Goal: Task Accomplishment & Management: Use online tool/utility

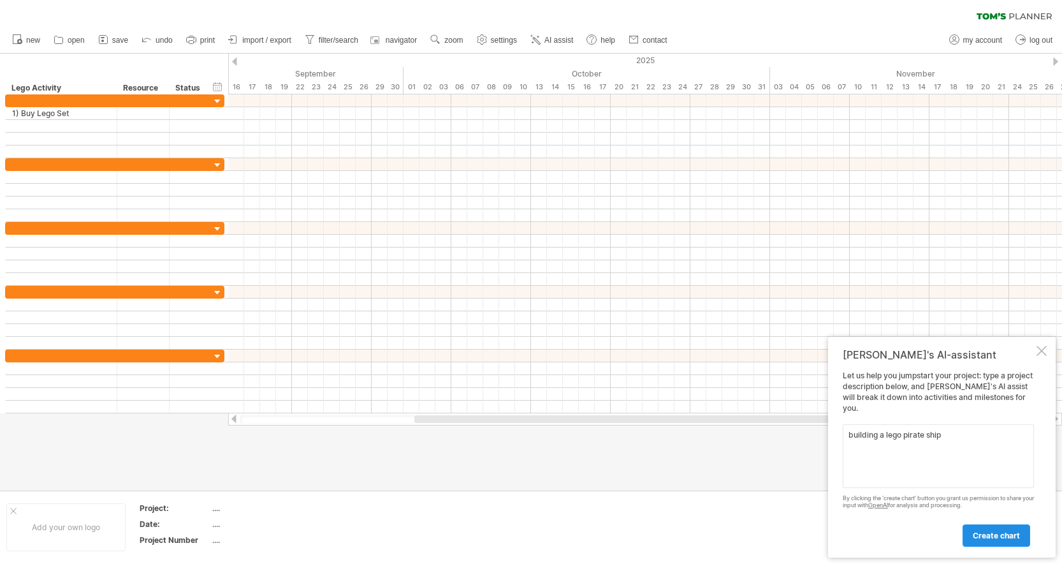
type textarea "building a lego pirate ship"
click at [992, 538] on span "create chart" at bounding box center [996, 535] width 47 height 10
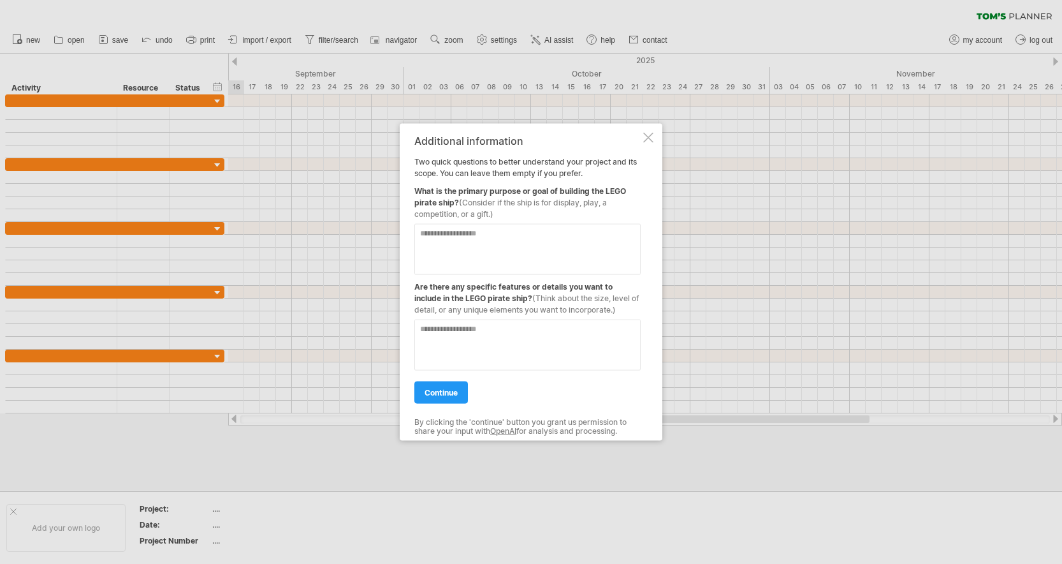
click at [539, 247] on textarea at bounding box center [527, 249] width 226 height 51
type textarea "*******"
click at [509, 349] on textarea at bounding box center [527, 344] width 226 height 51
type textarea "**********"
click at [453, 391] on span "continue" at bounding box center [441, 393] width 33 height 10
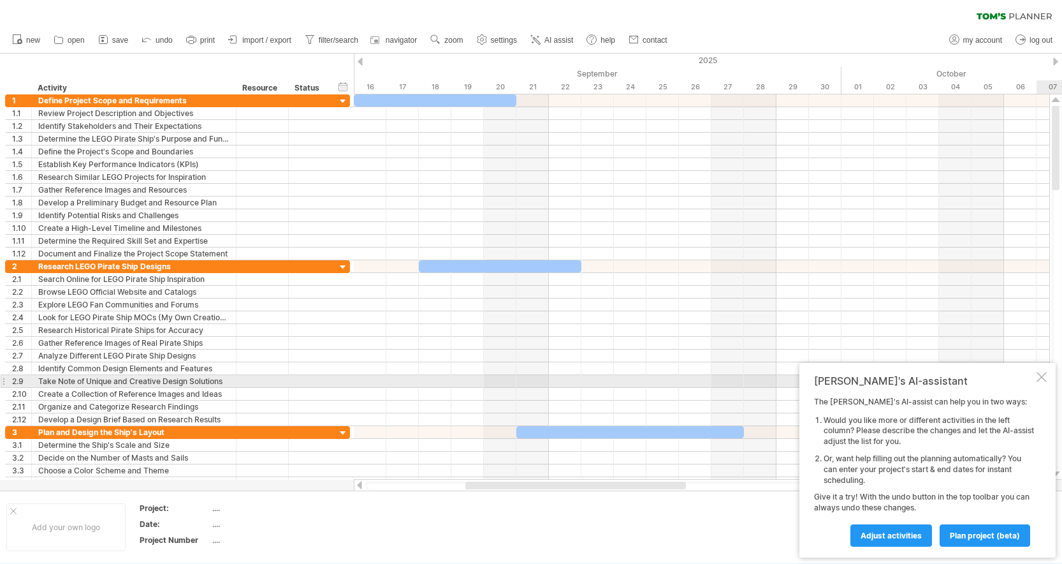
click at [1045, 379] on div at bounding box center [1042, 377] width 10 height 10
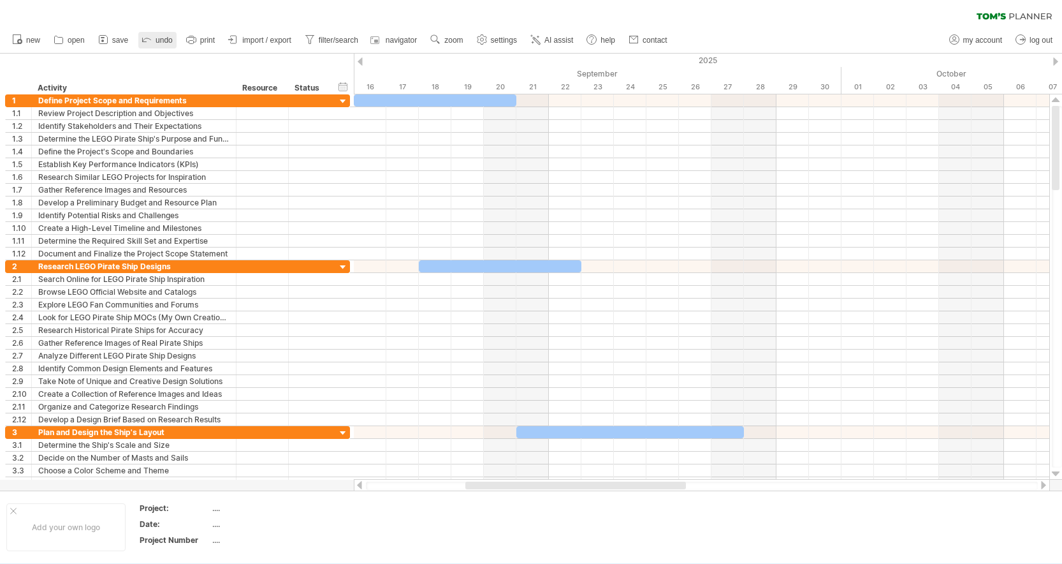
click at [169, 42] on span "undo" at bounding box center [164, 40] width 17 height 9
click at [150, 40] on icon at bounding box center [146, 39] width 13 height 13
click at [33, 38] on span "new" at bounding box center [33, 40] width 14 height 9
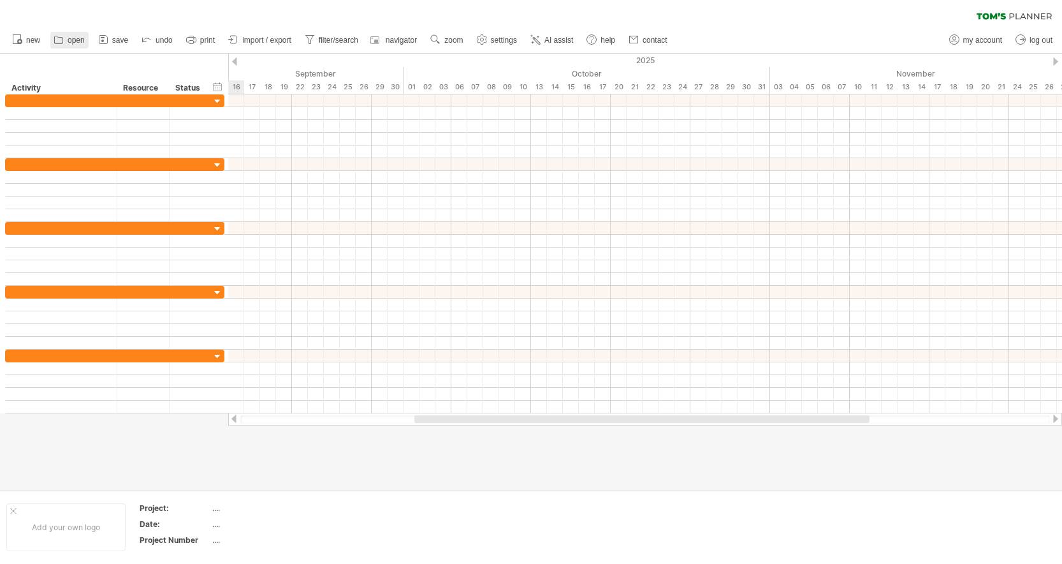
click at [78, 38] on span "open" at bounding box center [76, 40] width 17 height 9
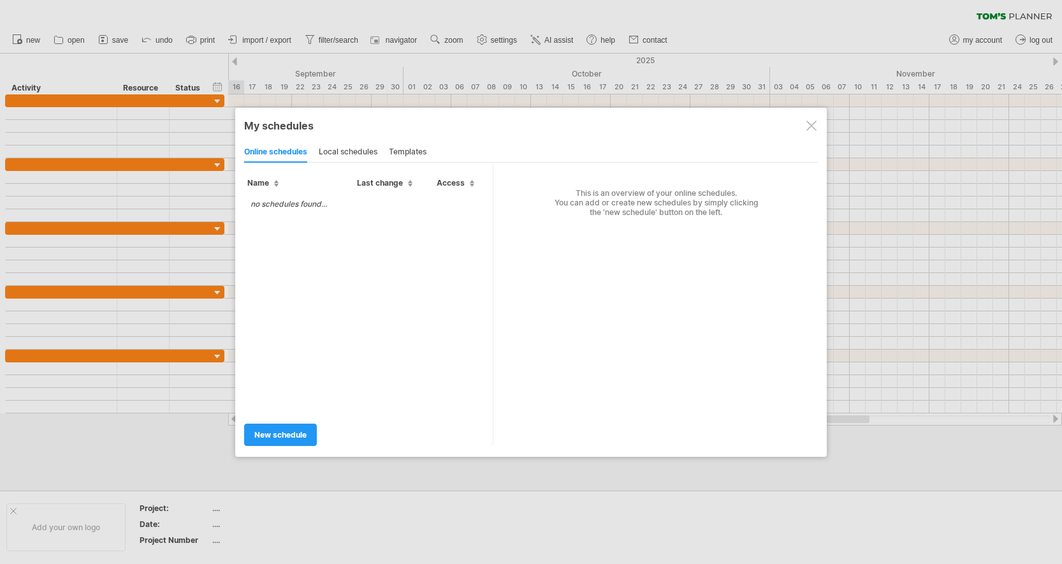
click at [47, 74] on div at bounding box center [531, 282] width 1062 height 564
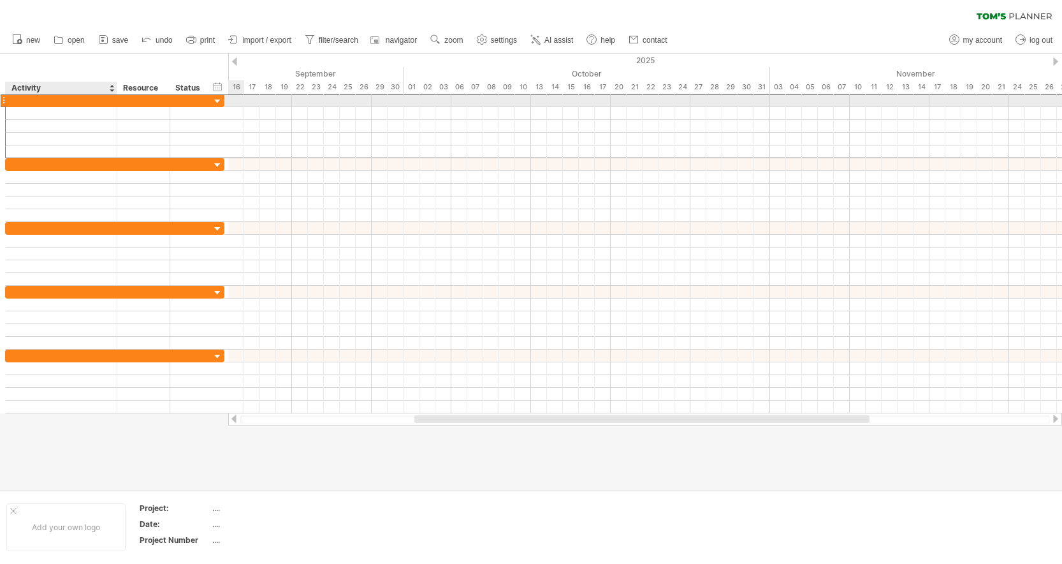
click at [55, 103] on div at bounding box center [61, 100] width 98 height 12
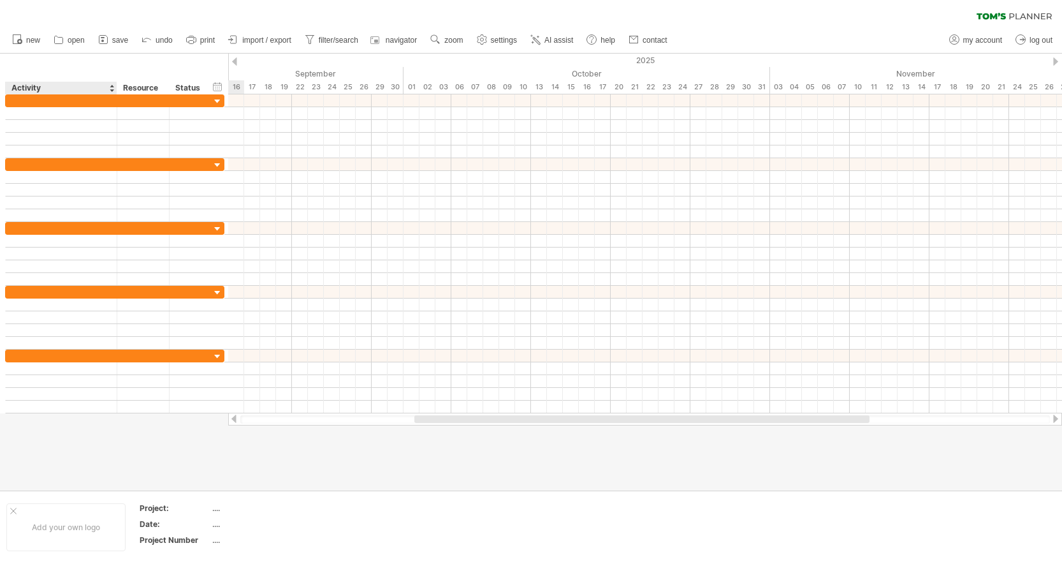
click at [61, 84] on div "Activity" at bounding box center [60, 88] width 98 height 13
click at [61, 84] on input "********" at bounding box center [60, 88] width 98 height 13
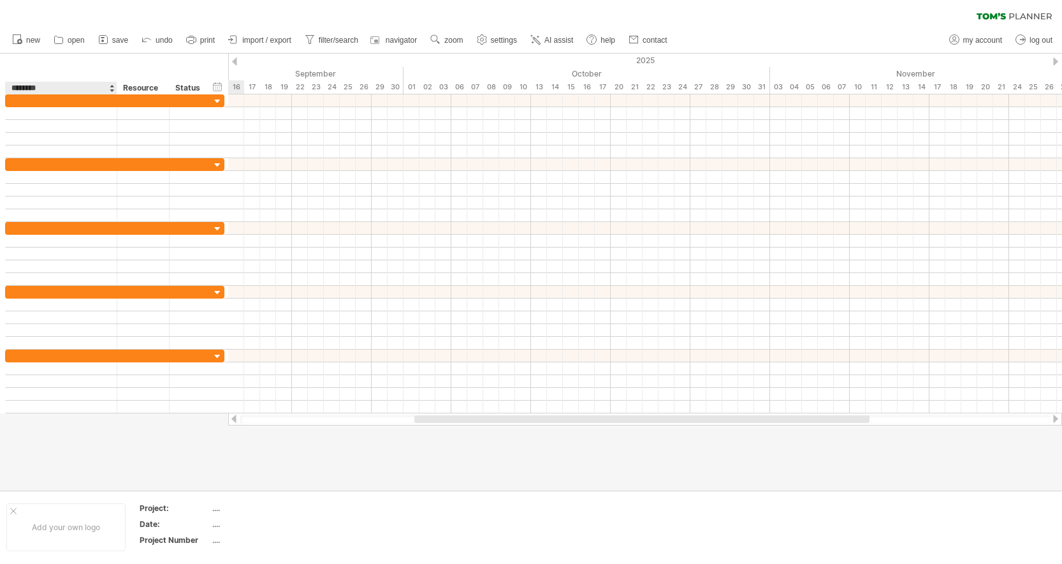
type input "********"
click at [60, 82] on div "Lego Car" at bounding box center [60, 88] width 98 height 13
click at [60, 82] on input "********" at bounding box center [60, 88] width 98 height 13
click at [56, 90] on input "********" at bounding box center [60, 88] width 98 height 13
drag, startPoint x: 56, startPoint y: 90, endPoint x: 0, endPoint y: 88, distance: 56.1
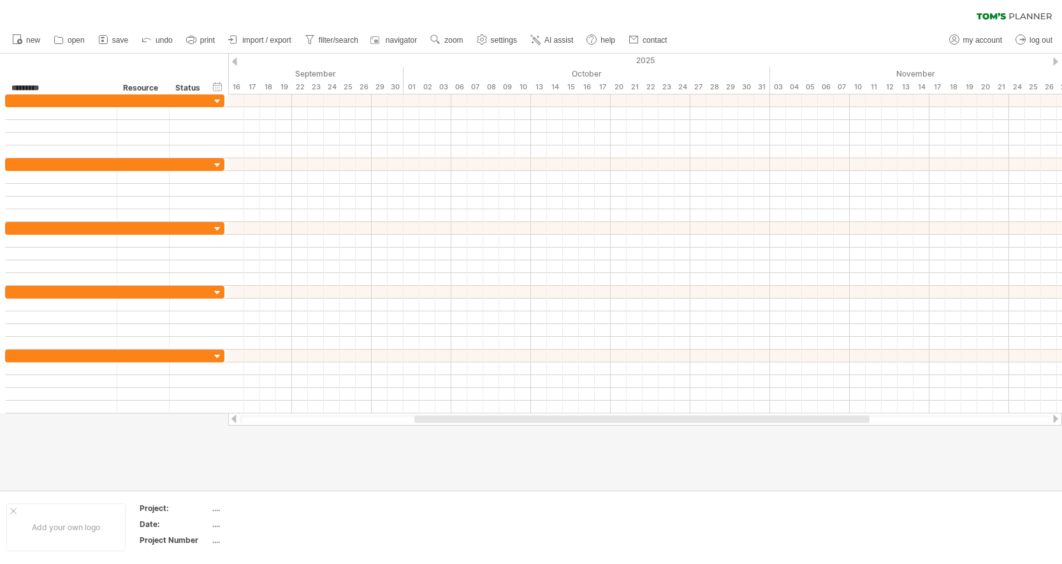
click at [0, 88] on div "hide start/end/duration show start/end/duration ******** Lego Car ******** Reso…" at bounding box center [114, 74] width 228 height 41
type input "**********"
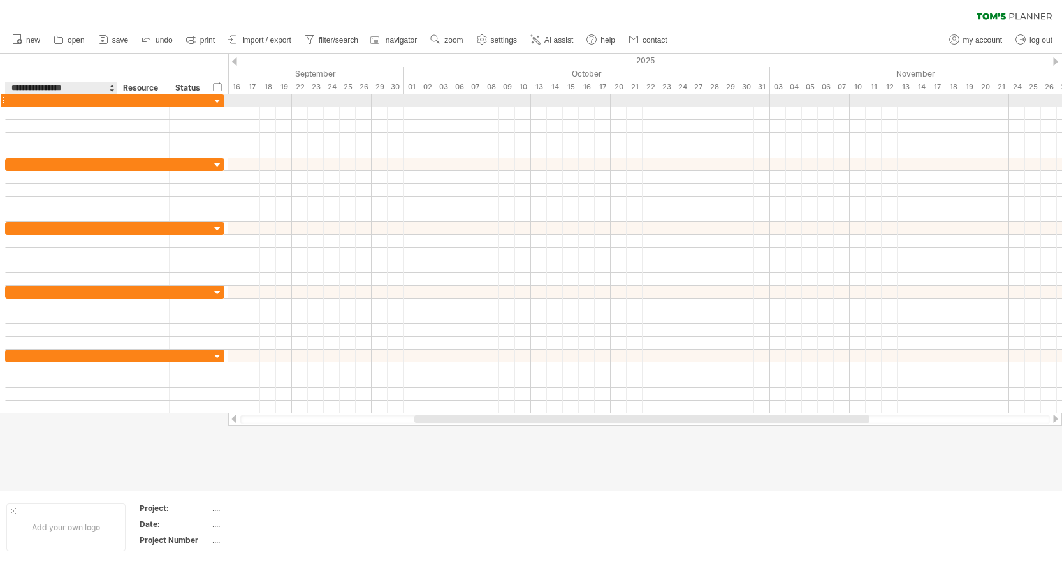
click at [47, 102] on div at bounding box center [61, 100] width 98 height 12
type input "*********"
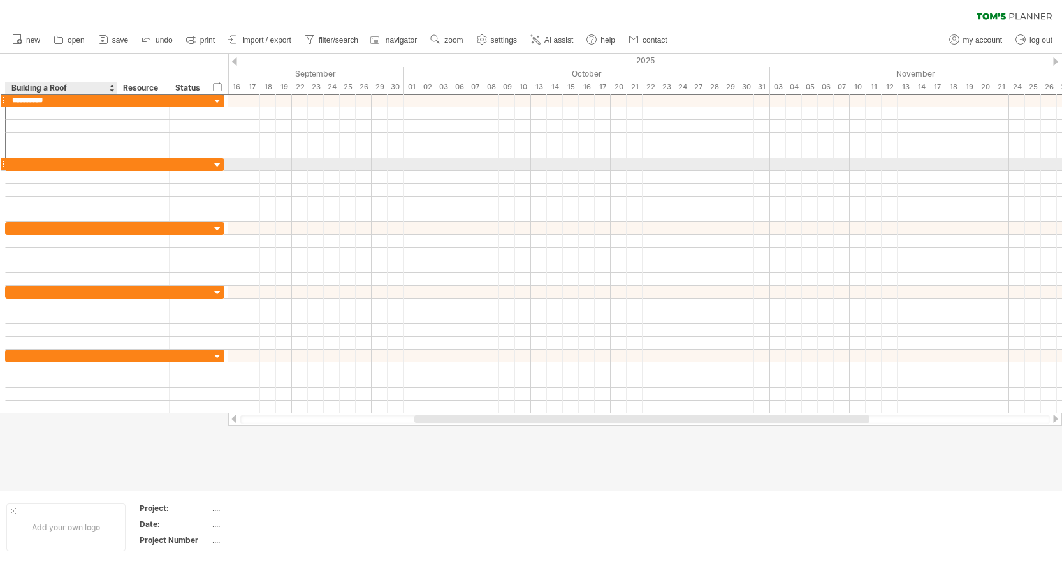
click at [45, 162] on div at bounding box center [61, 164] width 98 height 12
click at [45, 162] on input "text" at bounding box center [61, 164] width 98 height 12
type input "*********"
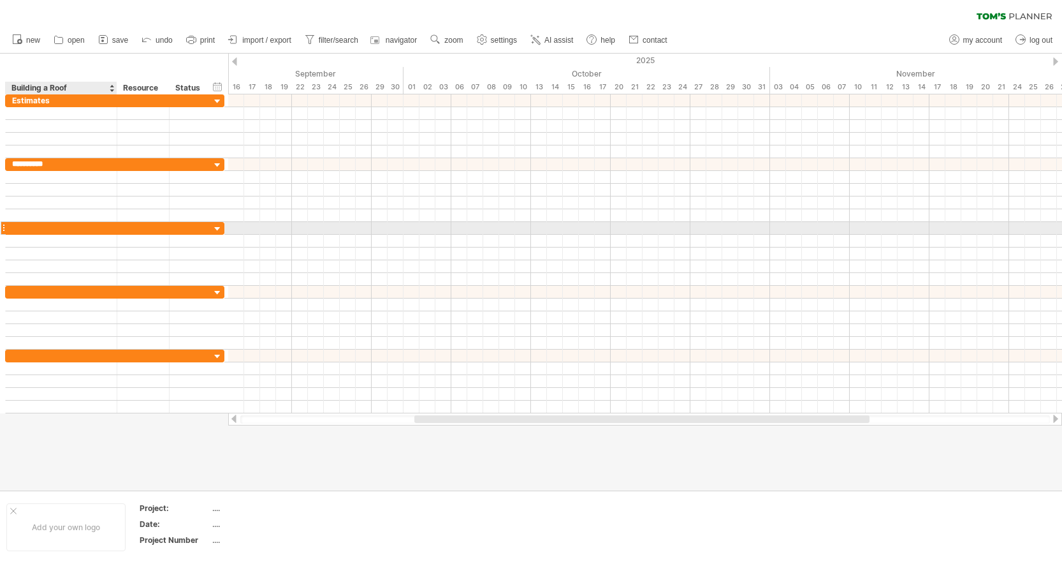
click at [34, 225] on div at bounding box center [61, 228] width 98 height 12
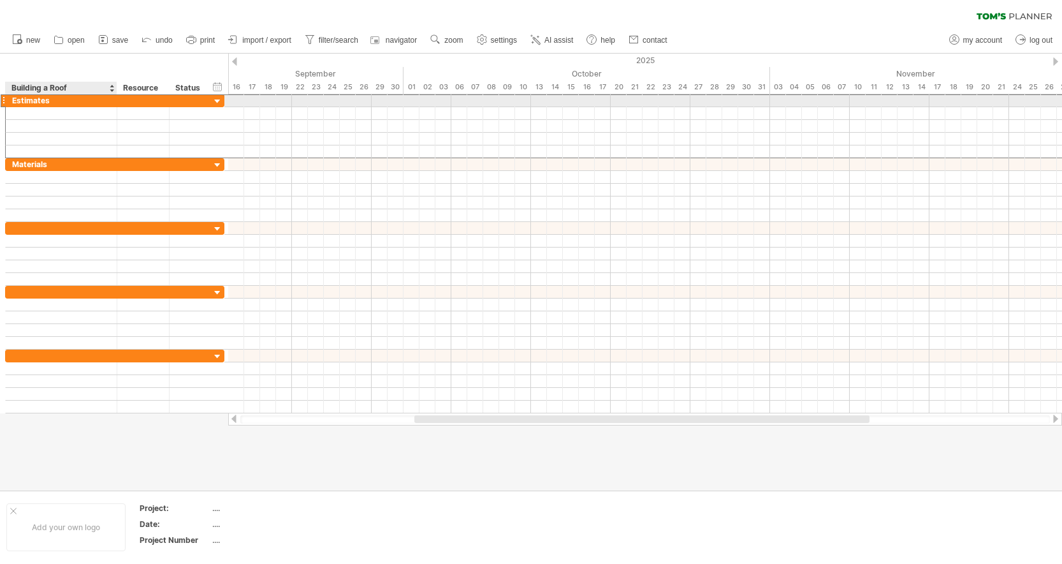
click at [77, 100] on div "Estimates" at bounding box center [61, 100] width 98 height 12
click at [77, 100] on input "*********" at bounding box center [61, 100] width 98 height 12
type input "**********"
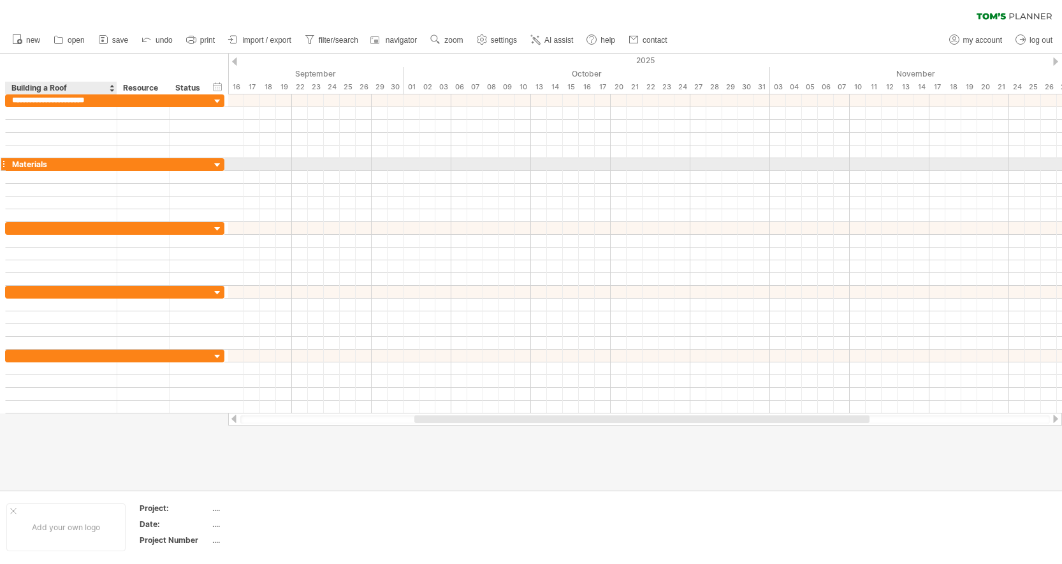
click at [73, 165] on div "Materials" at bounding box center [61, 164] width 98 height 12
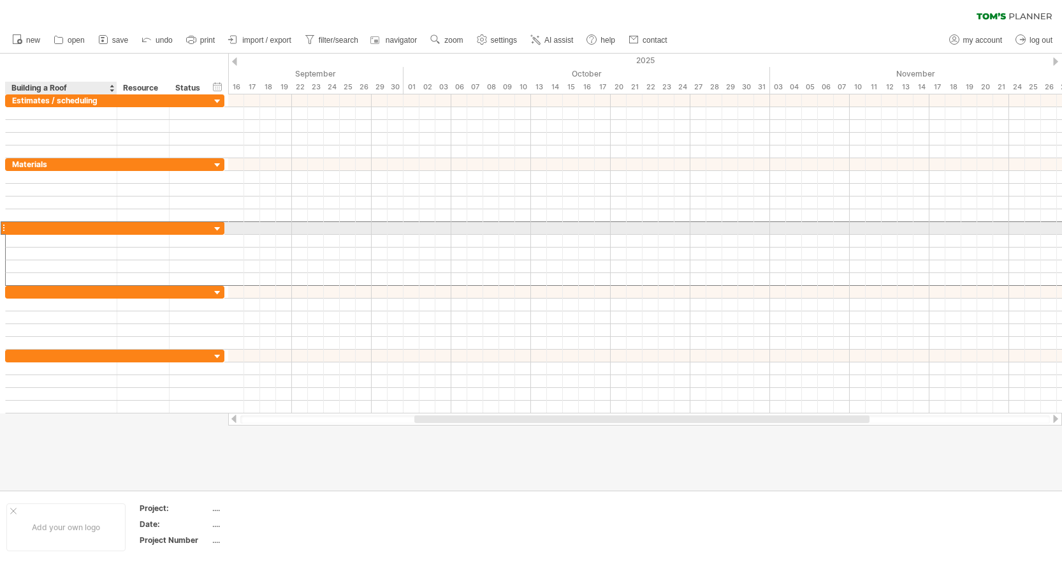
click at [48, 230] on div at bounding box center [61, 228] width 98 height 12
type input "*********"
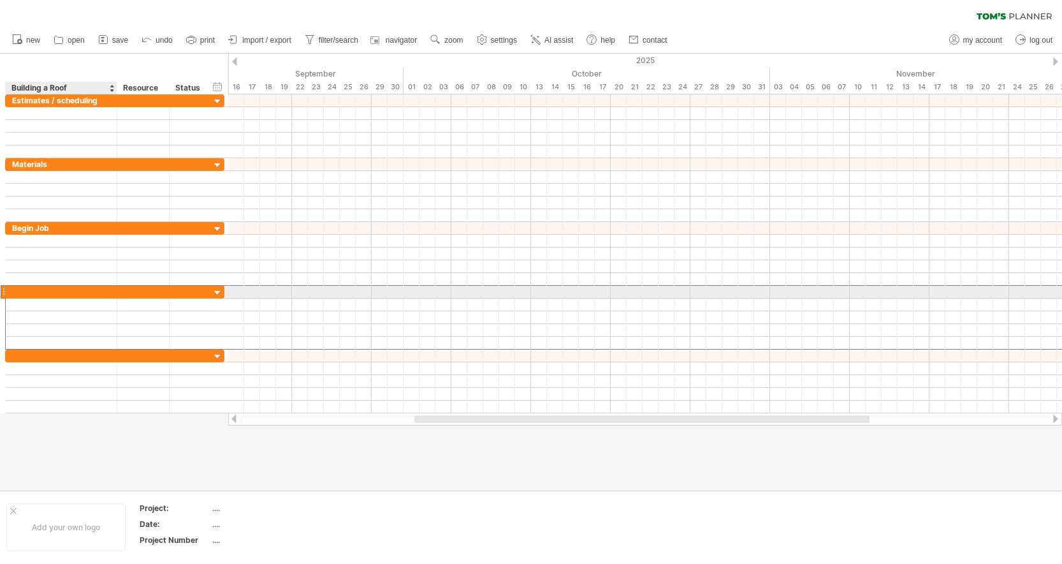
click at [47, 293] on div at bounding box center [61, 292] width 98 height 12
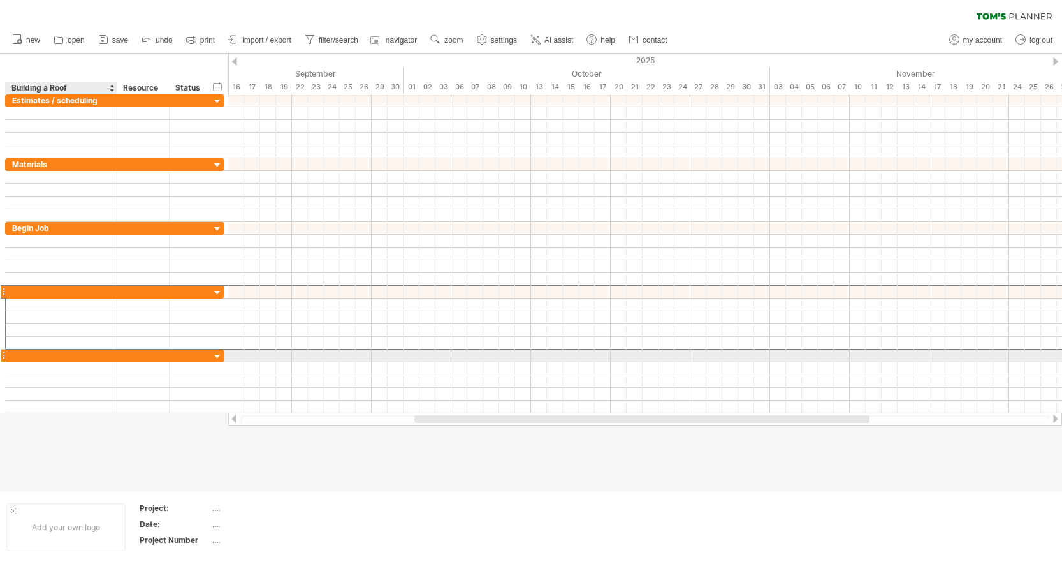
click at [41, 356] on div at bounding box center [61, 355] width 98 height 12
type input "**********"
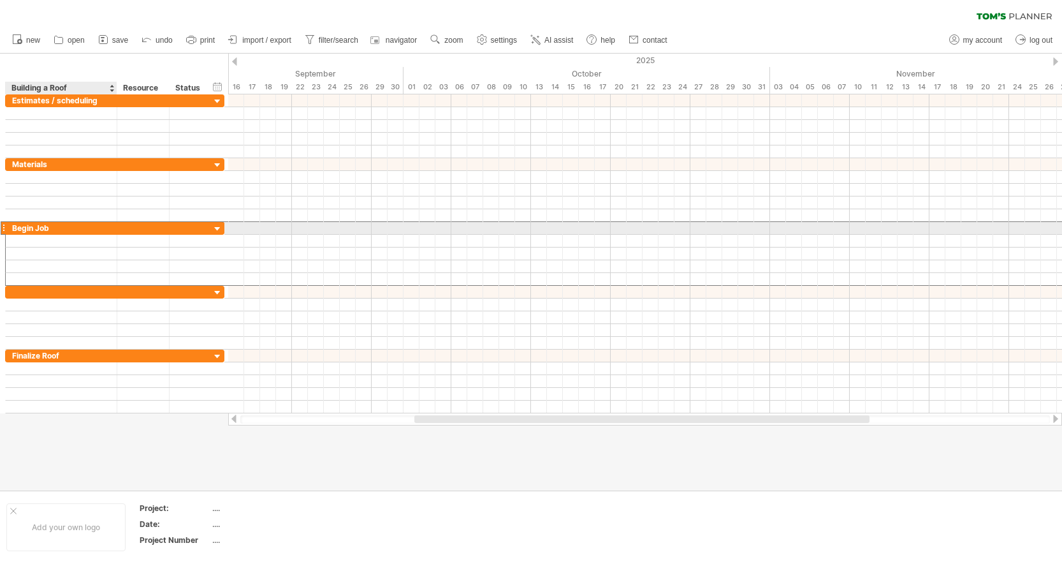
click at [64, 228] on div "Begin Job" at bounding box center [61, 228] width 98 height 12
click at [64, 228] on input "*********" at bounding box center [61, 228] width 98 height 12
type input "**********"
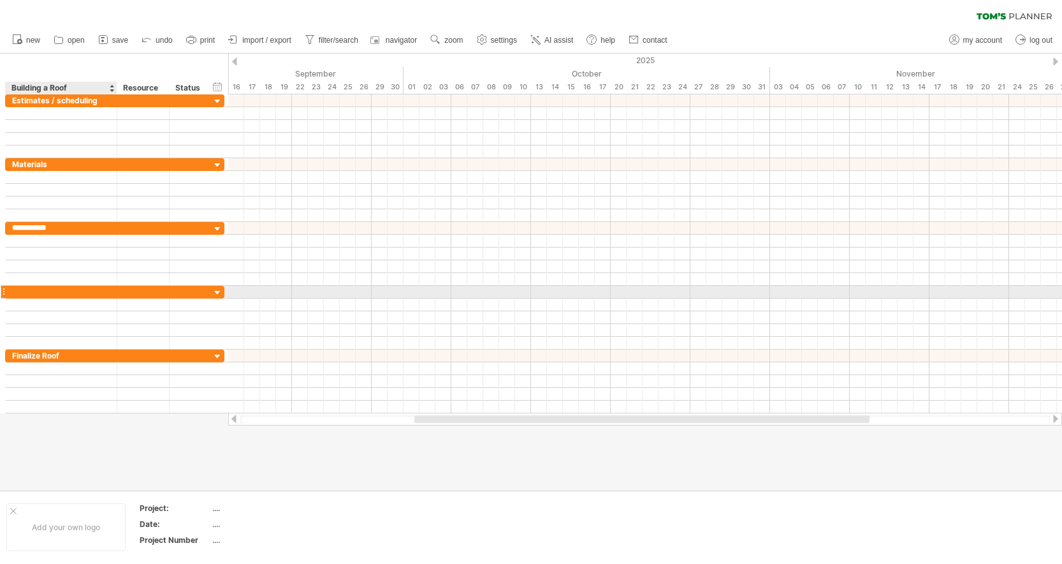
click at [47, 291] on div at bounding box center [61, 292] width 98 height 12
type input "**********"
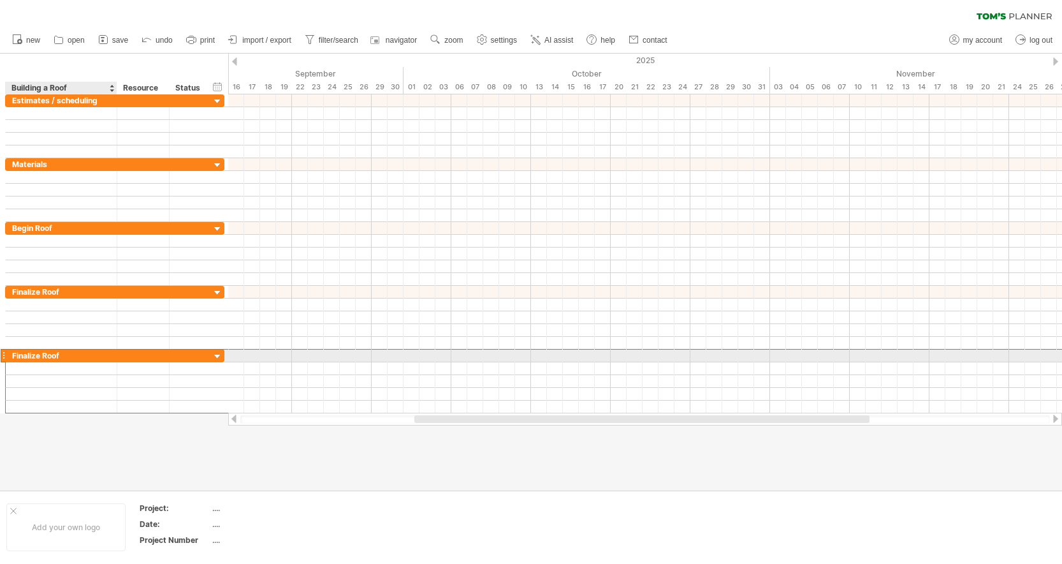
click at [73, 353] on div "Finalize Roof" at bounding box center [61, 355] width 98 height 12
click at [70, 354] on input "**********" at bounding box center [61, 355] width 98 height 12
type input "*"
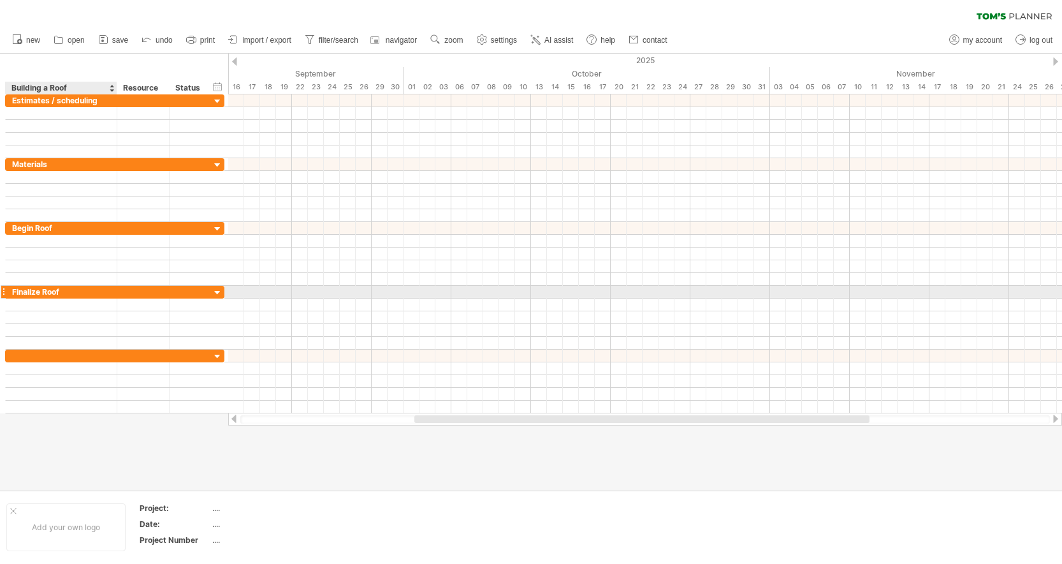
click at [71, 293] on div "Finalize Roof" at bounding box center [61, 292] width 98 height 12
click at [71, 293] on input "**********" at bounding box center [61, 292] width 98 height 12
type input "*"
type input "**********"
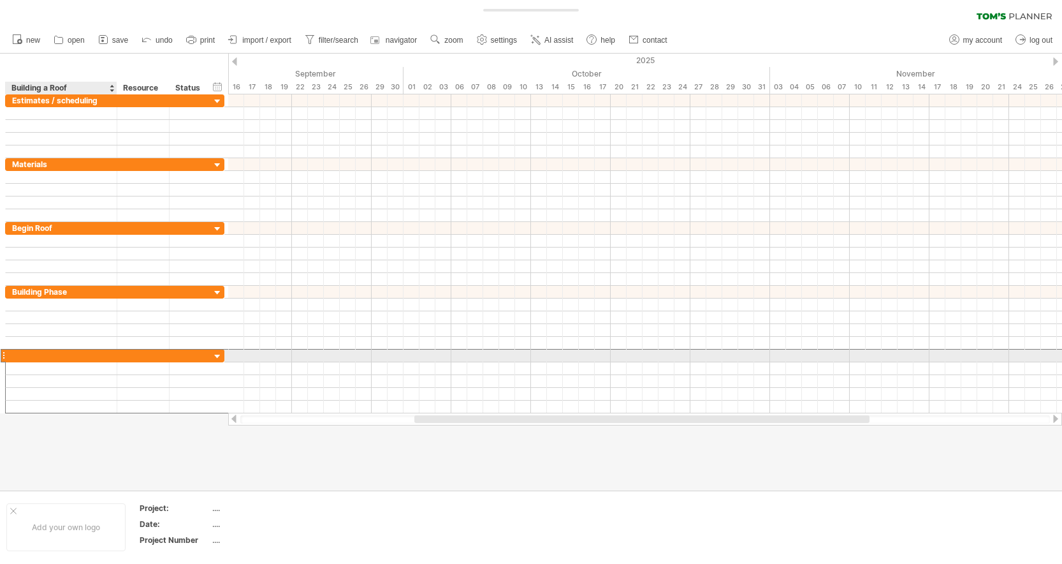
click at [36, 352] on div at bounding box center [61, 355] width 98 height 12
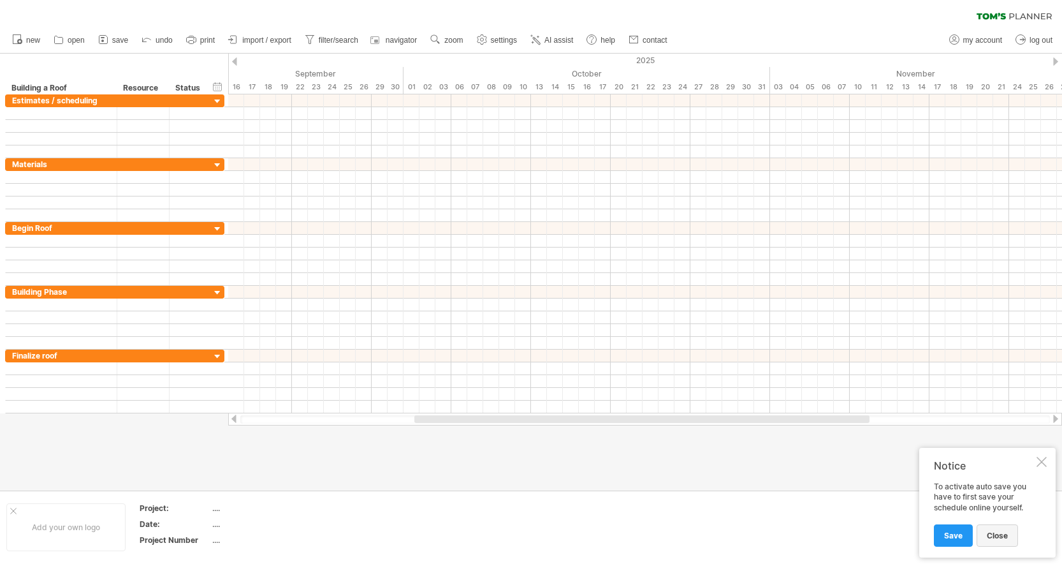
click at [989, 537] on span "close" at bounding box center [997, 535] width 21 height 10
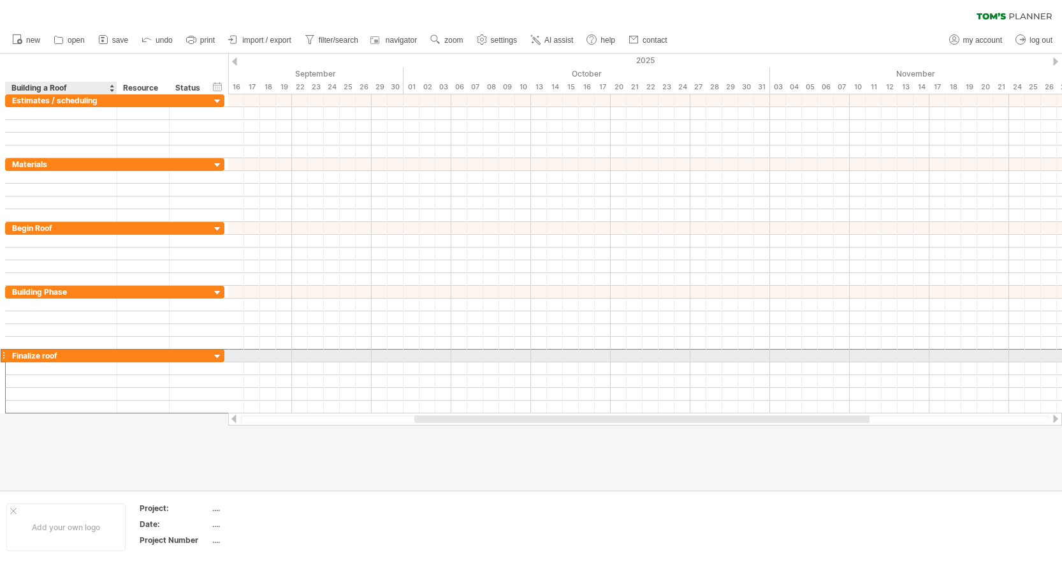
click at [65, 353] on div "Finalize roof" at bounding box center [61, 355] width 98 height 12
click at [45, 357] on input "**********" at bounding box center [61, 355] width 98 height 12
type input "**********"
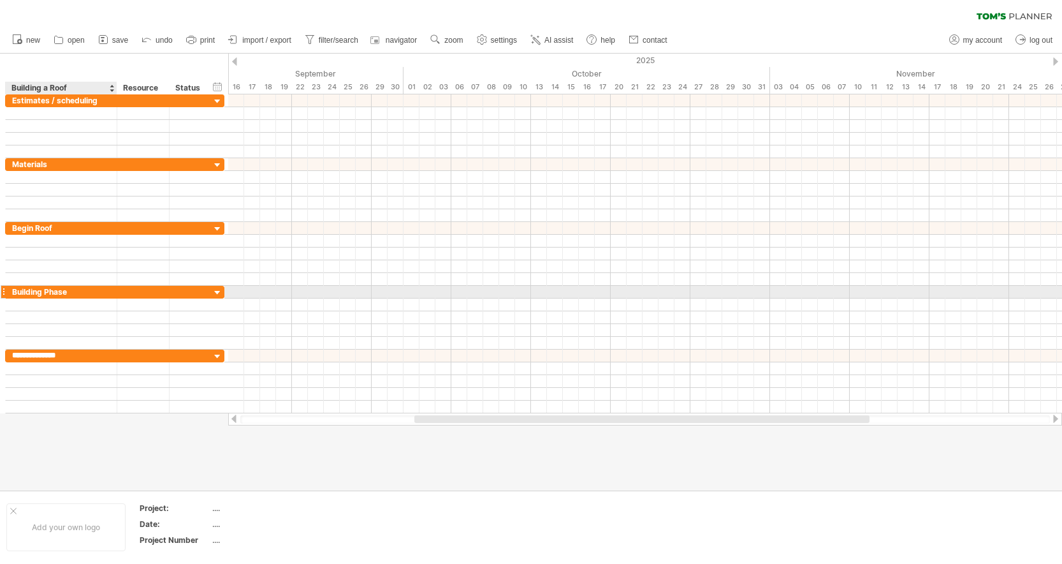
click at [85, 289] on div "Building Phase" at bounding box center [61, 292] width 98 height 12
click at [87, 292] on input "**********" at bounding box center [61, 292] width 98 height 12
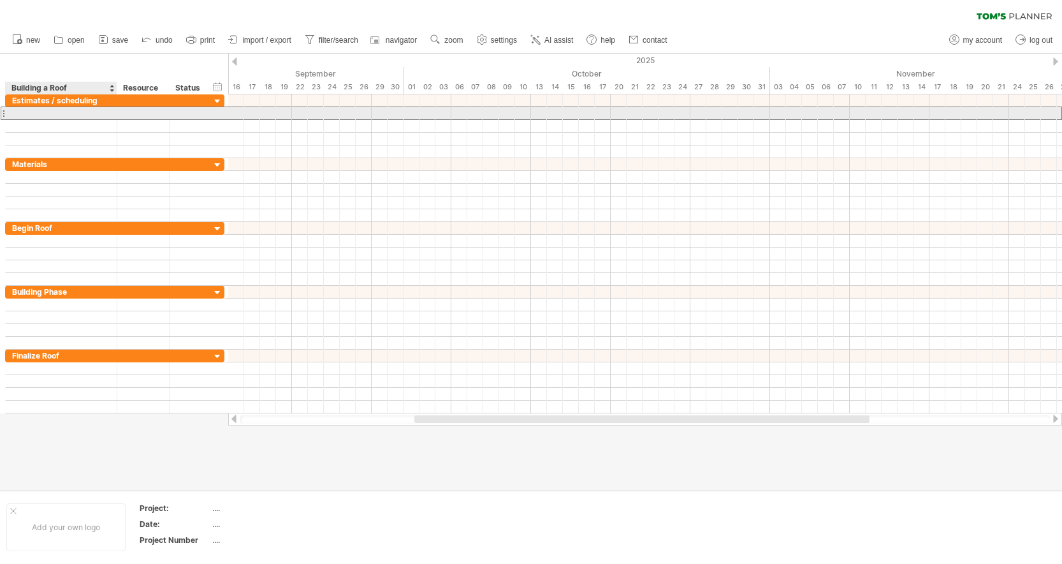
click at [57, 112] on div at bounding box center [61, 113] width 98 height 12
type input "*"
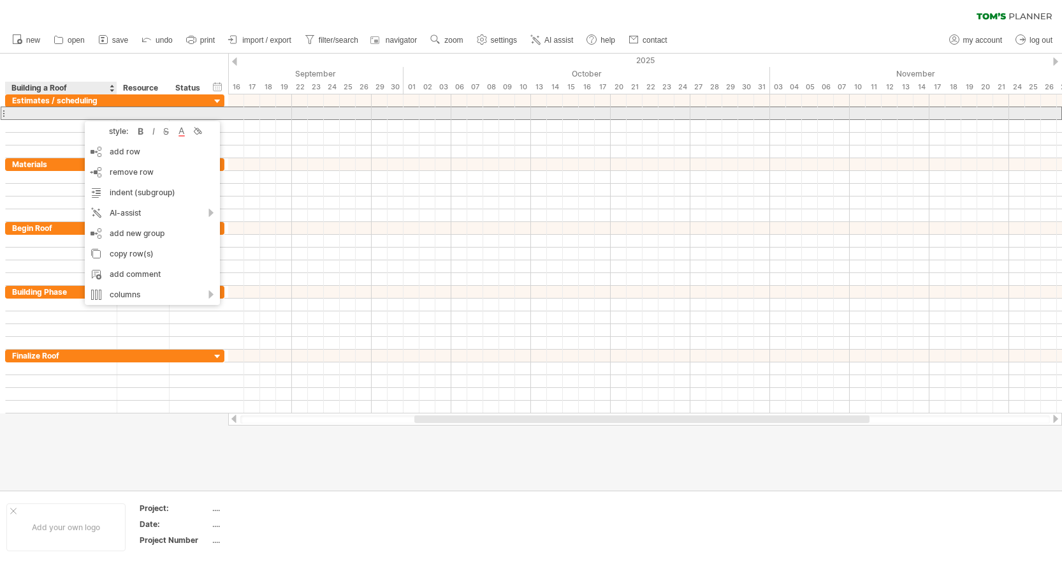
click at [47, 115] on div at bounding box center [61, 113] width 98 height 12
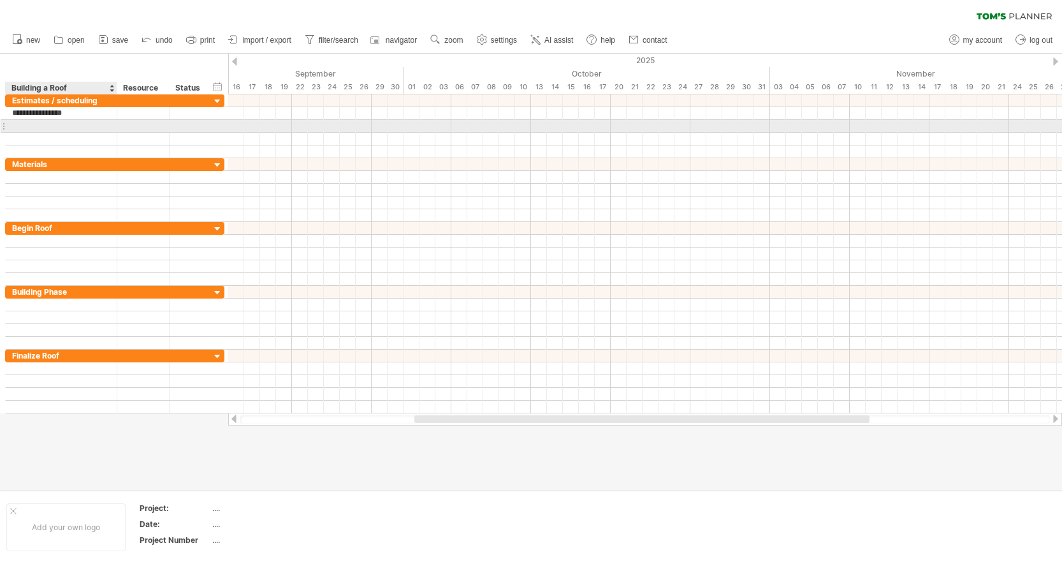
type input "**********"
click at [28, 124] on div at bounding box center [61, 126] width 98 height 12
type input "**********"
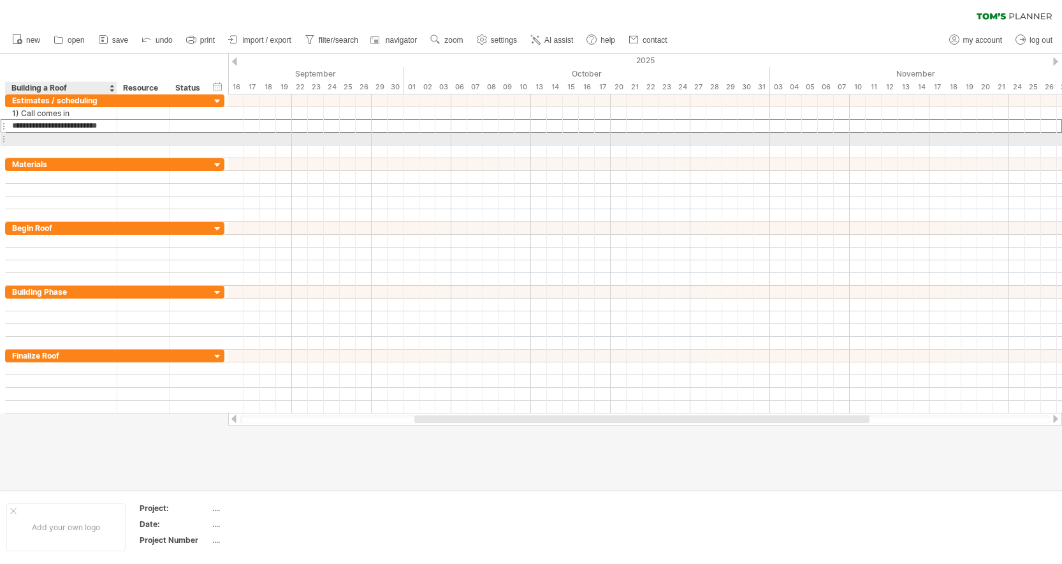
click at [22, 140] on div at bounding box center [61, 139] width 98 height 12
type input "**********"
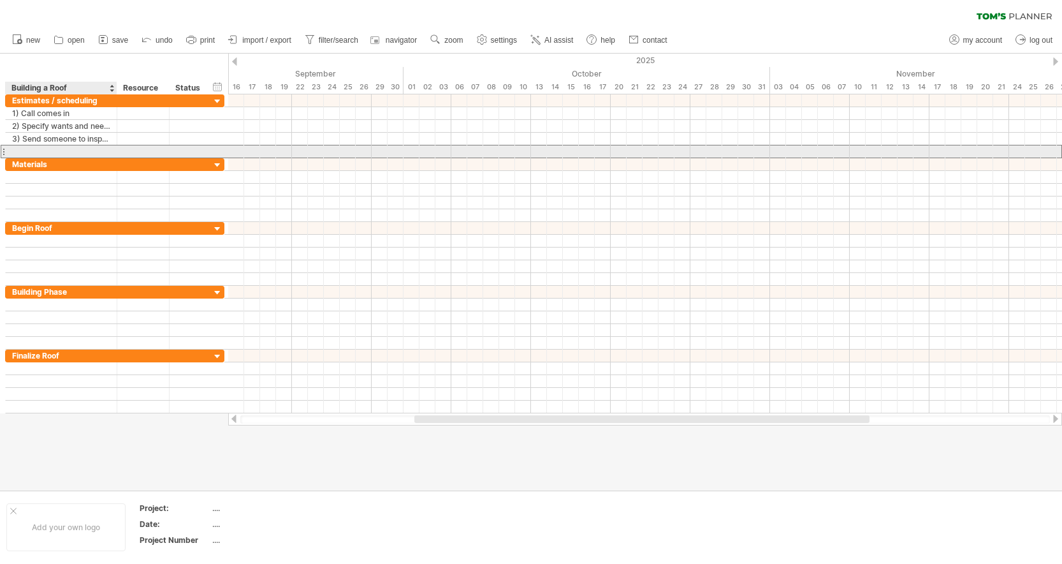
click at [24, 149] on div at bounding box center [61, 151] width 98 height 12
type input "**********"
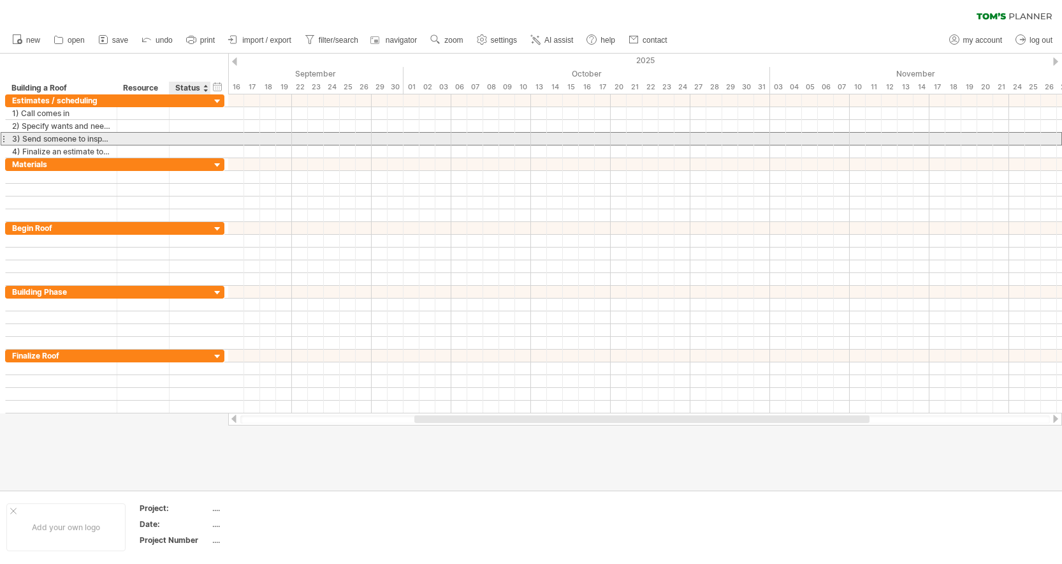
click at [224, 135] on div "**********" at bounding box center [114, 138] width 219 height 13
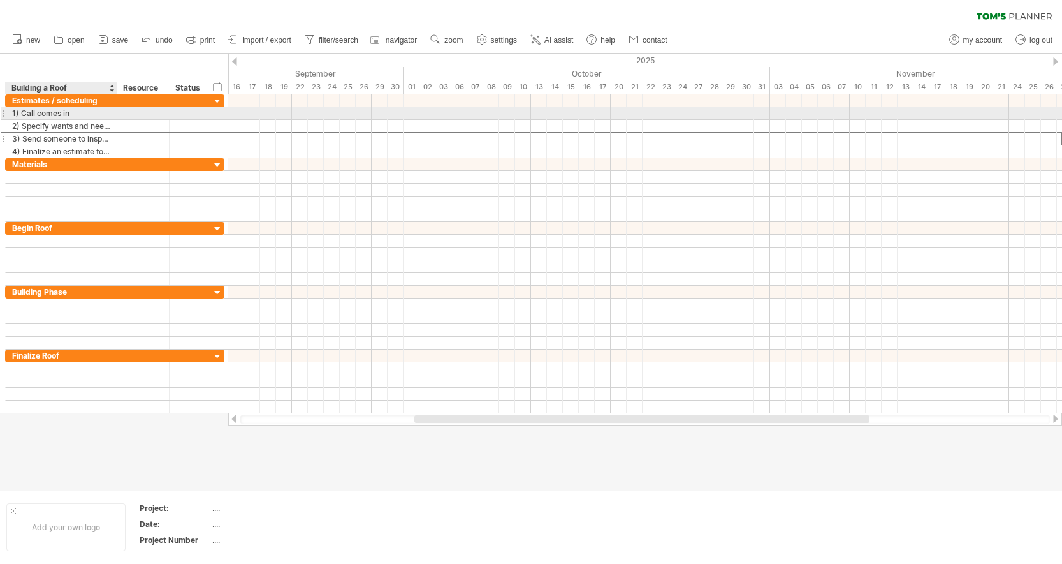
click at [89, 112] on div "1) Call comes in" at bounding box center [61, 113] width 98 height 12
click at [85, 112] on input "**********" at bounding box center [61, 113] width 98 height 12
type input "**********"
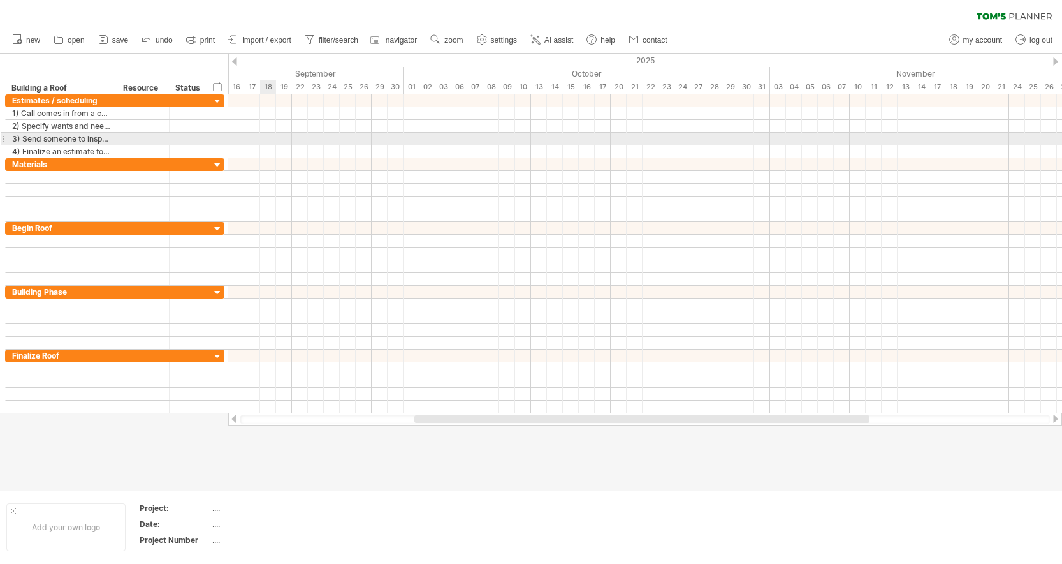
click at [270, 133] on div at bounding box center [645, 139] width 834 height 13
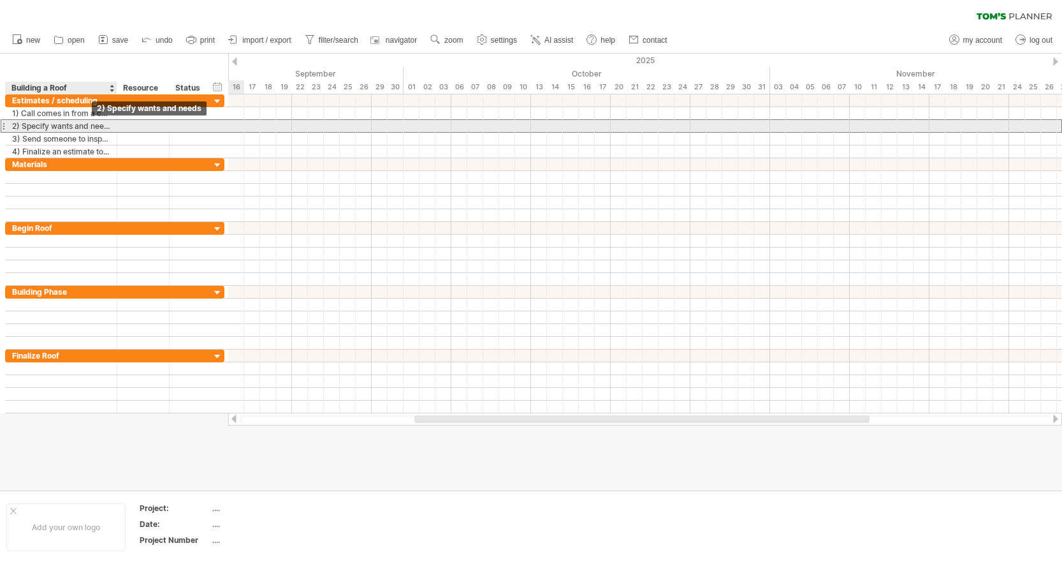
click at [88, 122] on div "2) Specify wants and needs" at bounding box center [61, 126] width 98 height 12
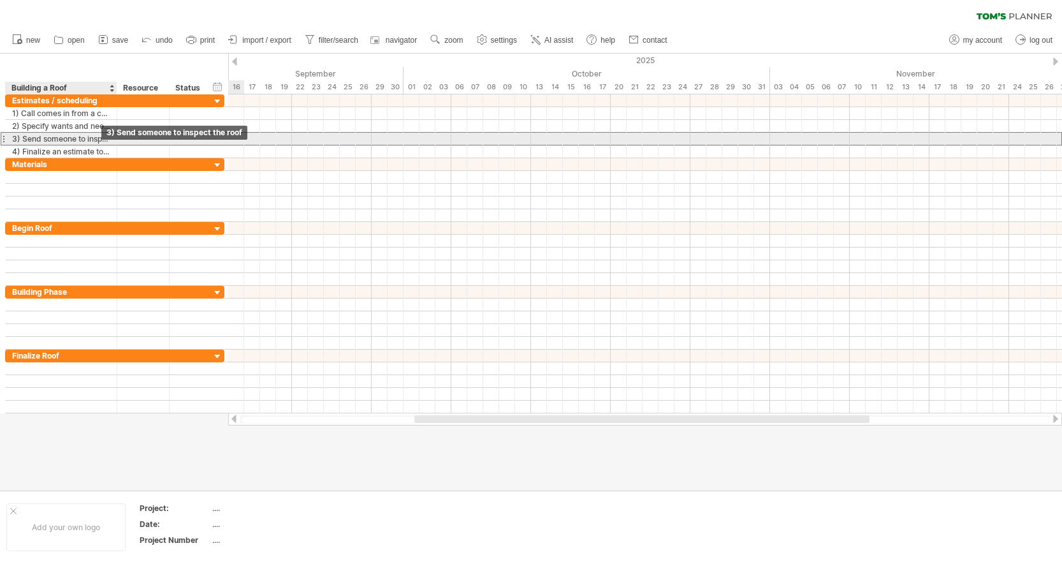
click at [103, 142] on div "3) Send someone to inspect the roof" at bounding box center [61, 139] width 98 height 12
click at [110, 139] on div "**********" at bounding box center [62, 139] width 112 height 12
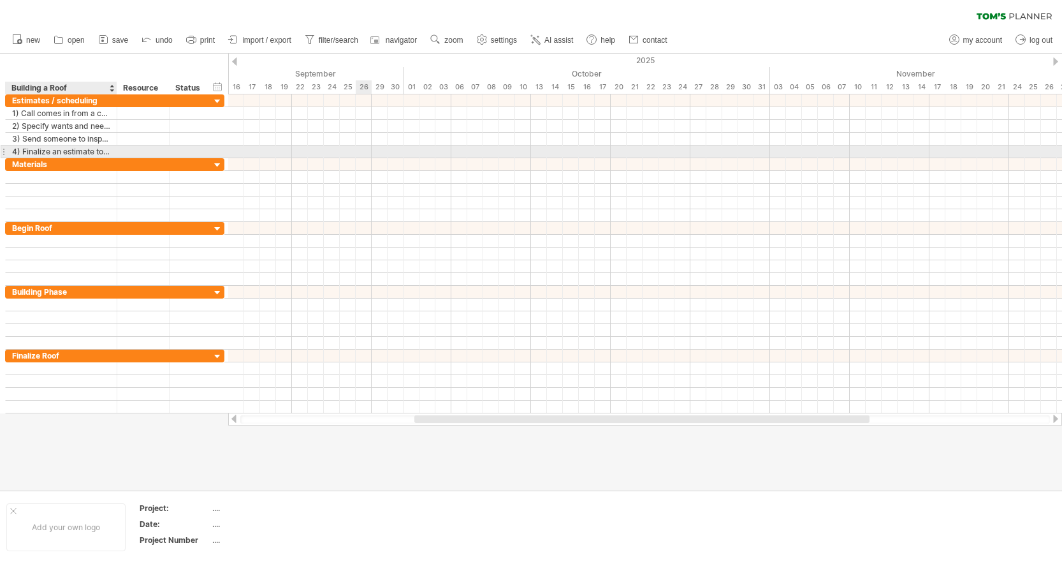
click at [360, 151] on div at bounding box center [645, 151] width 834 height 13
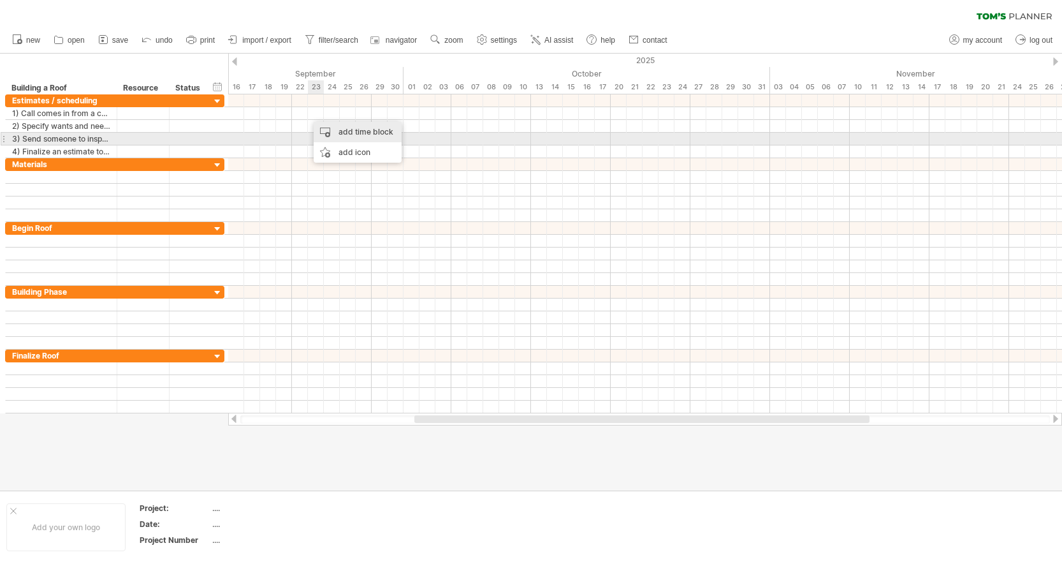
click at [356, 135] on div "add time block" at bounding box center [358, 132] width 88 height 20
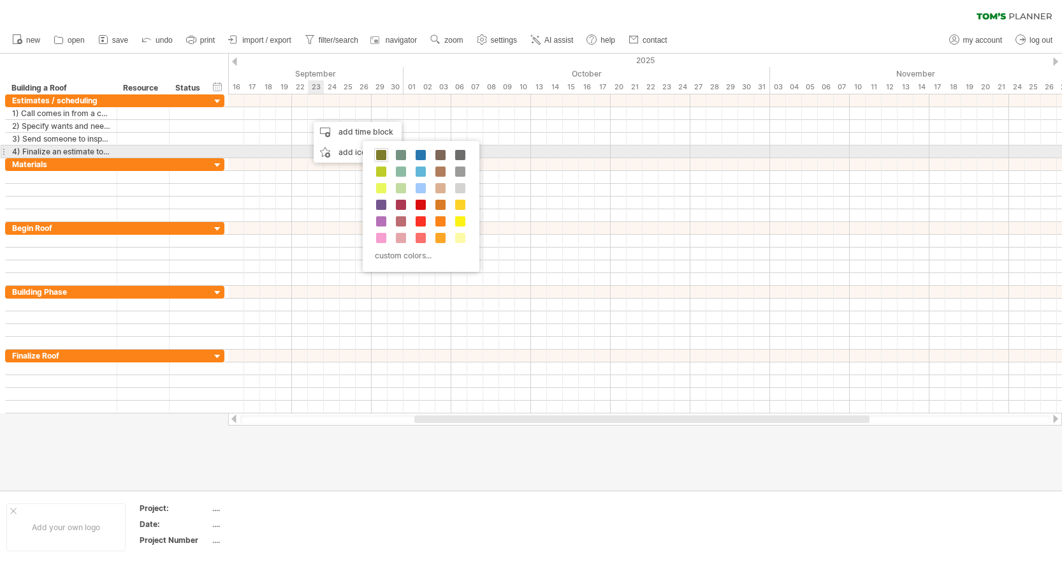
click at [384, 156] on span at bounding box center [381, 155] width 10 height 10
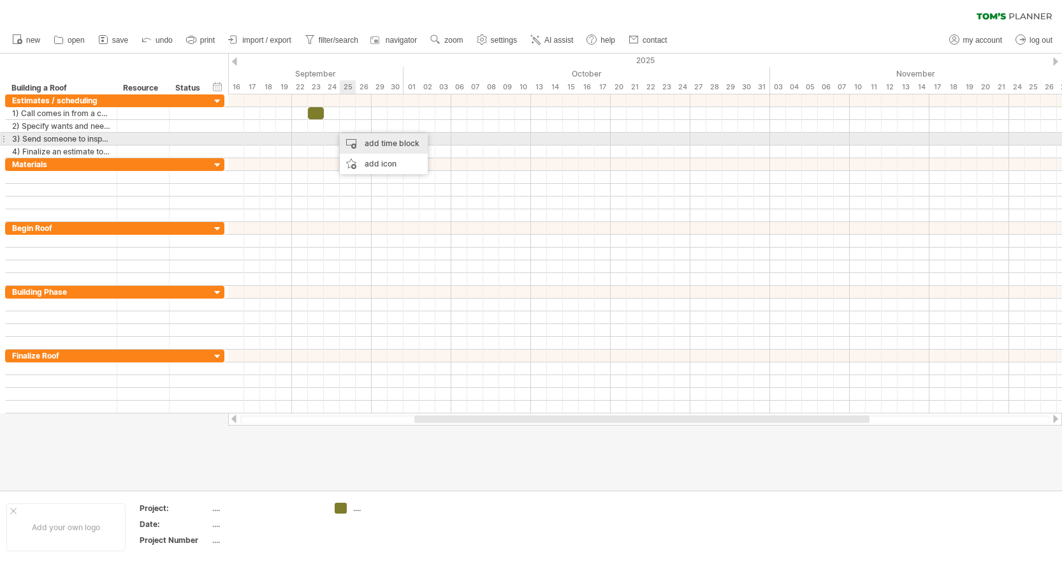
click at [375, 138] on div "add time block" at bounding box center [384, 143] width 88 height 20
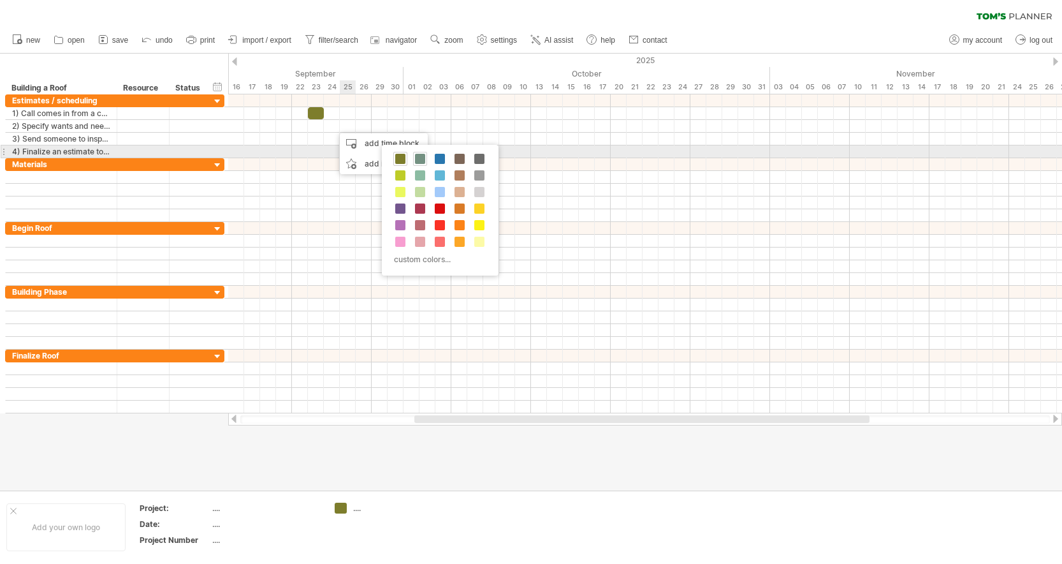
click at [417, 156] on span at bounding box center [420, 159] width 10 height 10
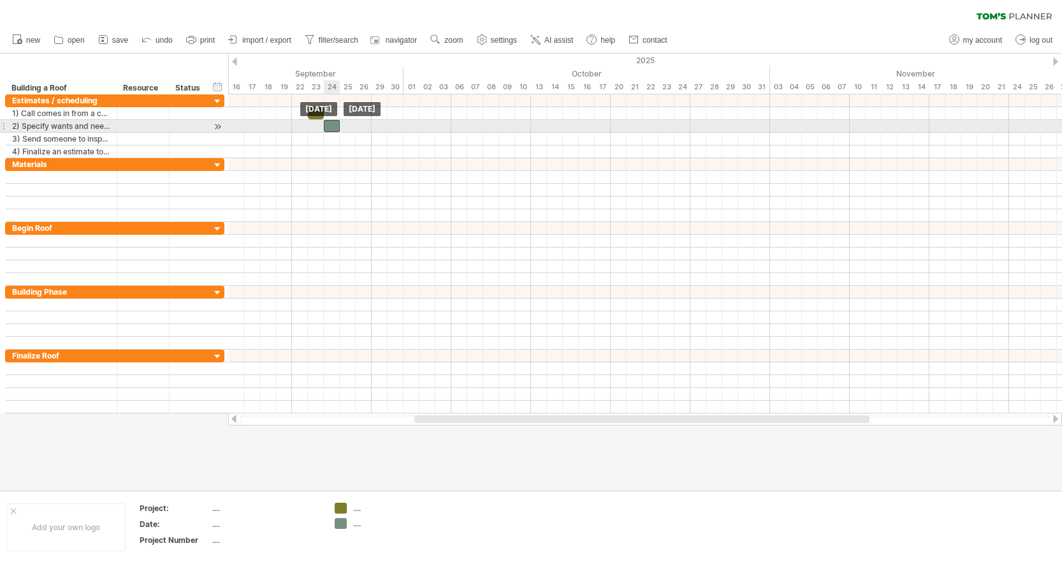
click at [339, 131] on div at bounding box center [332, 126] width 16 height 12
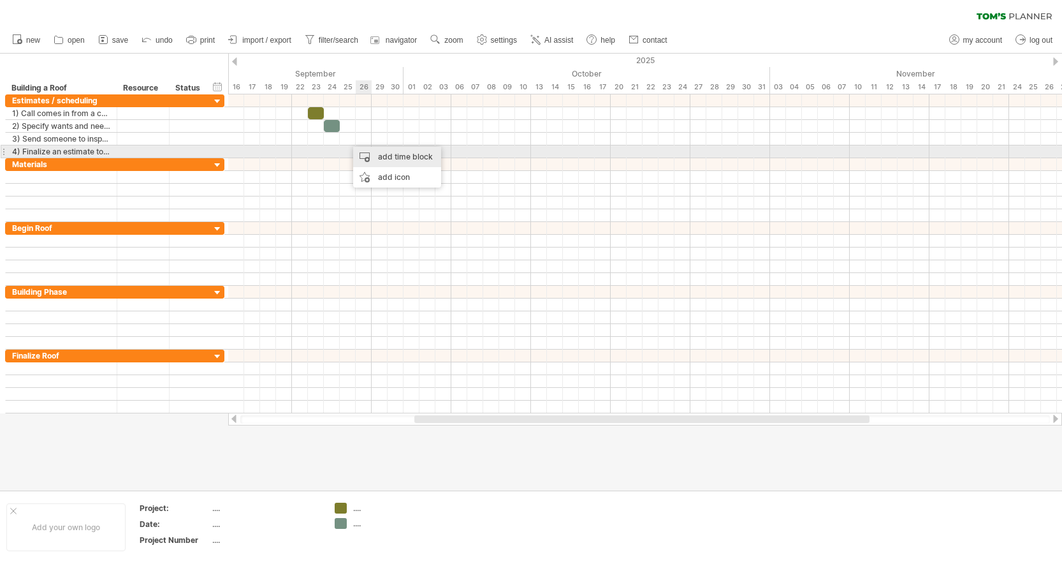
click at [377, 153] on div "add time block" at bounding box center [397, 157] width 88 height 20
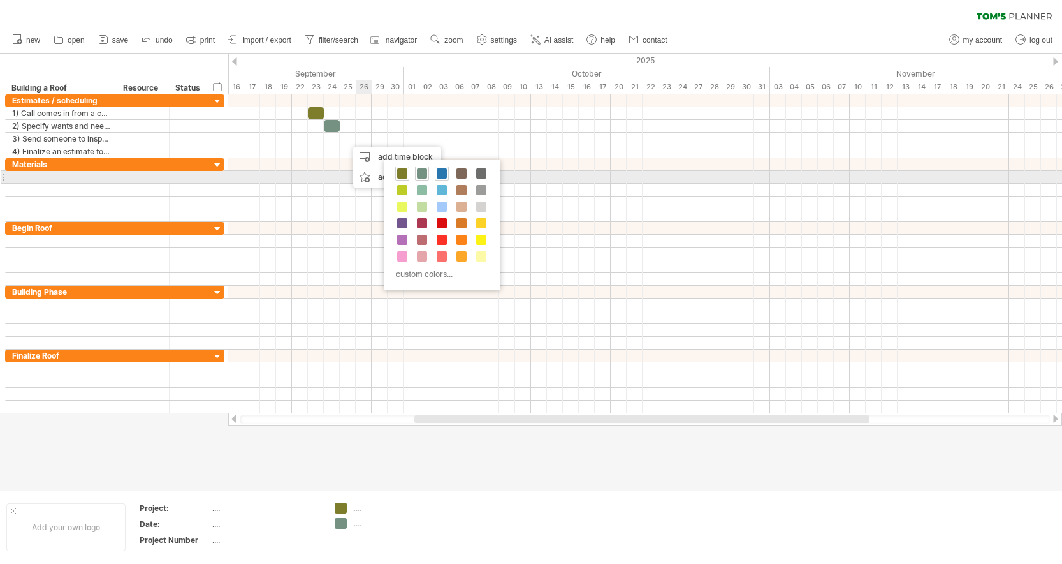
click at [446, 172] on span at bounding box center [442, 173] width 10 height 10
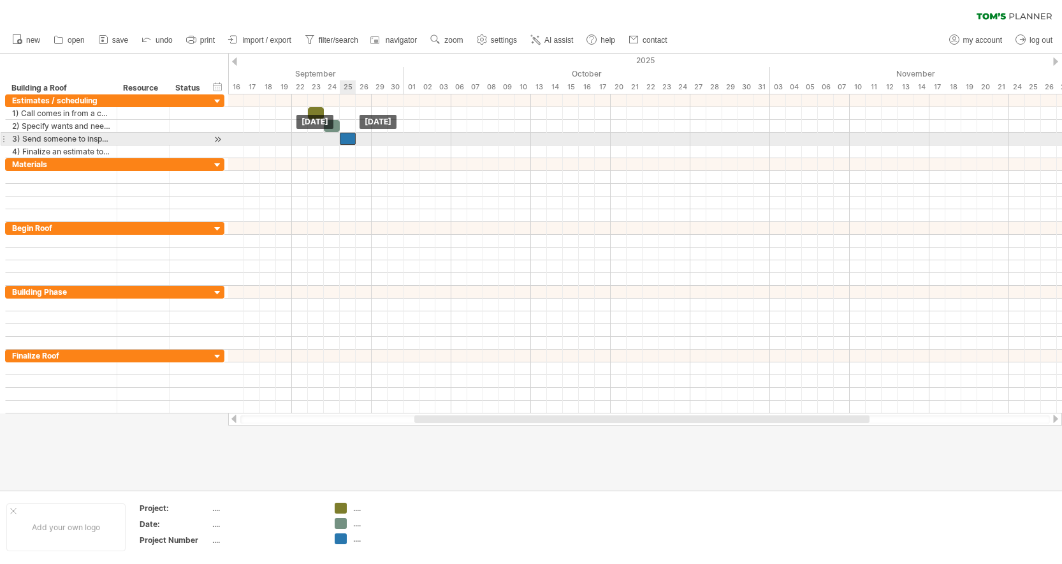
drag, startPoint x: 358, startPoint y: 140, endPoint x: 350, endPoint y: 140, distance: 7.7
click at [350, 140] on div at bounding box center [348, 139] width 16 height 12
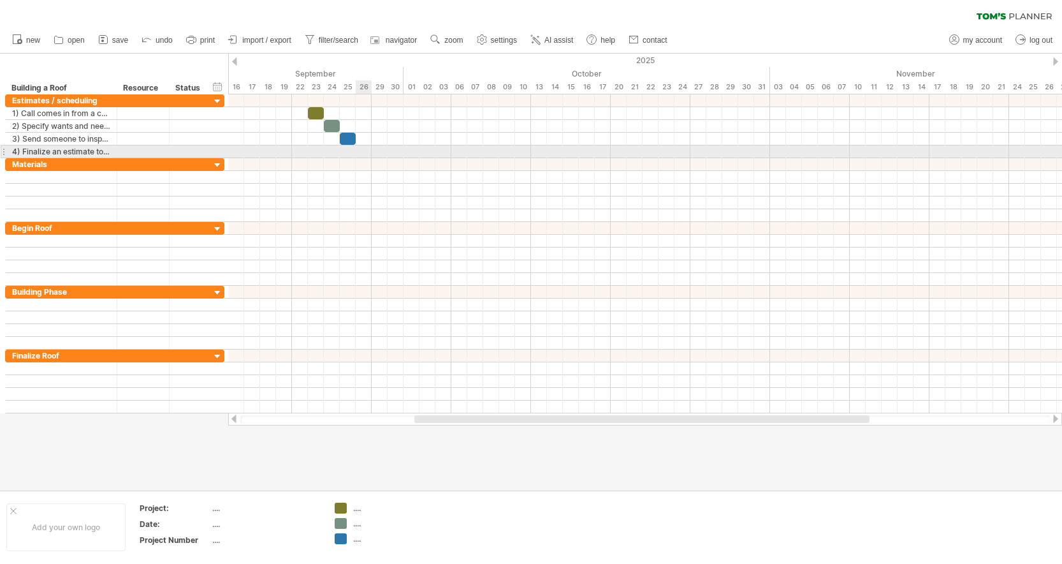
click at [361, 154] on div at bounding box center [645, 151] width 834 height 13
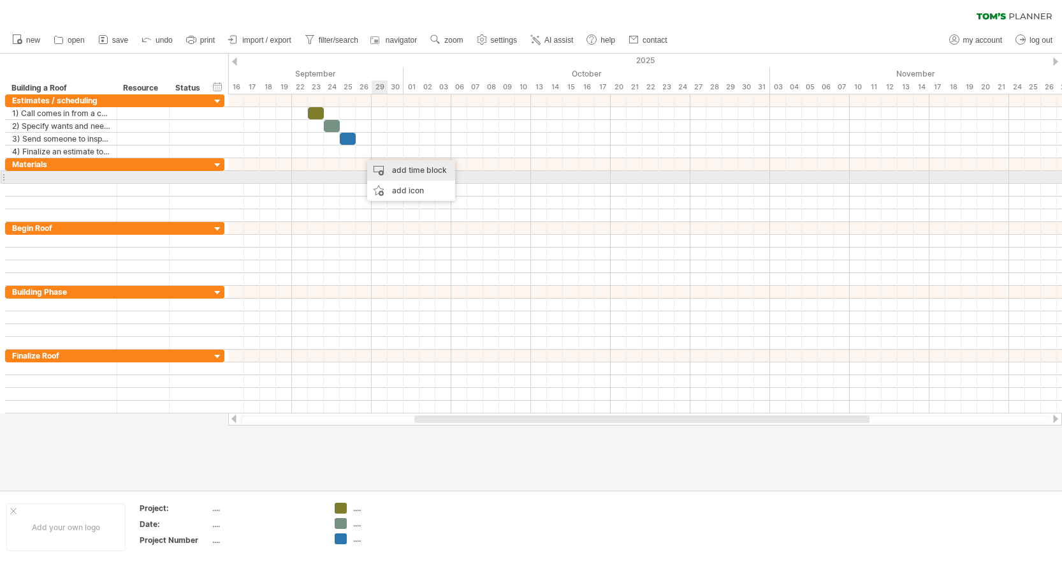
click at [400, 171] on div "add time block" at bounding box center [411, 170] width 88 height 20
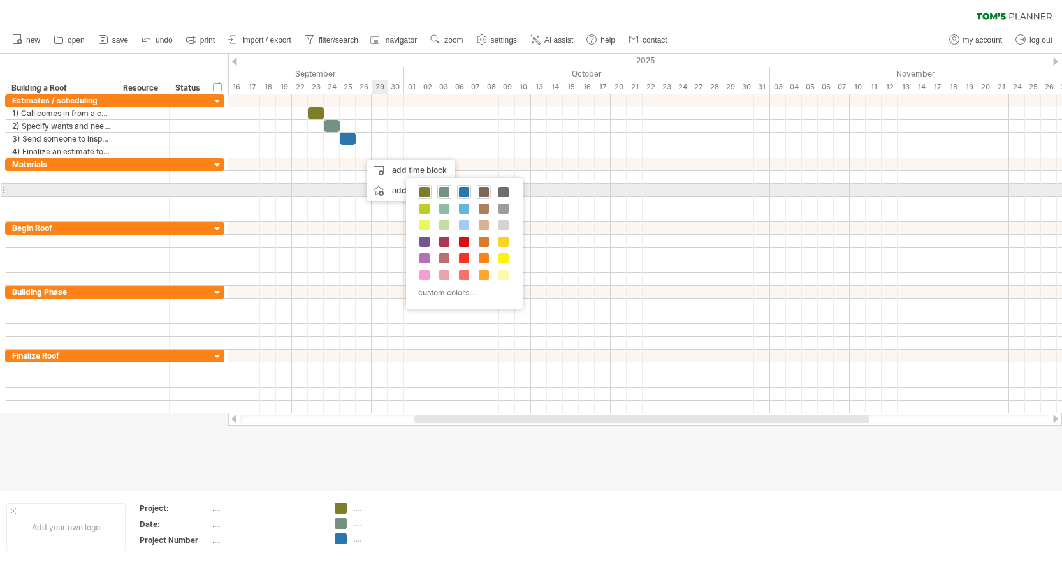
click at [481, 191] on span at bounding box center [484, 192] width 10 height 10
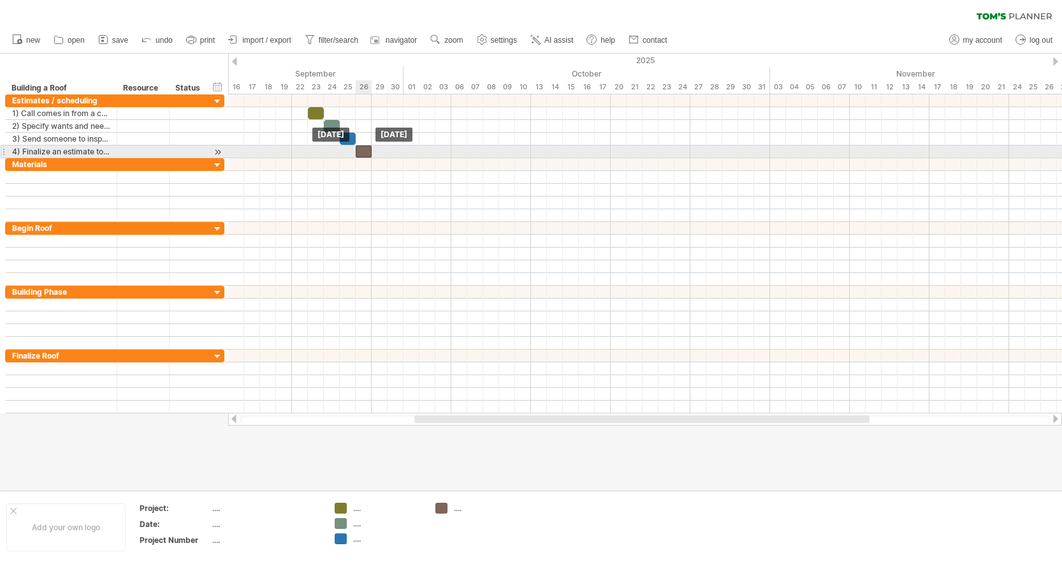
click at [365, 154] on div at bounding box center [364, 151] width 16 height 12
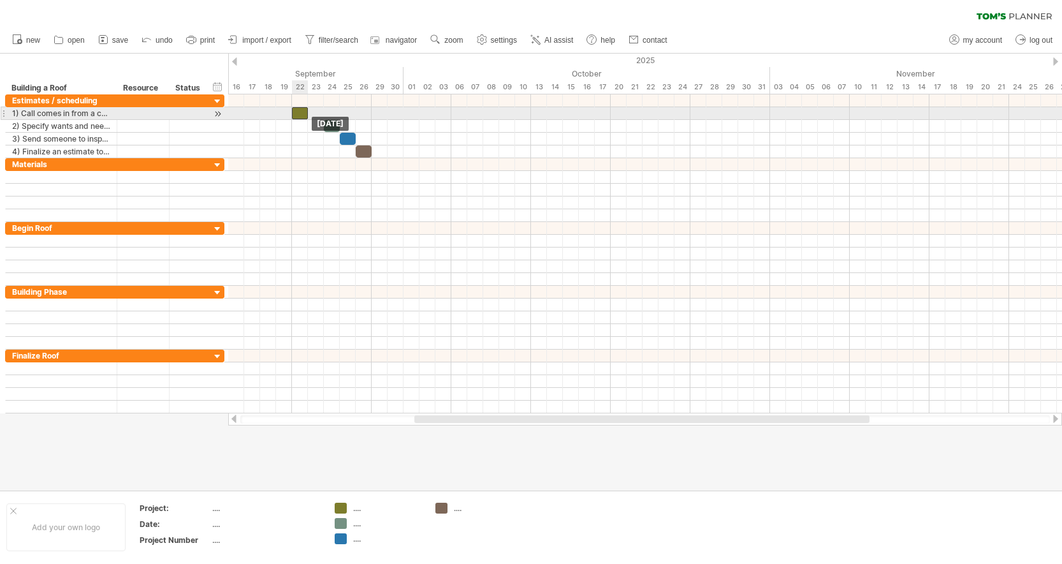
drag, startPoint x: 315, startPoint y: 113, endPoint x: 300, endPoint y: 113, distance: 14.7
click at [300, 113] on div at bounding box center [300, 113] width 16 height 12
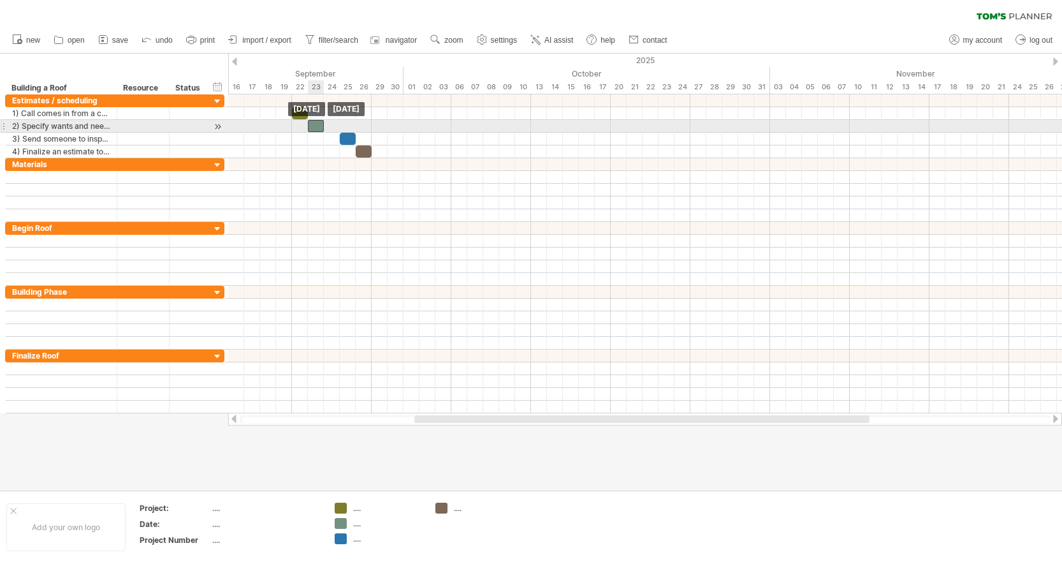
drag, startPoint x: 334, startPoint y: 123, endPoint x: 321, endPoint y: 123, distance: 12.8
click at [321, 123] on div at bounding box center [316, 126] width 16 height 12
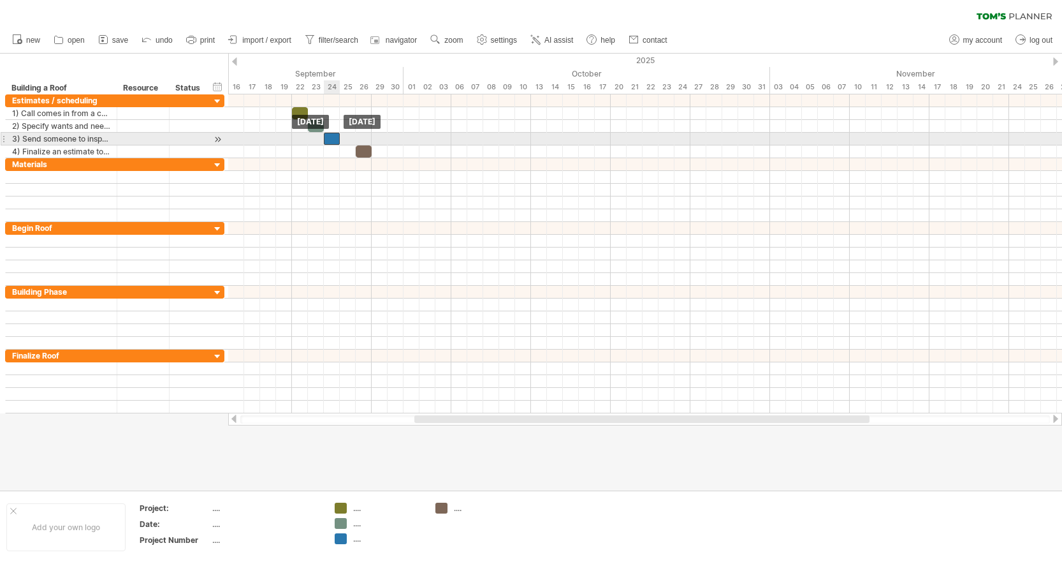
drag, startPoint x: 347, startPoint y: 138, endPoint x: 333, endPoint y: 138, distance: 13.4
click at [333, 138] on div at bounding box center [332, 139] width 16 height 12
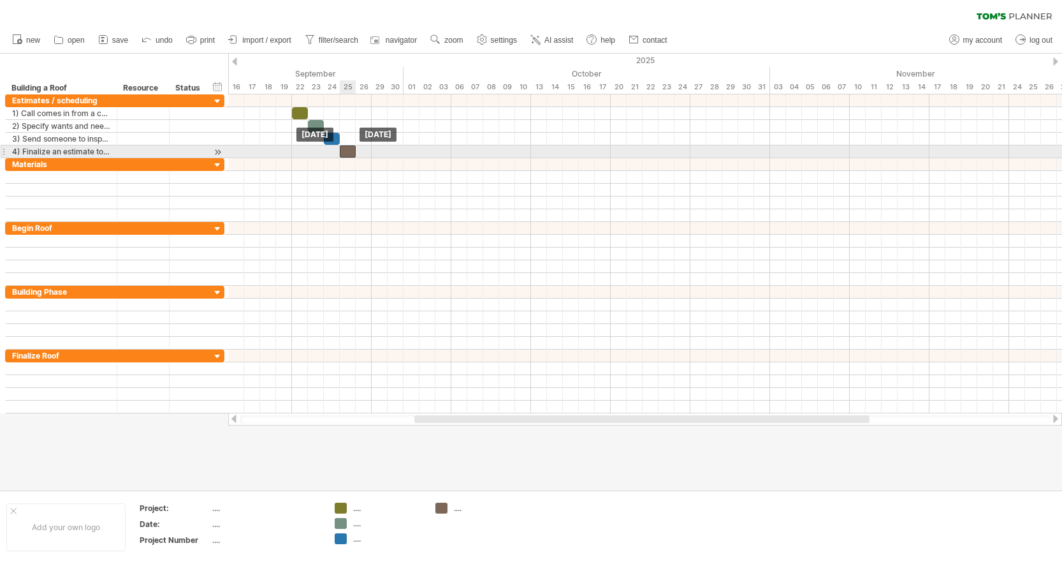
drag, startPoint x: 366, startPoint y: 154, endPoint x: 351, endPoint y: 154, distance: 15.3
click at [351, 154] on div at bounding box center [348, 151] width 16 height 12
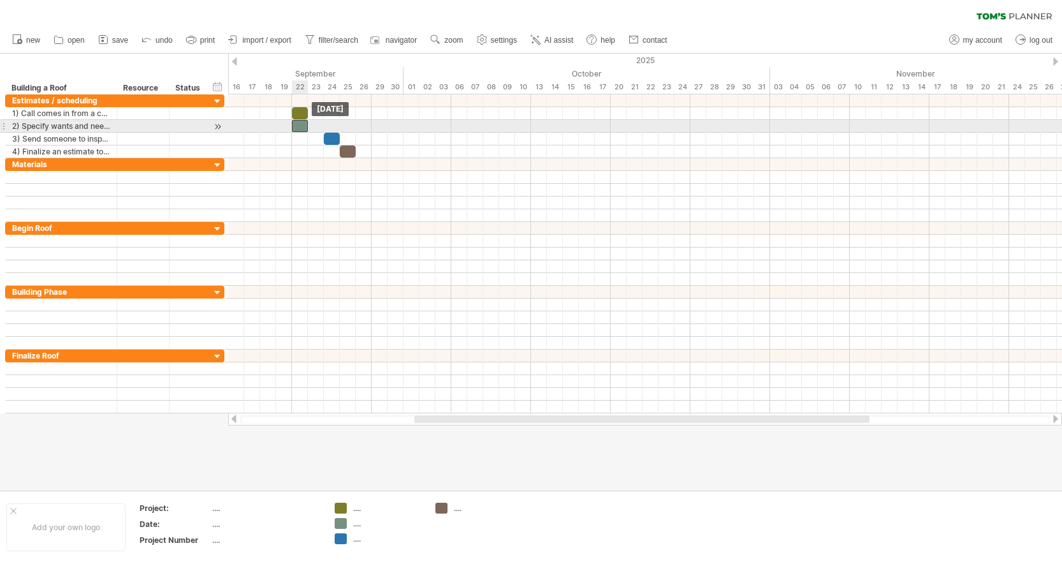
drag, startPoint x: 317, startPoint y: 123, endPoint x: 304, endPoint y: 123, distance: 12.8
click at [304, 123] on div at bounding box center [300, 126] width 16 height 12
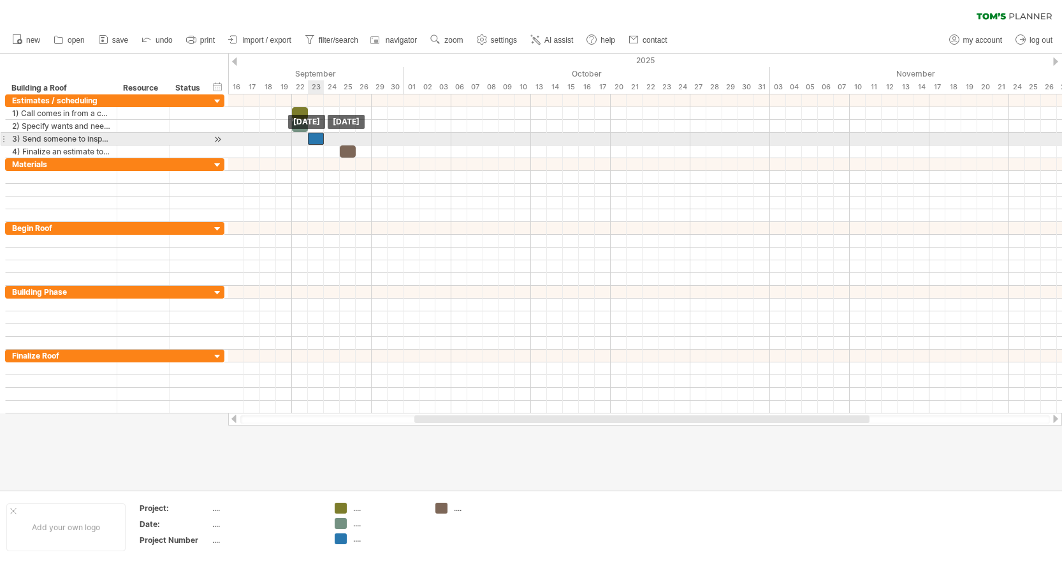
drag, startPoint x: 328, startPoint y: 138, endPoint x: 312, endPoint y: 138, distance: 15.3
click at [312, 138] on div at bounding box center [316, 139] width 16 height 12
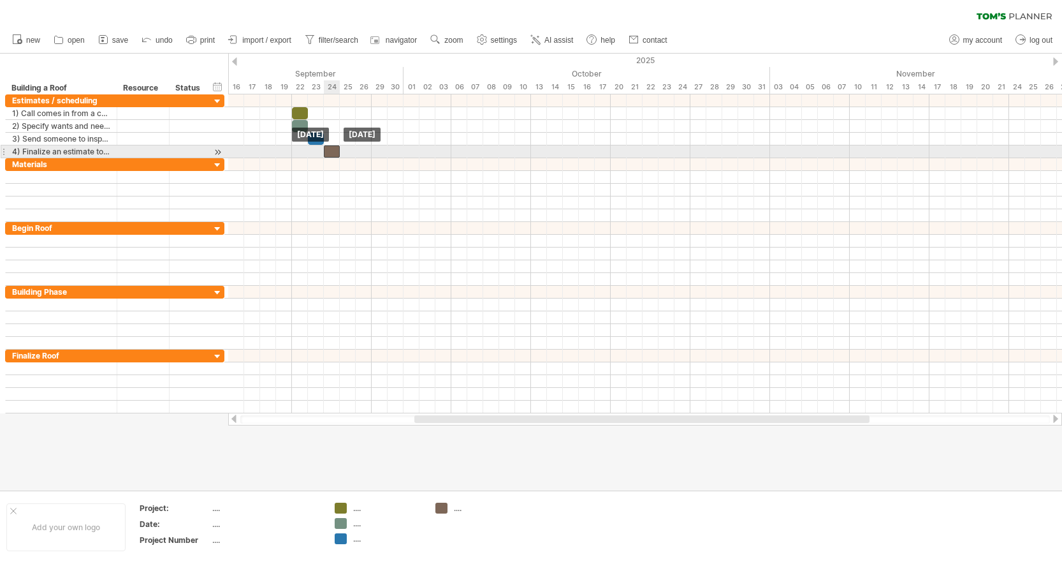
drag, startPoint x: 346, startPoint y: 150, endPoint x: 334, endPoint y: 150, distance: 12.1
click at [334, 150] on div at bounding box center [332, 151] width 16 height 12
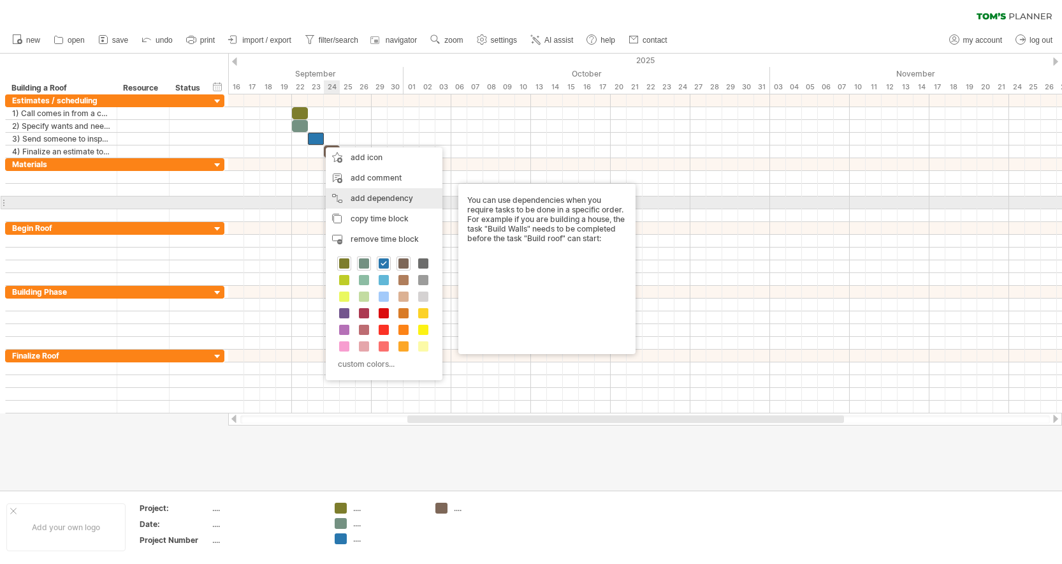
click at [384, 198] on div "add dependency You can use dependencies when you require tasks to be done in a …" at bounding box center [384, 198] width 117 height 20
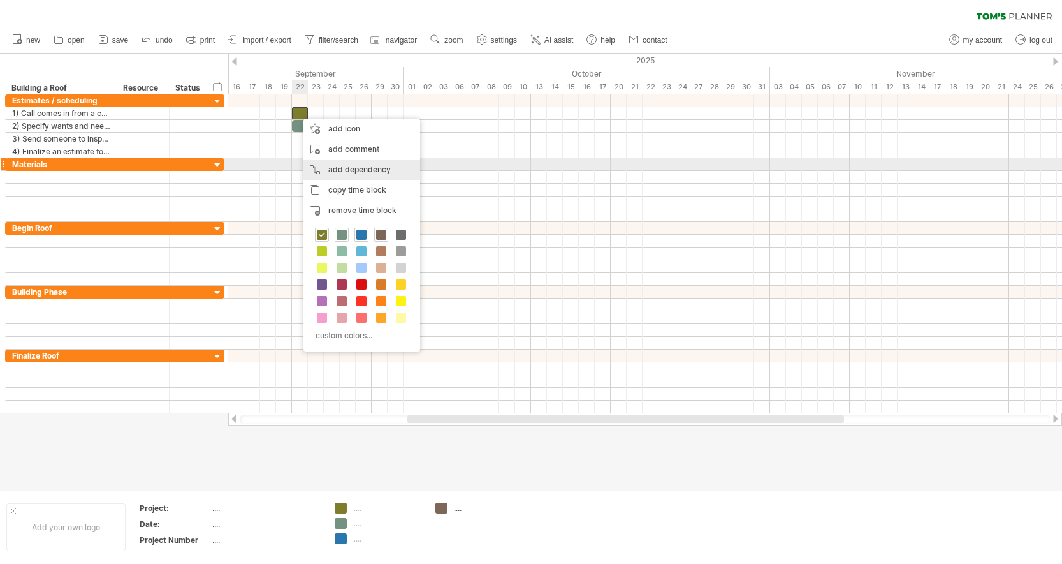
click at [344, 169] on div "add dependency You can use dependencies when you require tasks to be done in a …" at bounding box center [361, 169] width 117 height 20
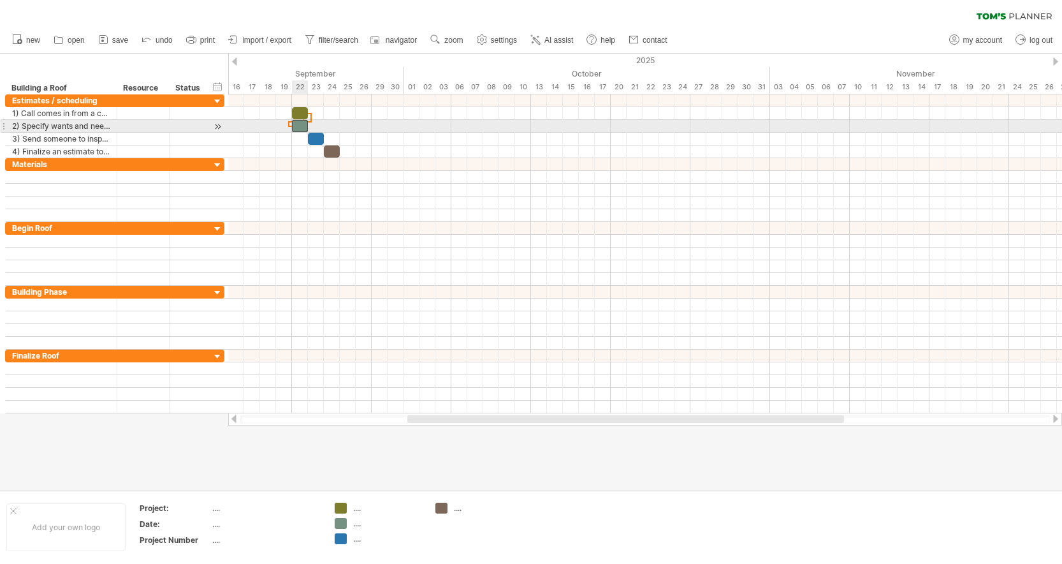
click at [296, 126] on div at bounding box center [300, 126] width 16 height 12
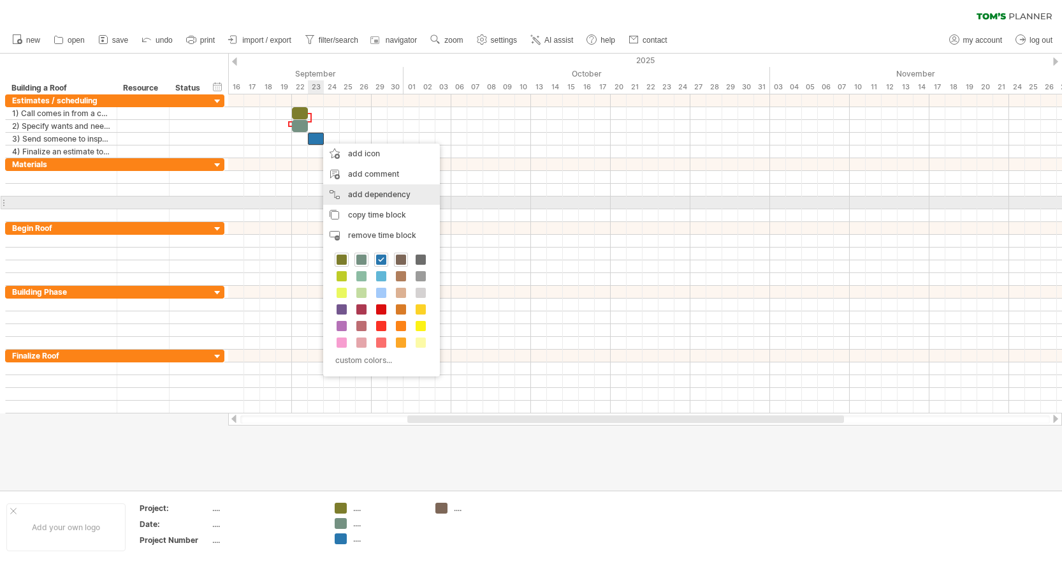
click at [359, 198] on div "add dependency You can use dependencies when you require tasks to be done in a …" at bounding box center [381, 194] width 117 height 20
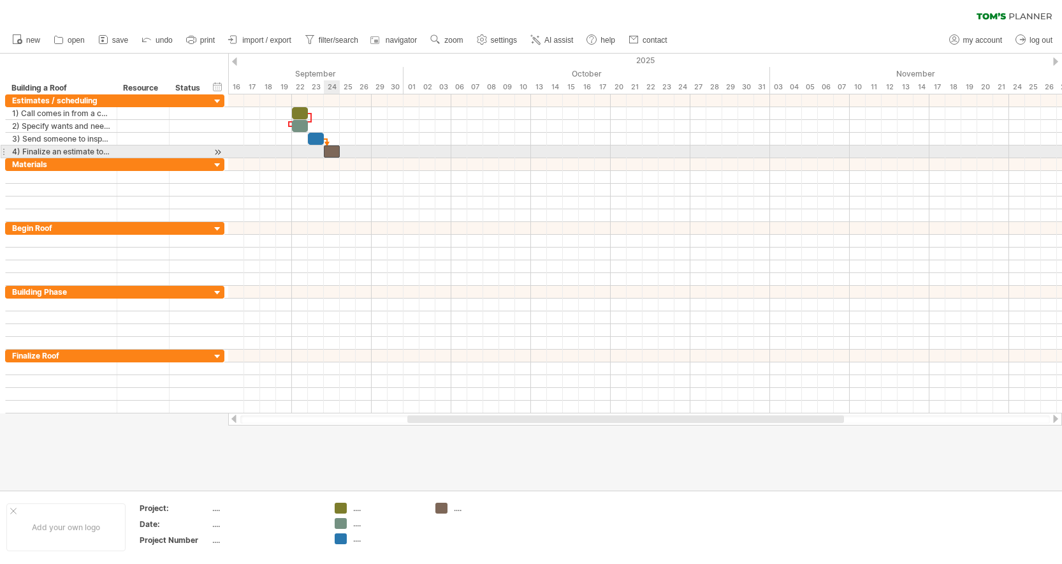
click at [333, 152] on div at bounding box center [332, 151] width 16 height 12
drag, startPoint x: 339, startPoint y: 152, endPoint x: 371, endPoint y: 150, distance: 32.6
click at [371, 150] on span at bounding box center [371, 151] width 5 height 12
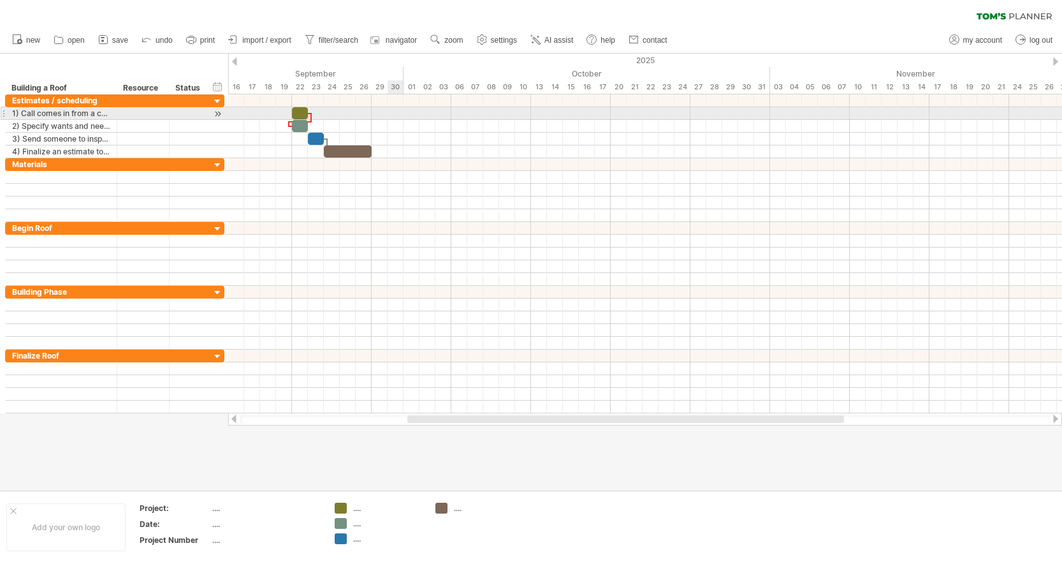
click at [390, 117] on div at bounding box center [645, 113] width 834 height 13
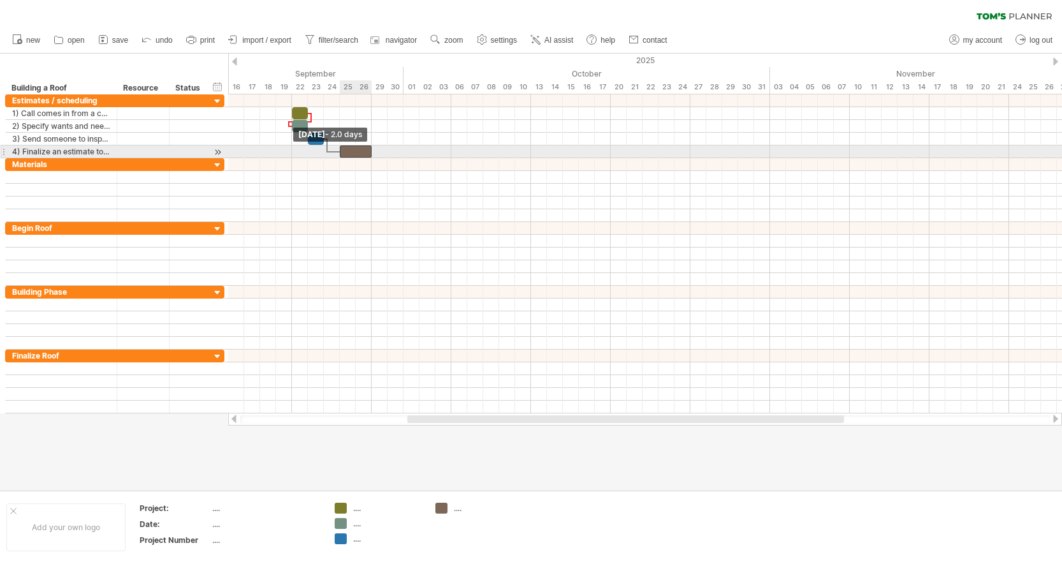
drag, startPoint x: 326, startPoint y: 152, endPoint x: 340, endPoint y: 152, distance: 14.7
click at [340, 152] on span at bounding box center [339, 151] width 5 height 12
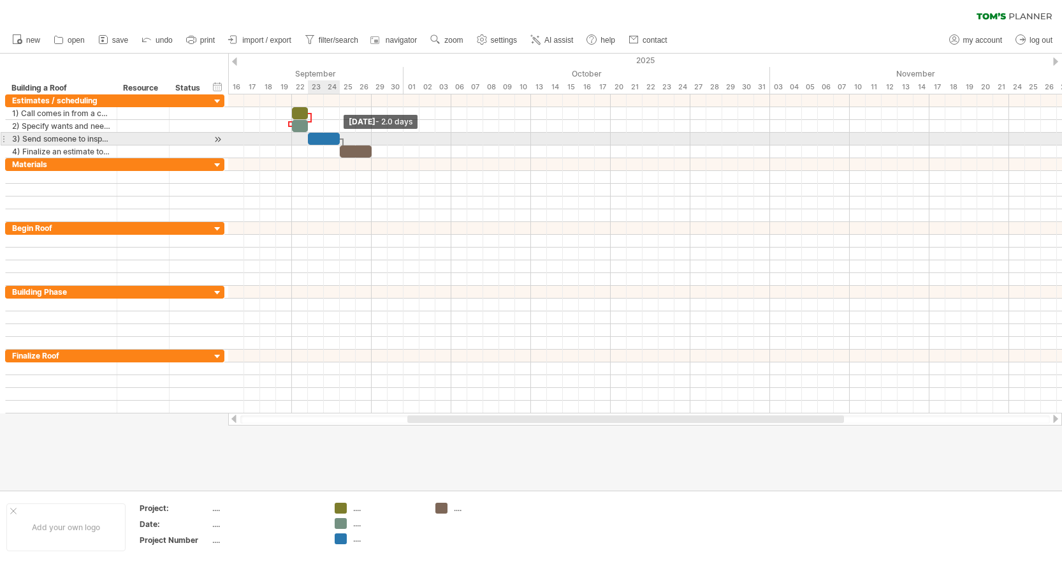
drag, startPoint x: 321, startPoint y: 140, endPoint x: 335, endPoint y: 138, distance: 13.5
click at [335, 138] on div at bounding box center [324, 139] width 32 height 12
drag, startPoint x: 339, startPoint y: 138, endPoint x: 323, endPoint y: 138, distance: 15.3
click at [323, 138] on span at bounding box center [323, 139] width 5 height 12
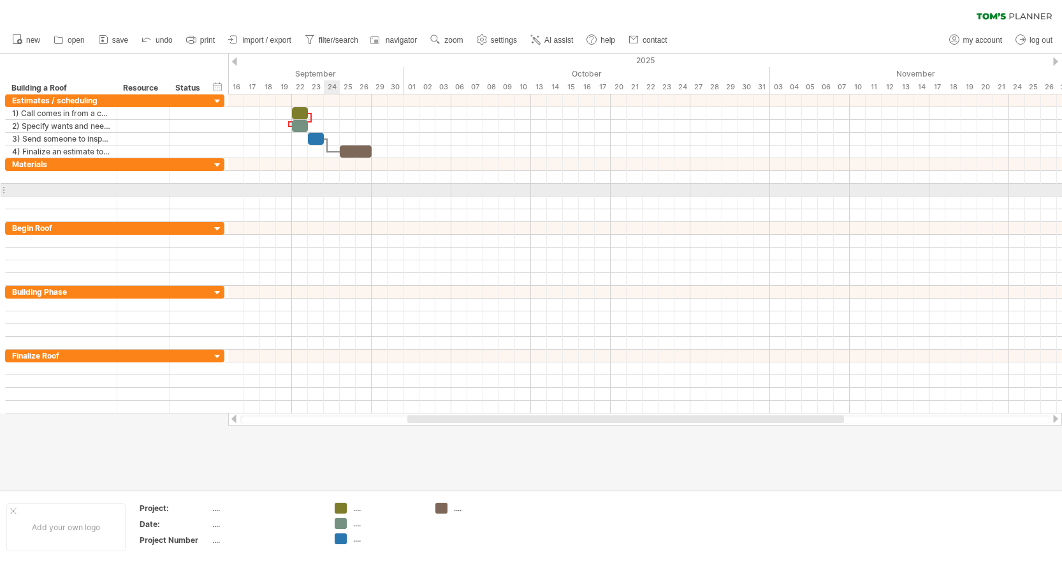
click at [333, 194] on div at bounding box center [645, 190] width 834 height 13
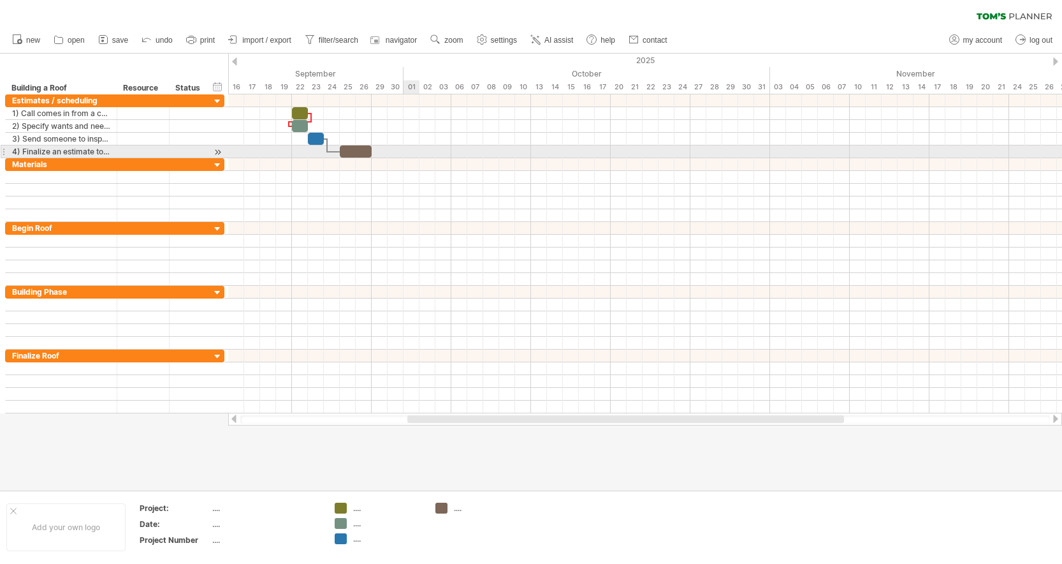
click at [417, 151] on div at bounding box center [645, 151] width 834 height 13
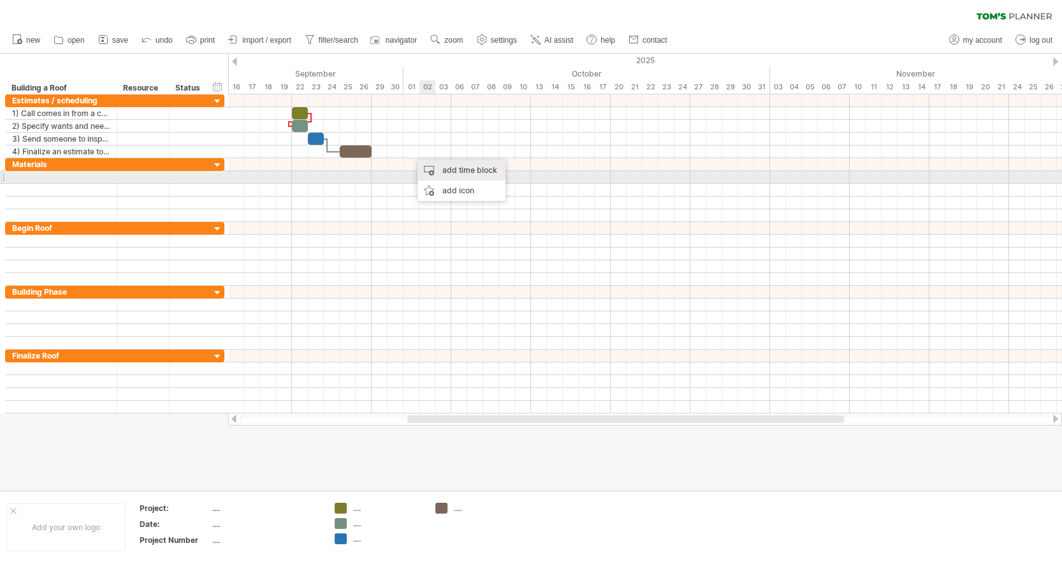
click at [447, 171] on div "add time block" at bounding box center [462, 170] width 88 height 20
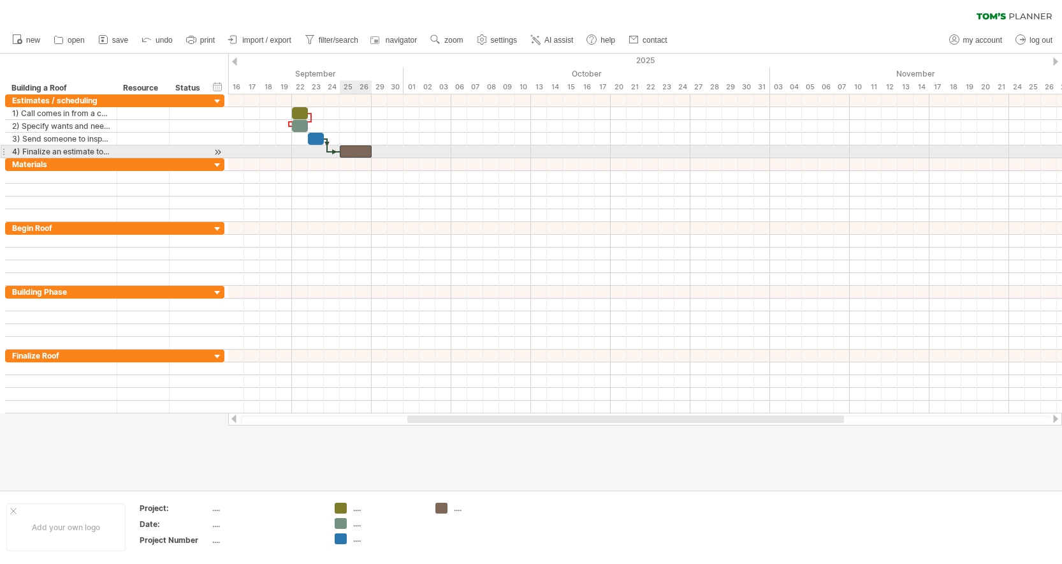
click at [365, 152] on div at bounding box center [356, 151] width 32 height 12
click at [409, 151] on div at bounding box center [645, 151] width 834 height 13
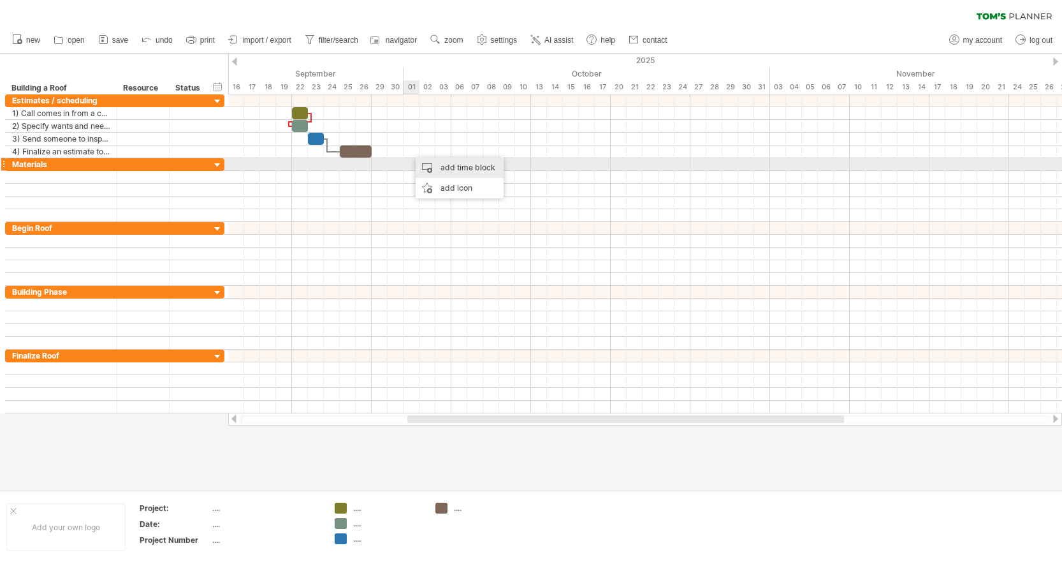
click at [454, 168] on div "add time block" at bounding box center [460, 167] width 88 height 20
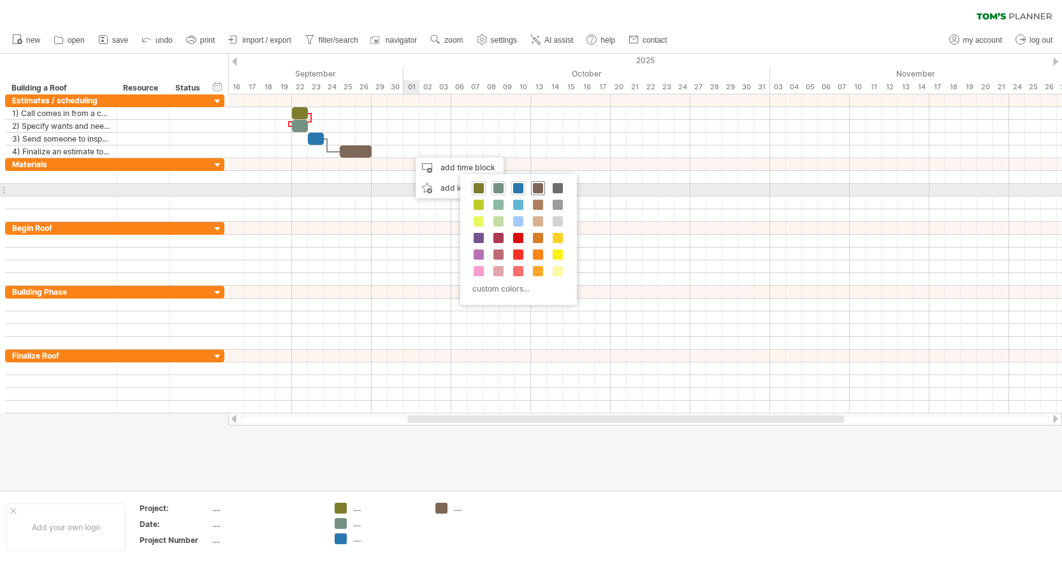
click at [541, 188] on span at bounding box center [538, 188] width 10 height 10
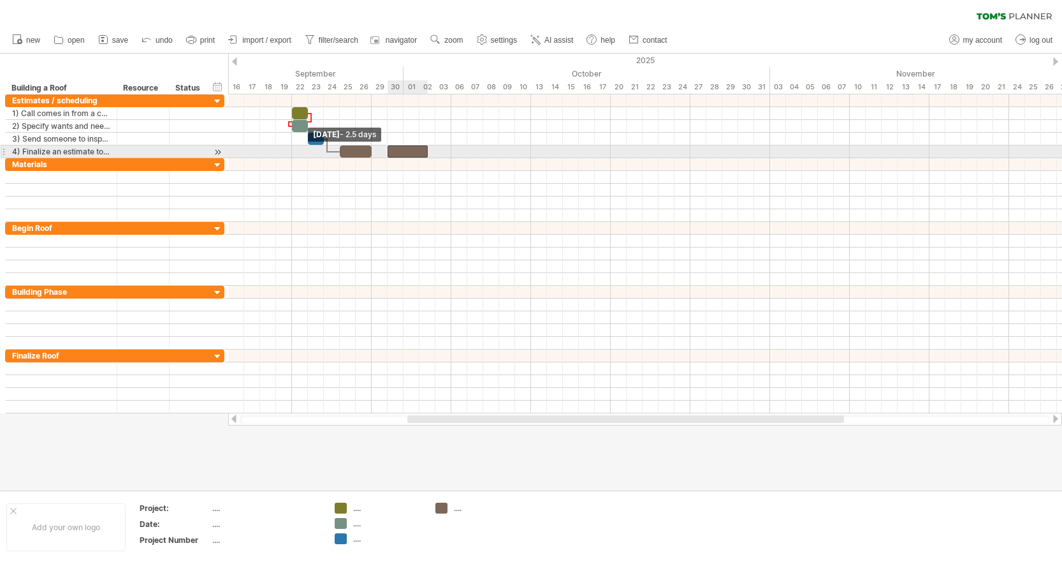
drag, startPoint x: 412, startPoint y: 150, endPoint x: 388, endPoint y: 150, distance: 24.9
click at [388, 150] on span at bounding box center [387, 151] width 5 height 12
drag, startPoint x: 425, startPoint y: 150, endPoint x: 447, endPoint y: 151, distance: 21.7
click at [447, 151] on div at bounding box center [420, 151] width 64 height 12
drag, startPoint x: 388, startPoint y: 149, endPoint x: 407, endPoint y: 149, distance: 18.5
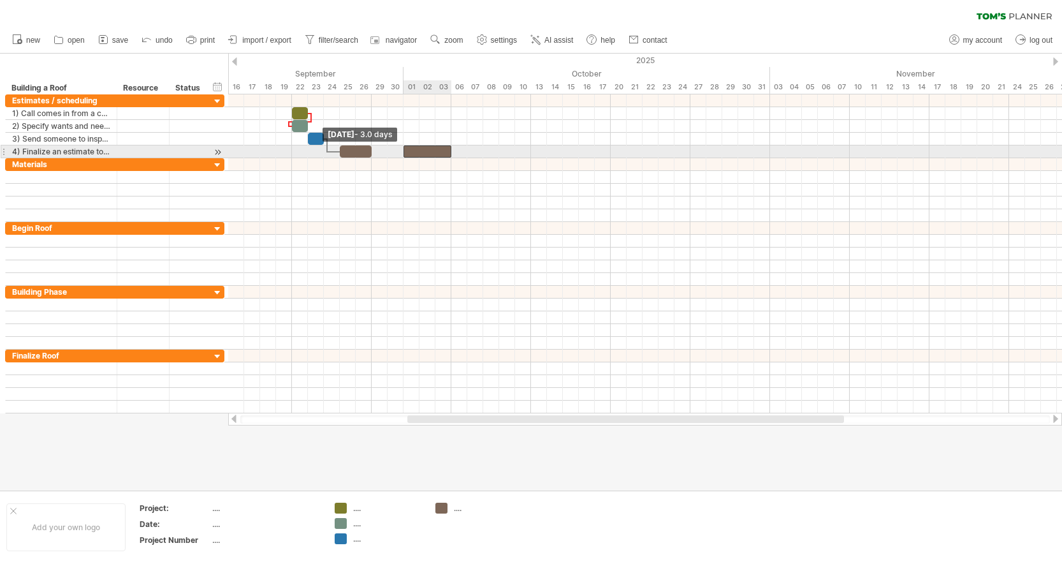
click at [407, 149] on div at bounding box center [428, 151] width 48 height 12
drag, startPoint x: 405, startPoint y: 150, endPoint x: 391, endPoint y: 150, distance: 14.0
click at [391, 150] on div at bounding box center [420, 151] width 64 height 12
click at [388, 152] on span at bounding box center [387, 151] width 5 height 12
drag, startPoint x: 450, startPoint y: 152, endPoint x: 441, endPoint y: 152, distance: 9.6
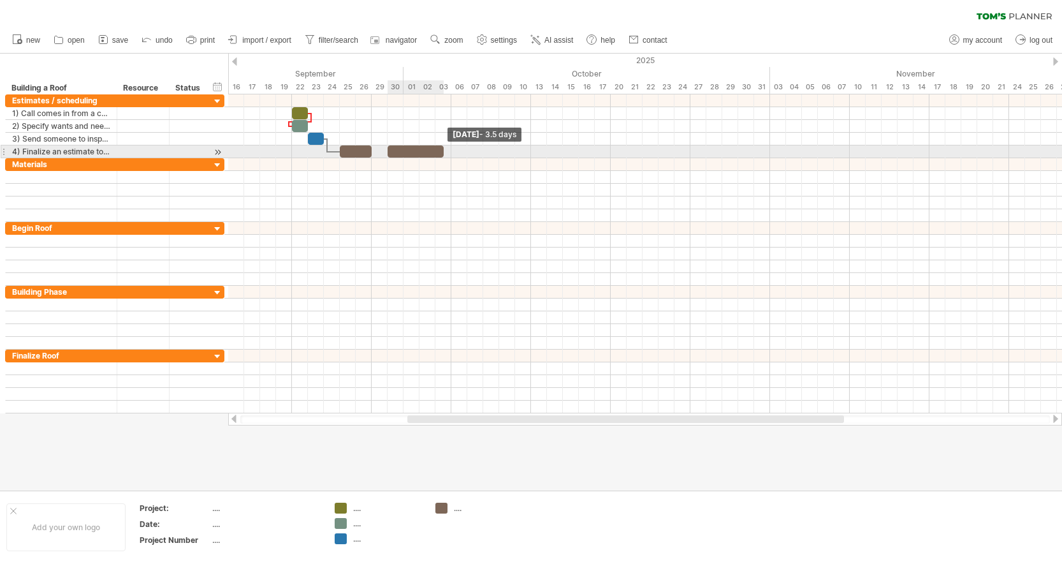
click at [441, 152] on span at bounding box center [443, 151] width 5 height 12
drag, startPoint x: 390, startPoint y: 151, endPoint x: 379, endPoint y: 151, distance: 10.2
click at [379, 151] on span at bounding box center [379, 151] width 5 height 12
click at [363, 151] on div at bounding box center [348, 151] width 32 height 12
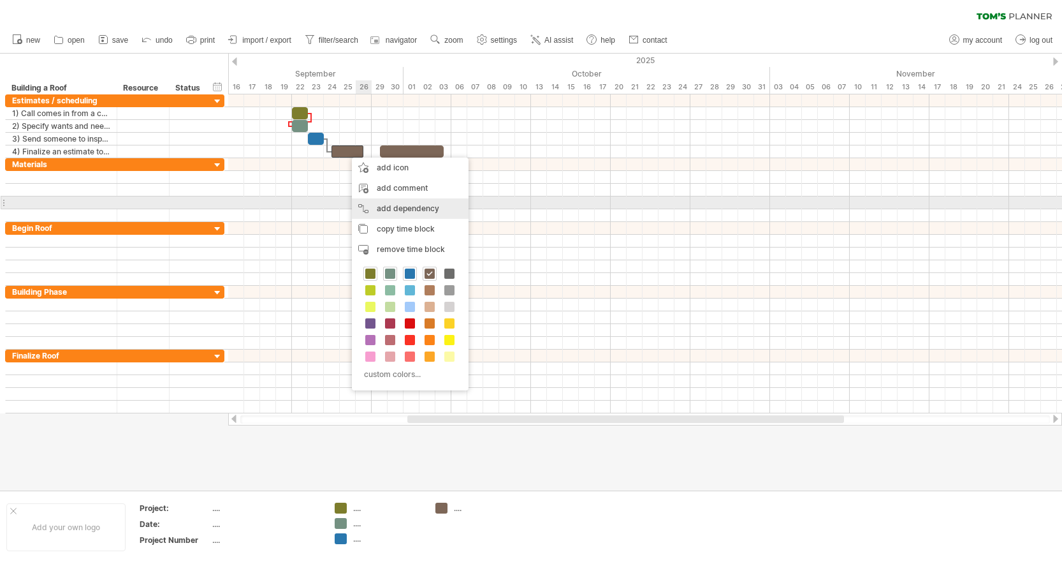
click at [402, 205] on div "add dependency You can use dependencies when you require tasks to be done in a …" at bounding box center [410, 208] width 117 height 20
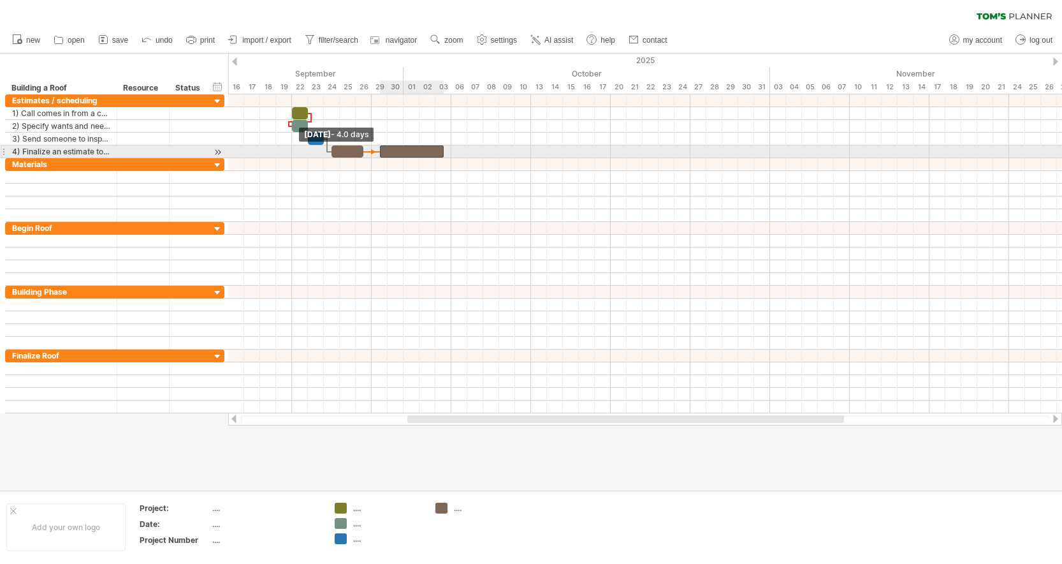
click at [381, 153] on span at bounding box center [379, 151] width 5 height 12
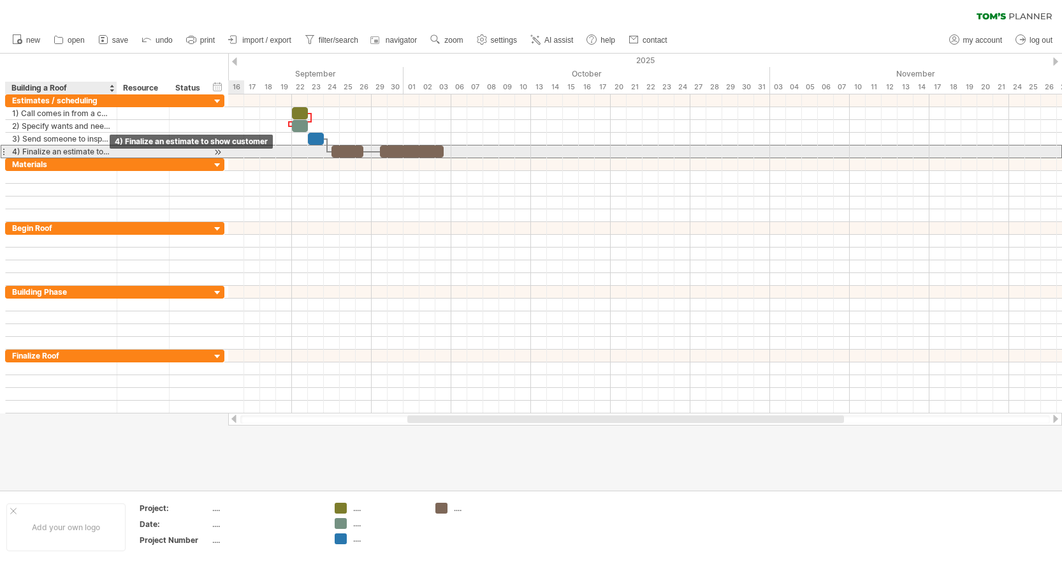
click at [108, 150] on div "4) Finalize an estimate to show customer" at bounding box center [61, 151] width 98 height 12
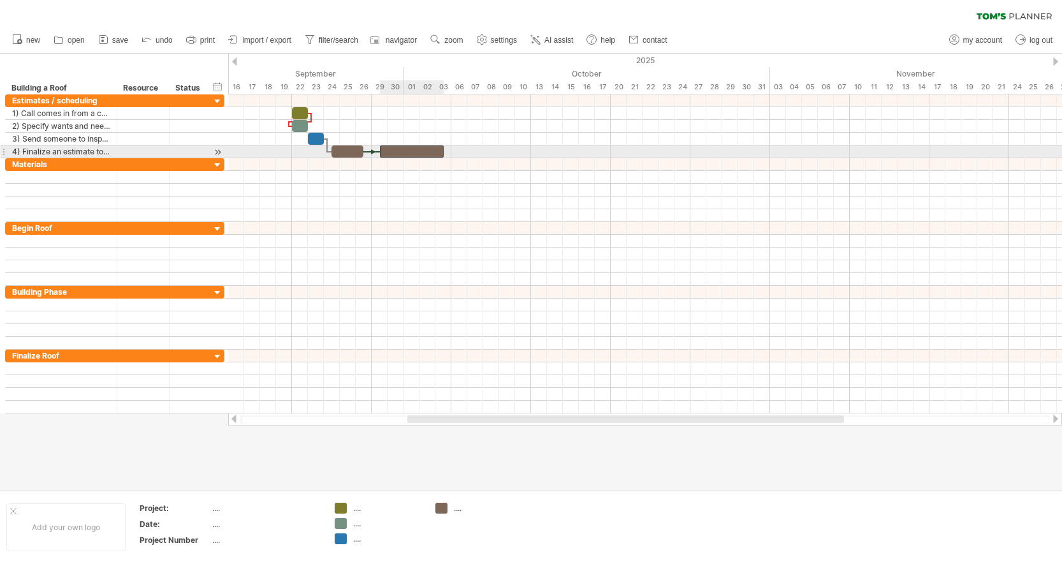
click at [413, 150] on div at bounding box center [412, 151] width 64 height 12
click at [414, 148] on div at bounding box center [412, 151] width 64 height 12
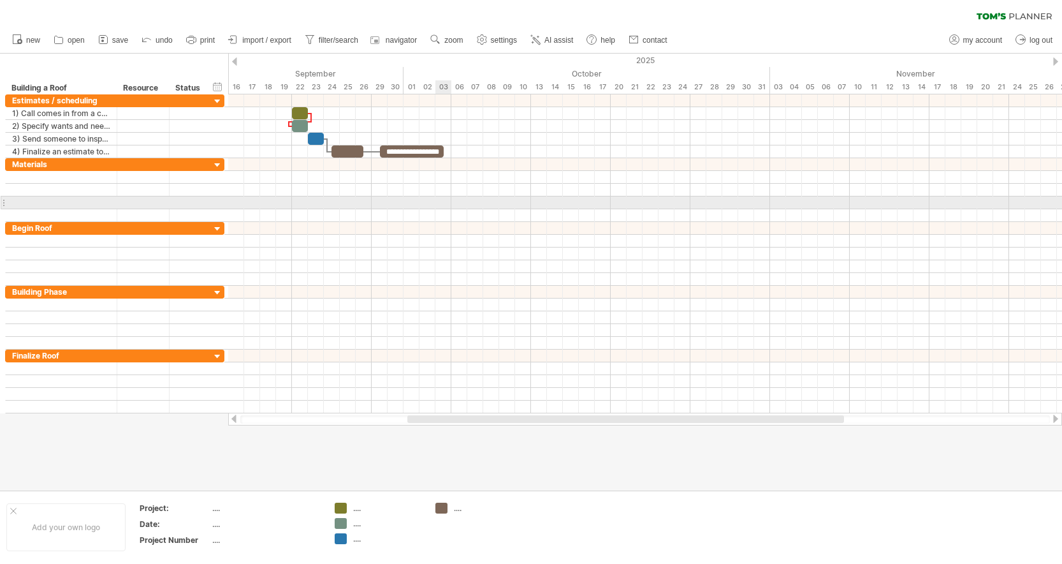
click at [446, 203] on div at bounding box center [645, 202] width 834 height 13
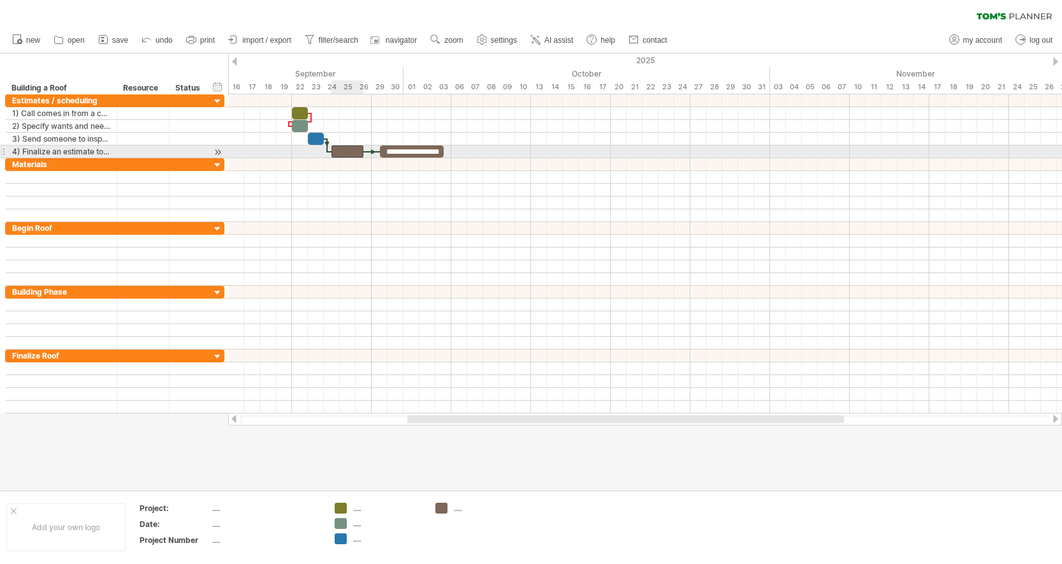
click at [349, 153] on div at bounding box center [348, 151] width 32 height 12
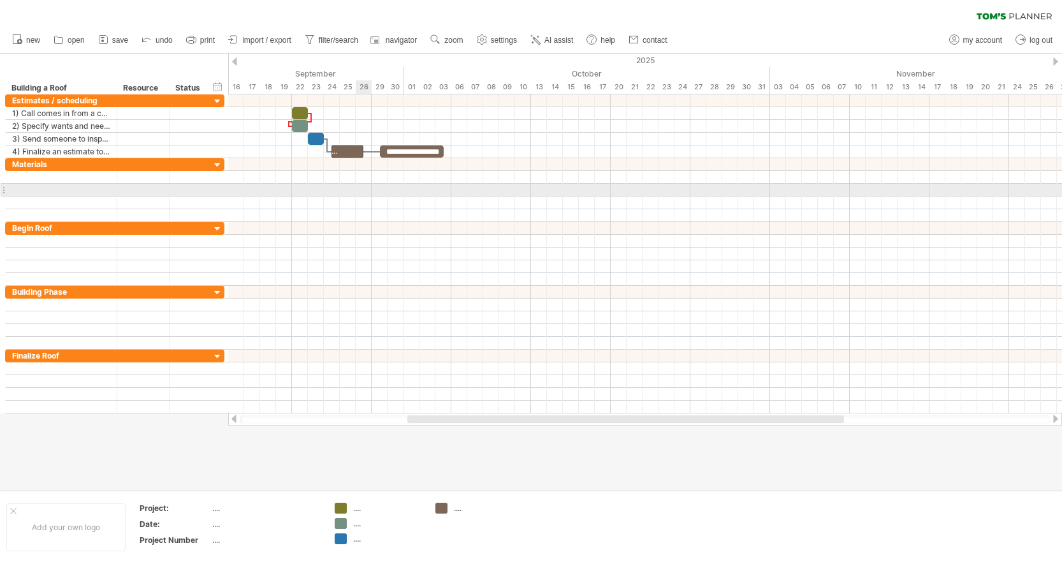
click at [357, 190] on div at bounding box center [645, 190] width 834 height 13
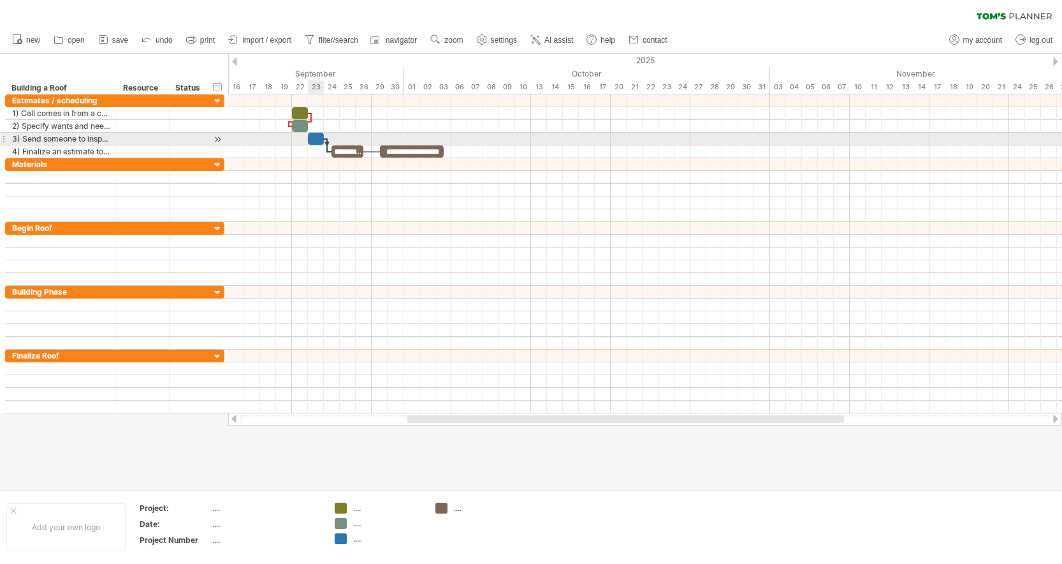
click at [315, 140] on div at bounding box center [316, 139] width 16 height 12
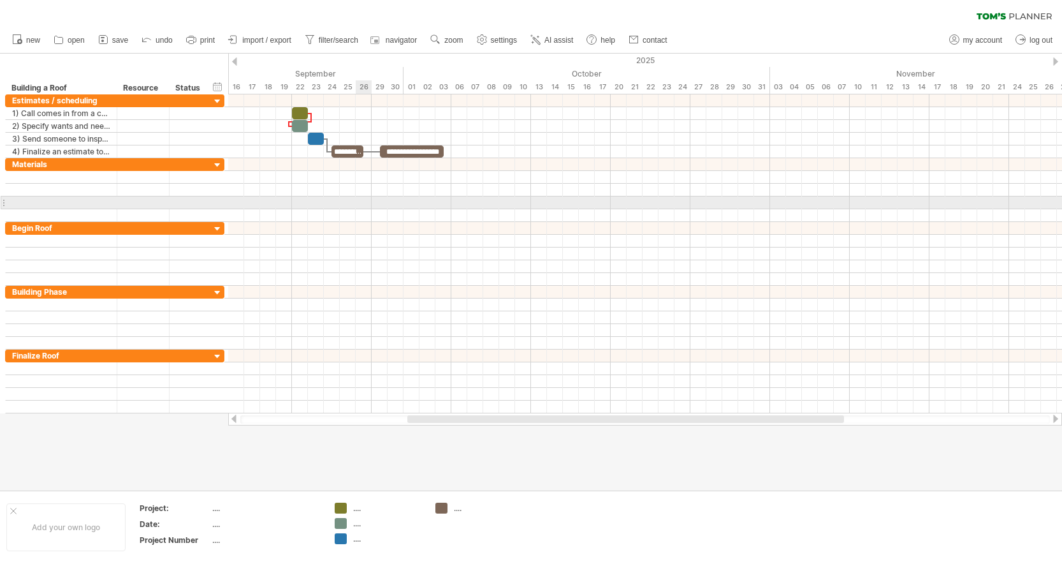
click at [360, 198] on div at bounding box center [645, 202] width 834 height 13
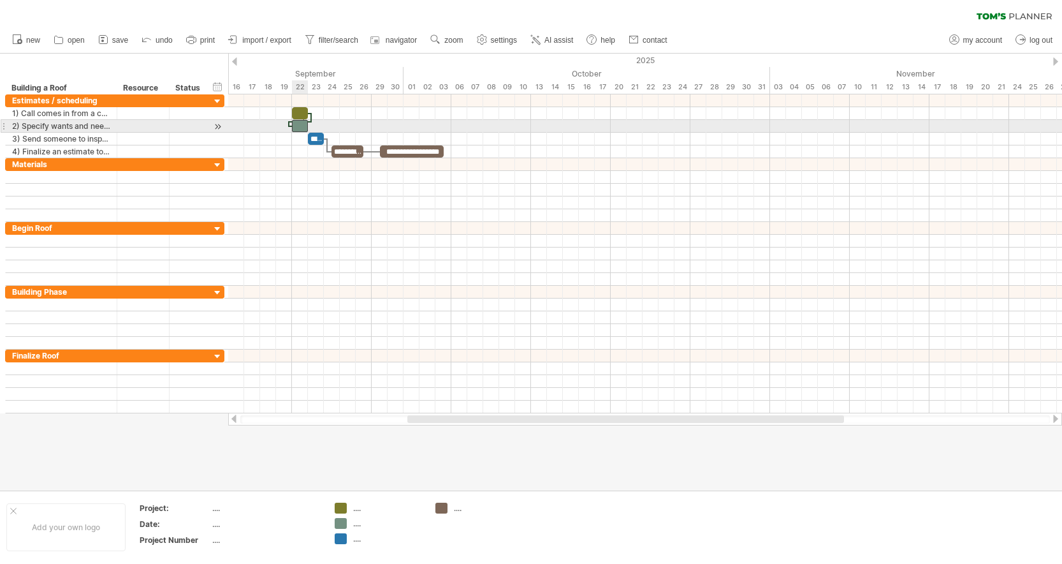
click at [300, 126] on div at bounding box center [300, 126] width 16 height 12
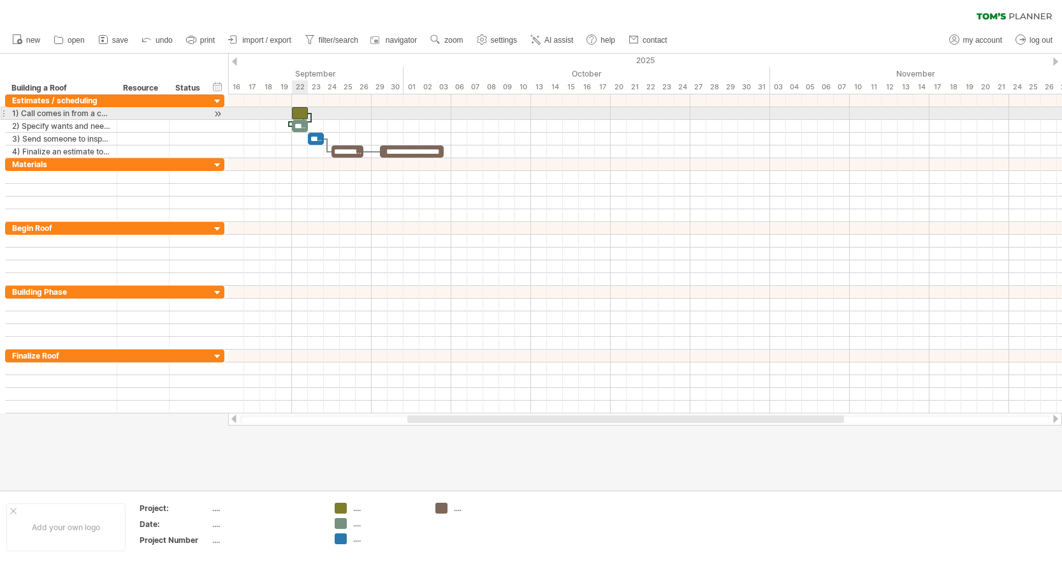
click at [298, 112] on div at bounding box center [300, 113] width 16 height 12
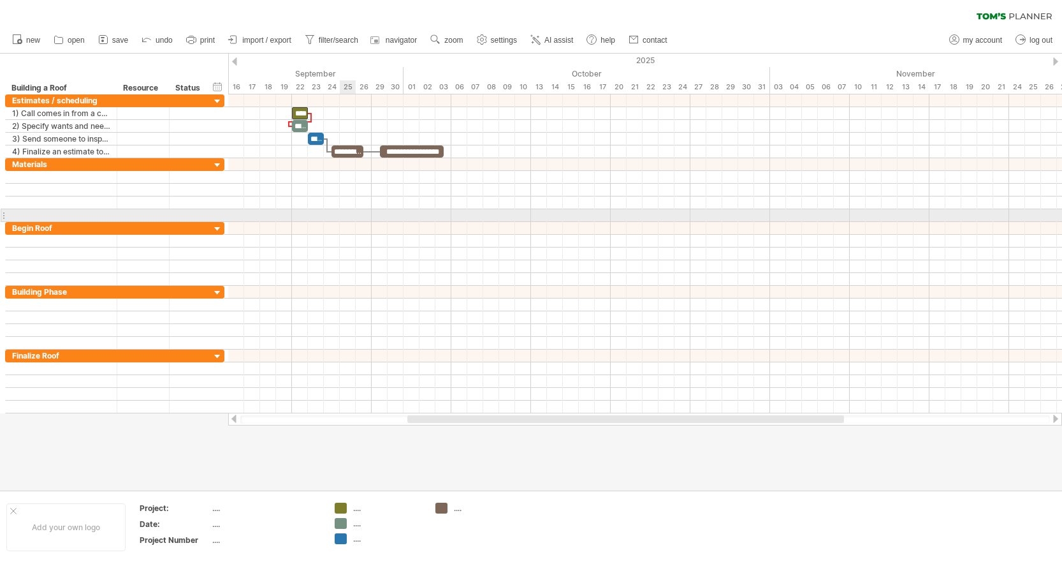
click at [358, 222] on div at bounding box center [645, 228] width 834 height 13
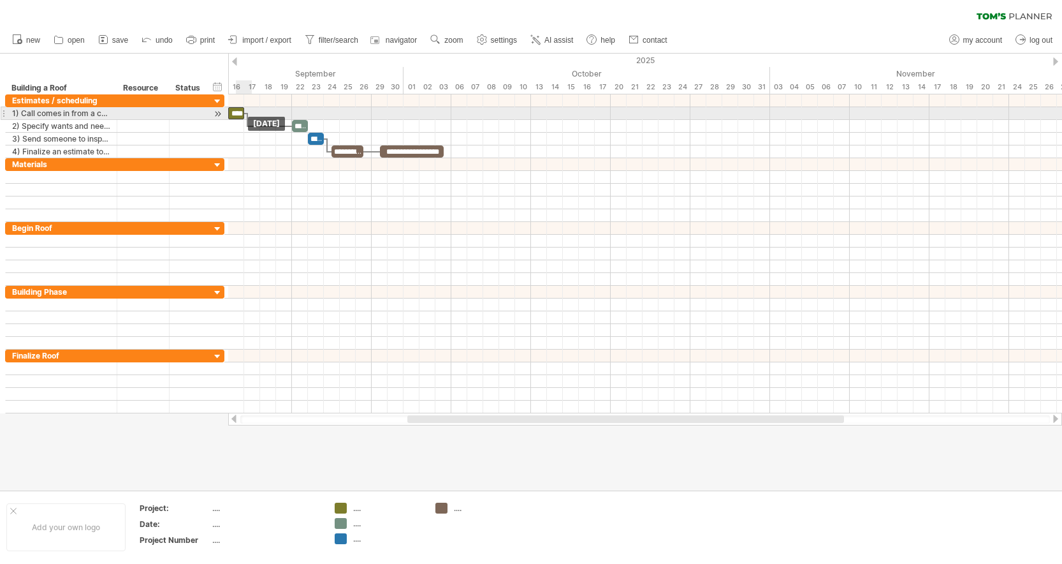
drag, startPoint x: 298, startPoint y: 109, endPoint x: 238, endPoint y: 109, distance: 59.9
click at [238, 109] on div "****" at bounding box center [236, 113] width 16 height 12
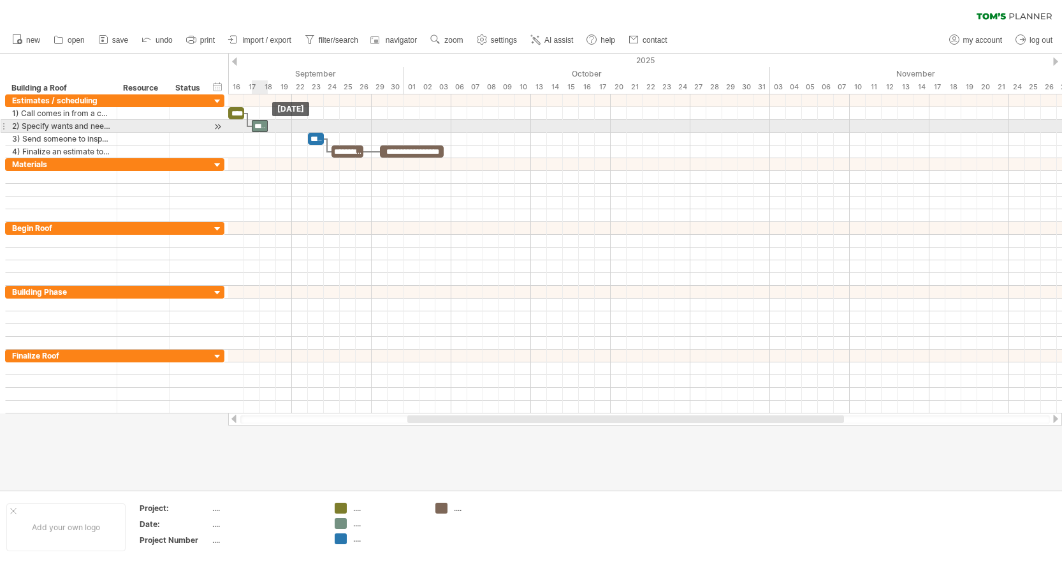
drag, startPoint x: 300, startPoint y: 128, endPoint x: 258, endPoint y: 127, distance: 42.7
click at [258, 127] on div "**********" at bounding box center [260, 126] width 16 height 12
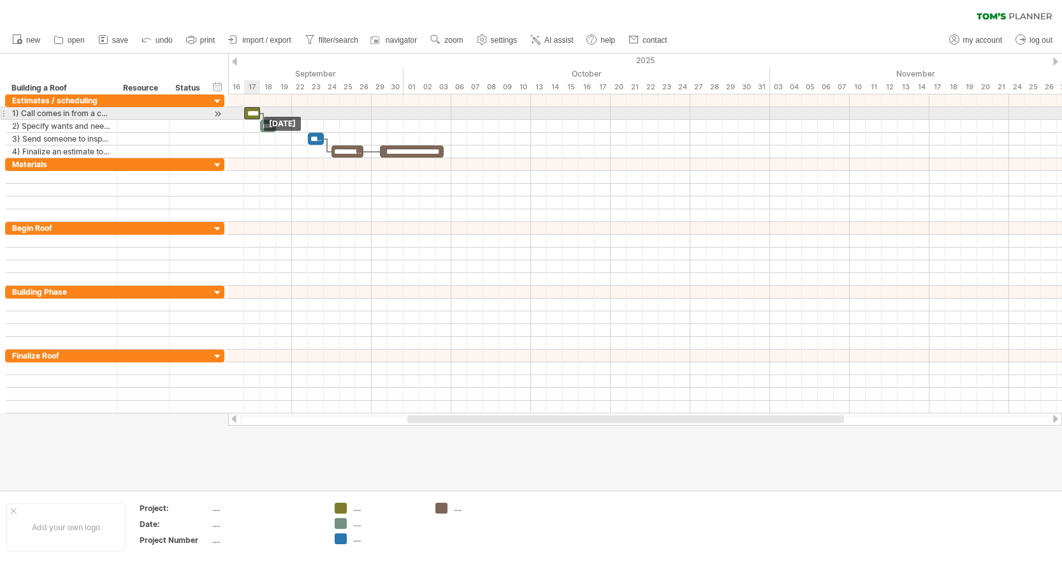
drag, startPoint x: 238, startPoint y: 113, endPoint x: 252, endPoint y: 113, distance: 14.7
click at [252, 113] on div "****" at bounding box center [252, 113] width 16 height 12
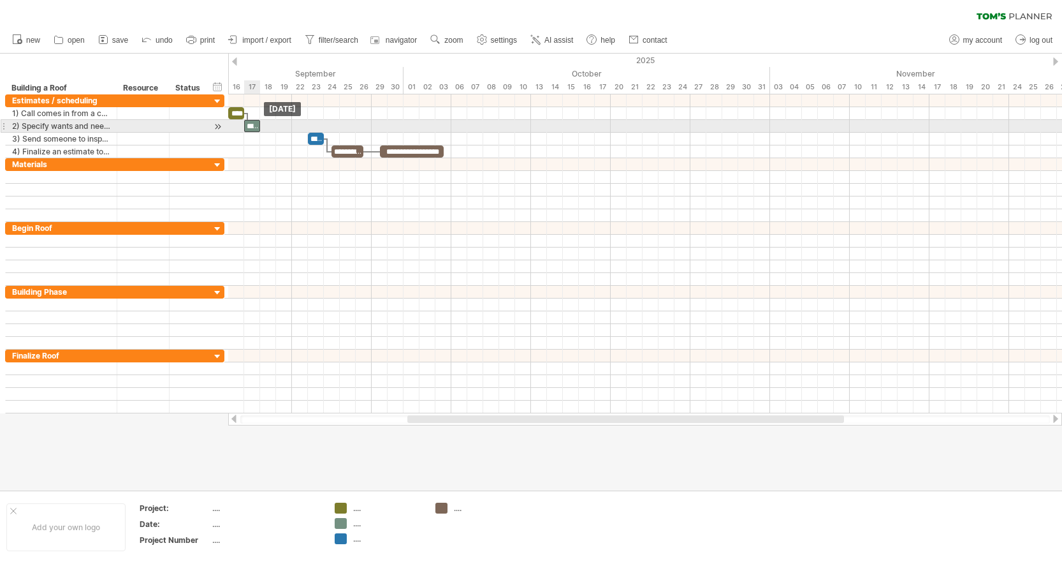
drag, startPoint x: 269, startPoint y: 127, endPoint x: 256, endPoint y: 127, distance: 12.8
click at [256, 127] on div "**********" at bounding box center [252, 126] width 16 height 12
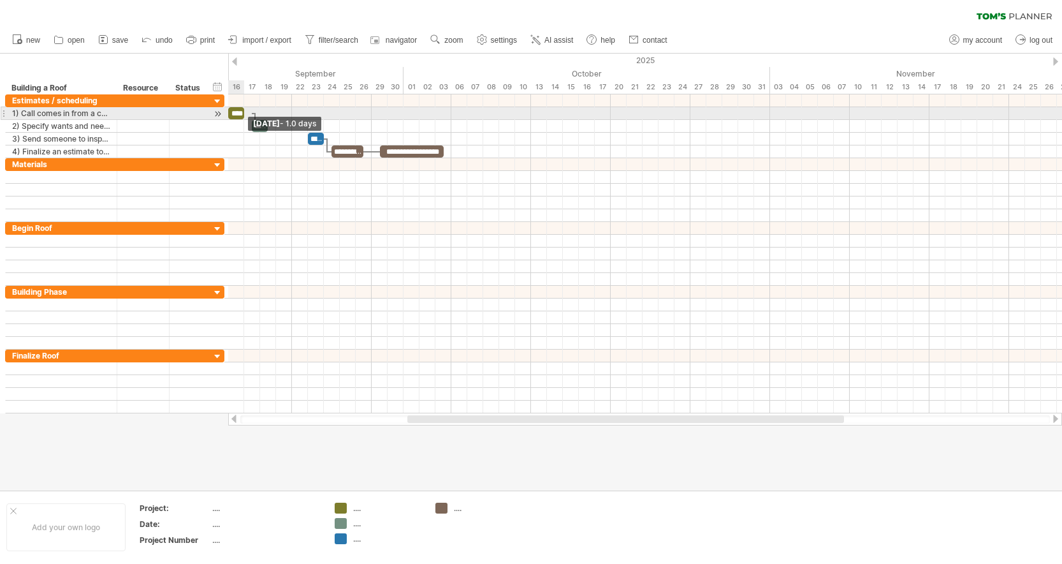
click at [241, 112] on div "****" at bounding box center [236, 113] width 16 height 12
drag, startPoint x: 237, startPoint y: 108, endPoint x: 252, endPoint y: 108, distance: 15.3
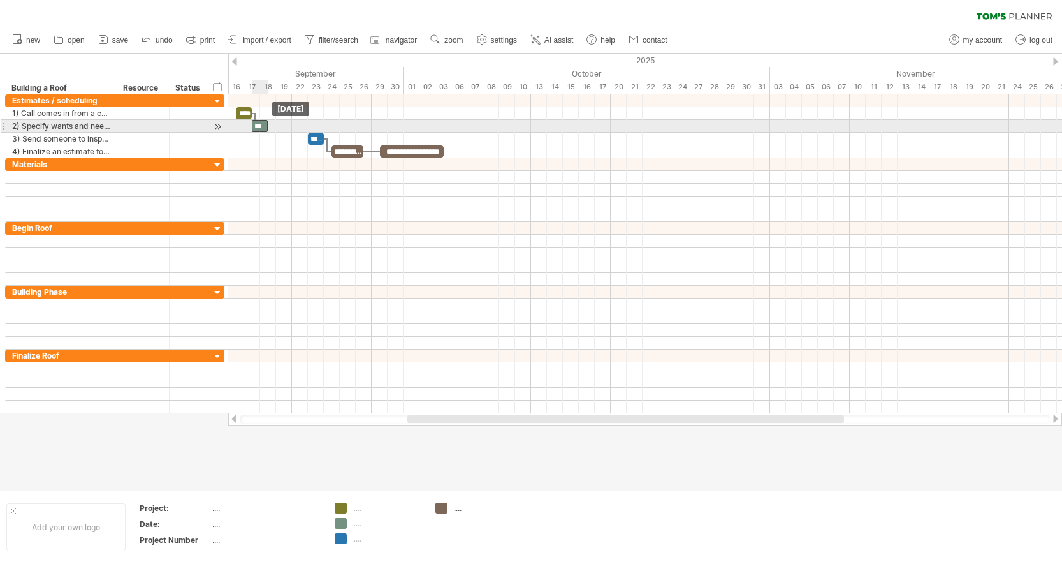
drag, startPoint x: 270, startPoint y: 125, endPoint x: 259, endPoint y: 126, distance: 11.5
click at [259, 126] on div "**********" at bounding box center [260, 126] width 16 height 12
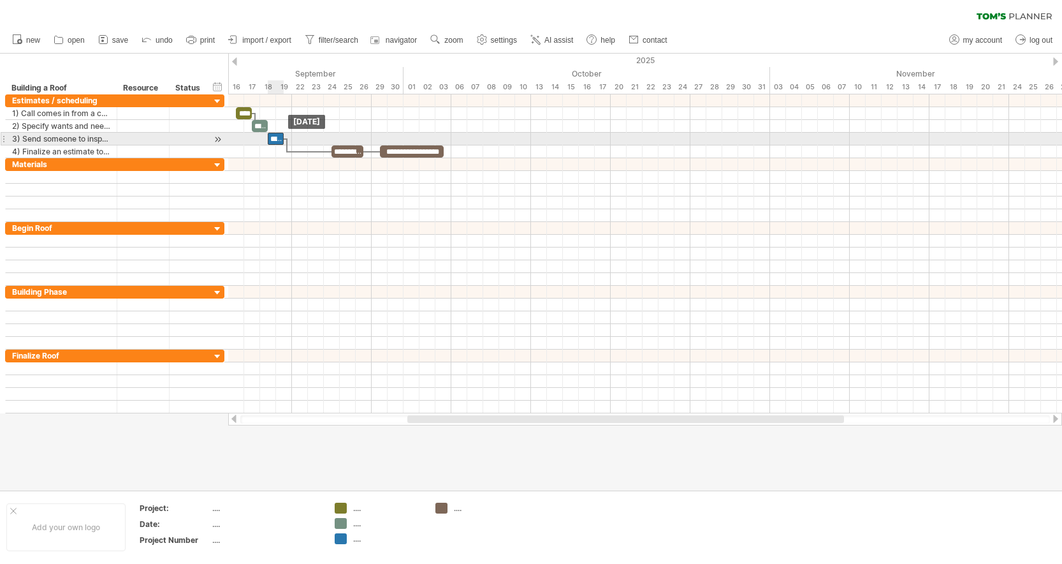
drag, startPoint x: 317, startPoint y: 140, endPoint x: 275, endPoint y: 138, distance: 42.1
click at [275, 138] on div "**********" at bounding box center [276, 139] width 16 height 12
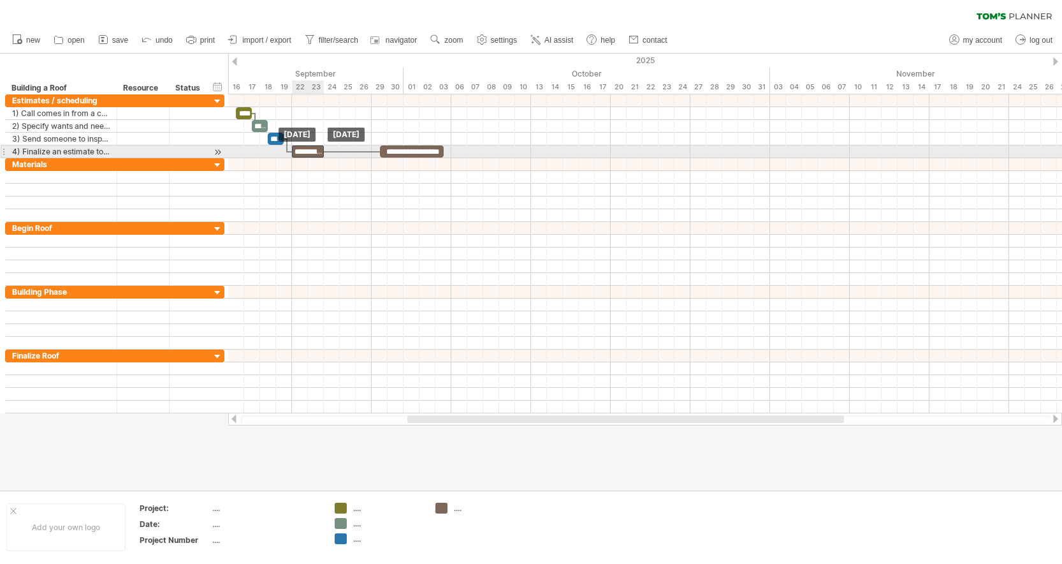
drag, startPoint x: 341, startPoint y: 150, endPoint x: 305, endPoint y: 150, distance: 36.3
click at [305, 150] on div "**********" at bounding box center [308, 151] width 32 height 12
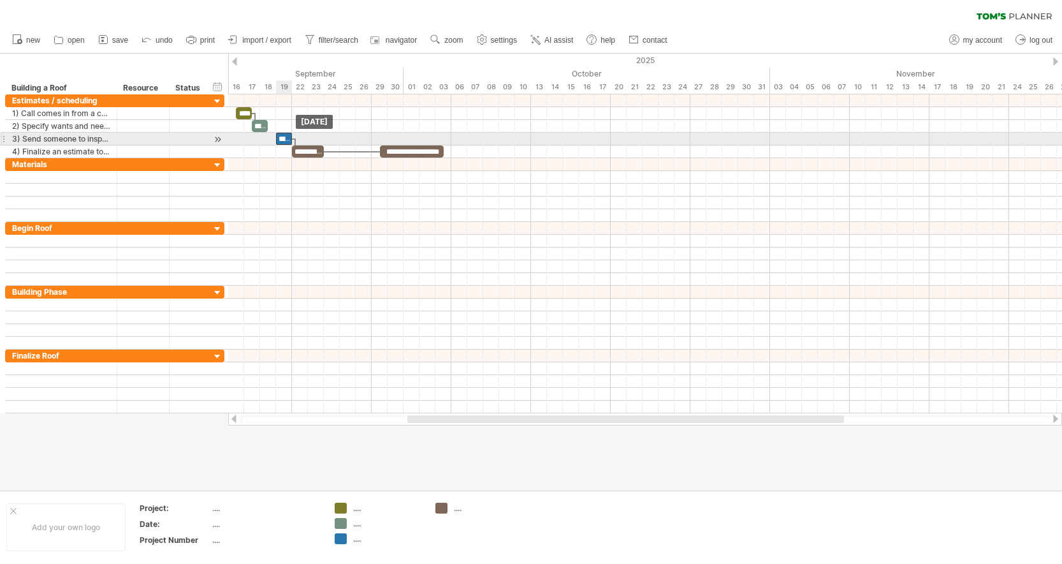
drag, startPoint x: 275, startPoint y: 135, endPoint x: 282, endPoint y: 135, distance: 7.7
click at [282, 135] on div "**********" at bounding box center [284, 139] width 16 height 12
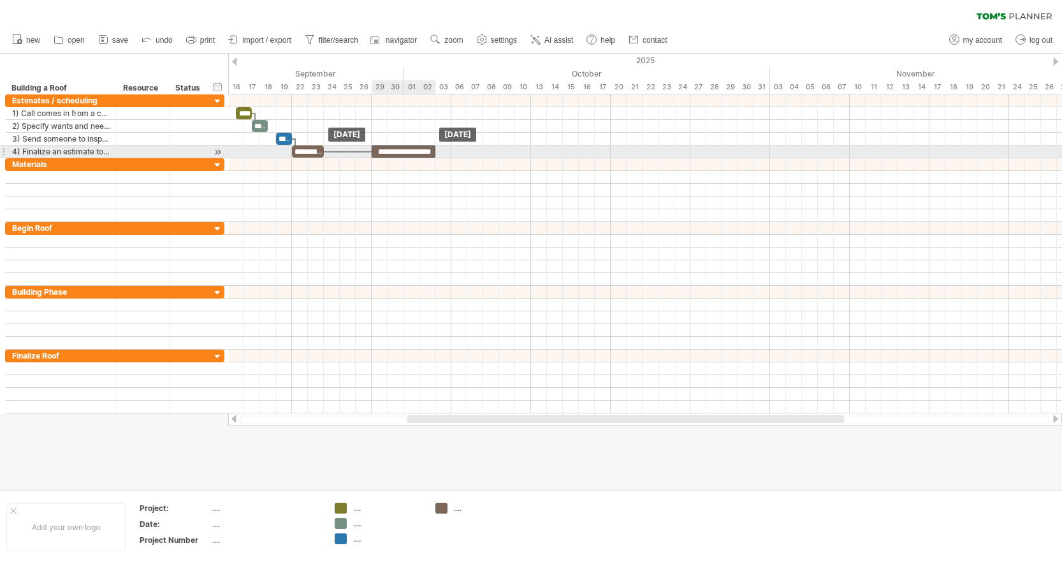
drag, startPoint x: 395, startPoint y: 149, endPoint x: 385, endPoint y: 150, distance: 10.3
click at [385, 150] on div "**********" at bounding box center [404, 151] width 64 height 12
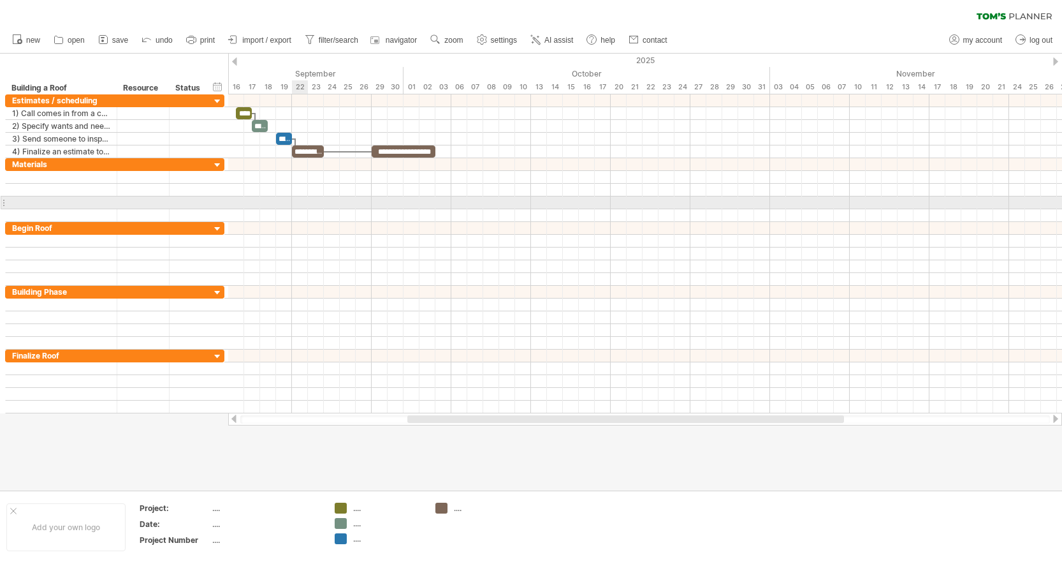
click at [306, 207] on div at bounding box center [645, 202] width 834 height 13
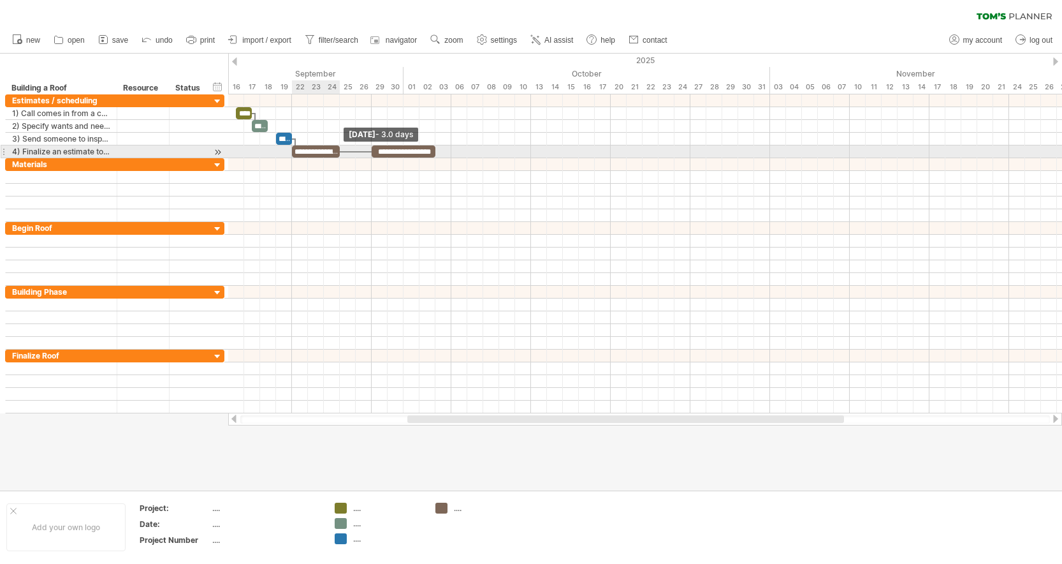
drag, startPoint x: 321, startPoint y: 150, endPoint x: 337, endPoint y: 150, distance: 15.3
click at [337, 150] on div "**********" at bounding box center [316, 151] width 48 height 12
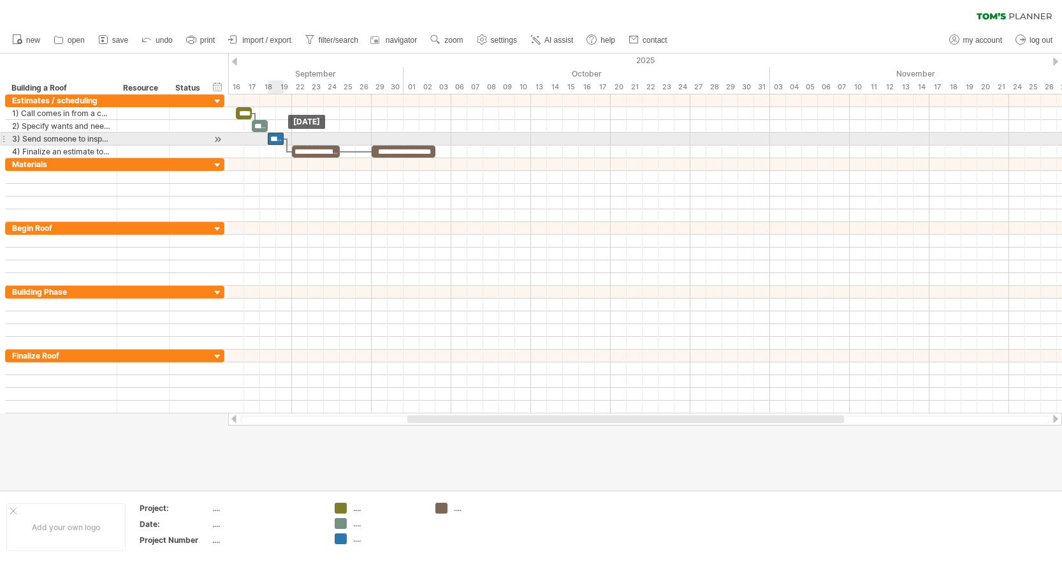
drag, startPoint x: 284, startPoint y: 136, endPoint x: 277, endPoint y: 136, distance: 7.7
click at [277, 136] on div "**********" at bounding box center [276, 139] width 16 height 12
click at [280, 138] on div "**********" at bounding box center [284, 139] width 16 height 12
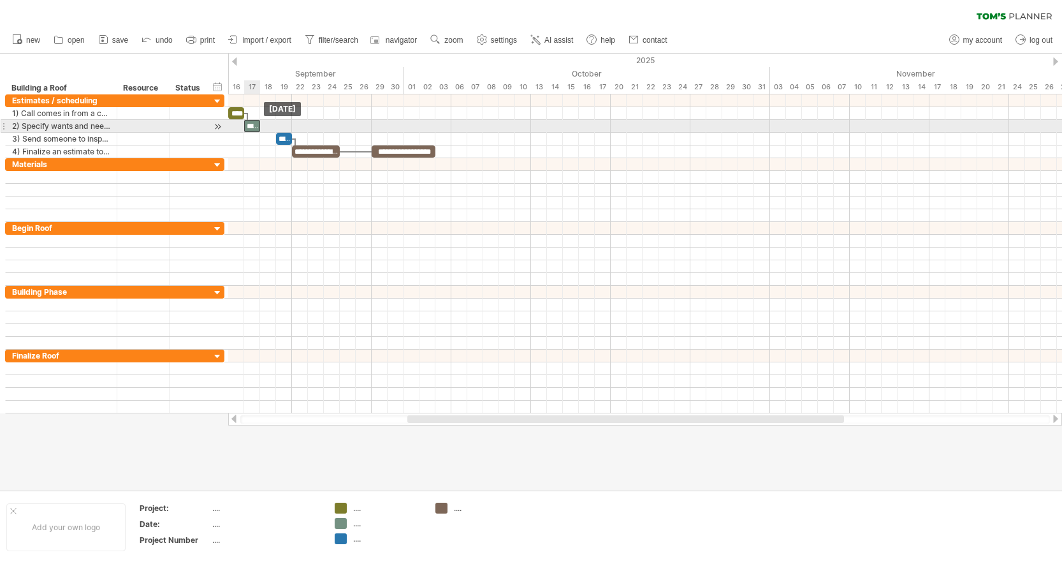
drag, startPoint x: 261, startPoint y: 126, endPoint x: 255, endPoint y: 127, distance: 6.4
click at [255, 127] on div "**********" at bounding box center [252, 126] width 16 height 12
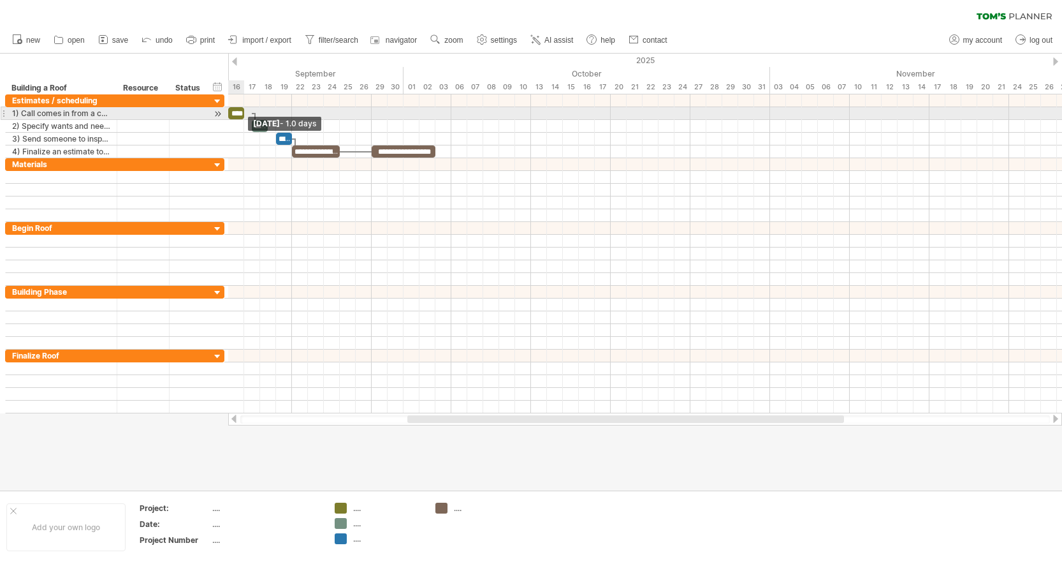
click at [242, 114] on span at bounding box center [244, 113] width 5 height 12
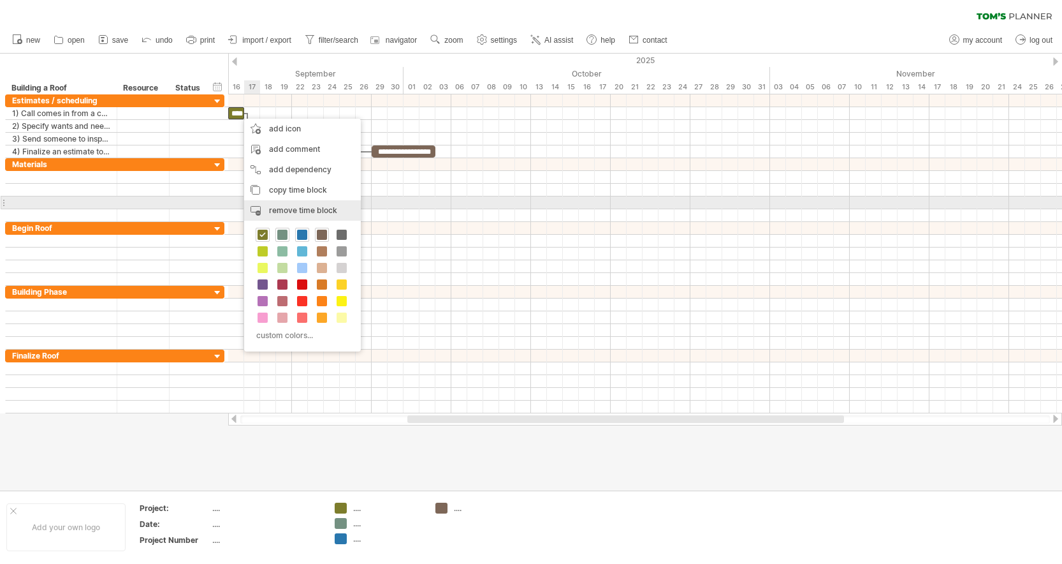
click at [286, 207] on span "remove time block" at bounding box center [303, 210] width 68 height 10
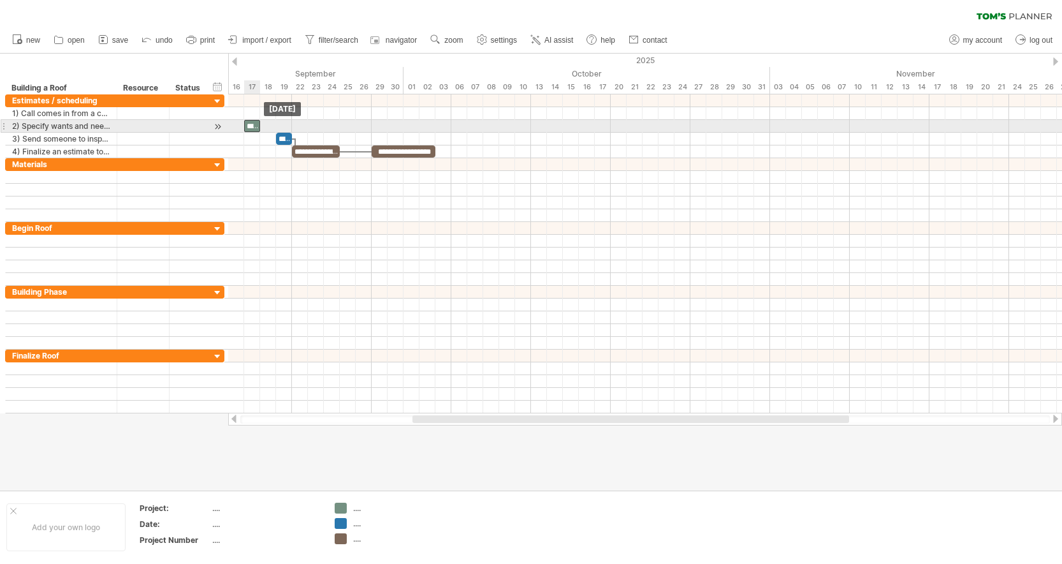
click at [253, 128] on div "**********" at bounding box center [252, 126] width 16 height 12
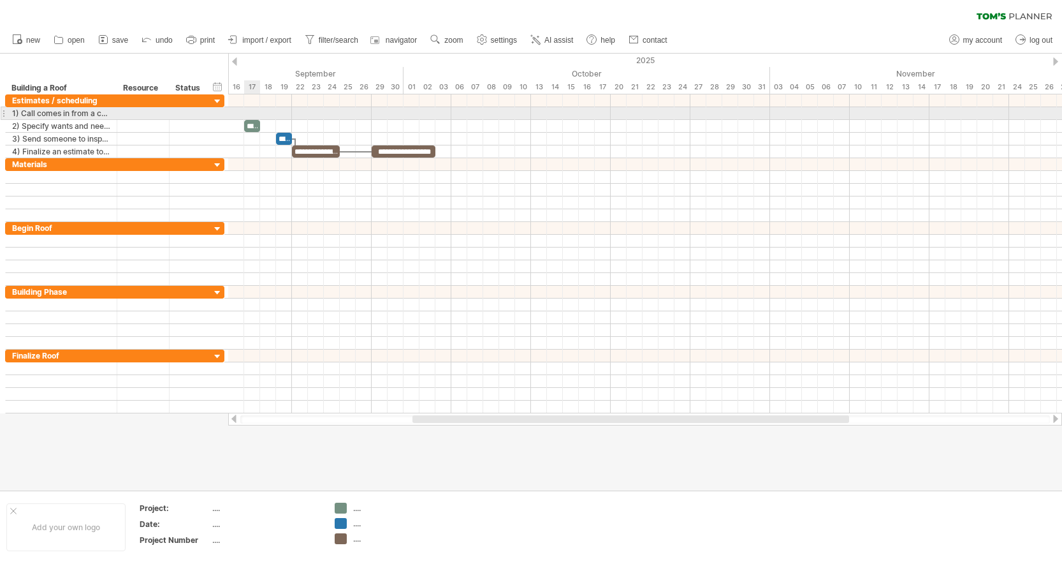
click at [252, 113] on div at bounding box center [645, 113] width 834 height 13
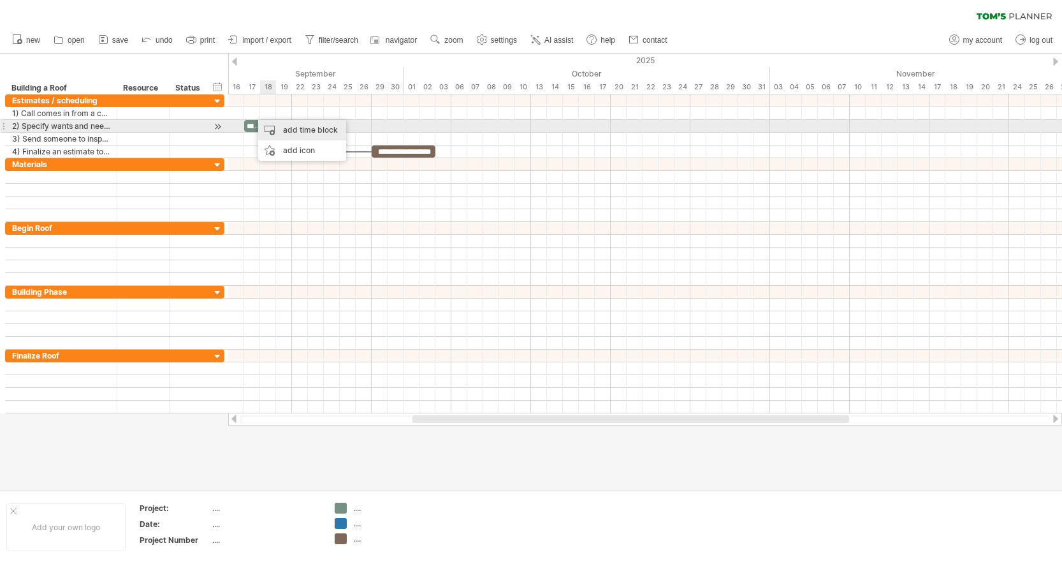
click at [287, 128] on div "add time block" at bounding box center [302, 130] width 88 height 20
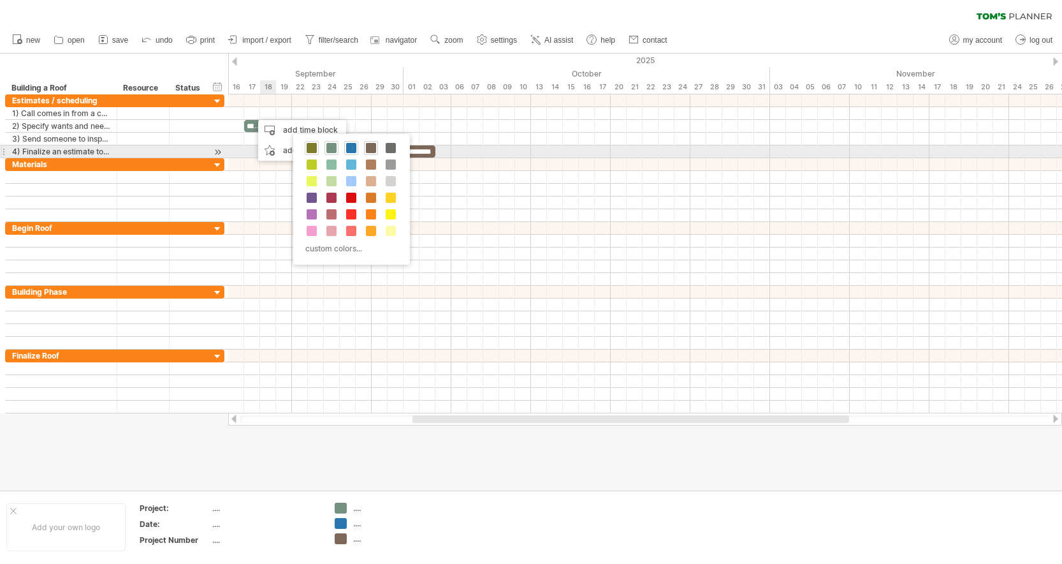
click at [315, 147] on span at bounding box center [312, 148] width 10 height 10
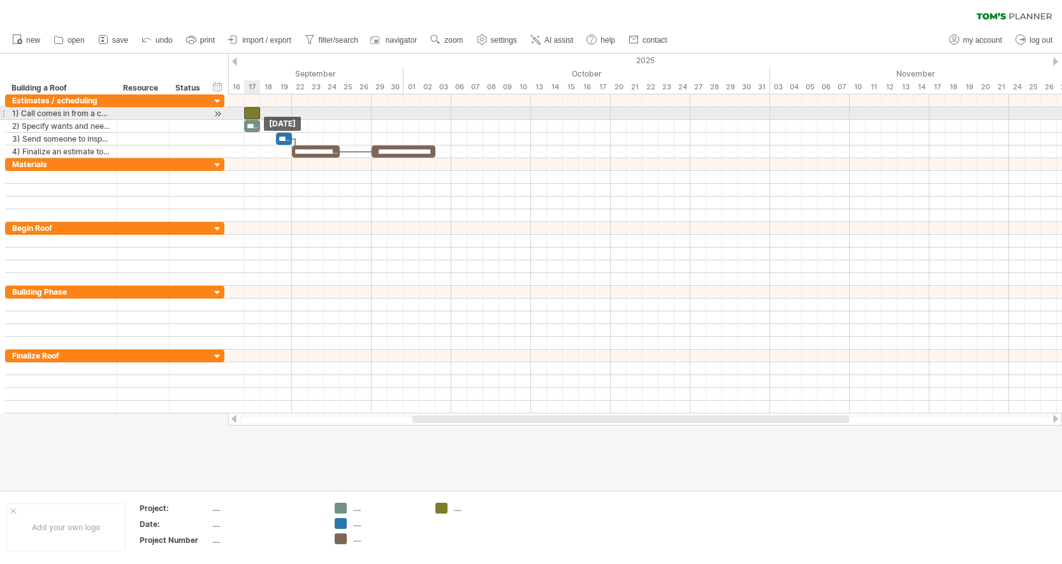
drag, startPoint x: 261, startPoint y: 113, endPoint x: 253, endPoint y: 113, distance: 8.3
click at [253, 113] on div at bounding box center [252, 113] width 16 height 12
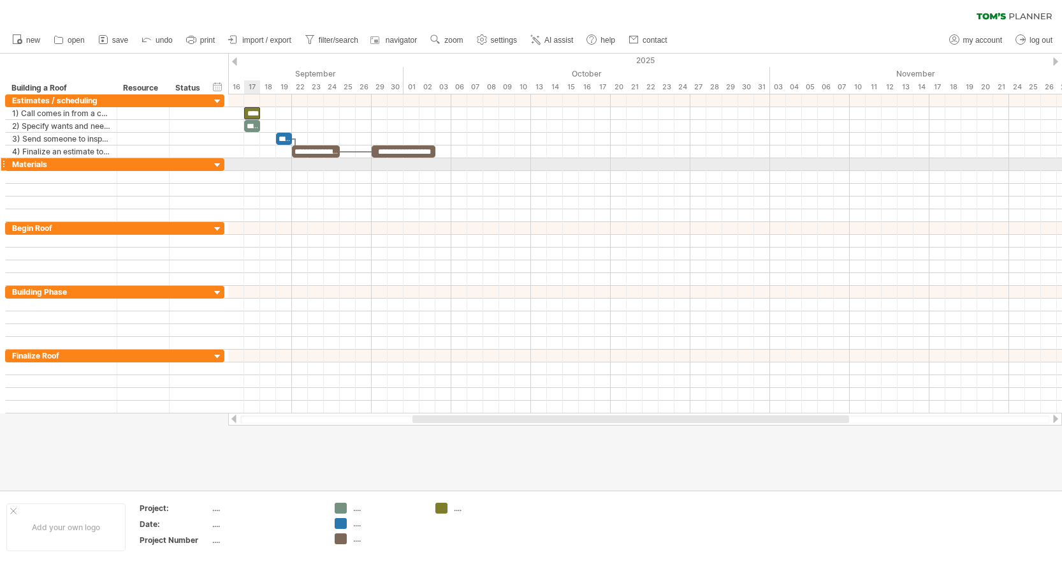
click at [261, 168] on div at bounding box center [645, 164] width 834 height 13
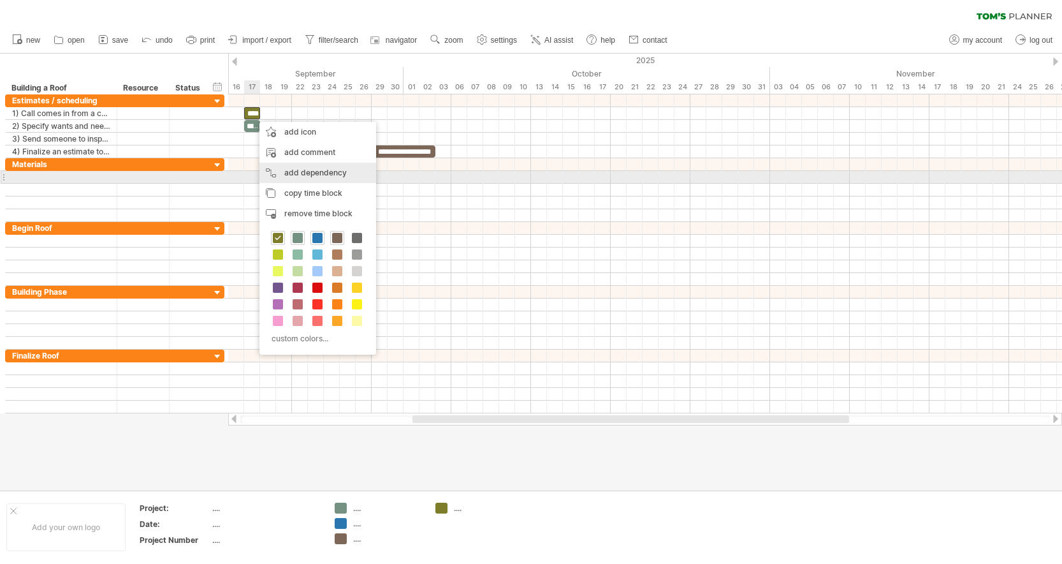
click at [286, 172] on div "add dependency You can use dependencies when you require tasks to be done in a …" at bounding box center [317, 173] width 117 height 20
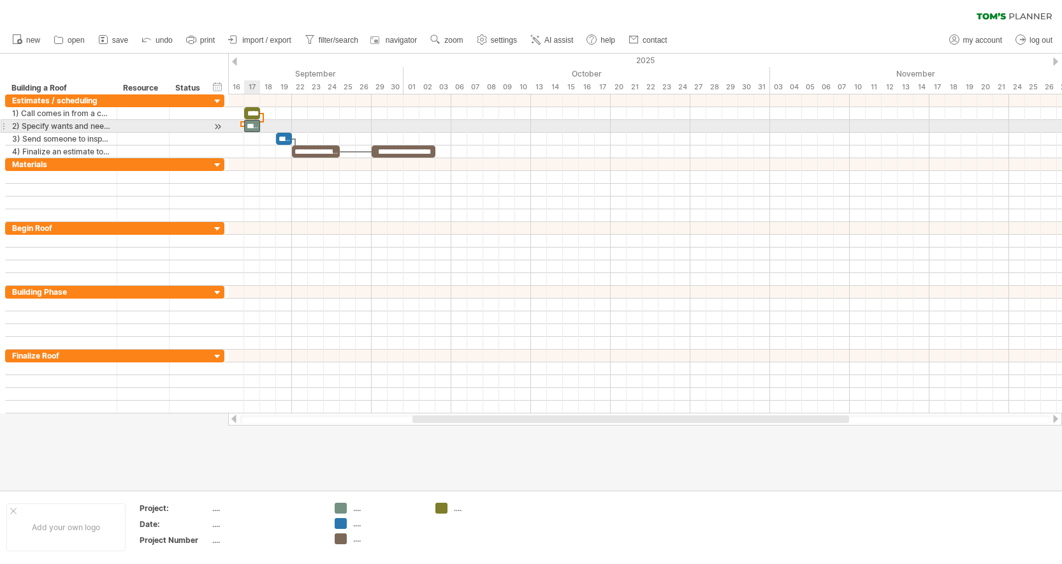
click at [252, 123] on div "**********" at bounding box center [252, 126] width 16 height 12
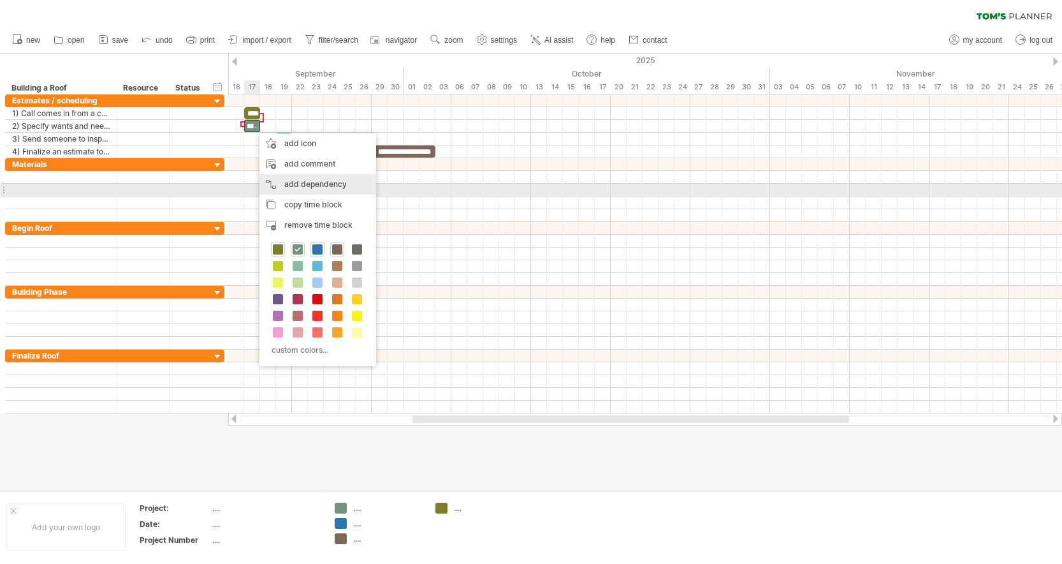
click at [305, 189] on div "add dependency You can use dependencies when you require tasks to be done in a …" at bounding box center [317, 184] width 117 height 20
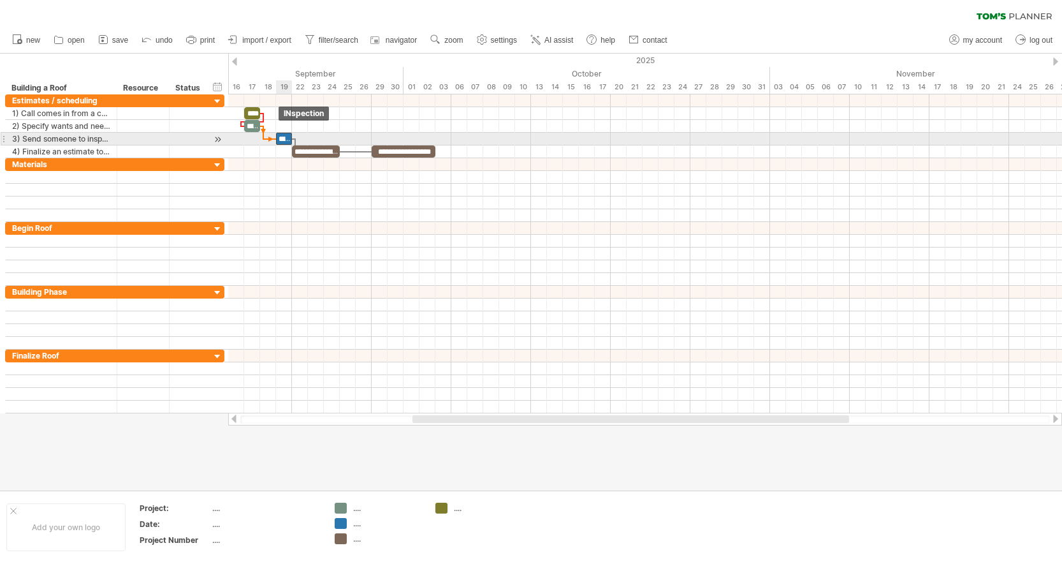
click at [282, 139] on div "**********" at bounding box center [284, 139] width 16 height 12
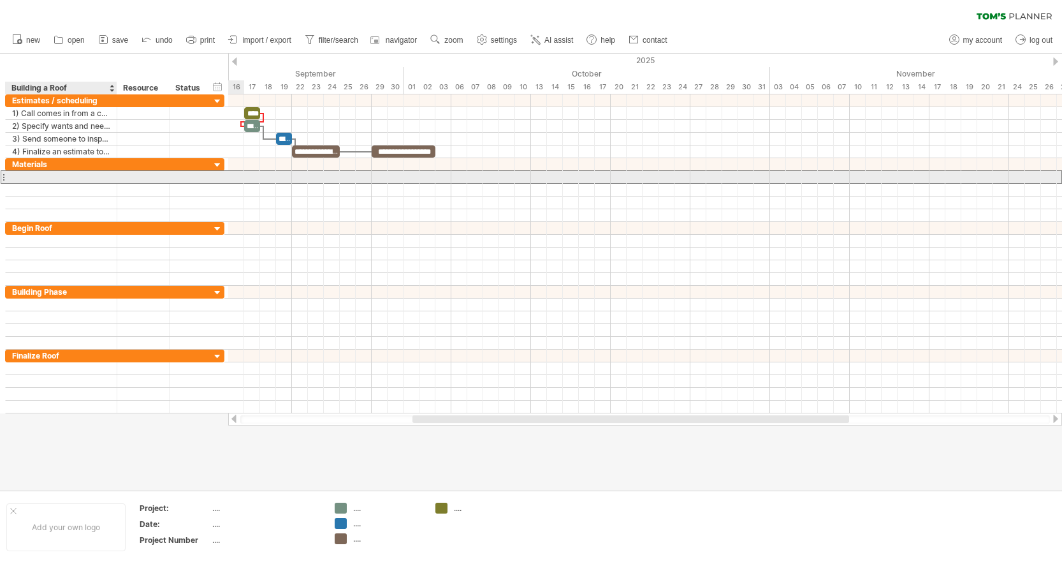
click at [48, 176] on div at bounding box center [61, 177] width 98 height 12
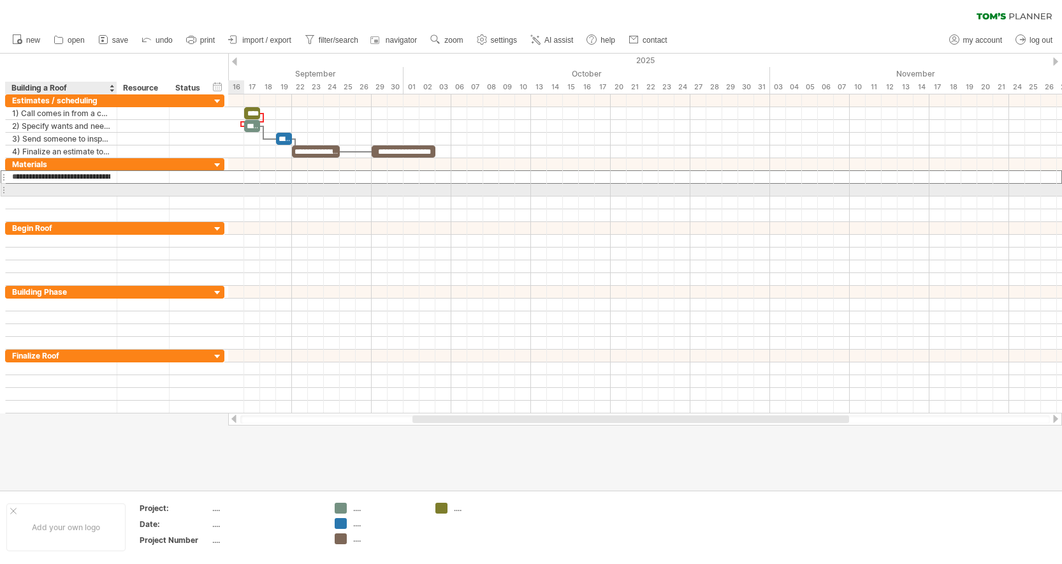
type input "**********"
click at [62, 187] on div at bounding box center [61, 190] width 98 height 12
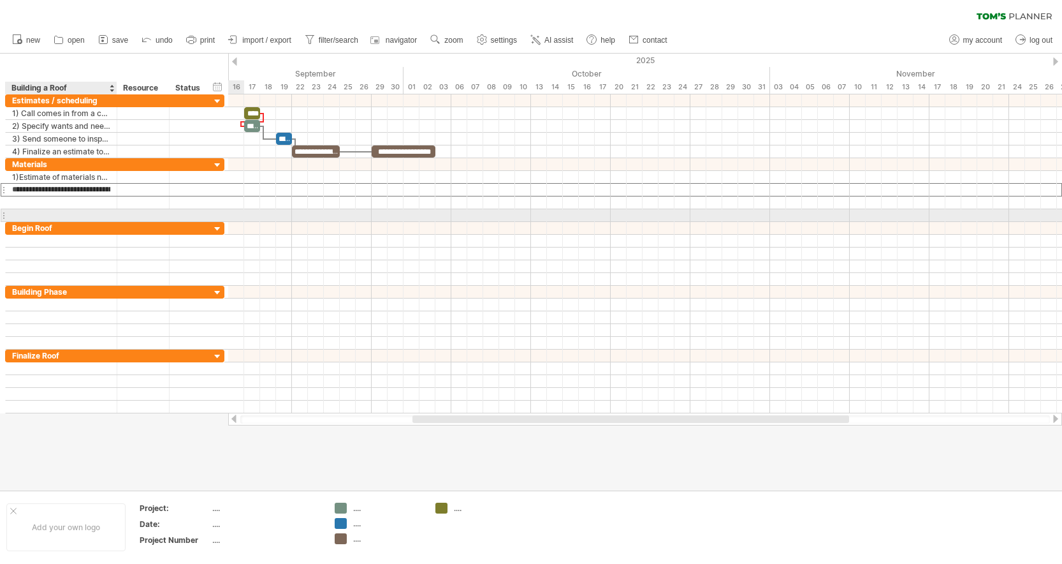
type input "**********"
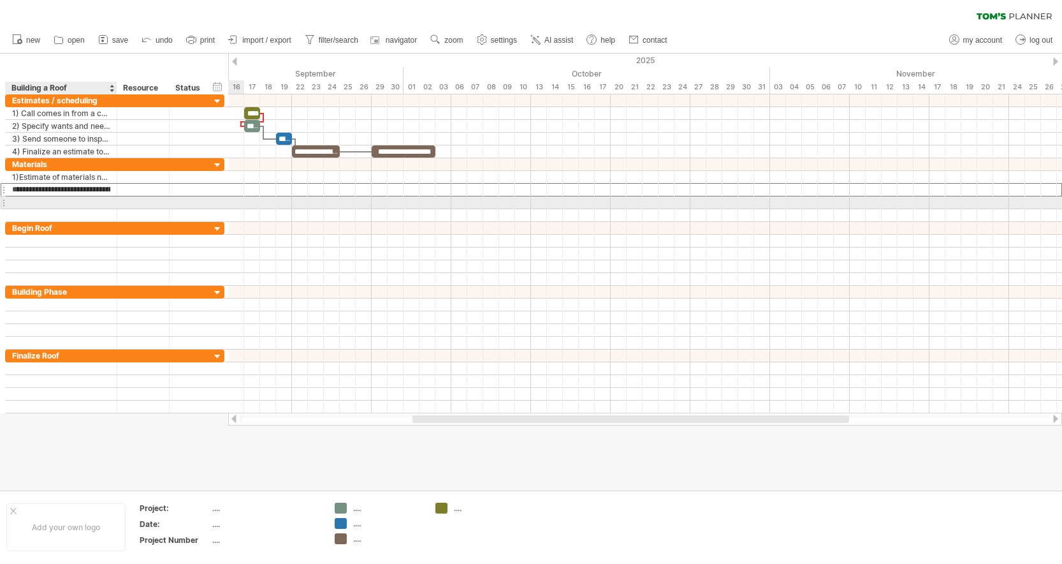
click at [54, 198] on div at bounding box center [61, 202] width 98 height 12
type input "**********"
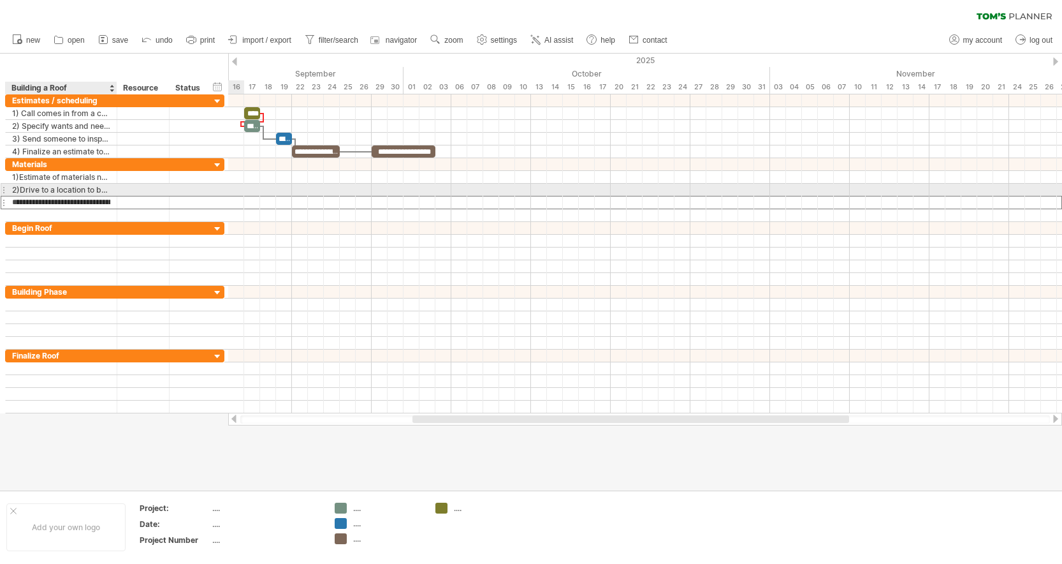
click at [20, 188] on div "2)Drive to a location to buy materials" at bounding box center [61, 190] width 98 height 12
click at [20, 188] on input "**********" at bounding box center [61, 190] width 98 height 12
type input "**********"
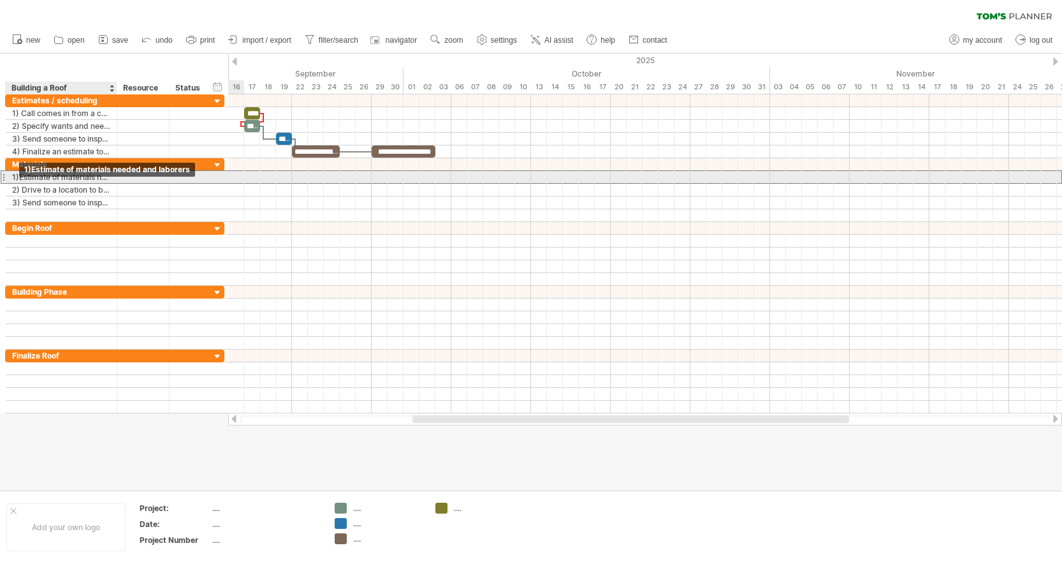
click at [18, 175] on div "1)Estimate of materials needed and laborers" at bounding box center [61, 177] width 98 height 12
click at [18, 175] on input "**********" at bounding box center [61, 177] width 98 height 12
click at [51, 177] on input "**********" at bounding box center [61, 177] width 98 height 12
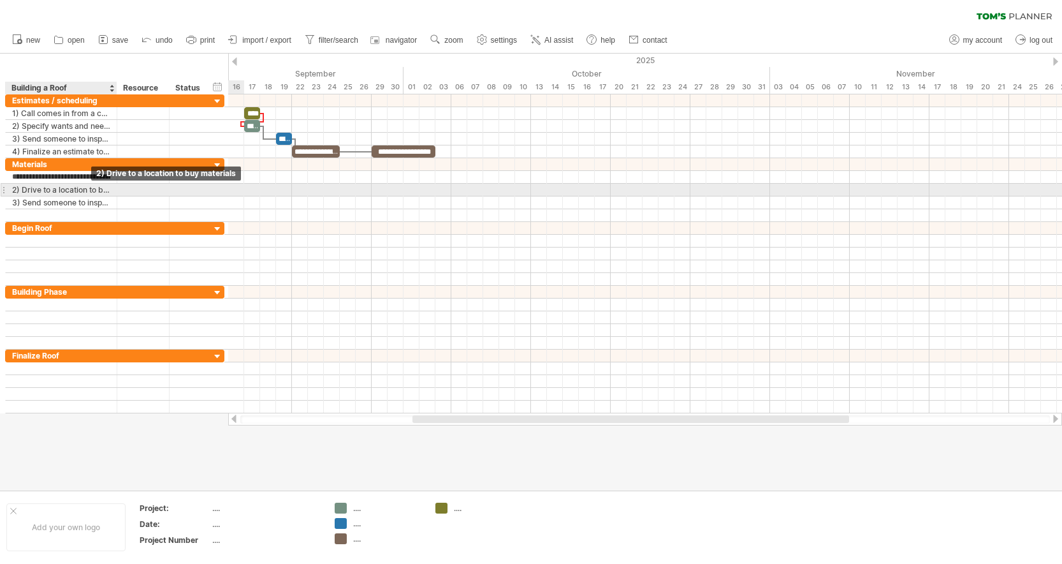
type input "**********"
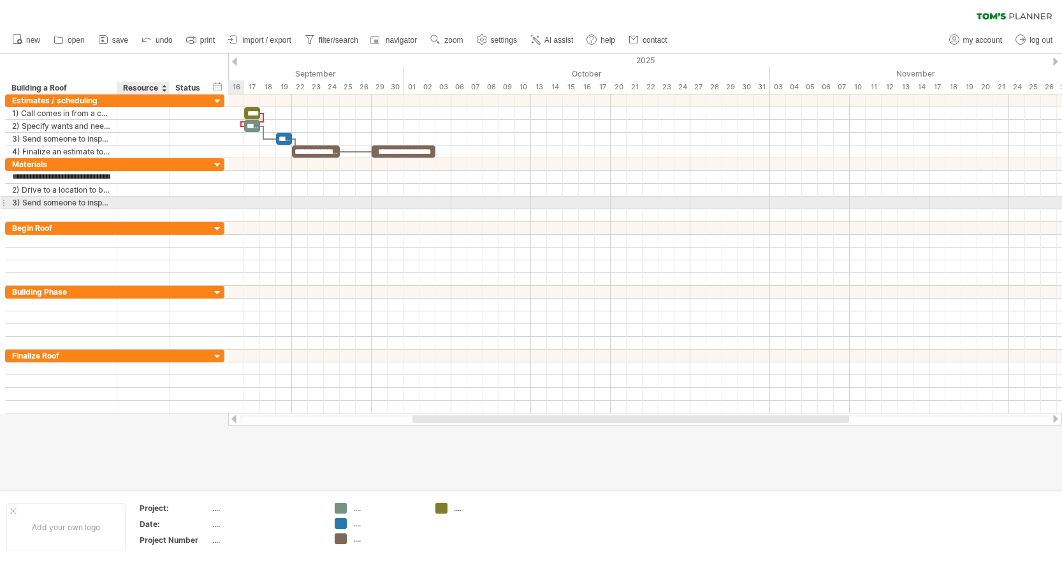
click at [136, 203] on div at bounding box center [143, 202] width 39 height 12
click at [23, 201] on div "3) Send someone to inspect the roof" at bounding box center [61, 202] width 98 height 12
click at [24, 203] on input "**********" at bounding box center [61, 202] width 98 height 12
drag, startPoint x: 24, startPoint y: 203, endPoint x: 147, endPoint y: 207, distance: 123.7
click at [147, 207] on div "**********" at bounding box center [114, 202] width 219 height 13
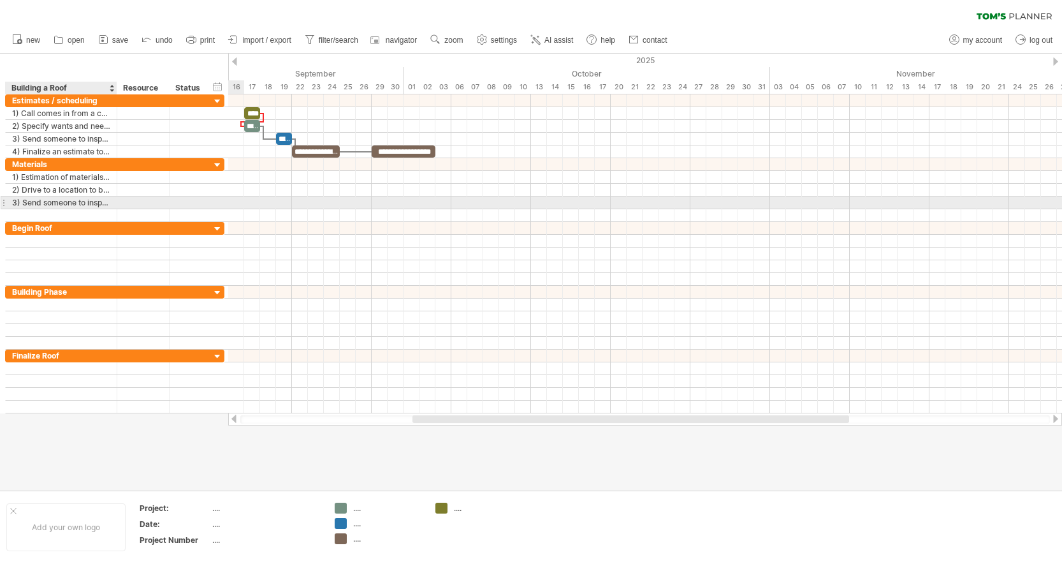
click at [82, 203] on div "3) Send someone to inspect the roof" at bounding box center [61, 202] width 98 height 12
click at [103, 204] on input "**********" at bounding box center [61, 202] width 98 height 12
type input "**********"
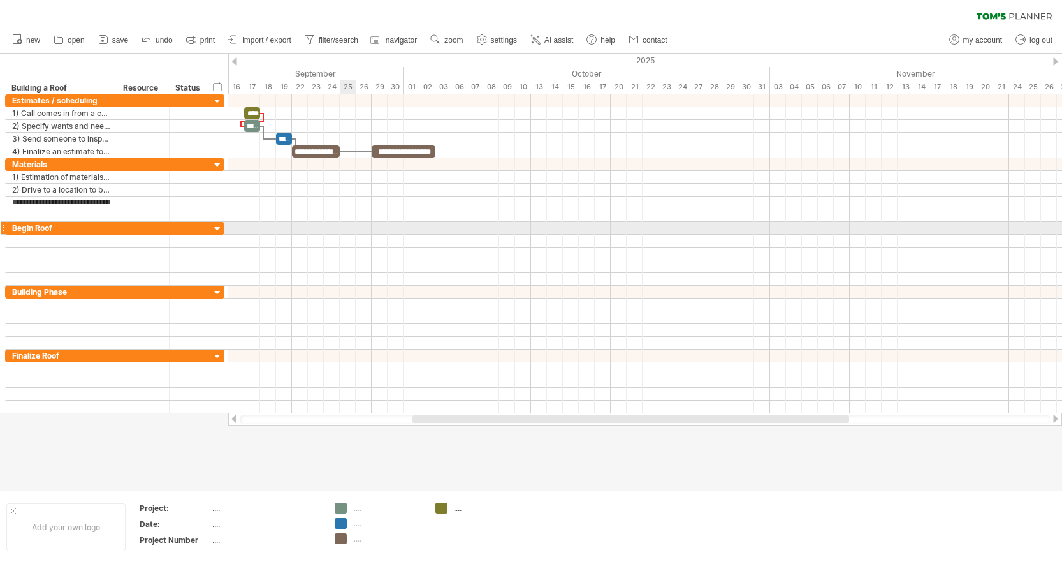
click at [344, 230] on div at bounding box center [645, 228] width 834 height 13
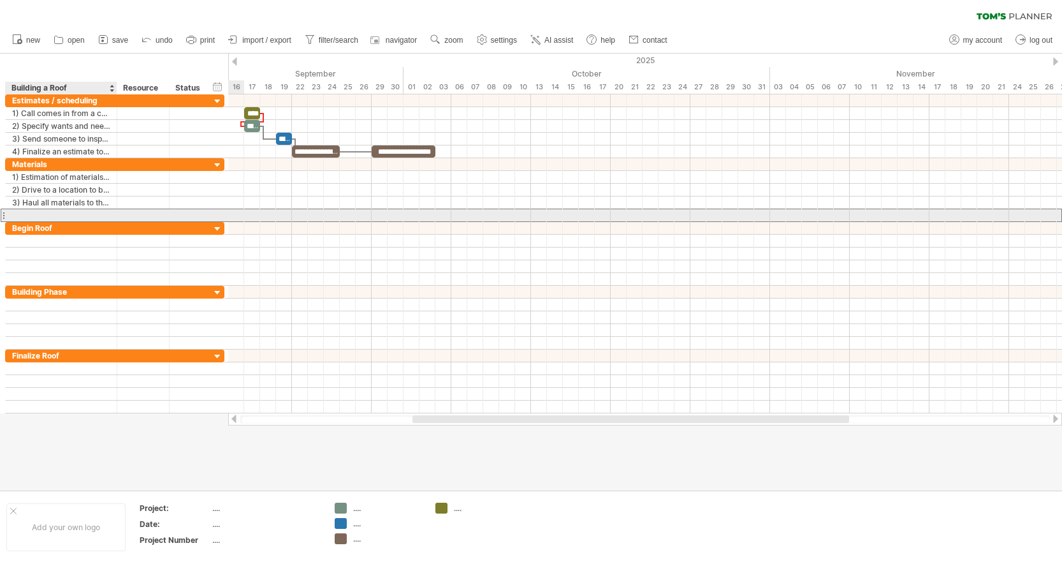
click at [64, 211] on div at bounding box center [61, 215] width 98 height 12
type input "**********"
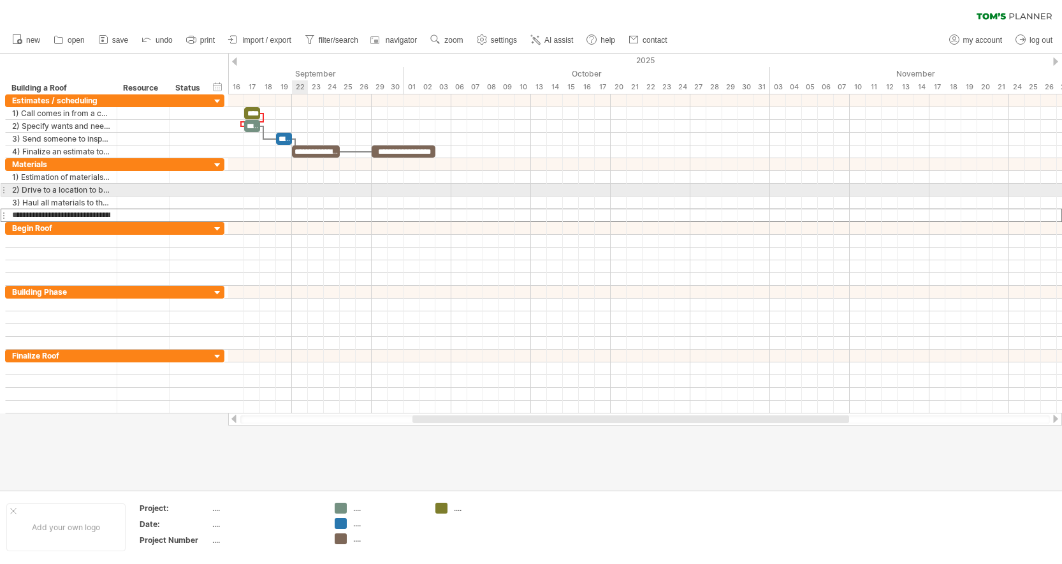
click at [296, 188] on div at bounding box center [645, 190] width 834 height 13
click at [497, 194] on div "add time block" at bounding box center [507, 192] width 88 height 20
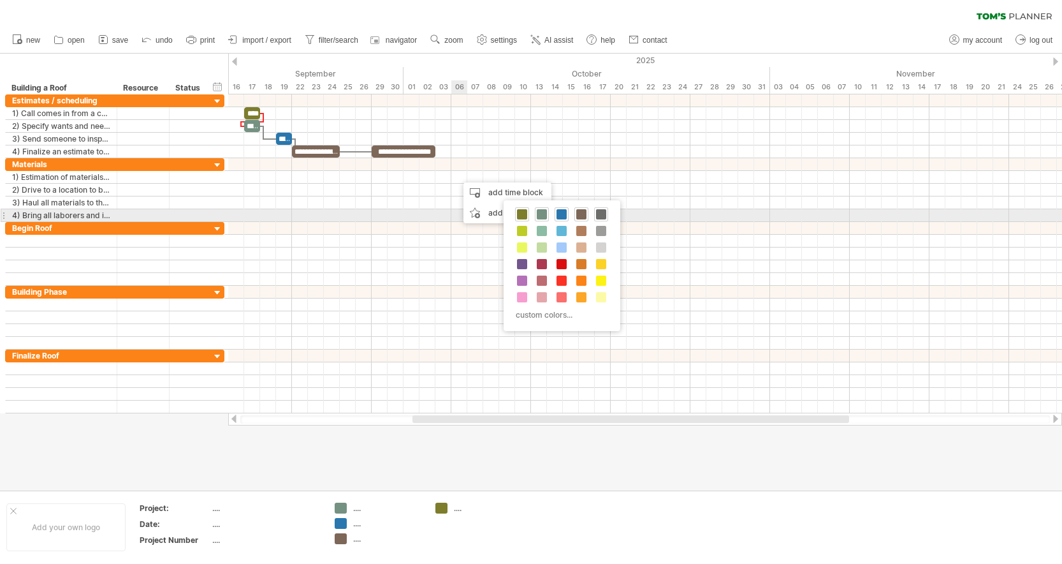
click at [601, 215] on span at bounding box center [601, 214] width 10 height 10
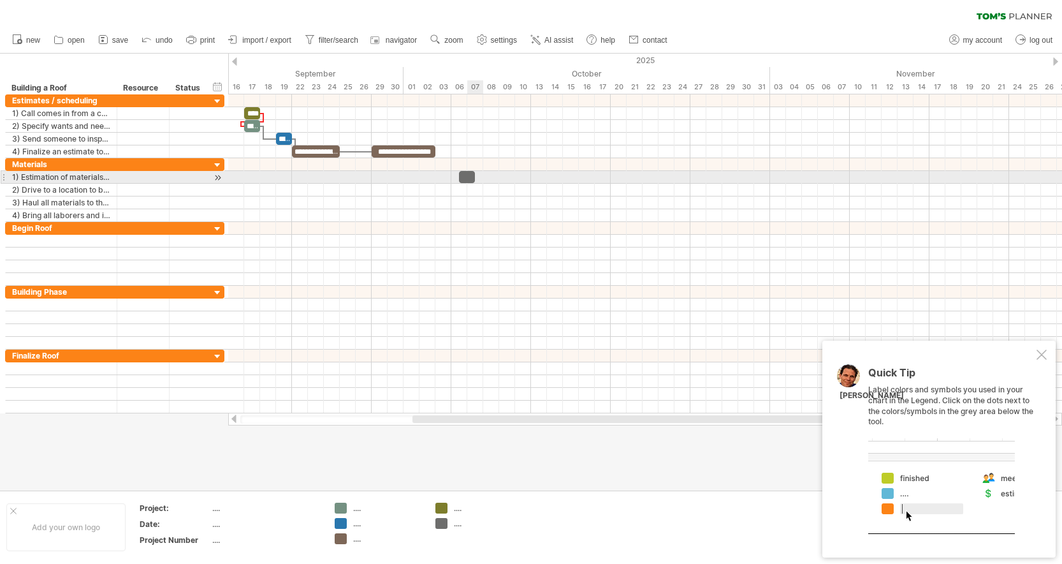
click at [469, 179] on div at bounding box center [467, 177] width 16 height 12
drag, startPoint x: 474, startPoint y: 179, endPoint x: 481, endPoint y: 179, distance: 7.7
click at [481, 179] on span at bounding box center [483, 177] width 5 height 12
click at [465, 176] on div at bounding box center [463, 177] width 24 height 12
click at [469, 179] on span at bounding box center [467, 177] width 5 height 12
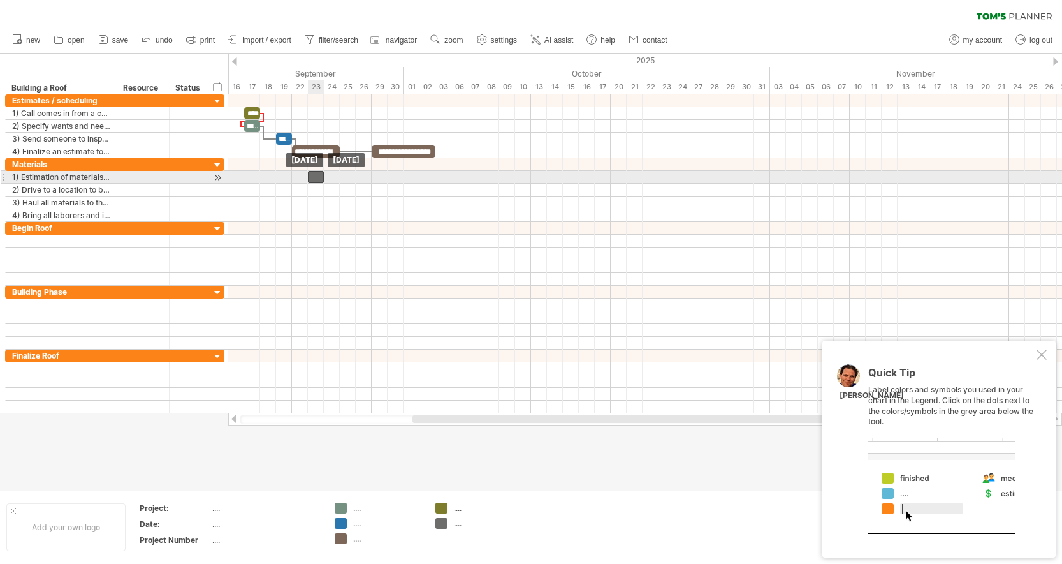
drag, startPoint x: 460, startPoint y: 177, endPoint x: 316, endPoint y: 180, distance: 144.1
click at [316, 180] on div at bounding box center [316, 177] width 16 height 12
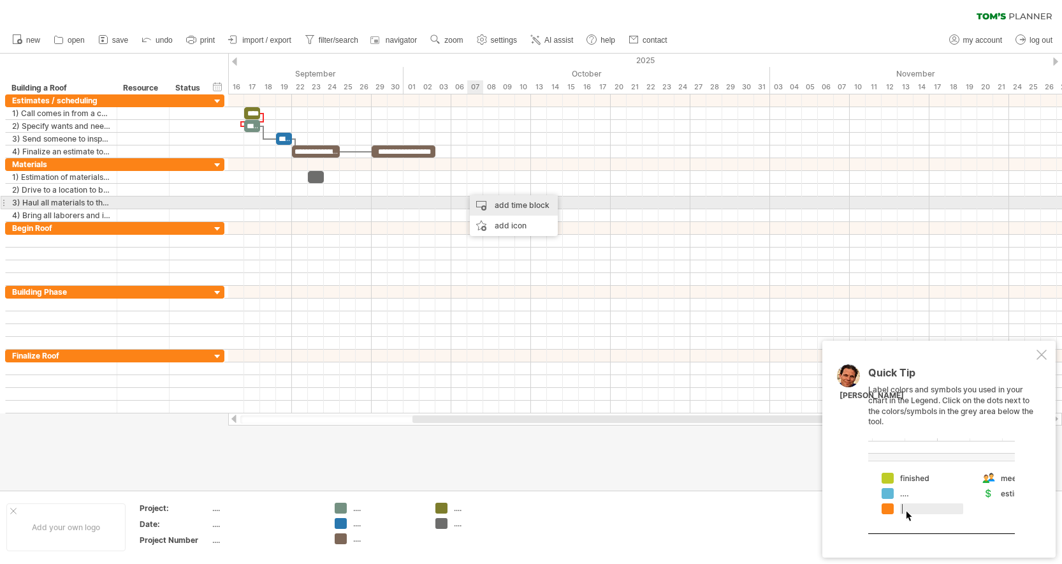
click at [497, 203] on div "add time block" at bounding box center [514, 205] width 88 height 20
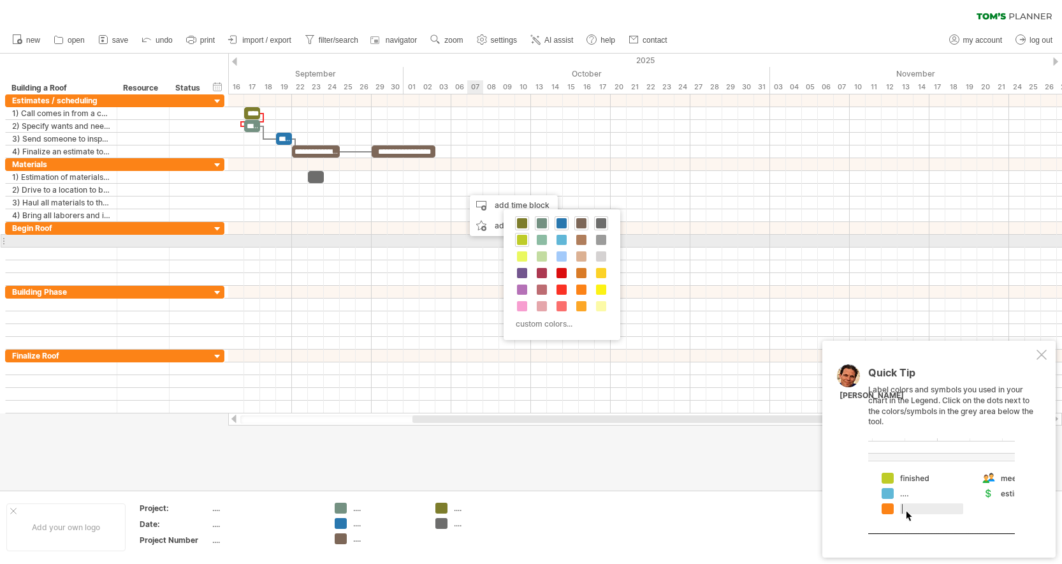
click at [523, 237] on span at bounding box center [522, 240] width 10 height 10
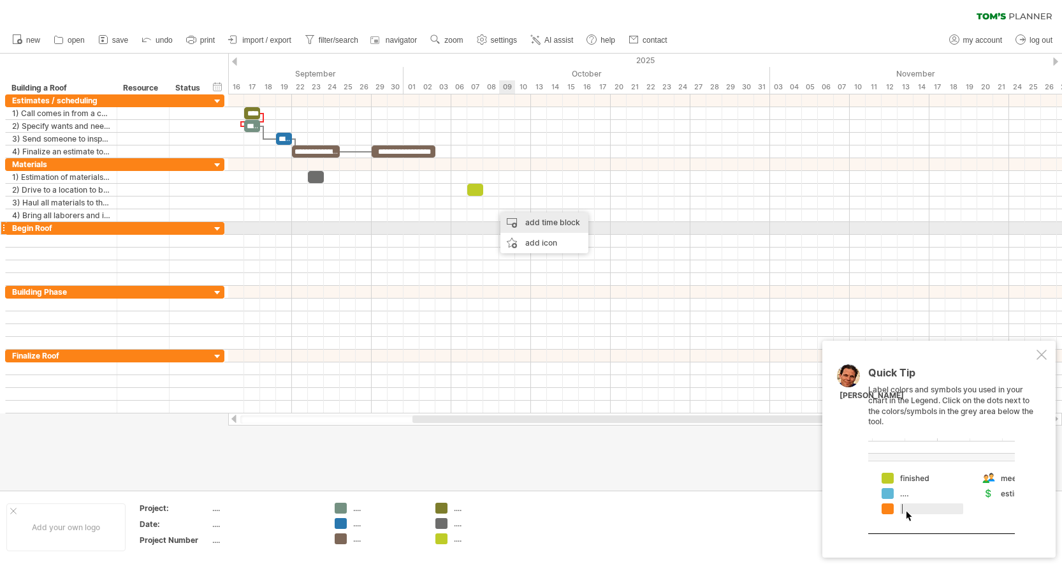
click at [528, 223] on div "add time block" at bounding box center [544, 222] width 88 height 20
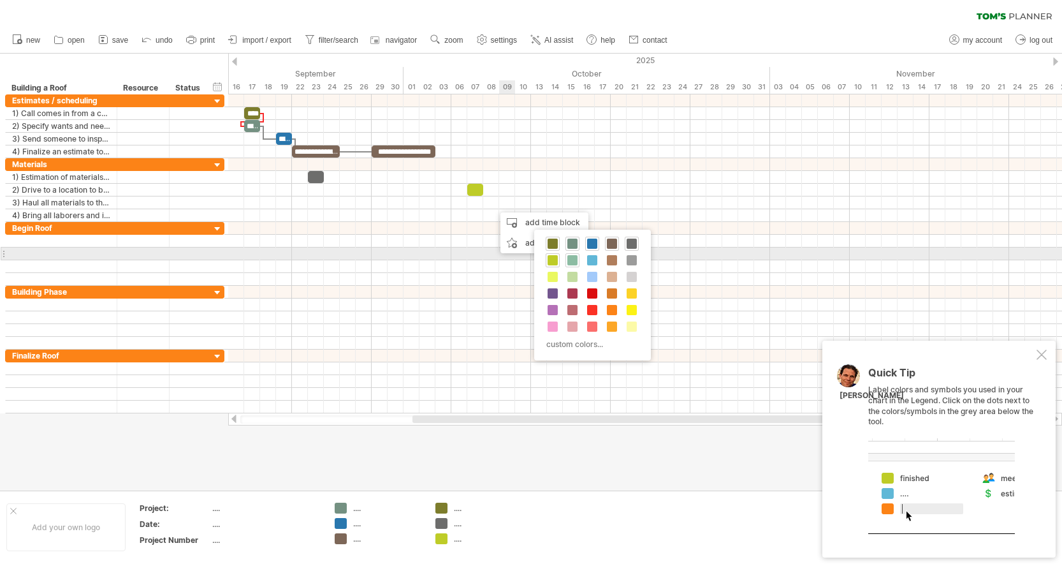
click at [572, 260] on span at bounding box center [572, 260] width 10 height 10
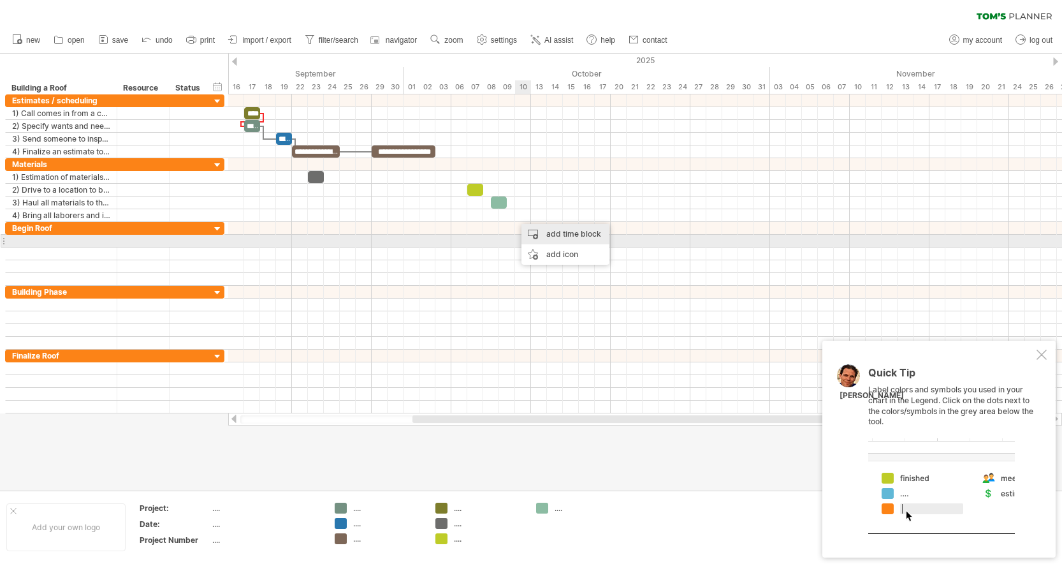
click at [551, 237] on div "add time block" at bounding box center [565, 234] width 88 height 20
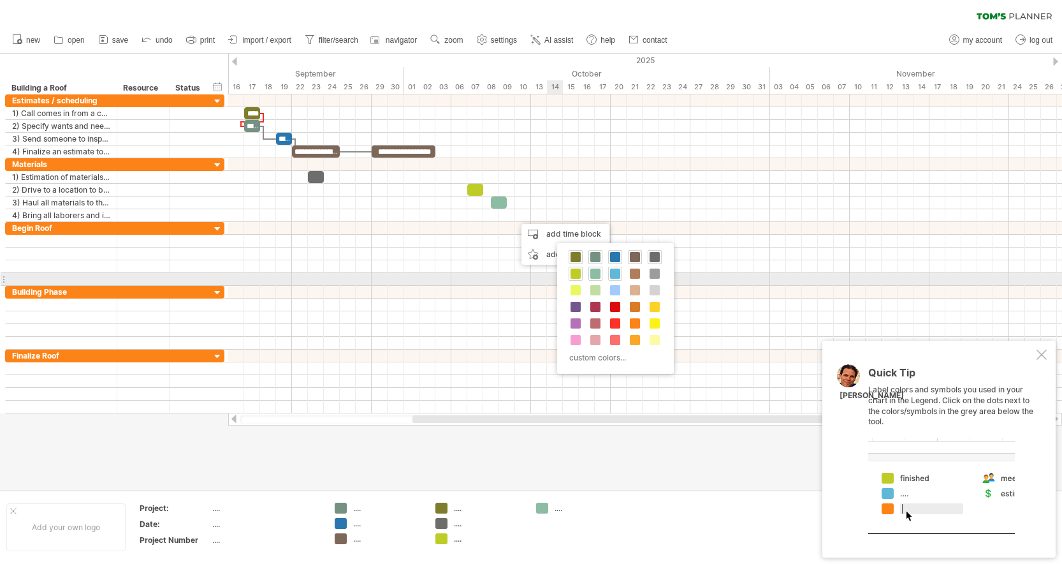
click at [619, 273] on span at bounding box center [615, 273] width 10 height 10
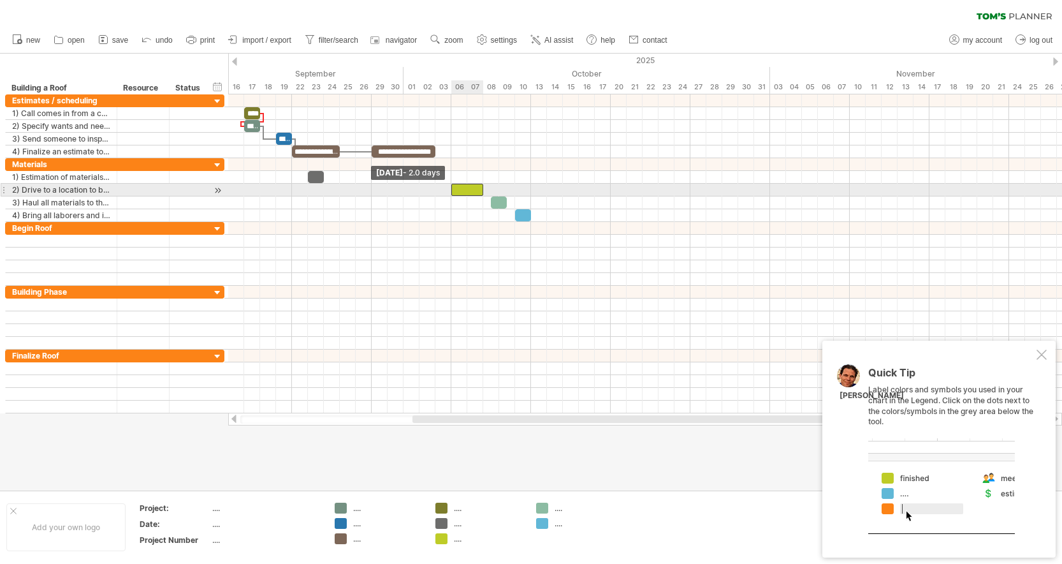
drag, startPoint x: 469, startPoint y: 191, endPoint x: 453, endPoint y: 191, distance: 15.3
click at [453, 191] on span at bounding box center [451, 190] width 5 height 12
click at [476, 188] on div at bounding box center [467, 190] width 32 height 12
drag, startPoint x: 474, startPoint y: 191, endPoint x: 456, endPoint y: 191, distance: 18.5
click at [456, 191] on div at bounding box center [451, 190] width 16 height 12
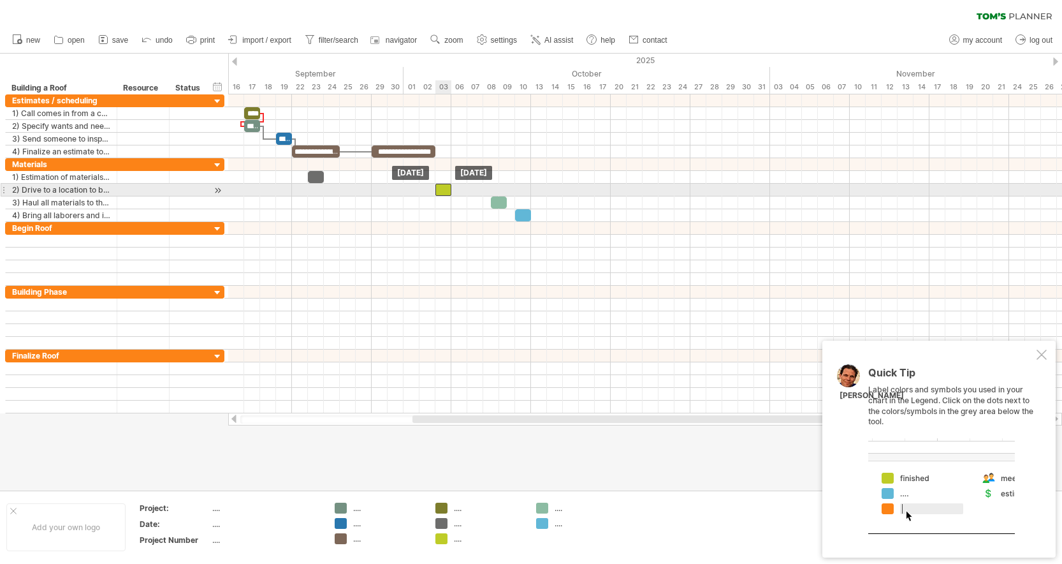
drag, startPoint x: 451, startPoint y: 190, endPoint x: 442, endPoint y: 190, distance: 8.9
click at [442, 190] on div at bounding box center [443, 190] width 16 height 12
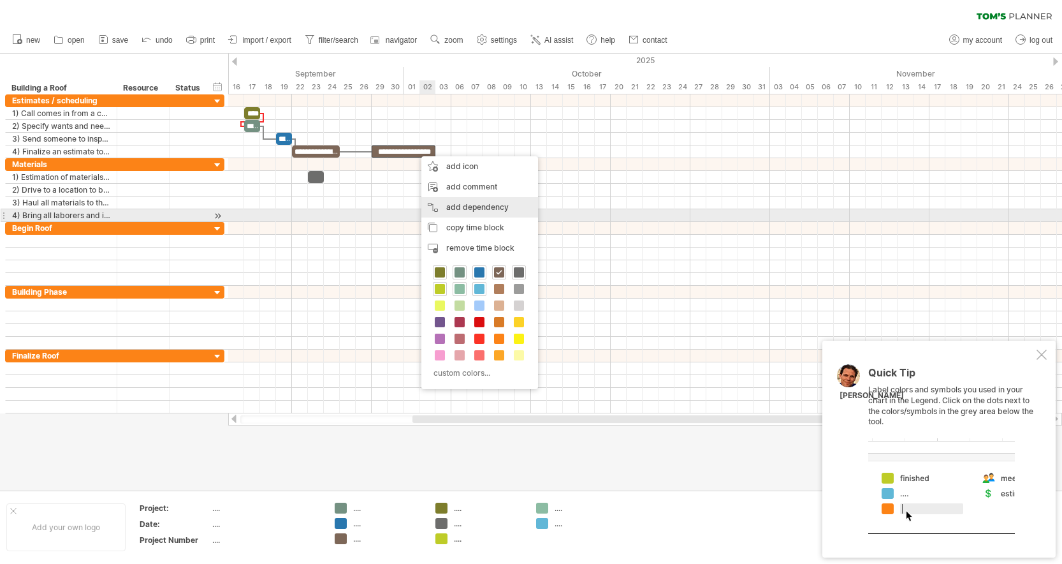
click at [463, 210] on div "add dependency You can use dependencies when you require tasks to be done in a …" at bounding box center [479, 207] width 117 height 20
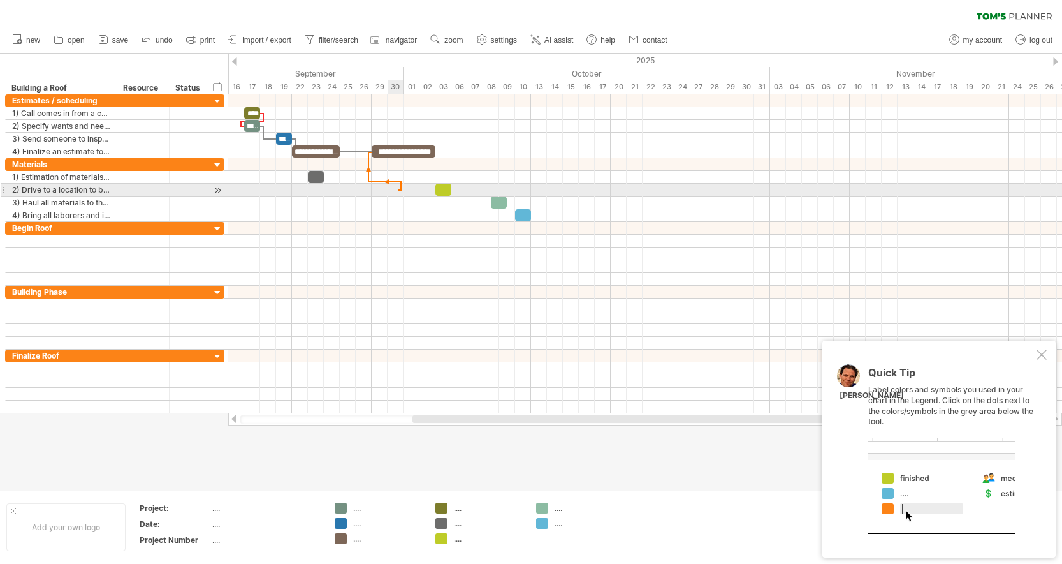
click at [398, 192] on div at bounding box center [645, 190] width 834 height 13
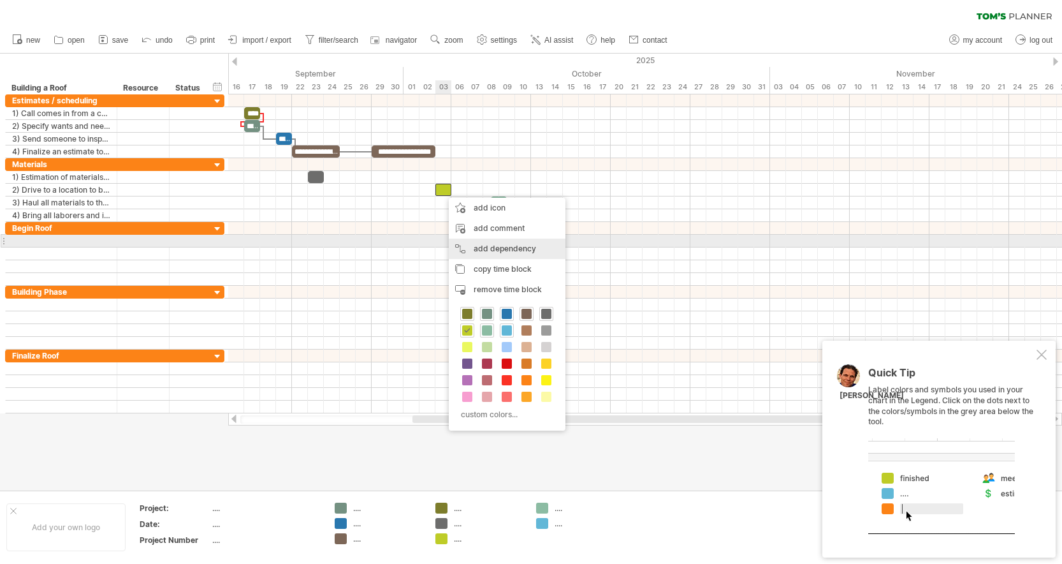
click at [472, 245] on div "add dependency You can use dependencies when you require tasks to be done in a …" at bounding box center [507, 248] width 117 height 20
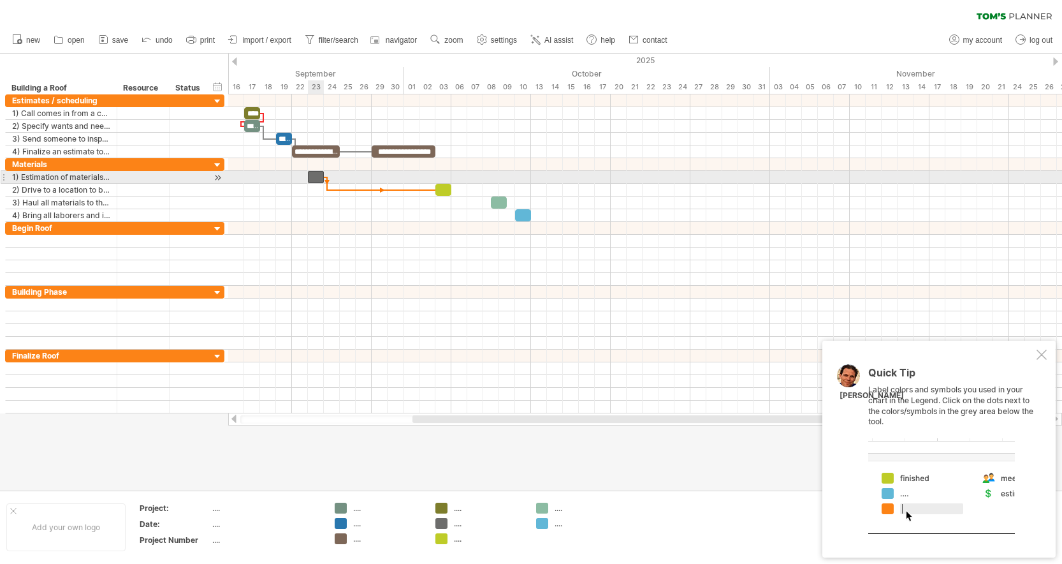
click at [317, 177] on div at bounding box center [316, 177] width 16 height 12
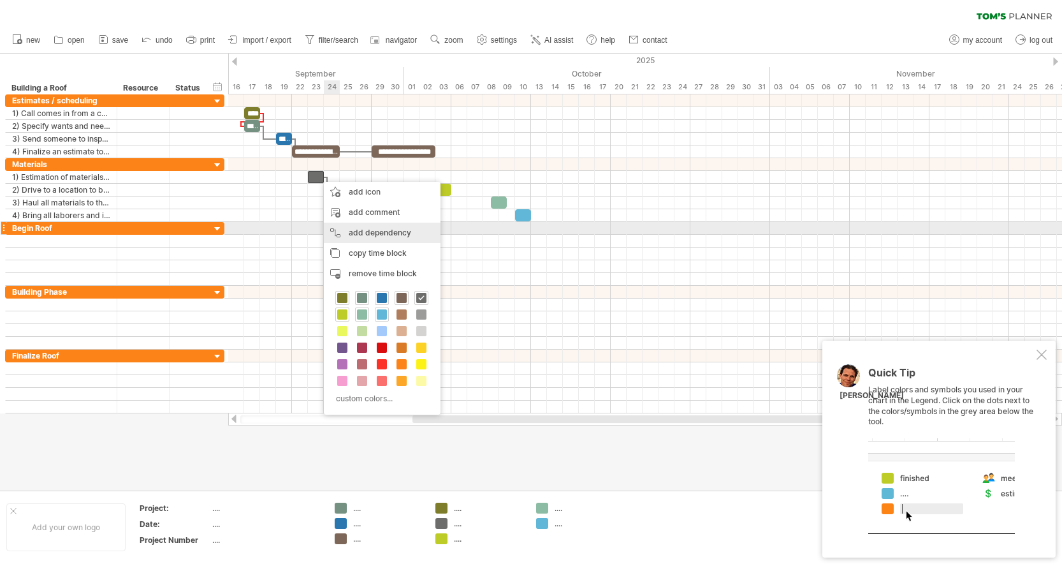
click at [367, 229] on div "add dependency You can use dependencies when you require tasks to be done in a …" at bounding box center [382, 232] width 117 height 20
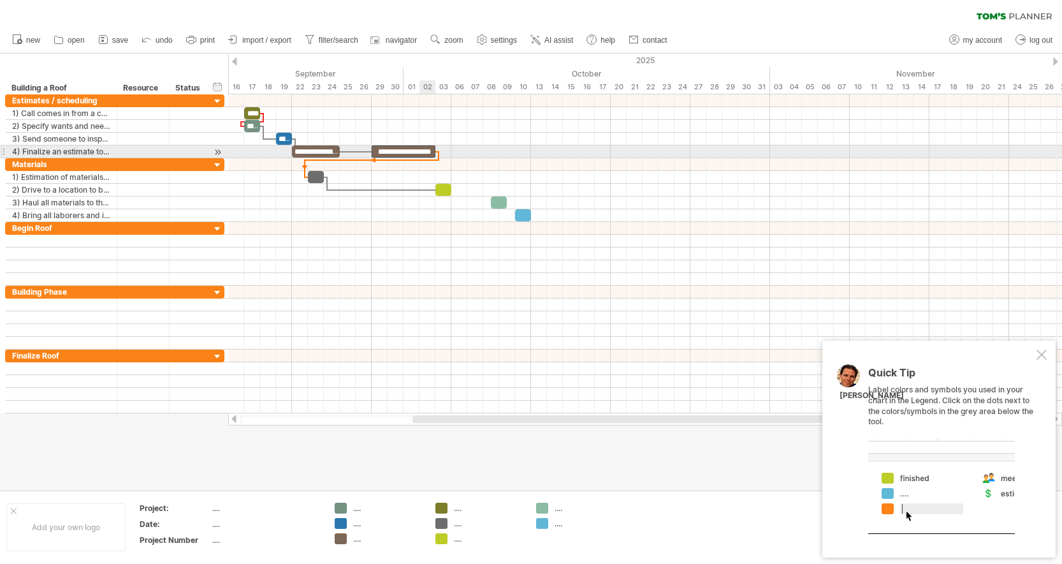
click at [432, 155] on div "**********" at bounding box center [404, 151] width 64 height 12
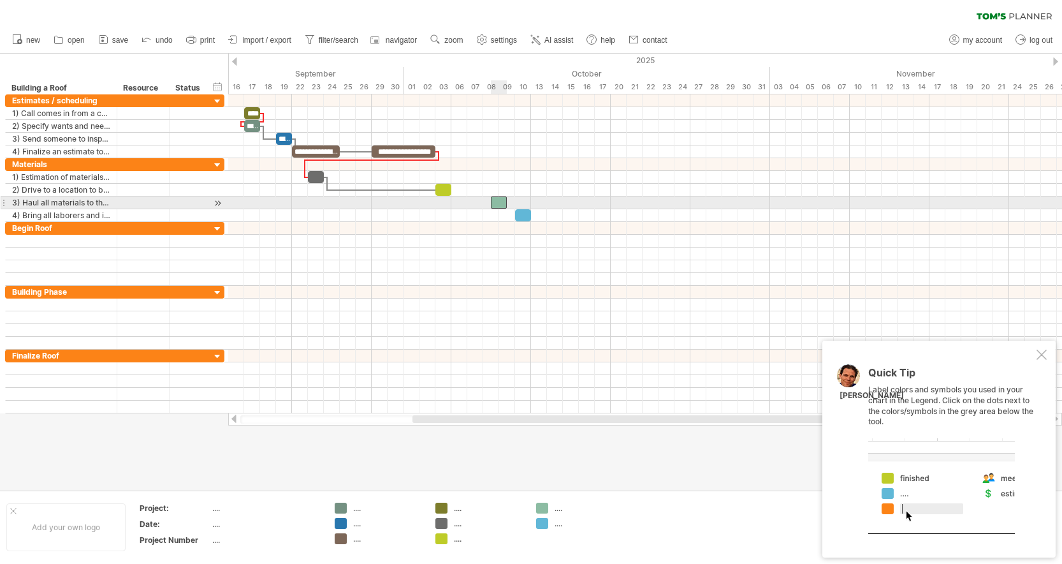
click at [497, 202] on div at bounding box center [499, 202] width 16 height 12
drag, startPoint x: 498, startPoint y: 204, endPoint x: 459, endPoint y: 204, distance: 38.9
click at [459, 204] on div at bounding box center [459, 202] width 16 height 12
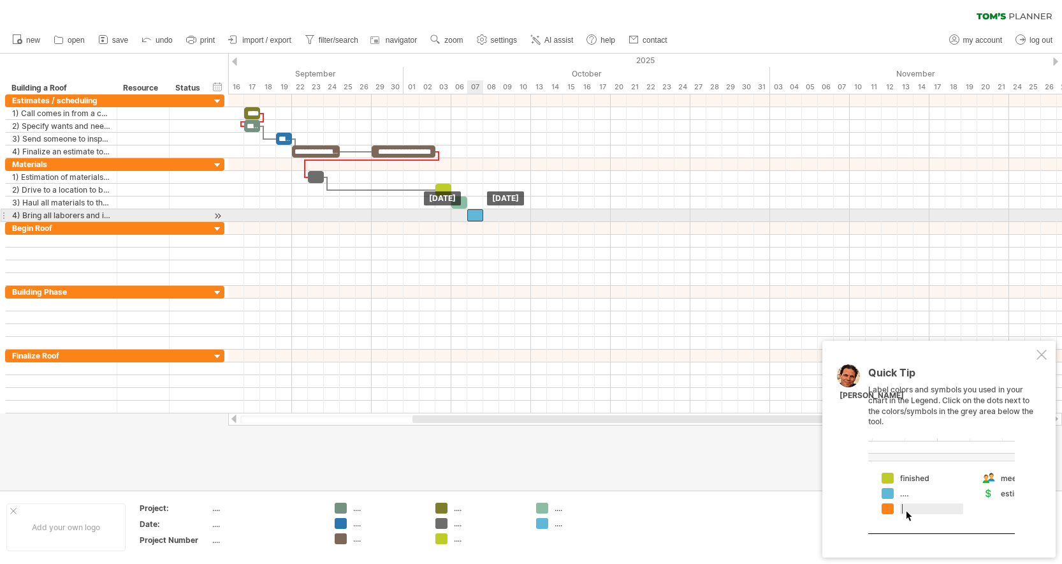
drag, startPoint x: 522, startPoint y: 212, endPoint x: 474, endPoint y: 212, distance: 47.8
click at [474, 212] on div at bounding box center [475, 215] width 16 height 12
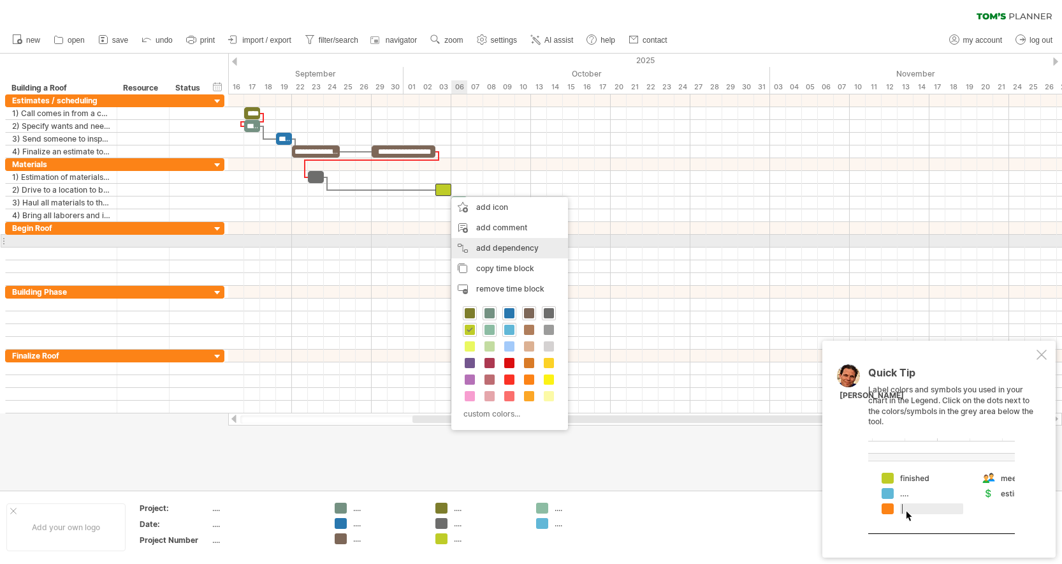
click at [484, 240] on div "add dependency You can use dependencies when you require tasks to be done in a …" at bounding box center [509, 248] width 117 height 20
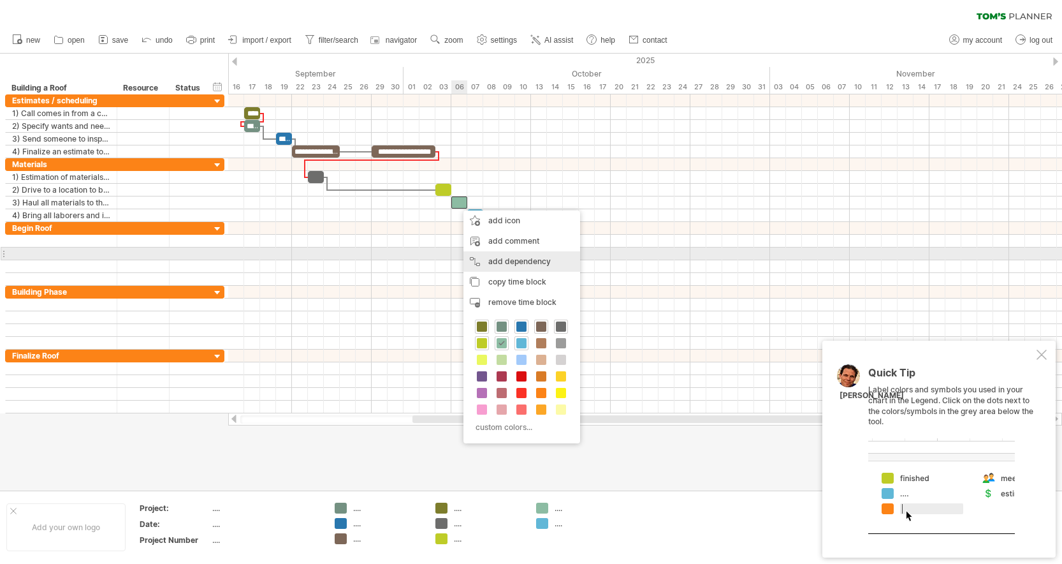
click at [486, 259] on div "add dependency You can use dependencies when you require tasks to be done in a …" at bounding box center [521, 261] width 117 height 20
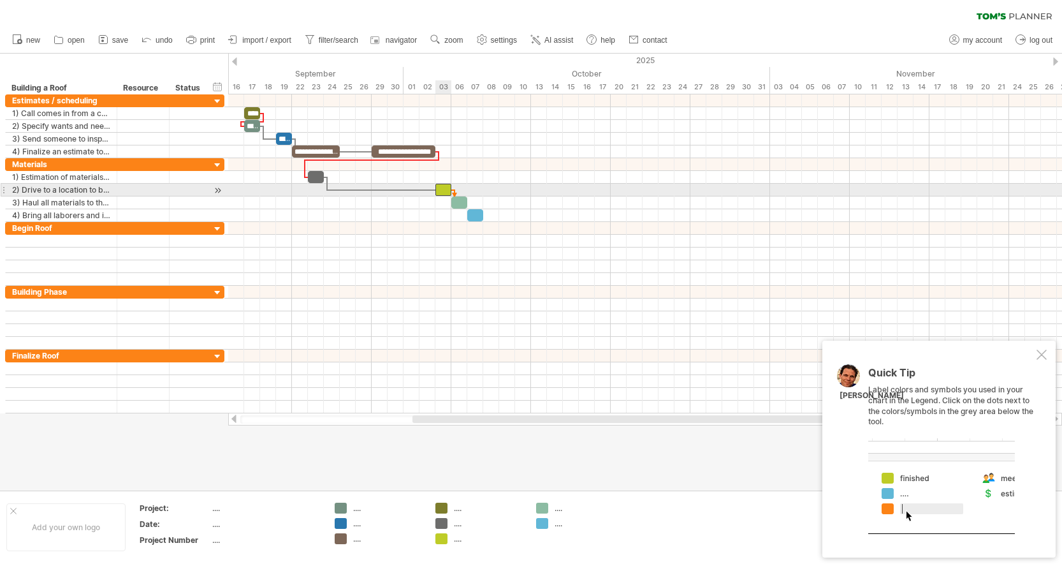
click at [445, 190] on div at bounding box center [443, 190] width 16 height 12
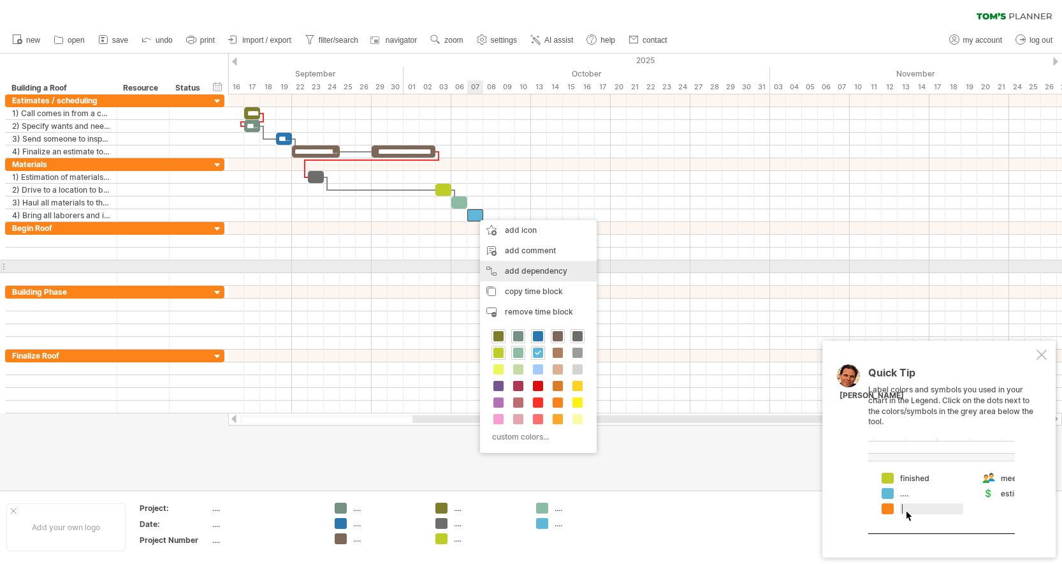
click at [512, 270] on div "add dependency You can use dependencies when you require tasks to be done in a …" at bounding box center [538, 271] width 117 height 20
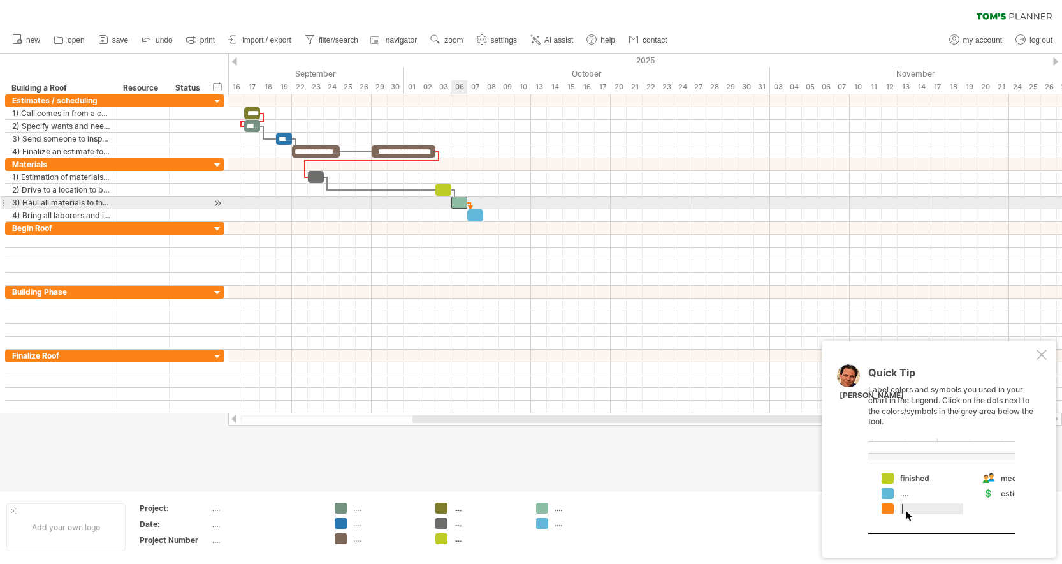
click at [462, 204] on div at bounding box center [459, 202] width 16 height 12
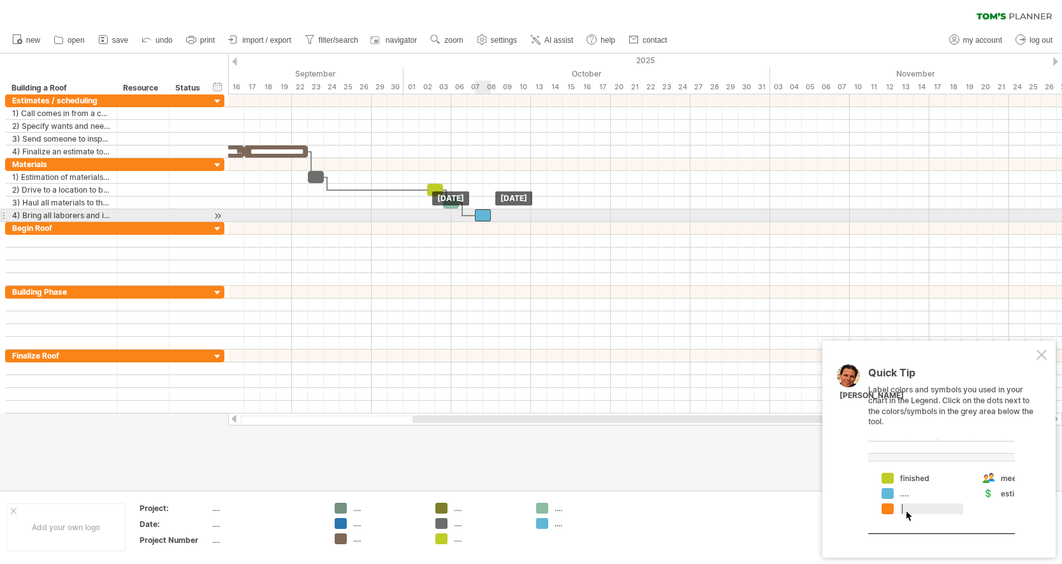
drag, startPoint x: 474, startPoint y: 215, endPoint x: 483, endPoint y: 212, distance: 8.7
click at [483, 212] on div at bounding box center [483, 215] width 16 height 12
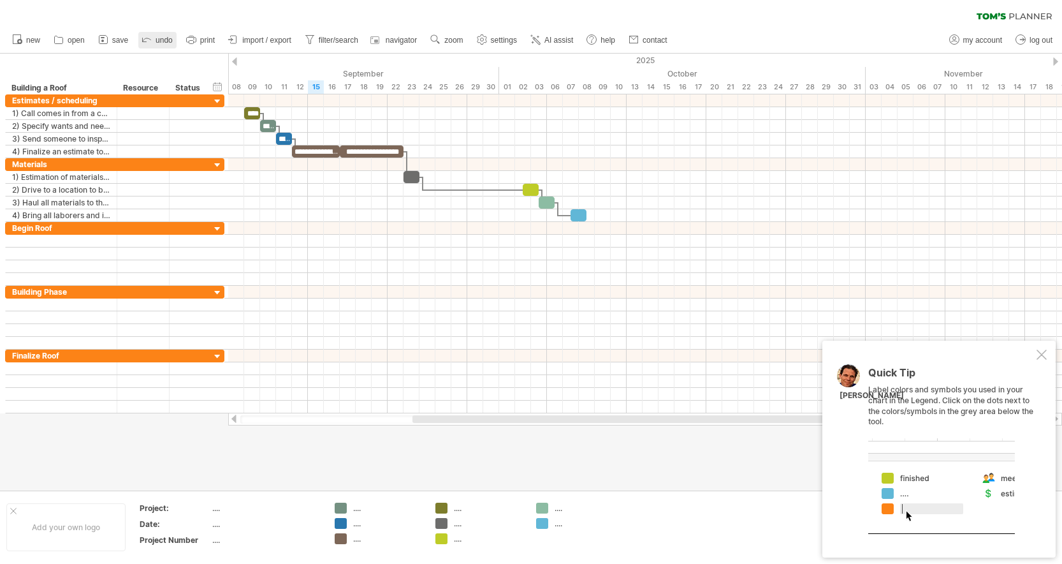
click at [150, 37] on icon at bounding box center [146, 39] width 13 height 13
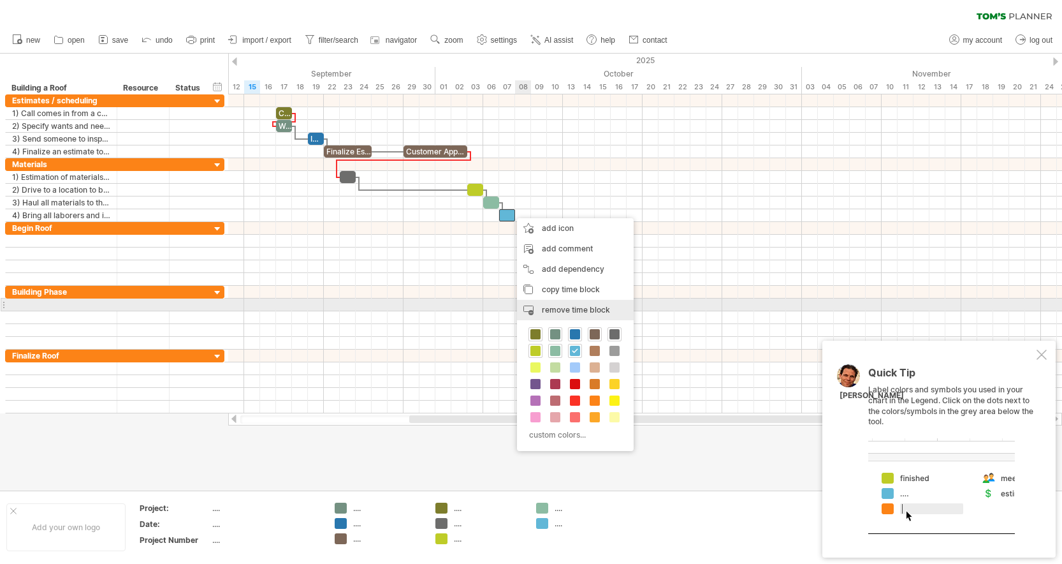
click at [547, 310] on span "remove time block" at bounding box center [576, 310] width 68 height 10
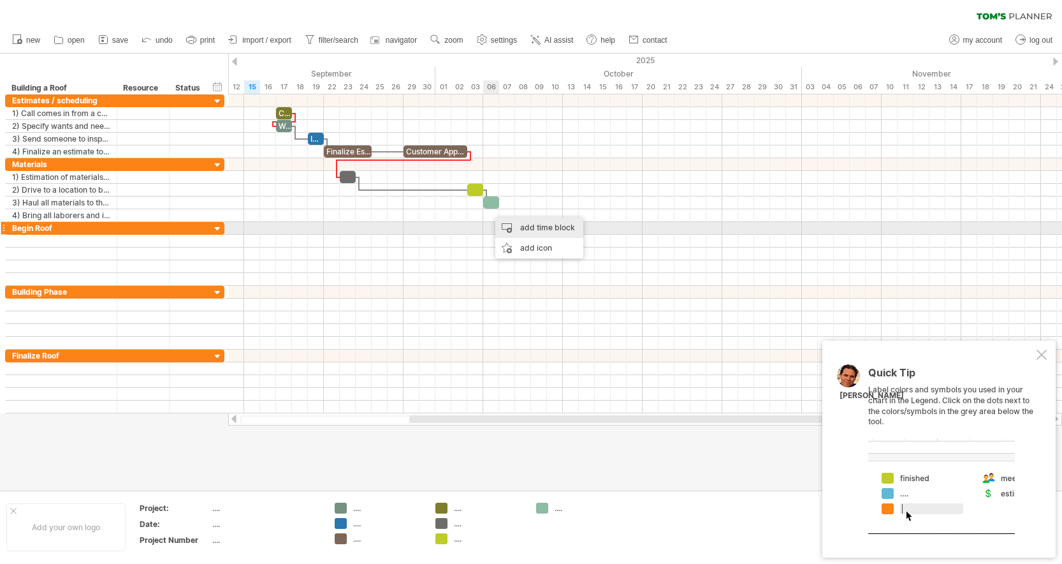
click at [518, 224] on div "add time block" at bounding box center [539, 227] width 88 height 20
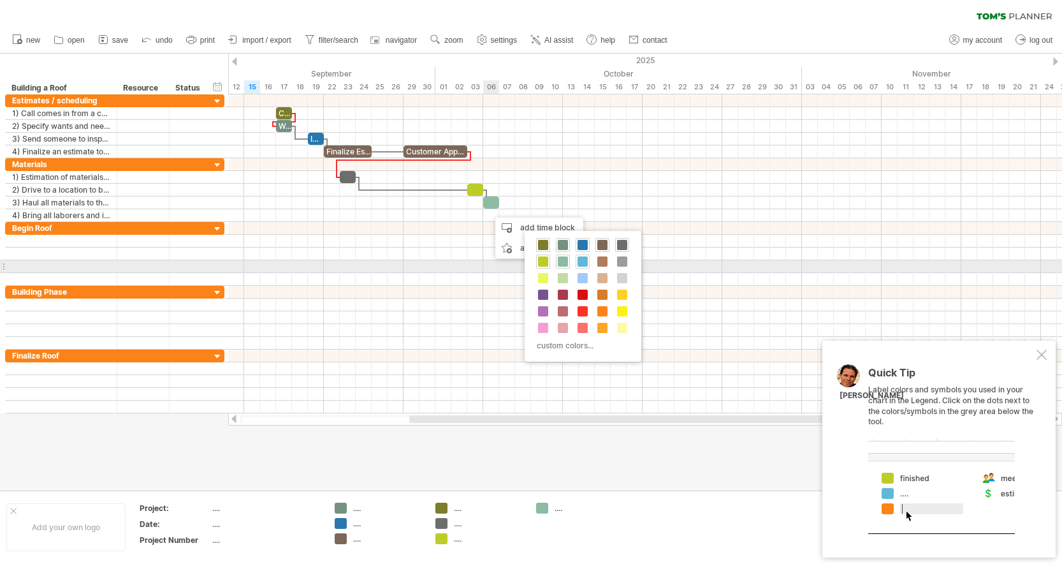
click at [583, 262] on span at bounding box center [583, 261] width 10 height 10
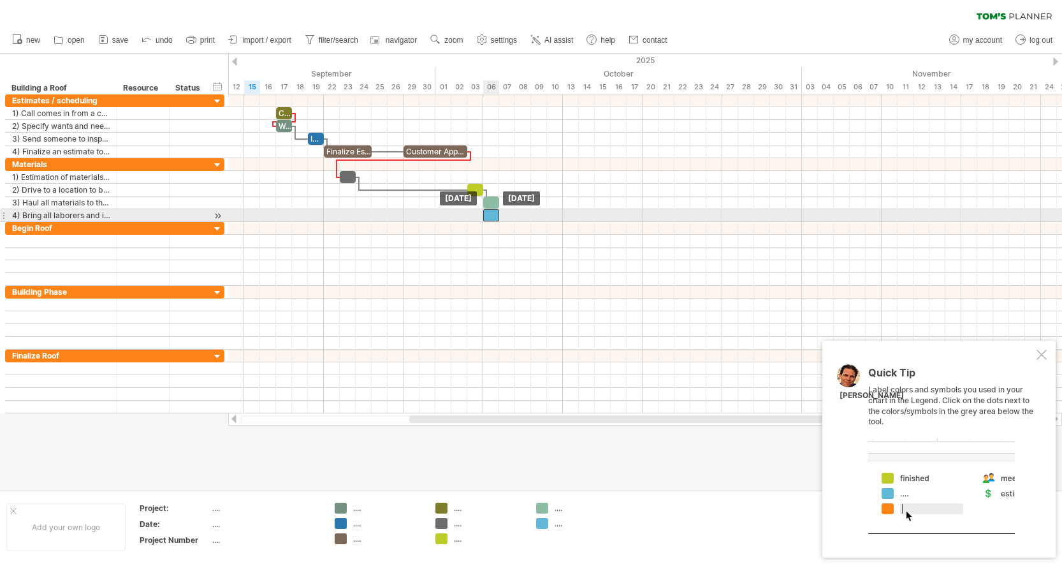
drag, startPoint x: 500, startPoint y: 215, endPoint x: 492, endPoint y: 216, distance: 8.9
click at [492, 216] on div at bounding box center [491, 215] width 16 height 12
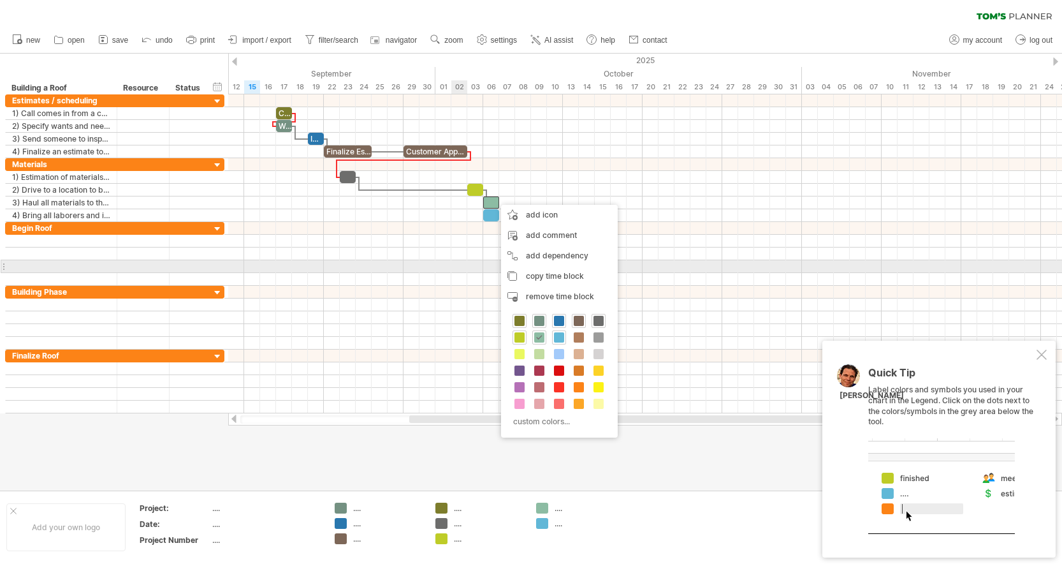
click at [449, 248] on div at bounding box center [645, 253] width 834 height 13
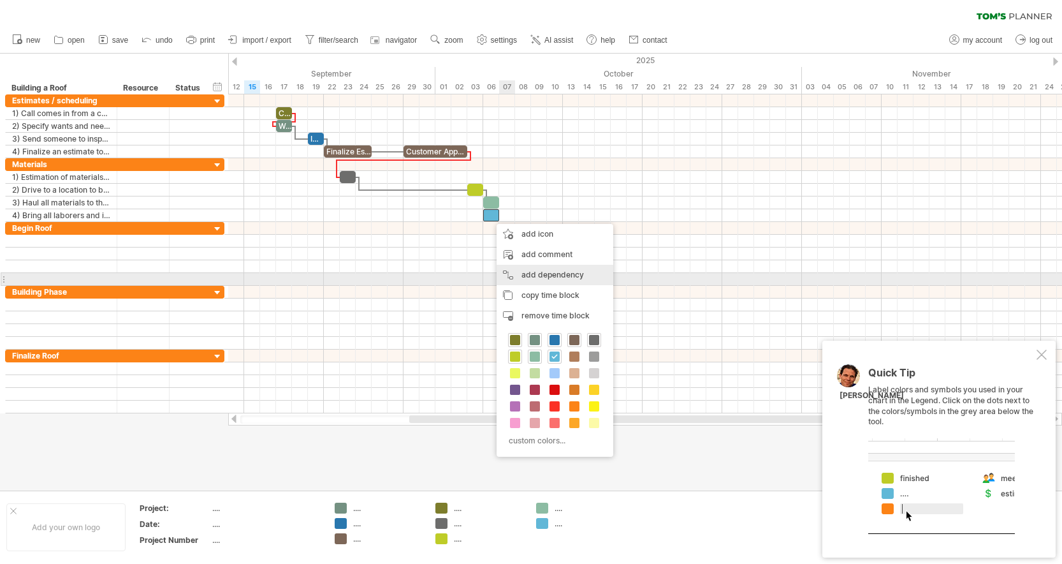
click at [536, 275] on div "add dependency You can use dependencies when you require tasks to be done in a …" at bounding box center [555, 275] width 117 height 20
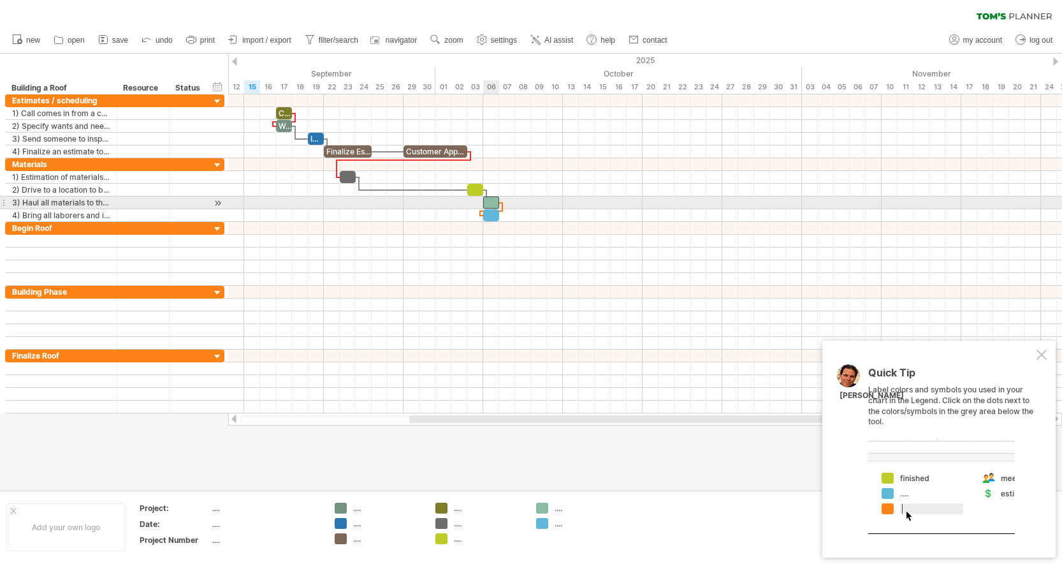
click at [495, 204] on div at bounding box center [491, 202] width 16 height 12
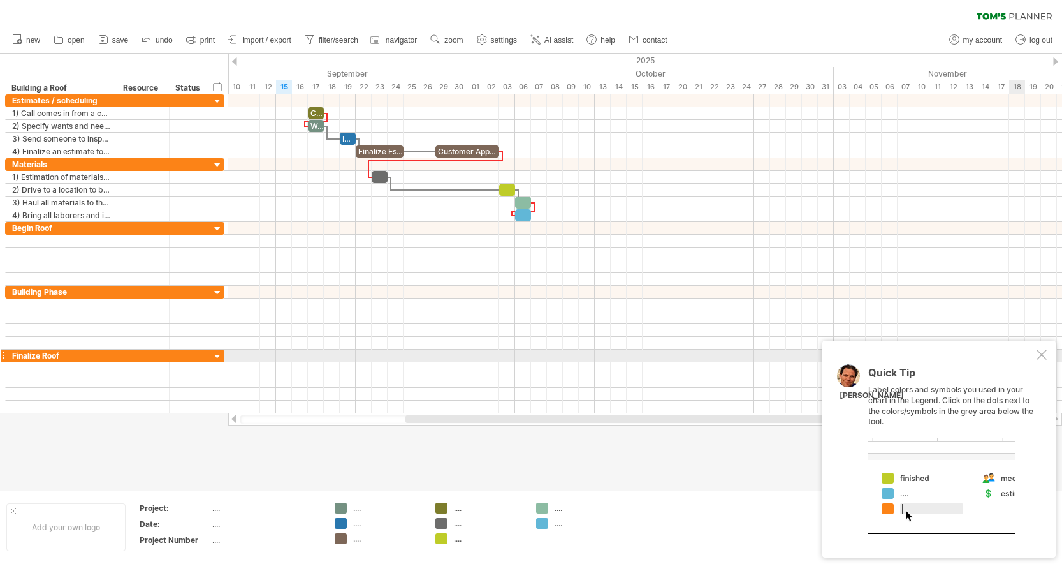
click at [1039, 358] on div at bounding box center [1042, 354] width 10 height 10
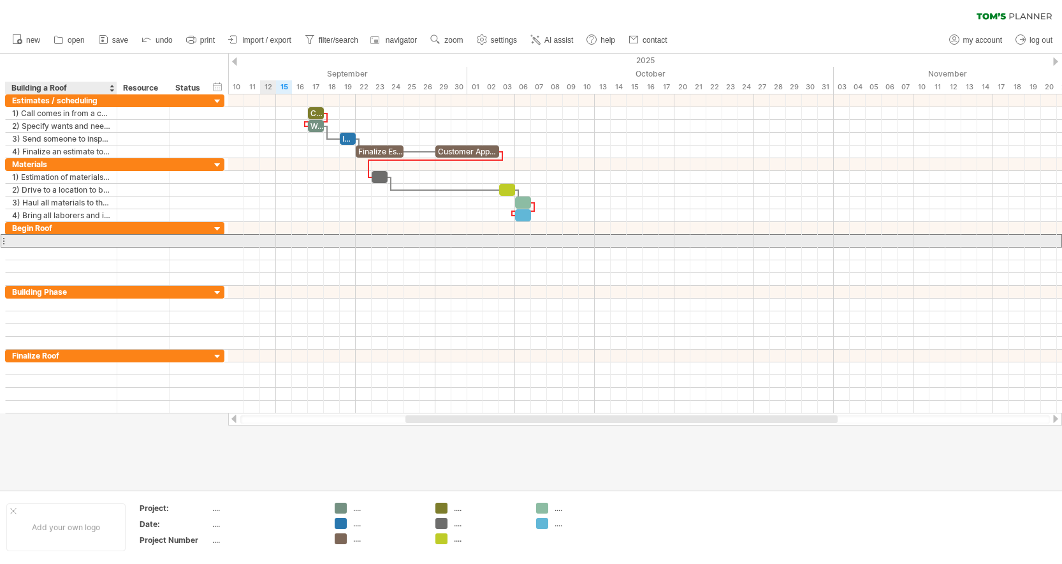
click at [54, 242] on div at bounding box center [61, 241] width 98 height 12
click at [53, 240] on input "**********" at bounding box center [61, 241] width 98 height 12
type input "**********"
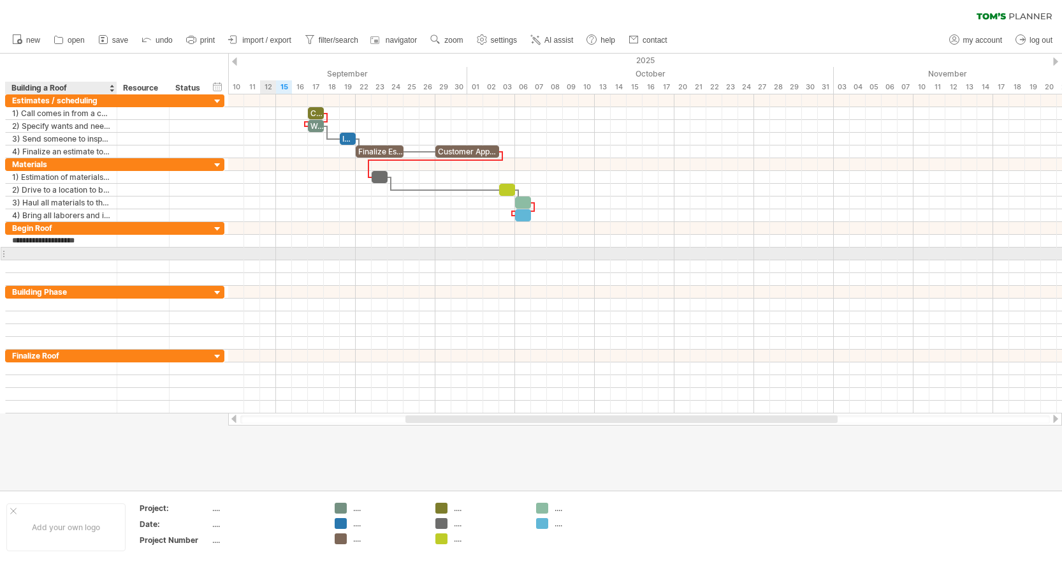
click at [40, 253] on div at bounding box center [61, 253] width 98 height 12
type input "**********"
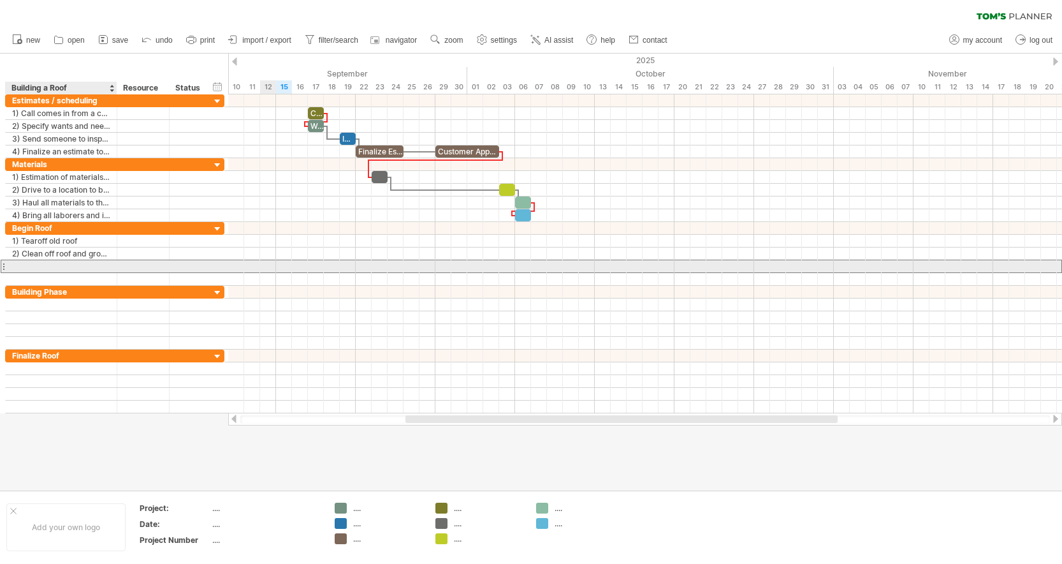
click at [56, 265] on div at bounding box center [61, 266] width 98 height 12
type input "**********"
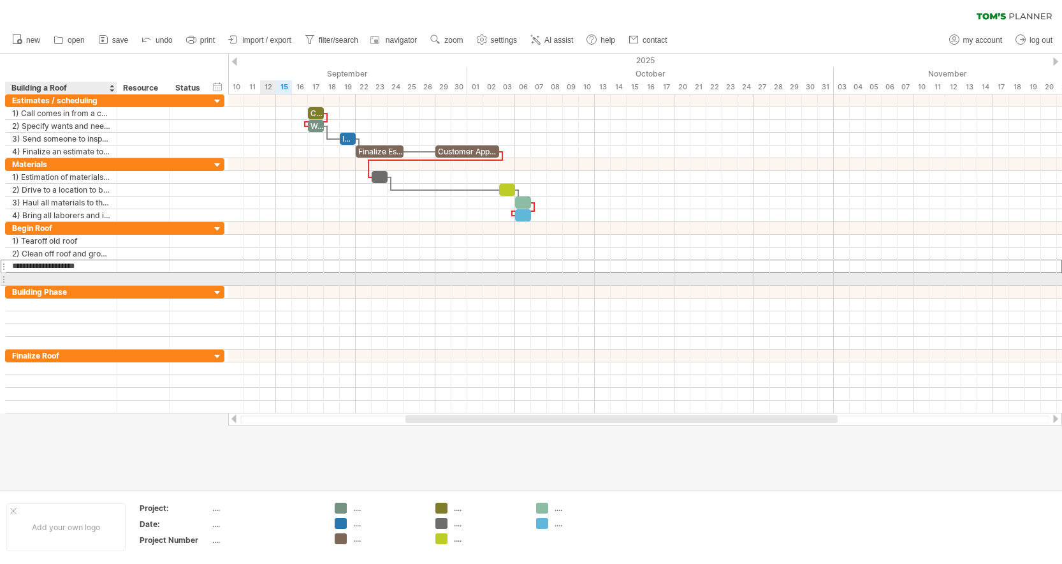
click at [31, 274] on div at bounding box center [61, 279] width 98 height 12
type input "**********"
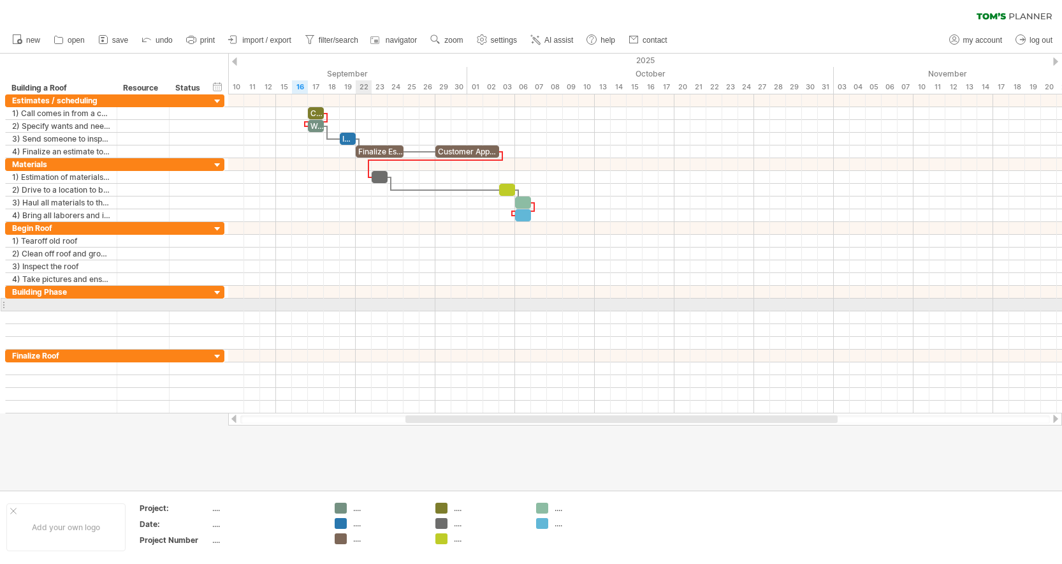
click at [368, 306] on div at bounding box center [645, 304] width 834 height 13
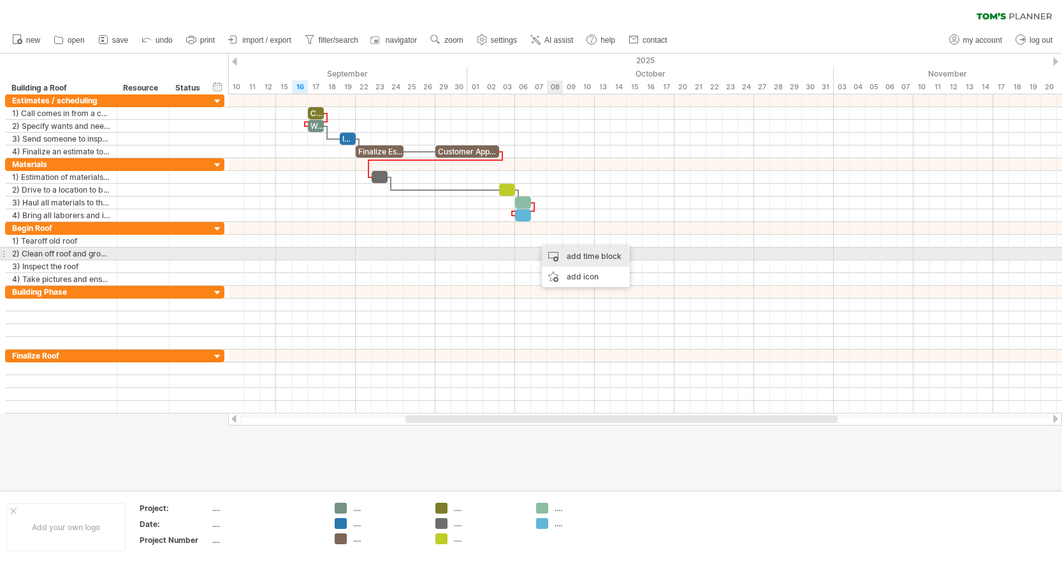
click at [573, 252] on div "add time block" at bounding box center [586, 256] width 88 height 20
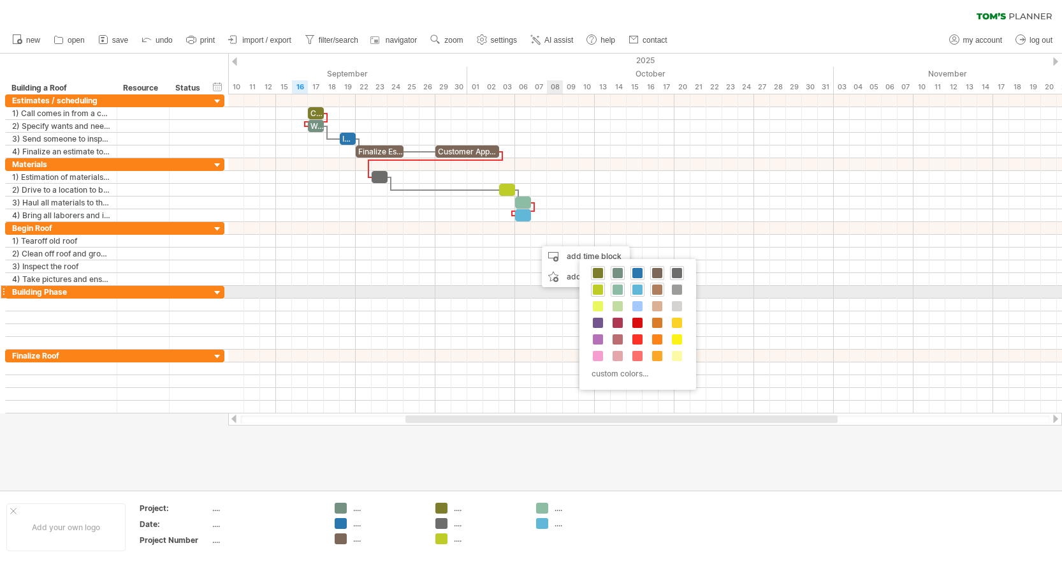
click at [658, 292] on span at bounding box center [657, 289] width 10 height 10
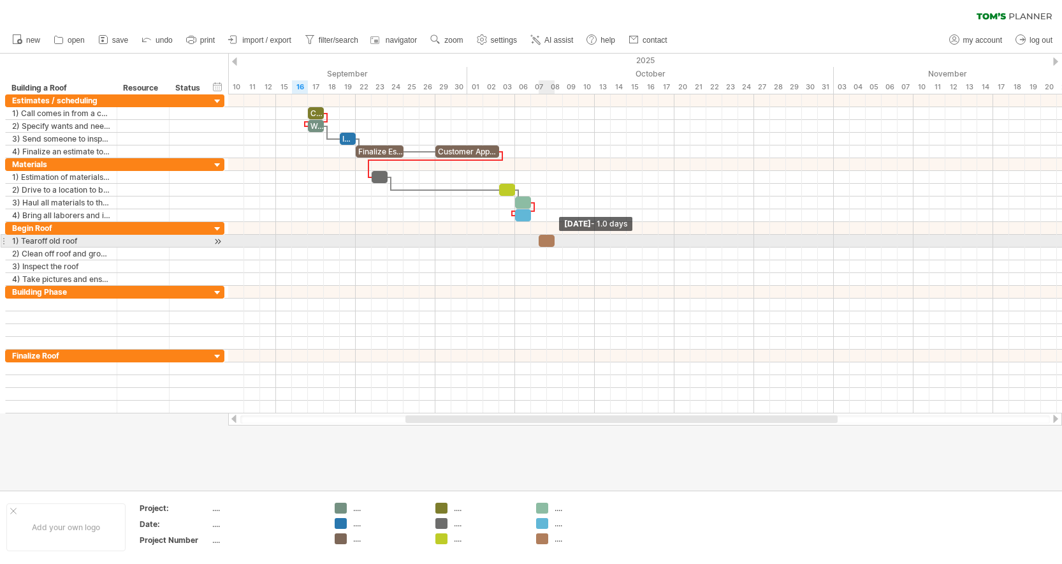
click at [552, 241] on span at bounding box center [554, 241] width 5 height 12
drag, startPoint x: 555, startPoint y: 241, endPoint x: 596, endPoint y: 240, distance: 41.5
click at [596, 240] on span at bounding box center [594, 241] width 5 height 12
drag, startPoint x: 576, startPoint y: 240, endPoint x: 569, endPoint y: 240, distance: 7.0
click at [569, 240] on div at bounding box center [559, 241] width 56 height 12
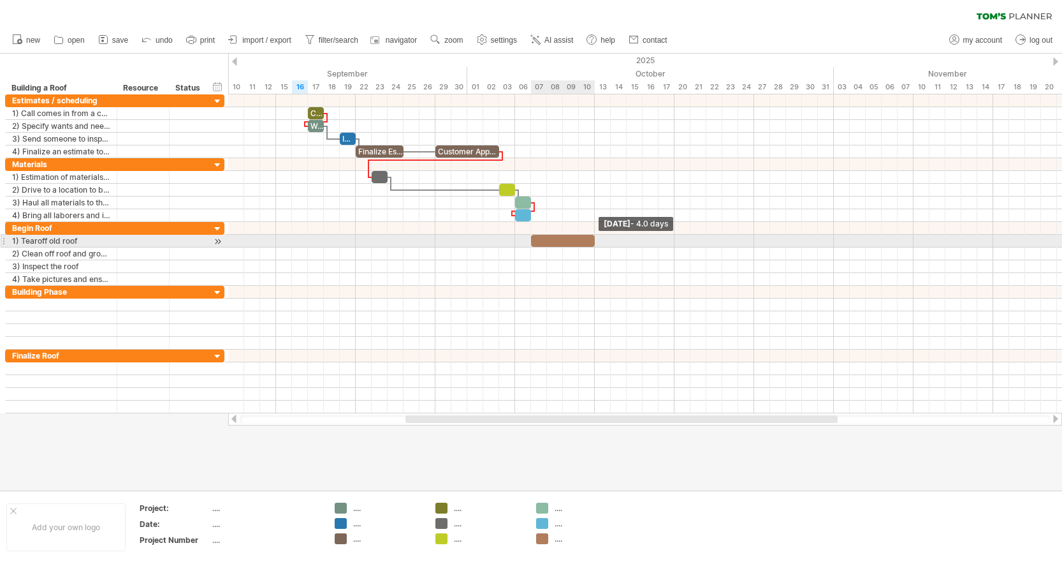
click at [592, 239] on div at bounding box center [563, 241] width 64 height 12
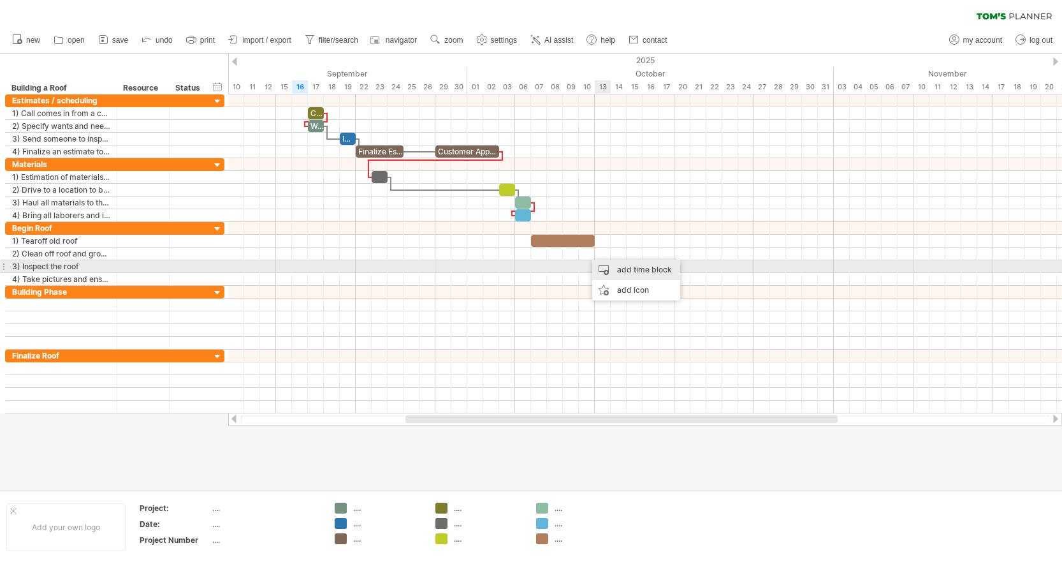
click at [621, 266] on div "add time block" at bounding box center [636, 269] width 88 height 20
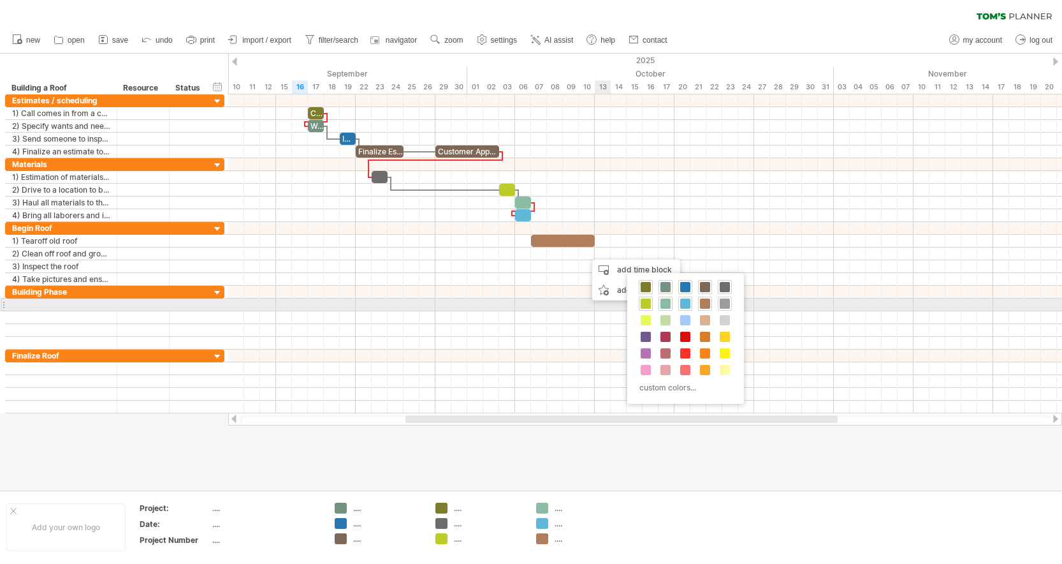
click at [725, 306] on span at bounding box center [725, 303] width 10 height 10
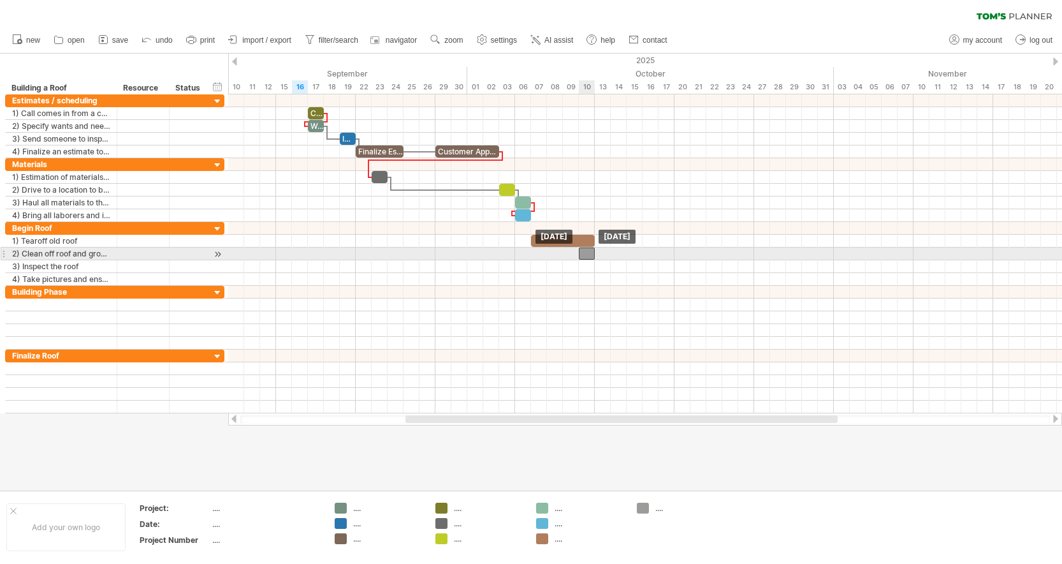
drag, startPoint x: 595, startPoint y: 256, endPoint x: 585, endPoint y: 256, distance: 9.6
click at [585, 256] on div at bounding box center [587, 253] width 16 height 12
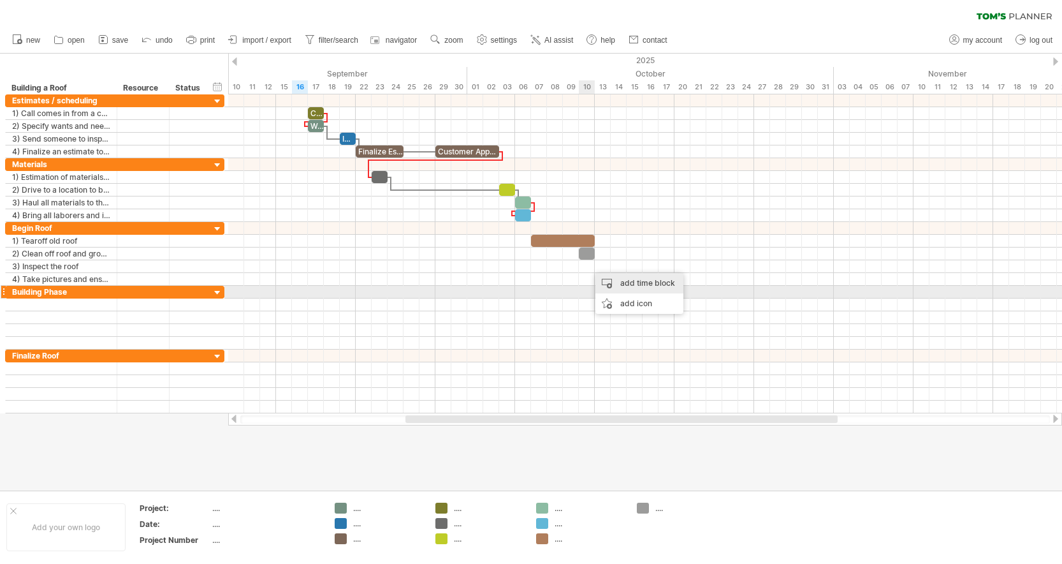
click at [632, 286] on div "add time block" at bounding box center [639, 283] width 88 height 20
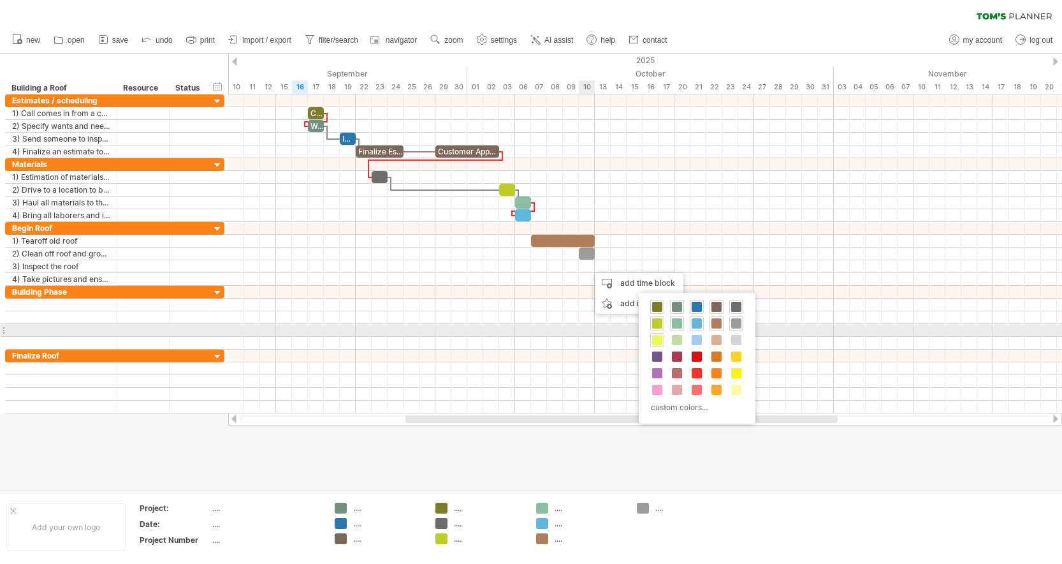
click at [660, 336] on span at bounding box center [657, 340] width 10 height 10
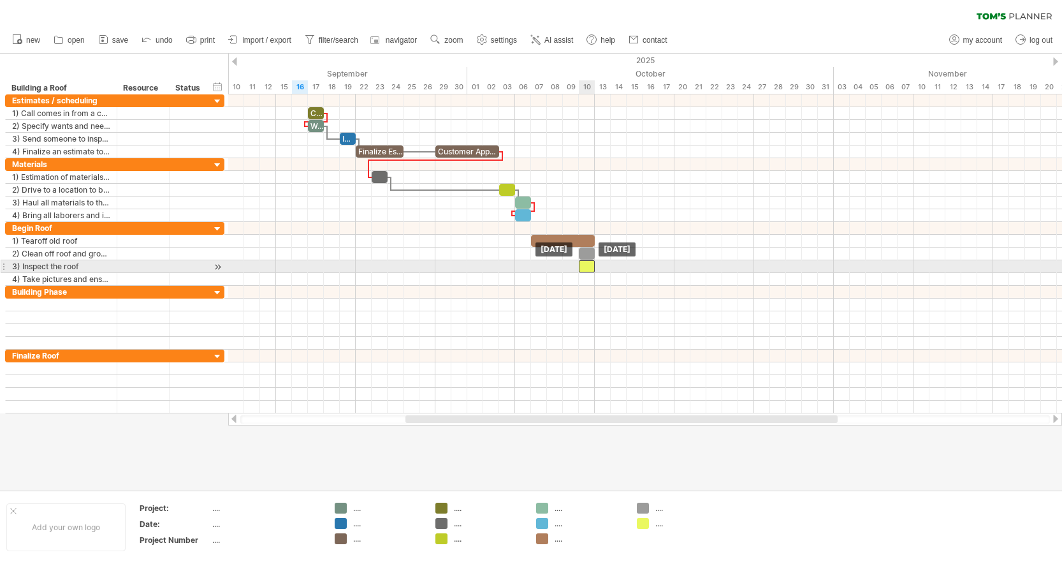
drag, startPoint x: 595, startPoint y: 267, endPoint x: 587, endPoint y: 266, distance: 7.7
click at [587, 266] on div at bounding box center [587, 266] width 16 height 12
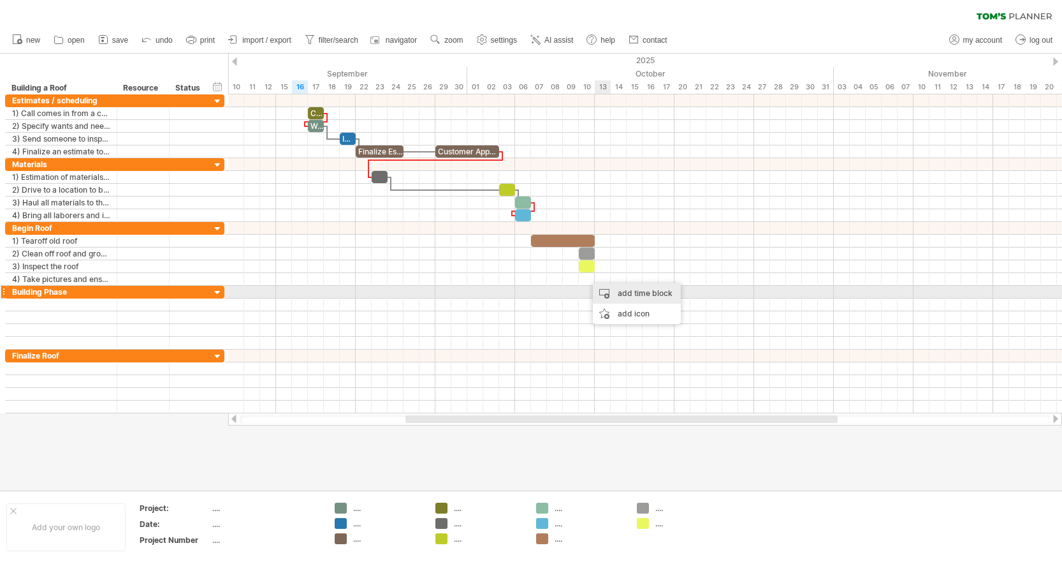
click at [619, 296] on div "add time block" at bounding box center [637, 293] width 88 height 20
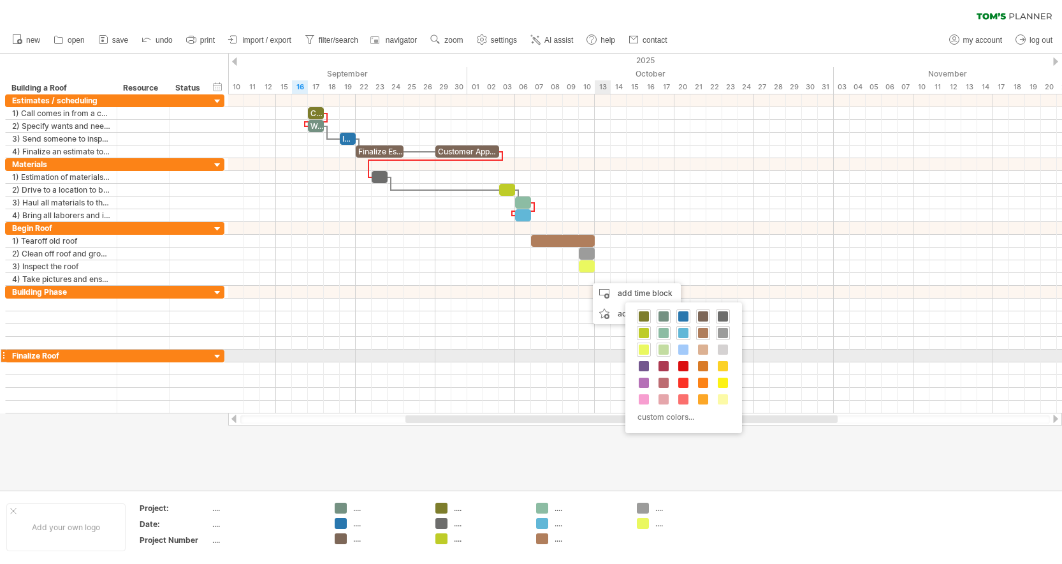
click at [662, 351] on span at bounding box center [664, 349] width 10 height 10
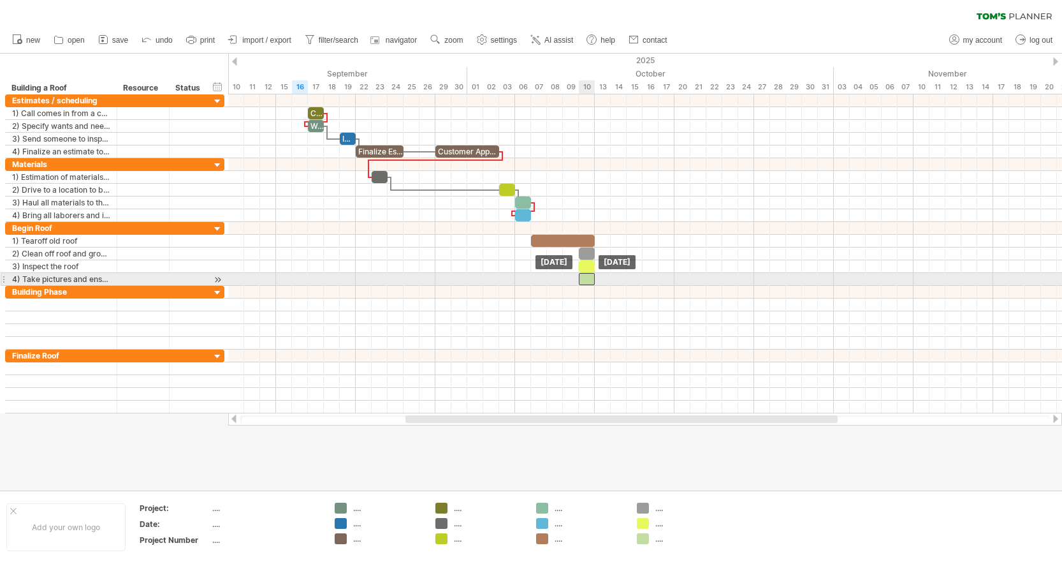
drag, startPoint x: 594, startPoint y: 281, endPoint x: 587, endPoint y: 281, distance: 7.0
click at [587, 281] on div at bounding box center [587, 279] width 16 height 12
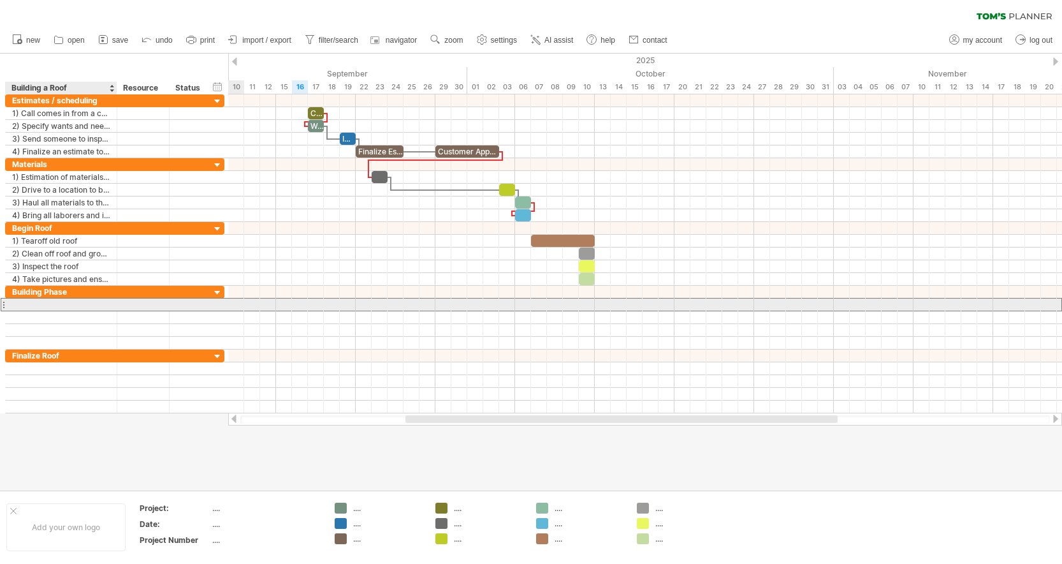
click at [40, 303] on div at bounding box center [61, 304] width 98 height 12
type input "*"
type input "**********"
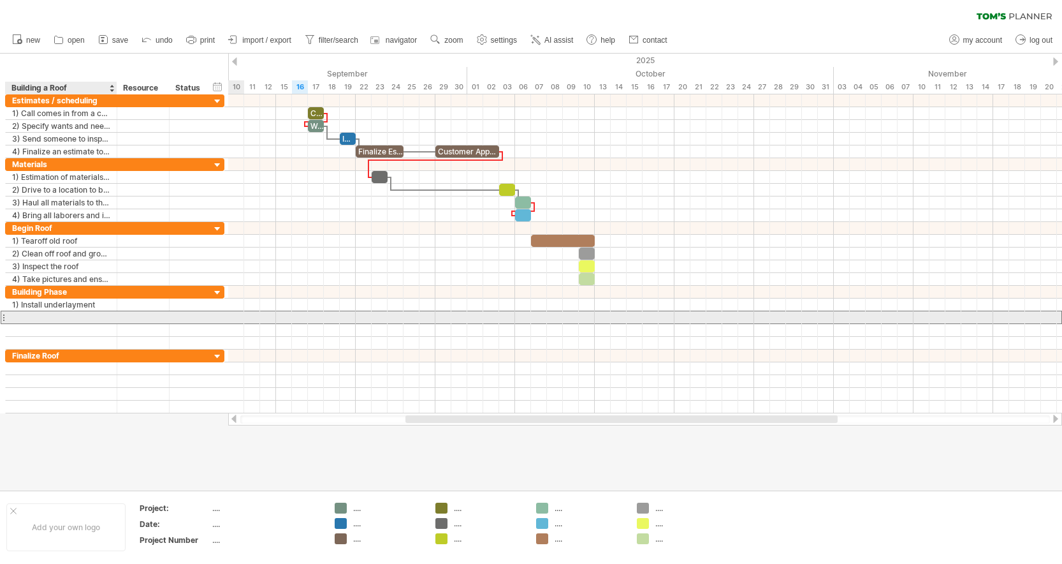
click at [41, 312] on div at bounding box center [61, 317] width 98 height 12
type input "**********"
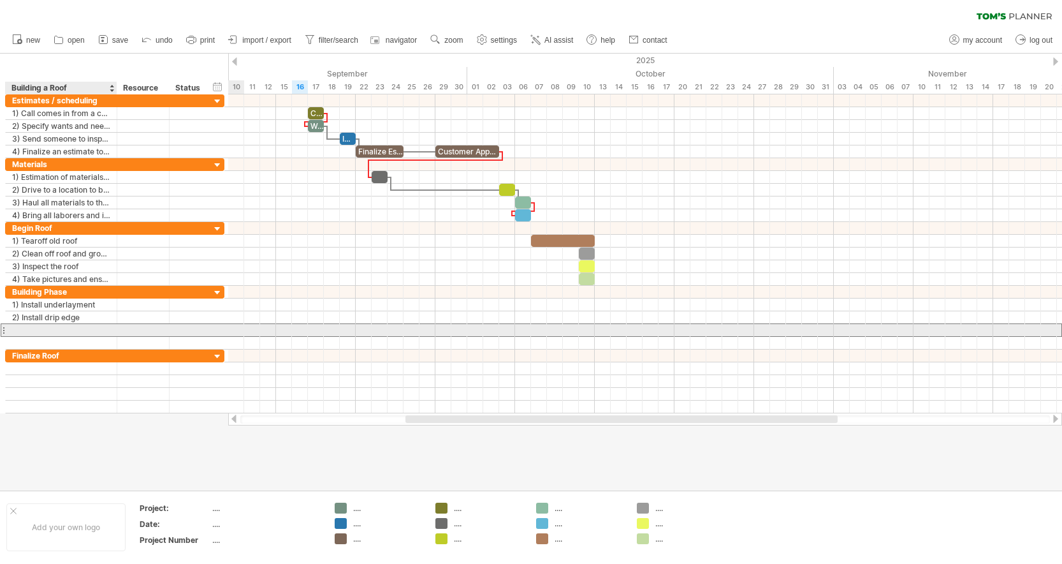
click at [18, 330] on div at bounding box center [61, 330] width 98 height 12
type input "**********"
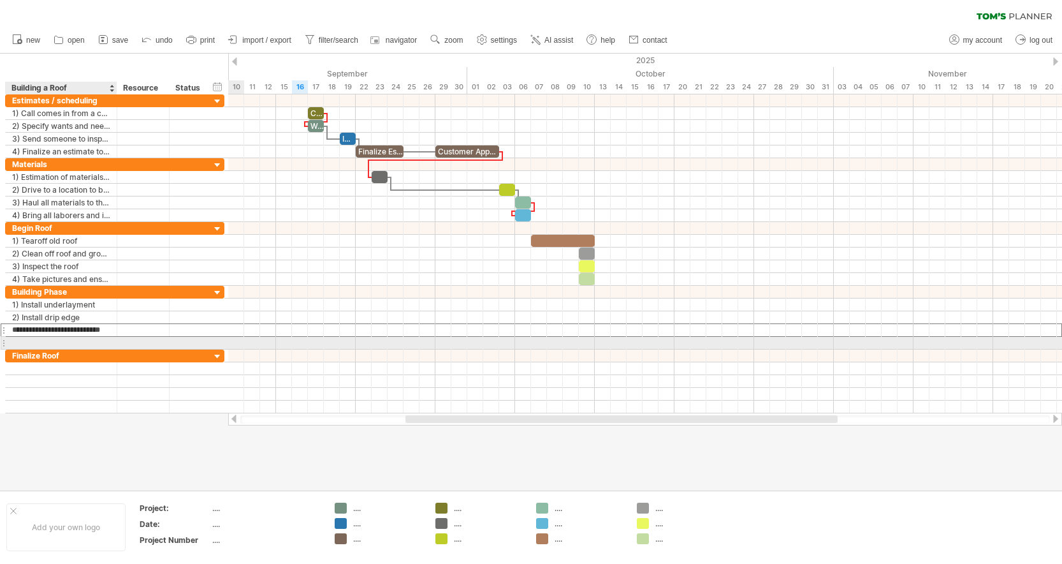
click at [38, 340] on div at bounding box center [61, 343] width 98 height 12
type input "**********"
click at [239, 335] on div at bounding box center [645, 330] width 834 height 13
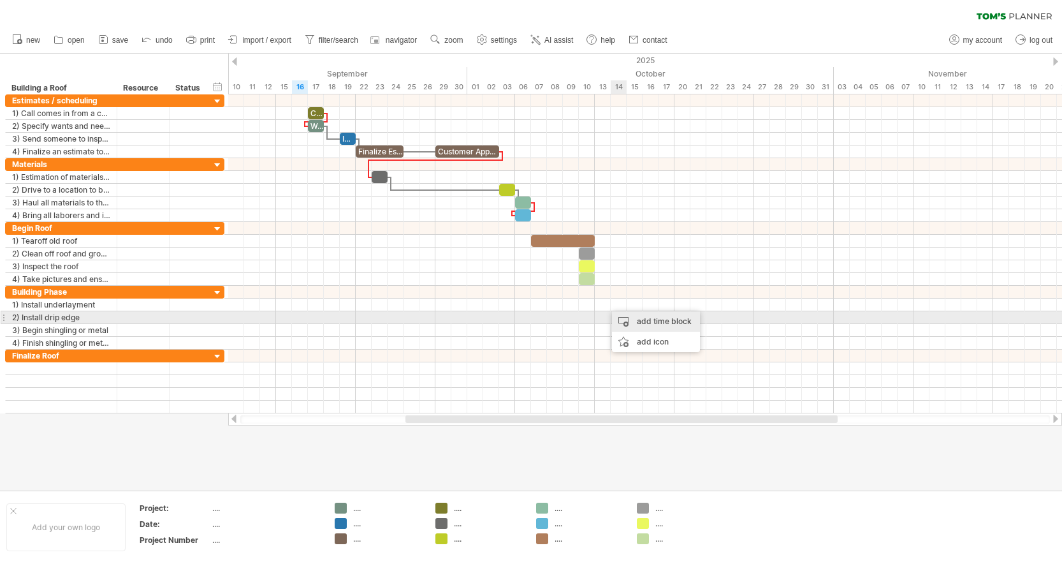
click at [641, 320] on div "add time block" at bounding box center [656, 321] width 88 height 20
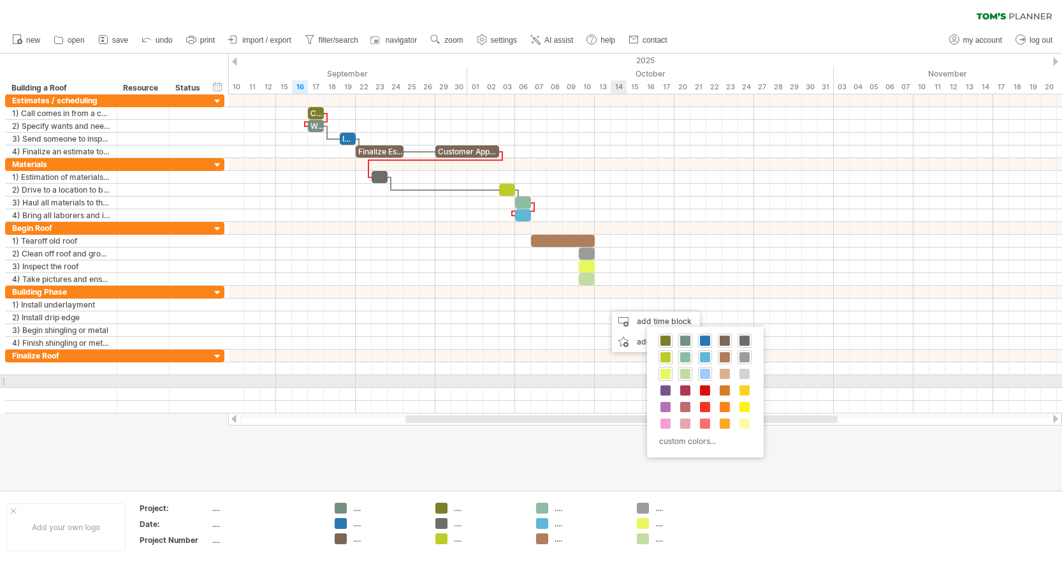
click at [707, 376] on span at bounding box center [705, 373] width 10 height 10
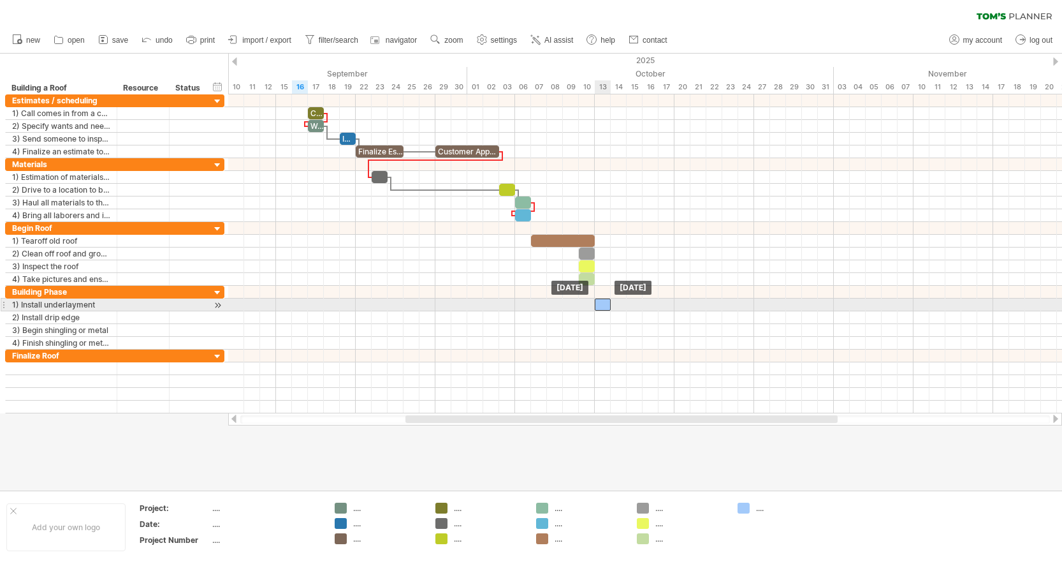
drag, startPoint x: 612, startPoint y: 305, endPoint x: 605, endPoint y: 305, distance: 7.0
click at [605, 305] on div at bounding box center [603, 304] width 16 height 12
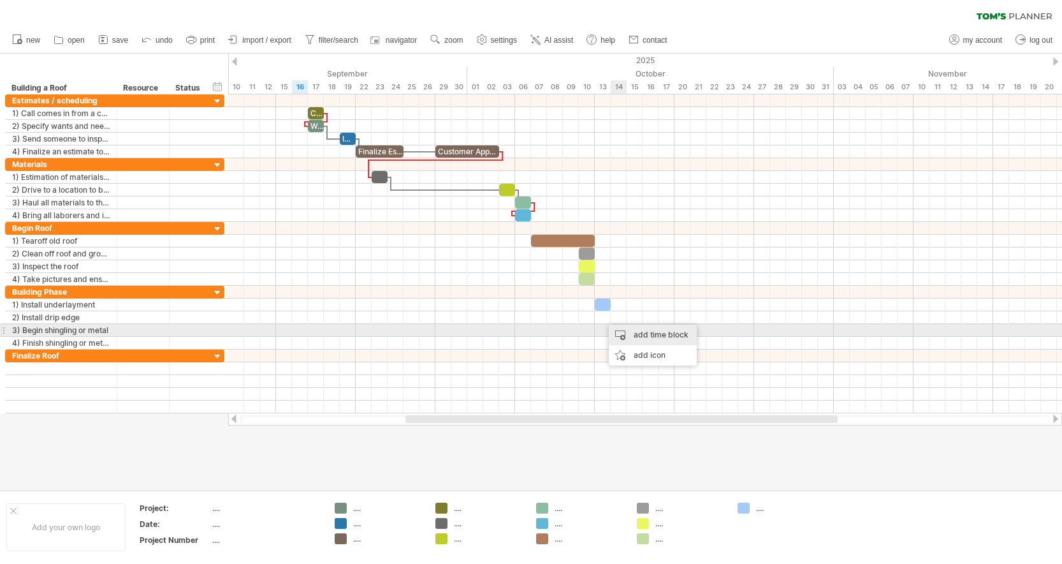
click at [632, 335] on div "add time block" at bounding box center [653, 334] width 88 height 20
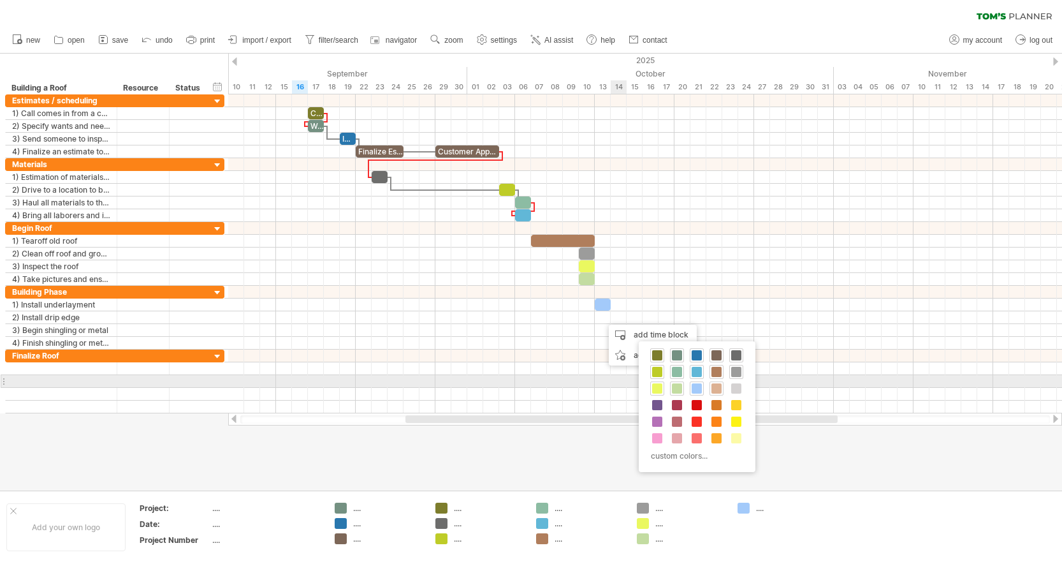
click at [715, 386] on span at bounding box center [716, 388] width 10 height 10
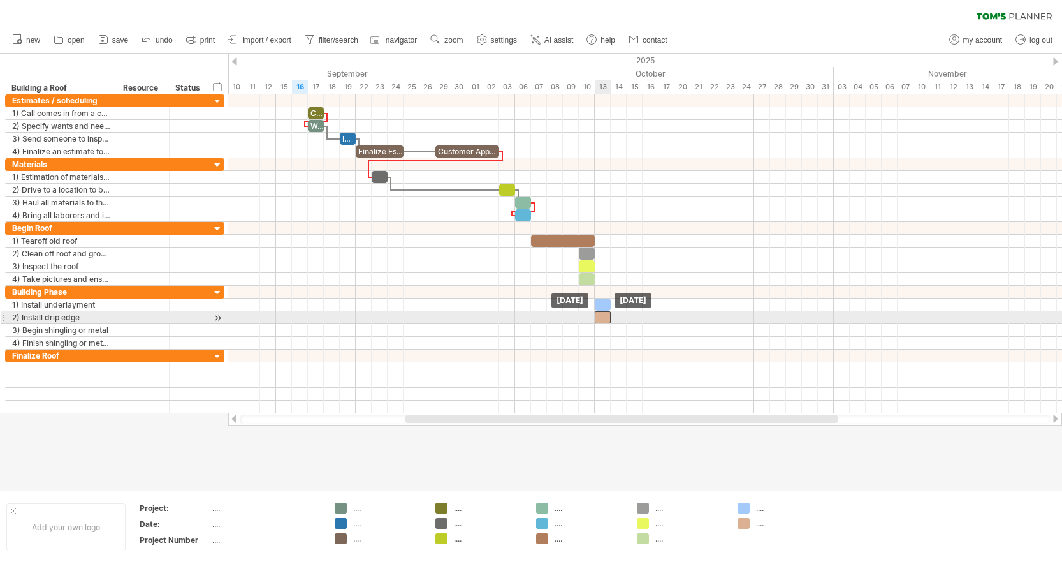
drag, startPoint x: 613, startPoint y: 317, endPoint x: 604, endPoint y: 317, distance: 8.9
click at [604, 317] on div at bounding box center [603, 317] width 16 height 12
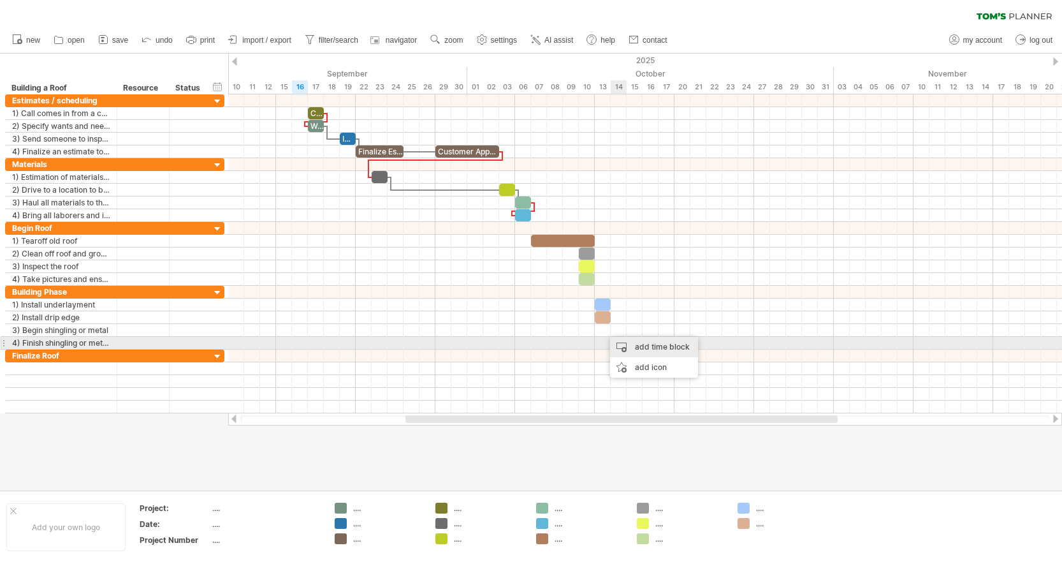
click at [642, 345] on div "add time block" at bounding box center [654, 347] width 88 height 20
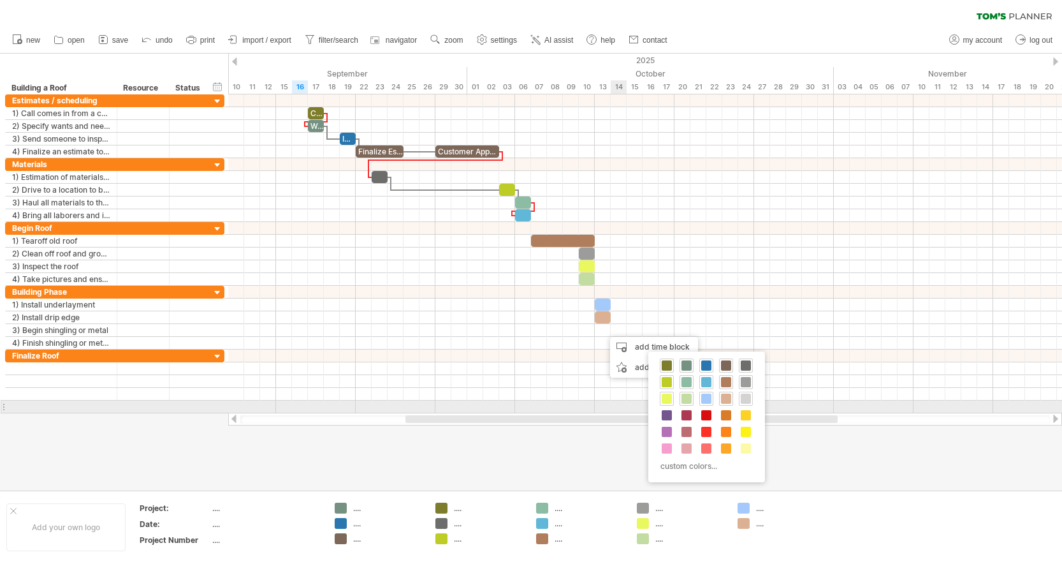
click at [747, 401] on span at bounding box center [746, 398] width 10 height 10
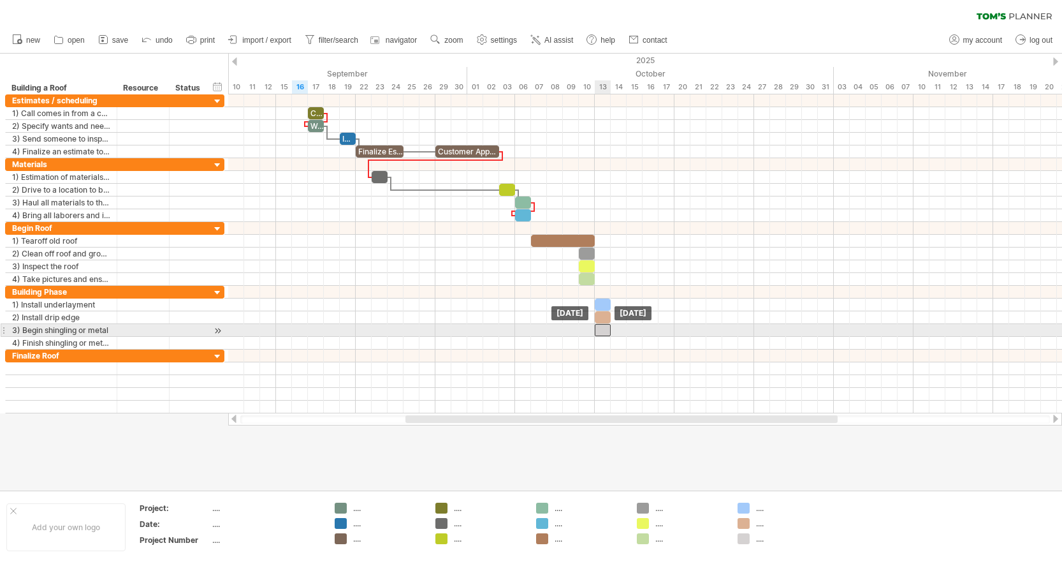
drag, startPoint x: 612, startPoint y: 329, endPoint x: 604, endPoint y: 329, distance: 7.7
click at [604, 329] on div at bounding box center [603, 330] width 16 height 12
drag, startPoint x: 609, startPoint y: 333, endPoint x: 657, endPoint y: 330, distance: 47.9
click at [657, 330] on span at bounding box center [658, 330] width 5 height 12
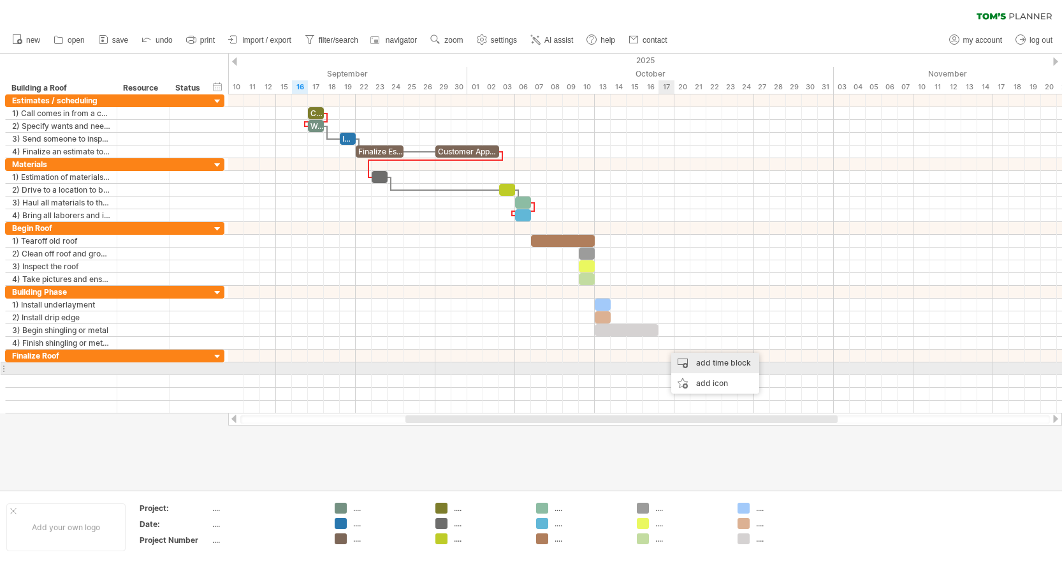
click at [691, 365] on div "add time block" at bounding box center [715, 363] width 88 height 20
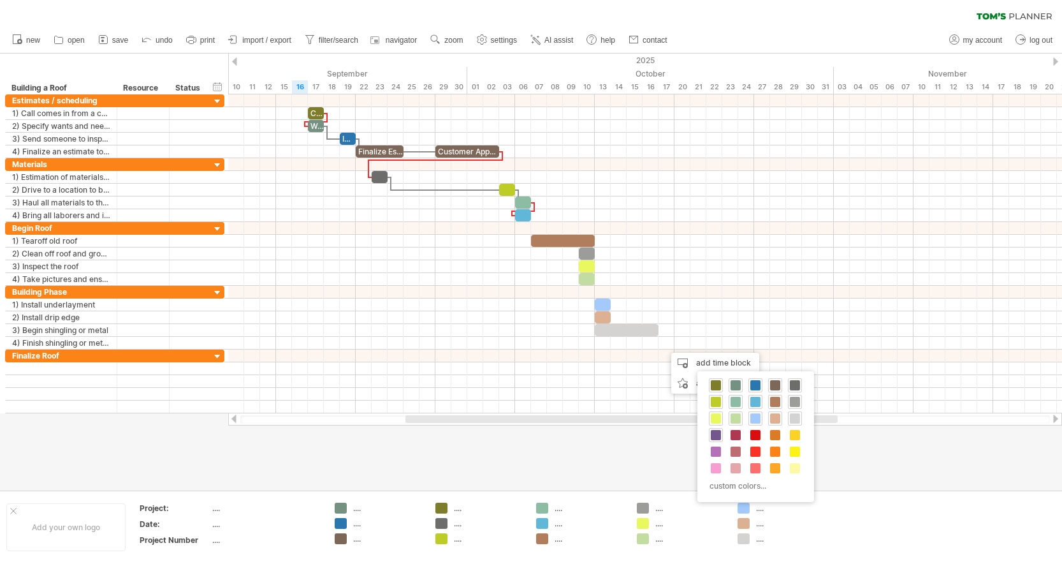
click at [712, 432] on span at bounding box center [716, 435] width 10 height 10
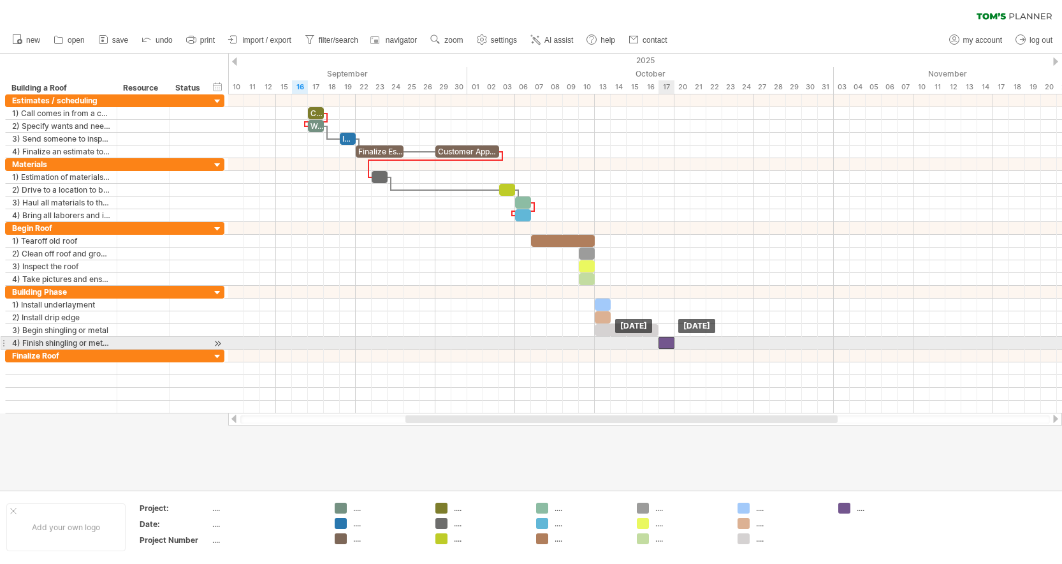
click at [669, 342] on div at bounding box center [667, 343] width 16 height 12
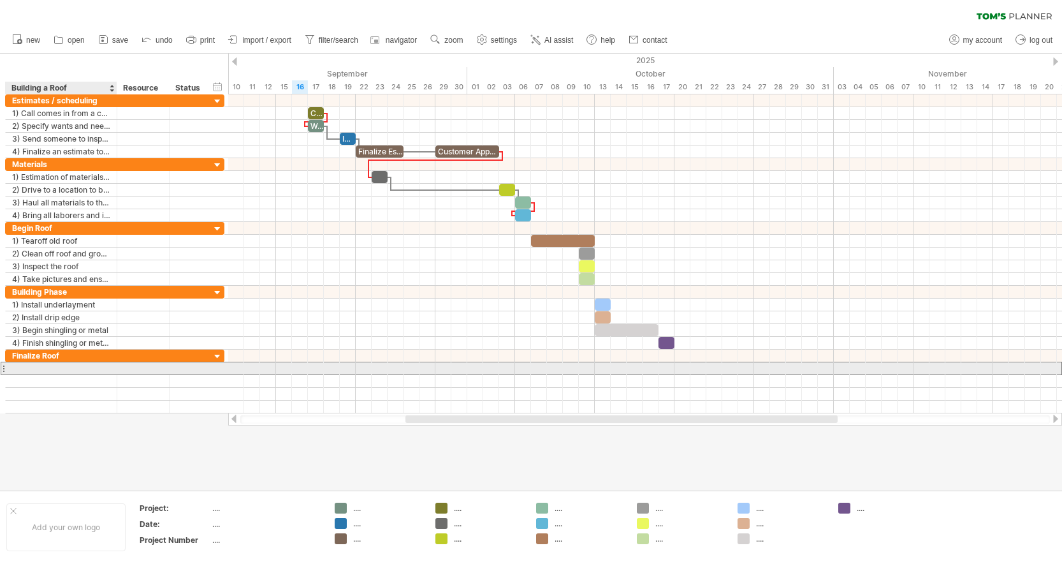
click at [42, 367] on div at bounding box center [61, 368] width 98 height 12
type input "**********"
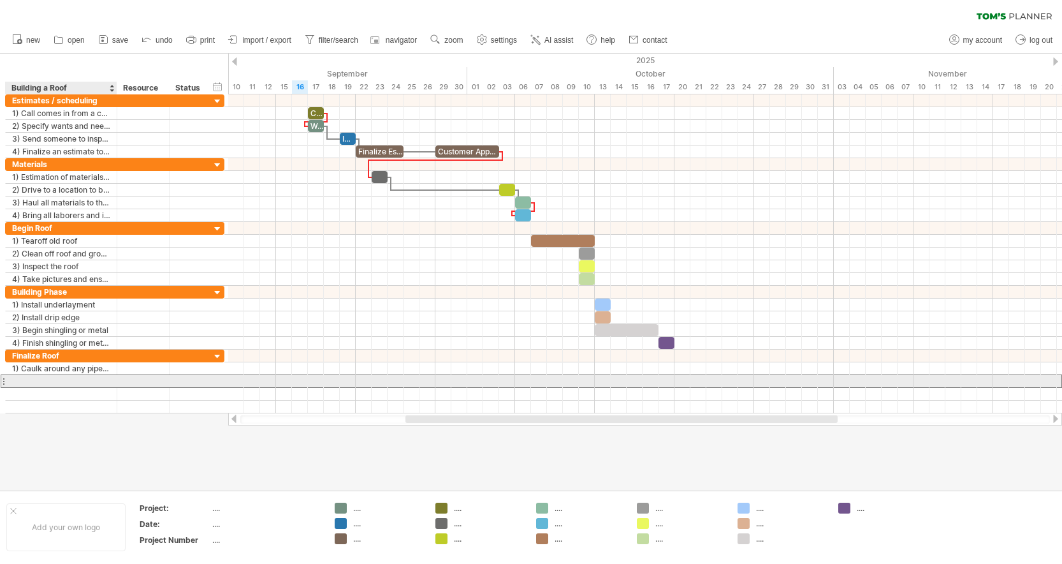
click at [36, 375] on div at bounding box center [61, 381] width 98 height 12
type input "**********"
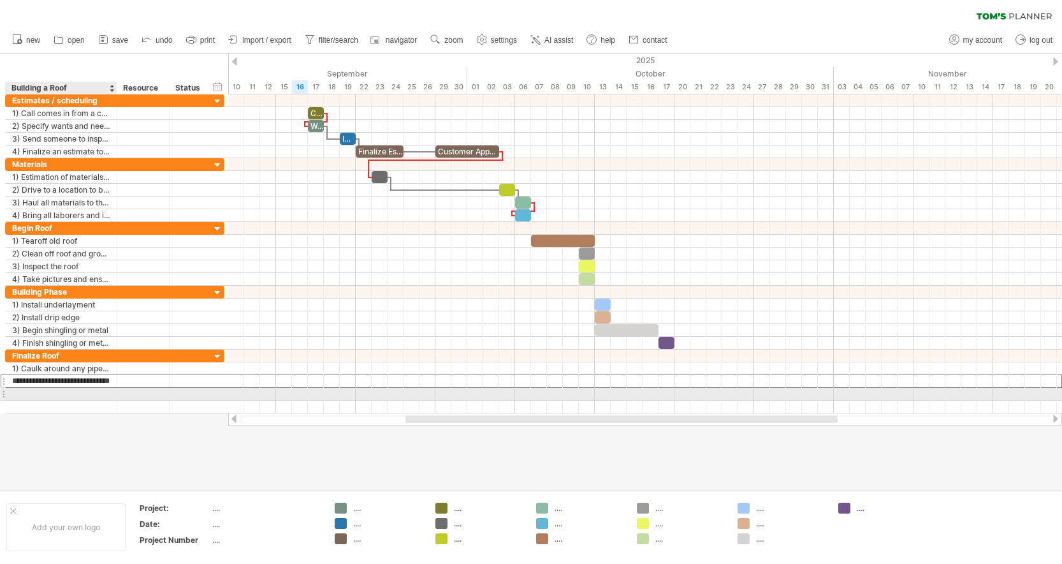
click at [34, 391] on div at bounding box center [61, 394] width 98 height 12
type input "**********"
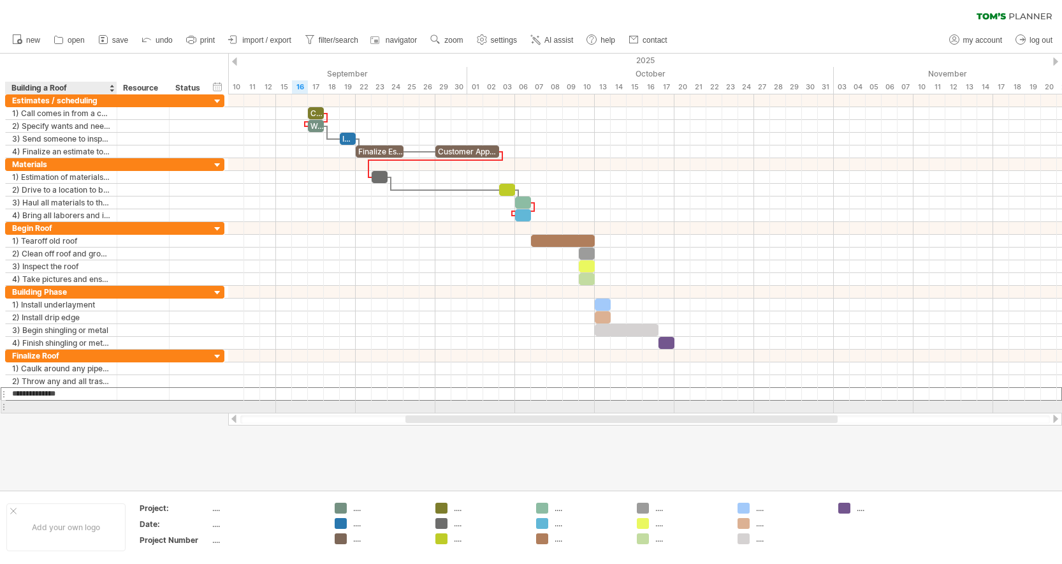
click at [40, 404] on div at bounding box center [61, 406] width 98 height 12
type input "**********"
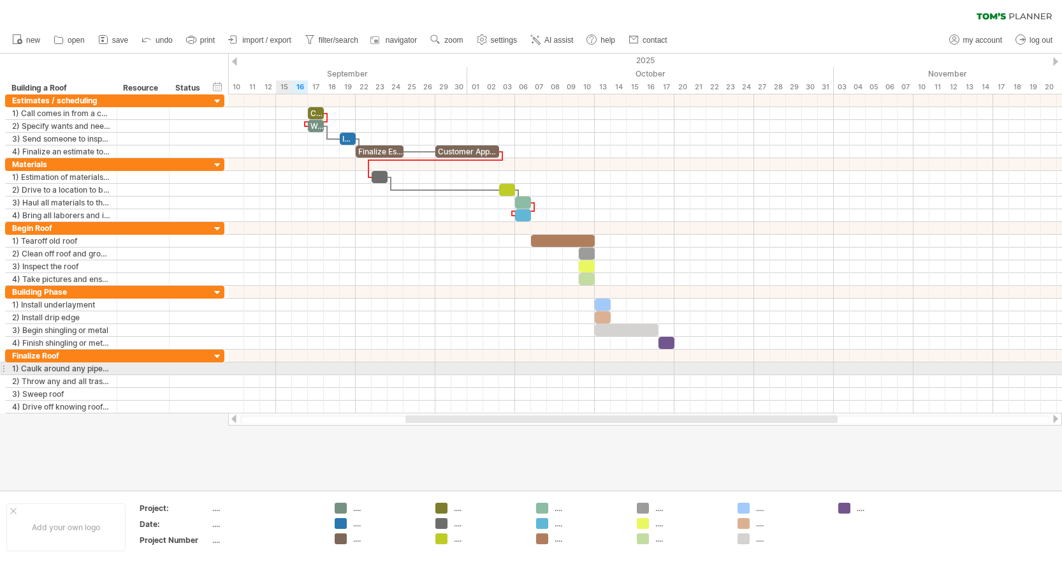
click at [290, 371] on div at bounding box center [645, 368] width 834 height 13
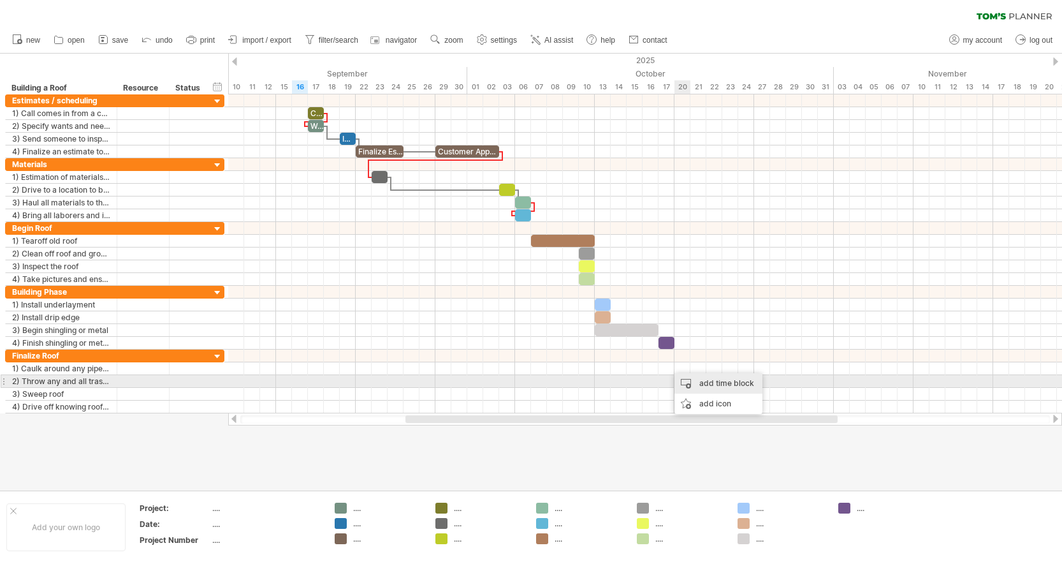
click at [703, 386] on div "add time block" at bounding box center [718, 383] width 88 height 20
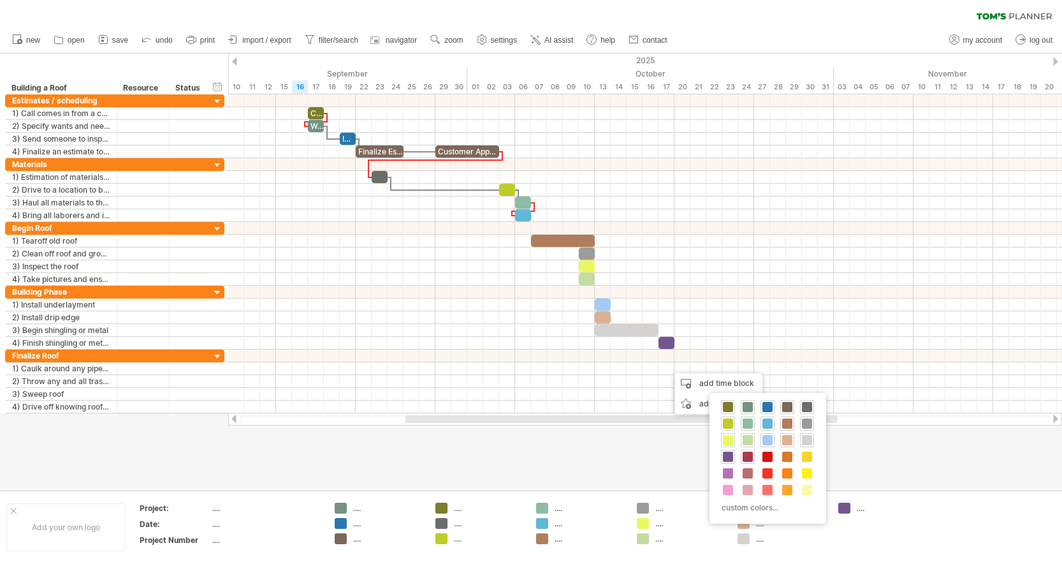
click at [747, 460] on span at bounding box center [748, 456] width 10 height 10
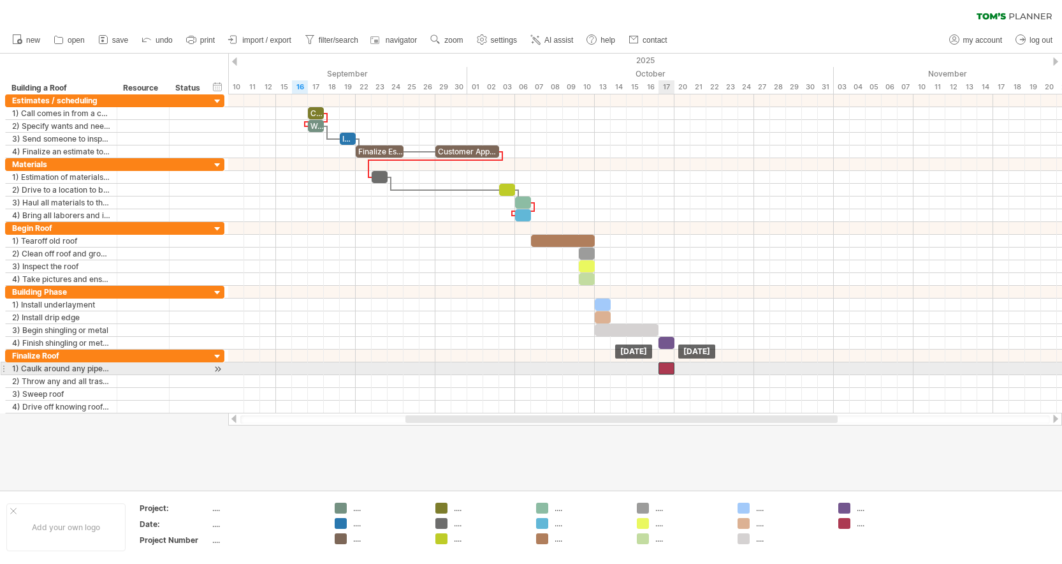
drag, startPoint x: 676, startPoint y: 372, endPoint x: 668, endPoint y: 372, distance: 7.7
click at [668, 372] on div at bounding box center [667, 368] width 16 height 12
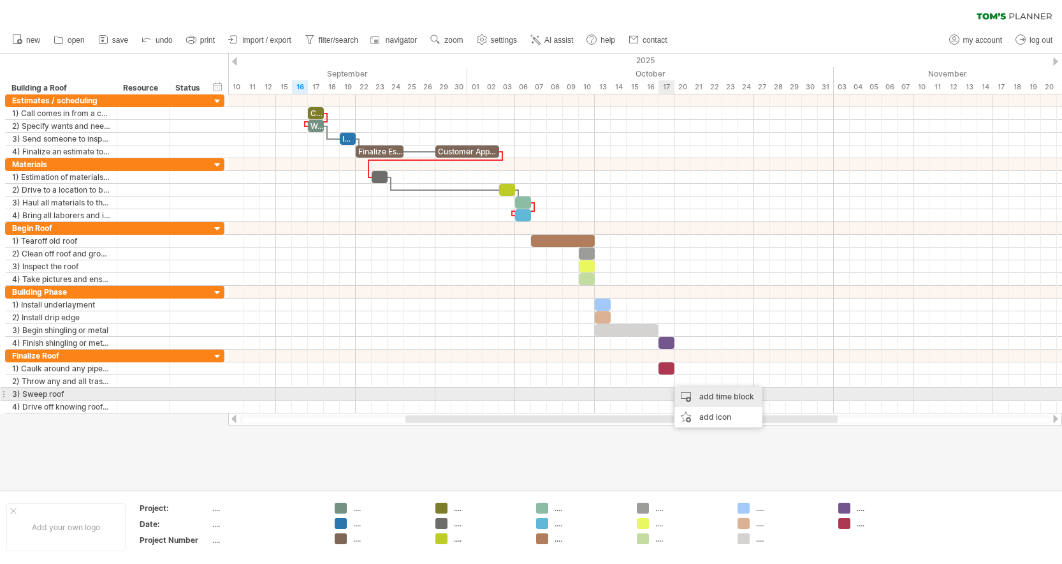
click at [700, 397] on div "add time block" at bounding box center [718, 396] width 88 height 20
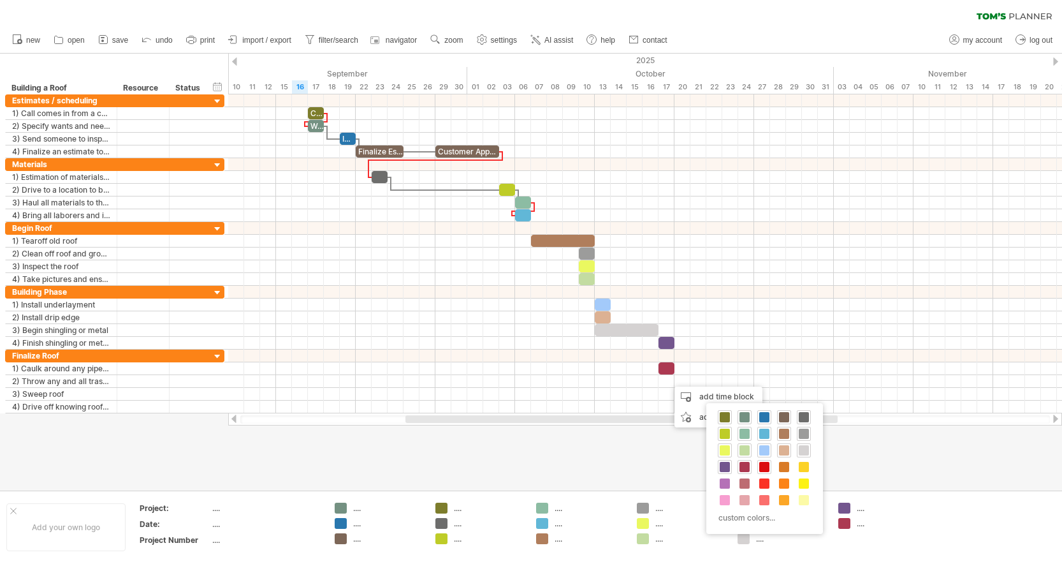
click at [762, 469] on span at bounding box center [764, 467] width 10 height 10
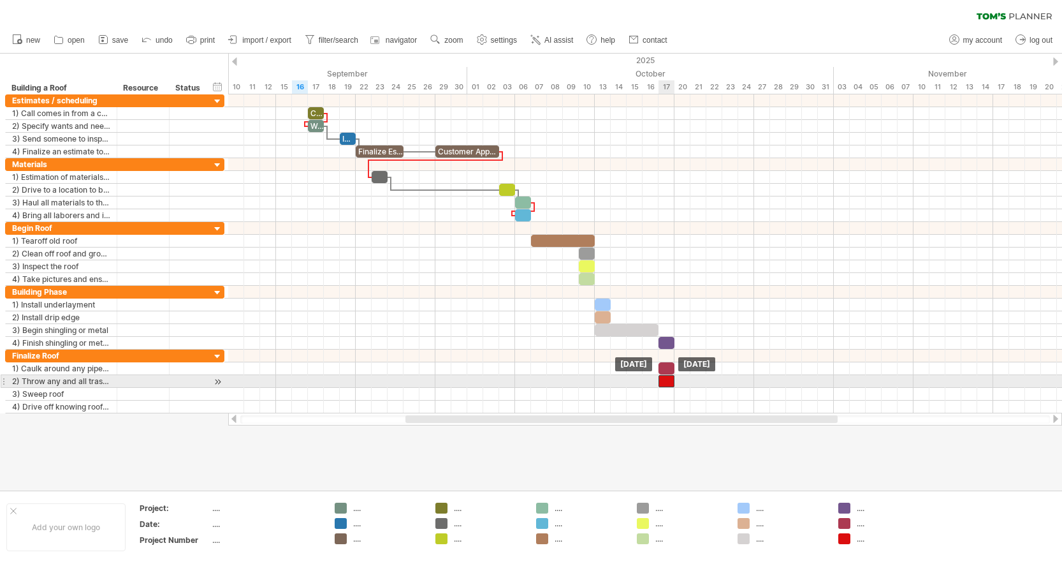
drag, startPoint x: 674, startPoint y: 382, endPoint x: 665, endPoint y: 381, distance: 9.6
click at [665, 381] on div at bounding box center [667, 381] width 16 height 12
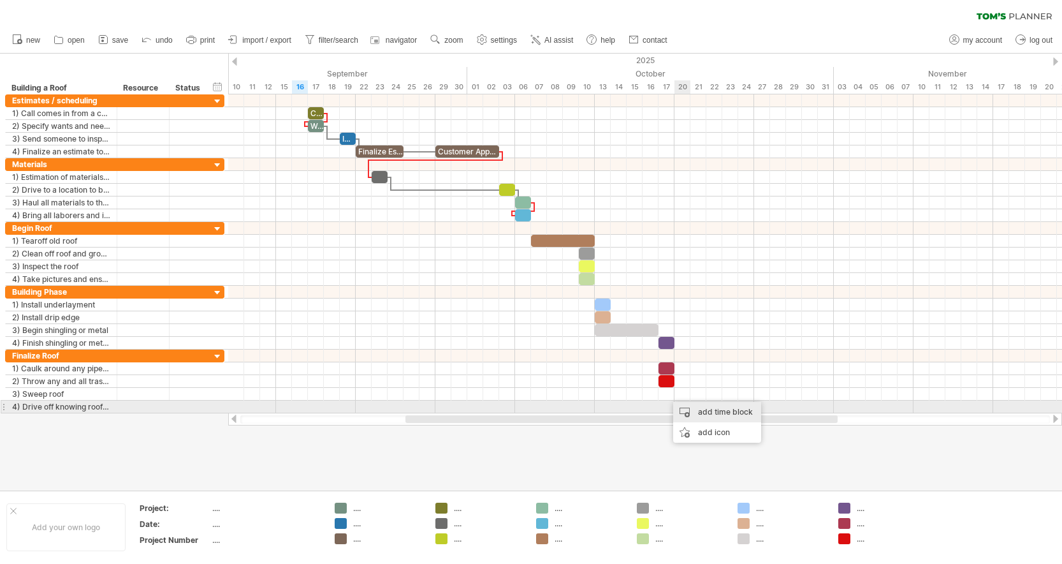
click at [704, 413] on div "add time block" at bounding box center [717, 412] width 88 height 20
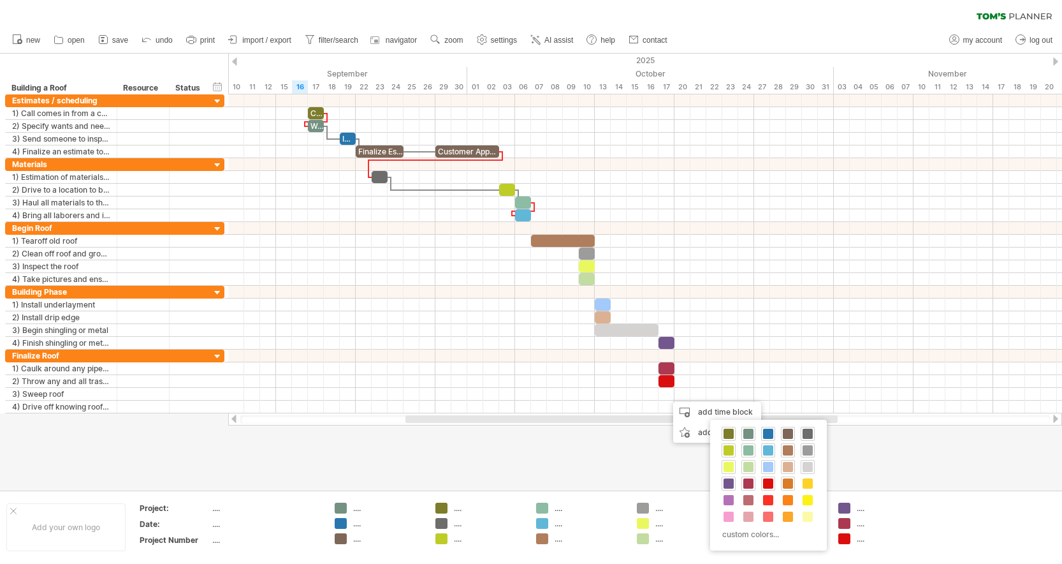
click at [789, 482] on span at bounding box center [788, 483] width 10 height 10
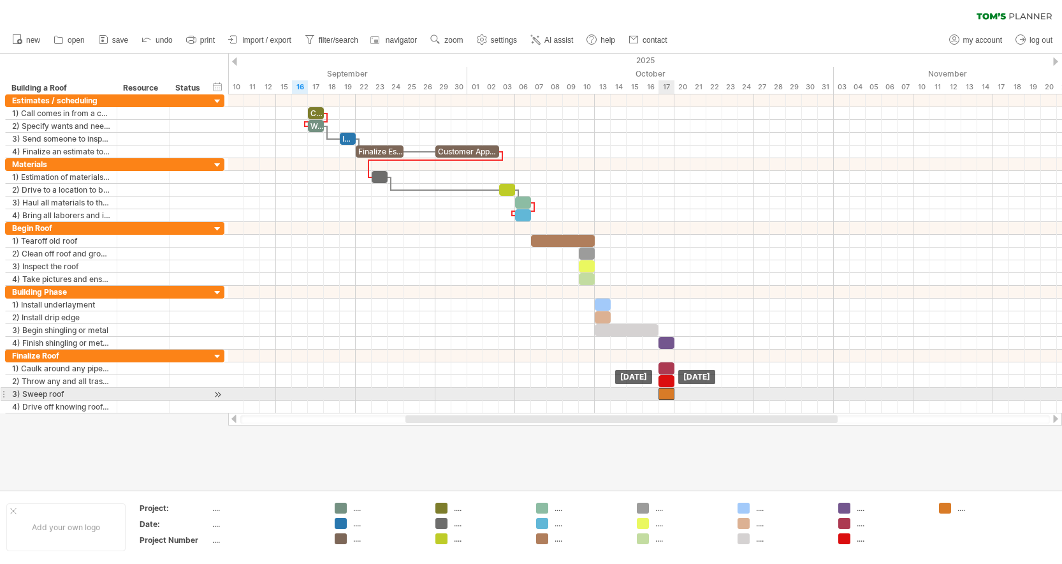
click at [667, 393] on div at bounding box center [667, 394] width 16 height 12
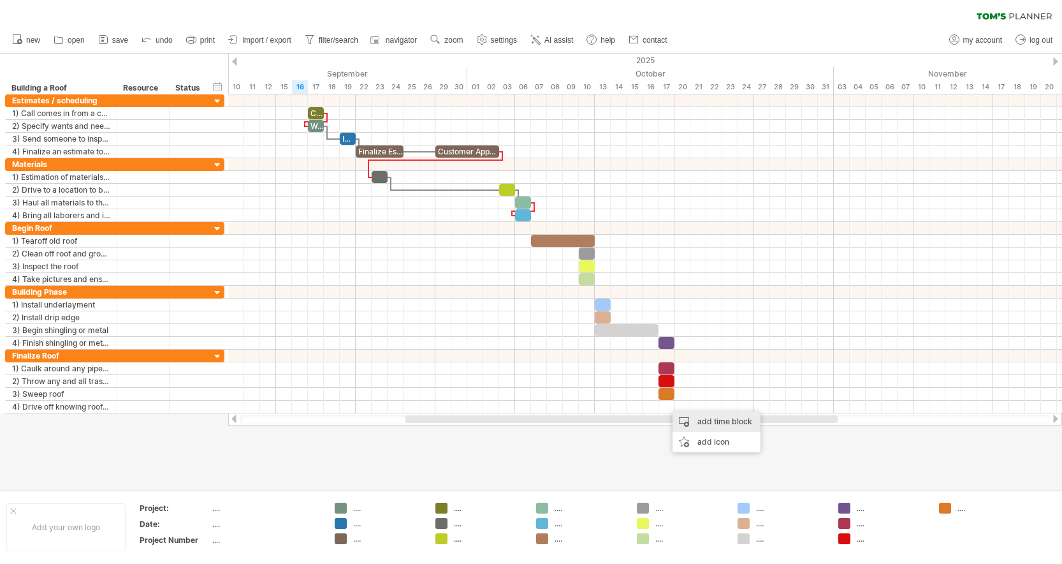
click at [737, 423] on div "add time block" at bounding box center [717, 421] width 88 height 20
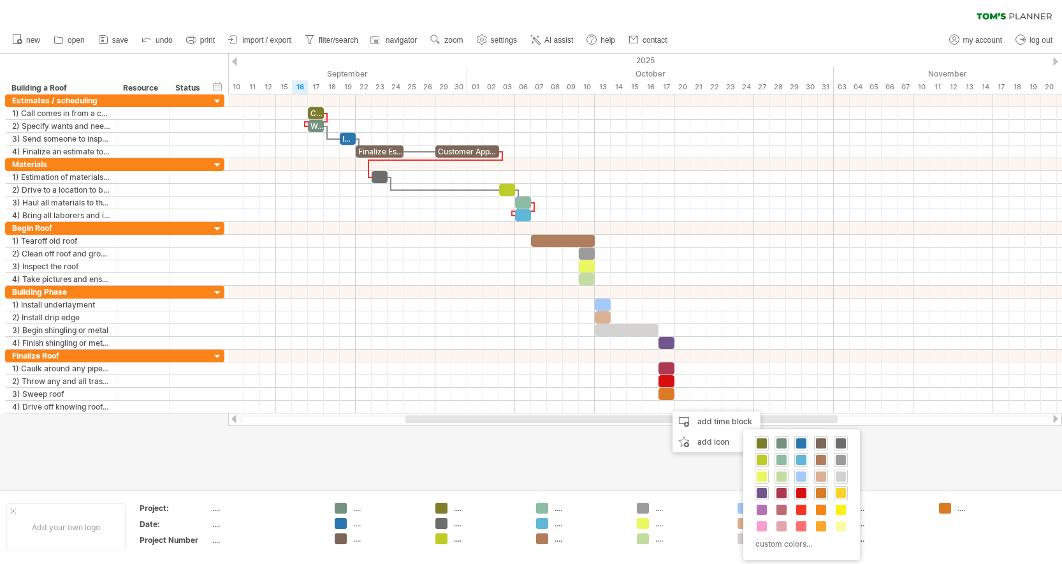
click at [840, 495] on span at bounding box center [841, 493] width 10 height 10
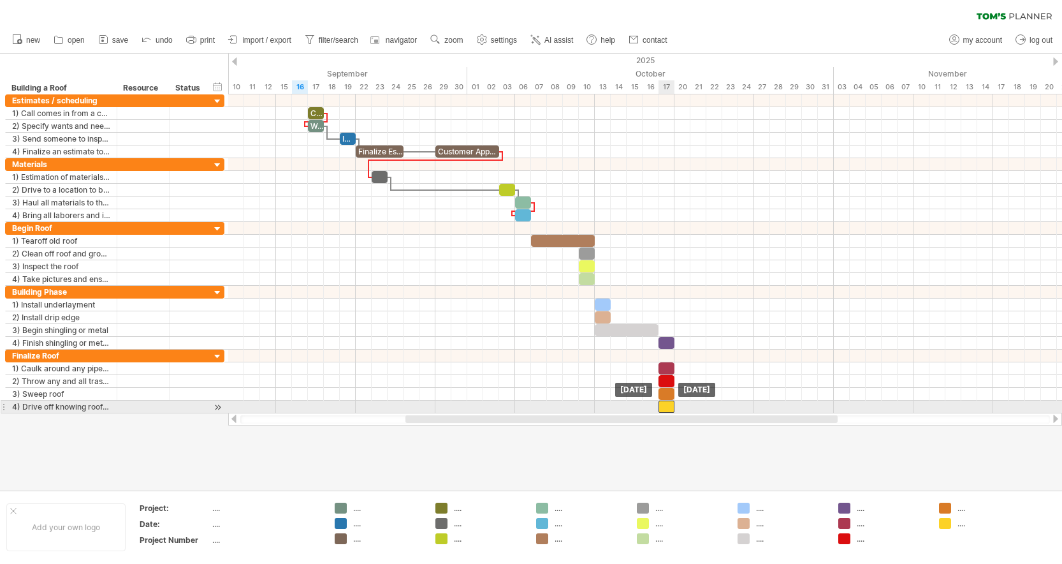
drag, startPoint x: 678, startPoint y: 407, endPoint x: 669, endPoint y: 408, distance: 8.3
click at [669, 408] on div at bounding box center [667, 406] width 16 height 12
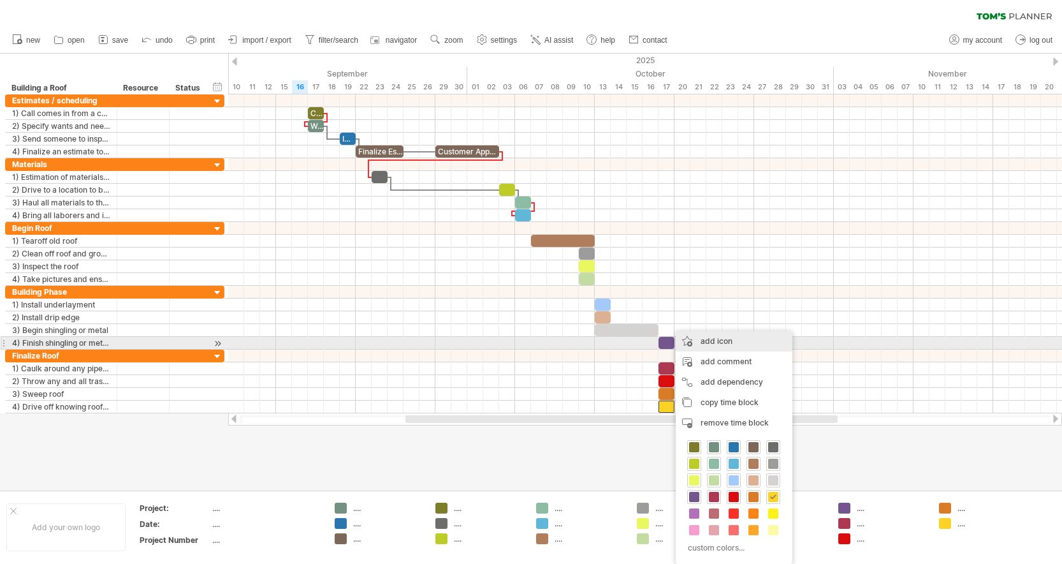
click at [720, 338] on div "add icon" at bounding box center [734, 341] width 117 height 20
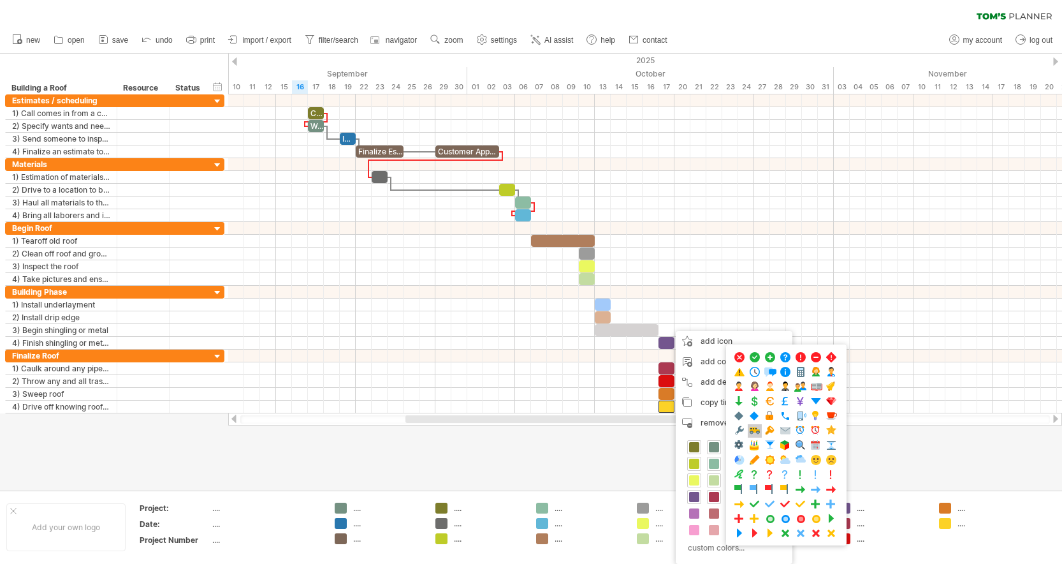
click at [757, 428] on span at bounding box center [754, 431] width 13 height 12
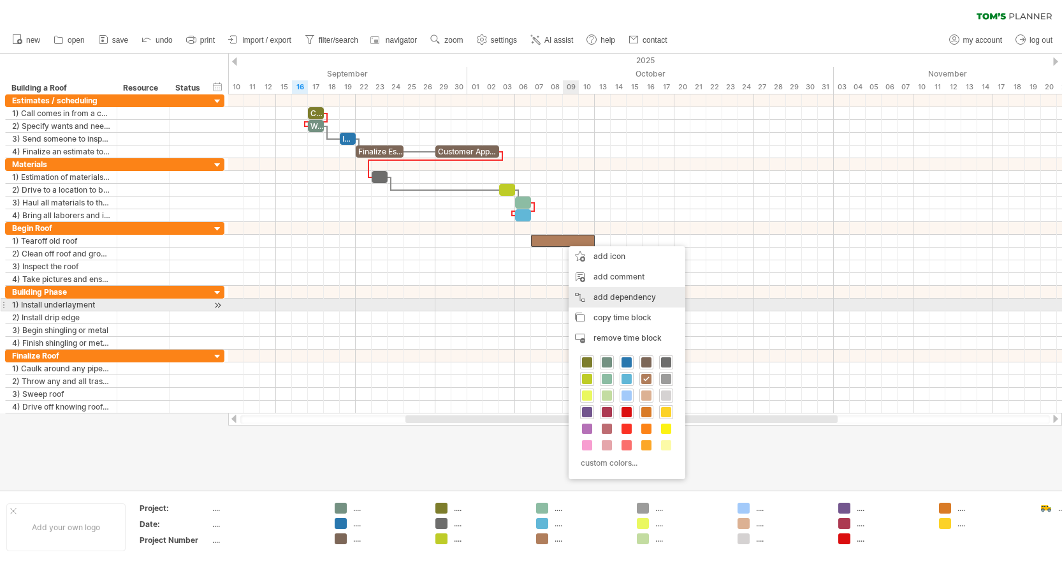
click at [610, 300] on div "add dependency You can use dependencies when you require tasks to be done in a …" at bounding box center [627, 297] width 117 height 20
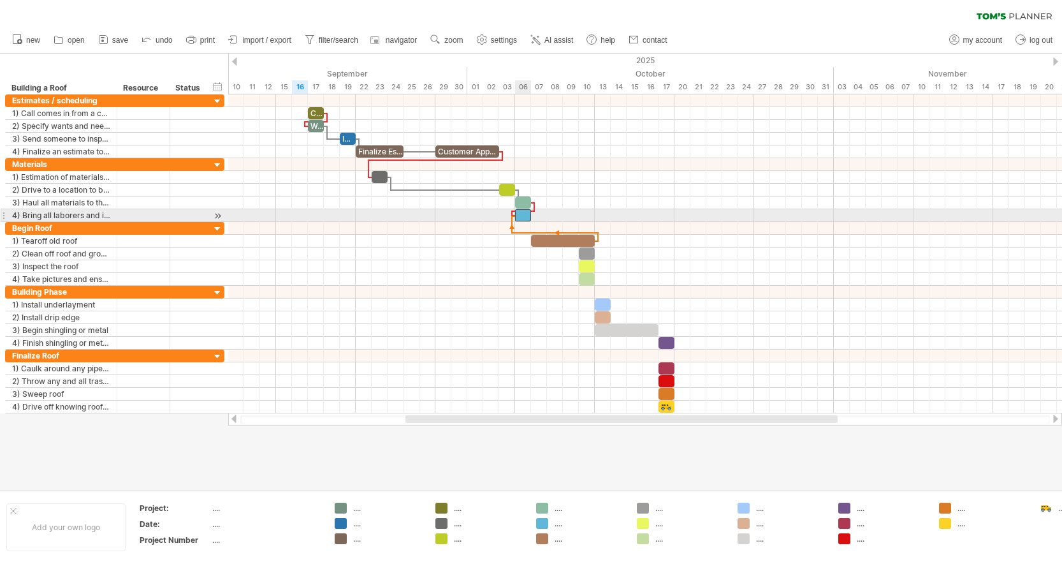
click at [520, 219] on div at bounding box center [523, 215] width 16 height 12
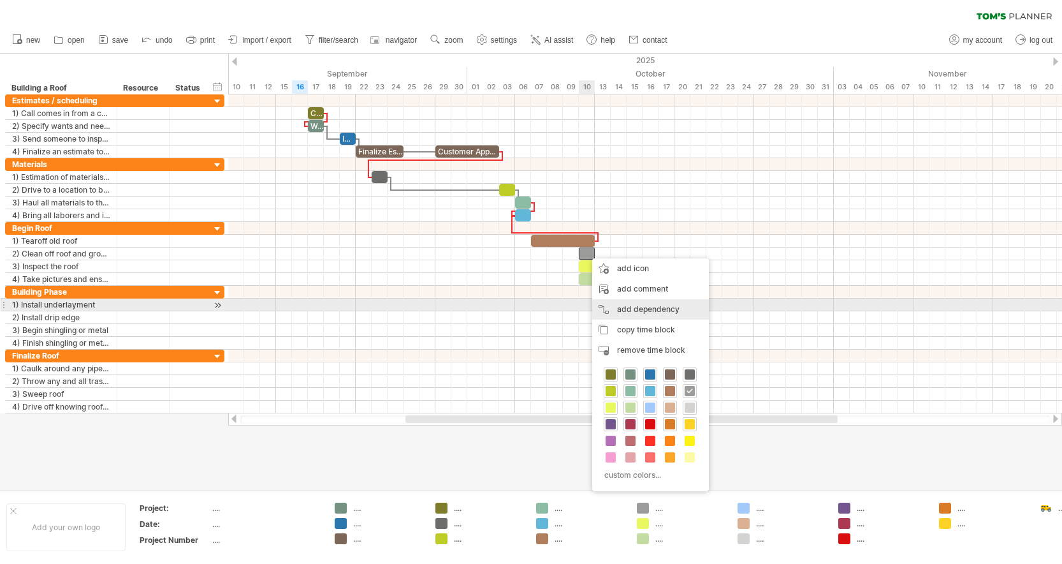
click at [622, 311] on div "add dependency You can use dependencies when you require tasks to be done in a …" at bounding box center [650, 309] width 117 height 20
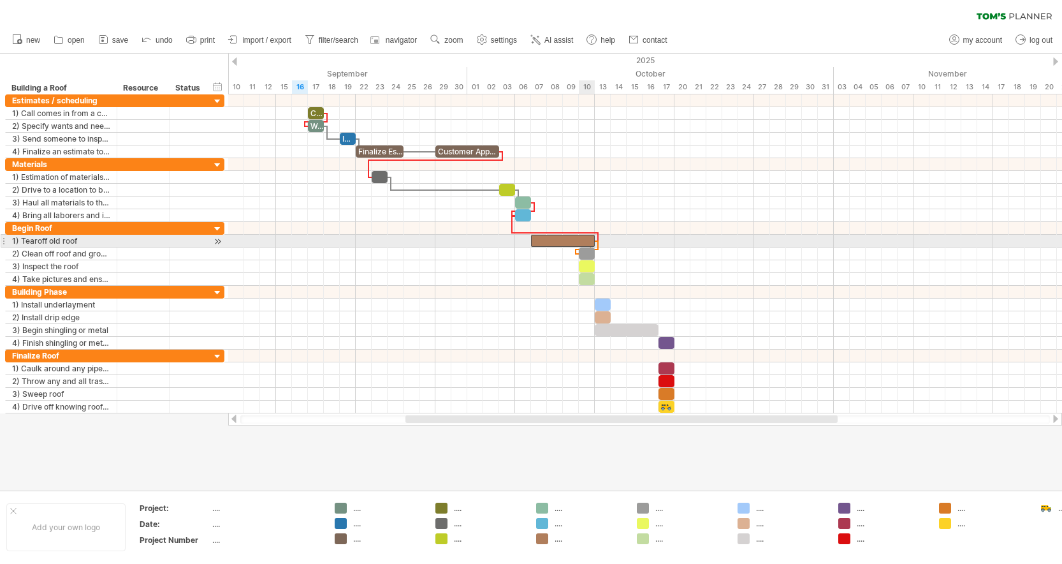
click at [590, 238] on div at bounding box center [563, 241] width 64 height 12
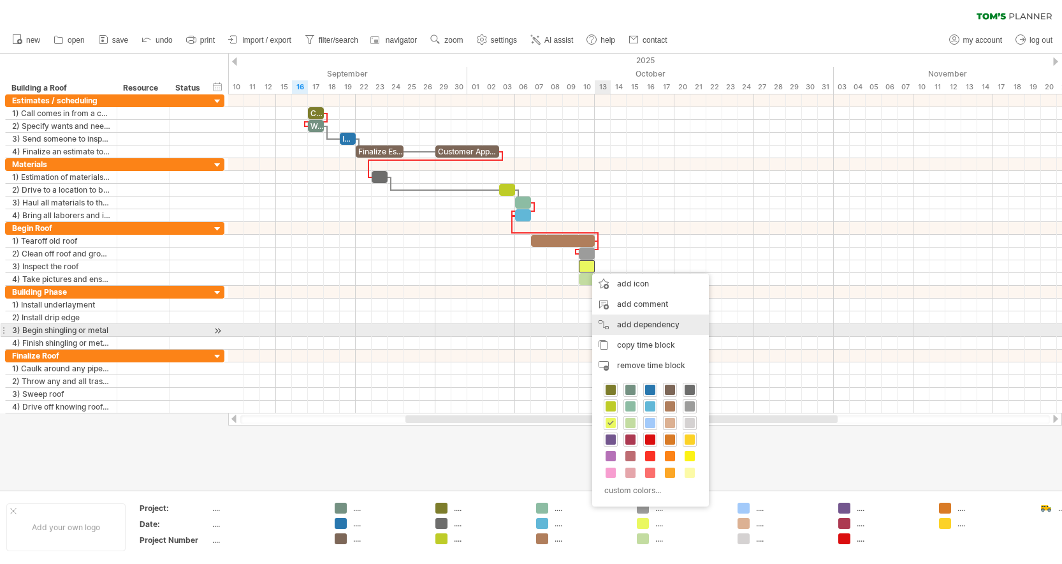
click at [636, 326] on div "add dependency You can use dependencies when you require tasks to be done in a …" at bounding box center [650, 324] width 117 height 20
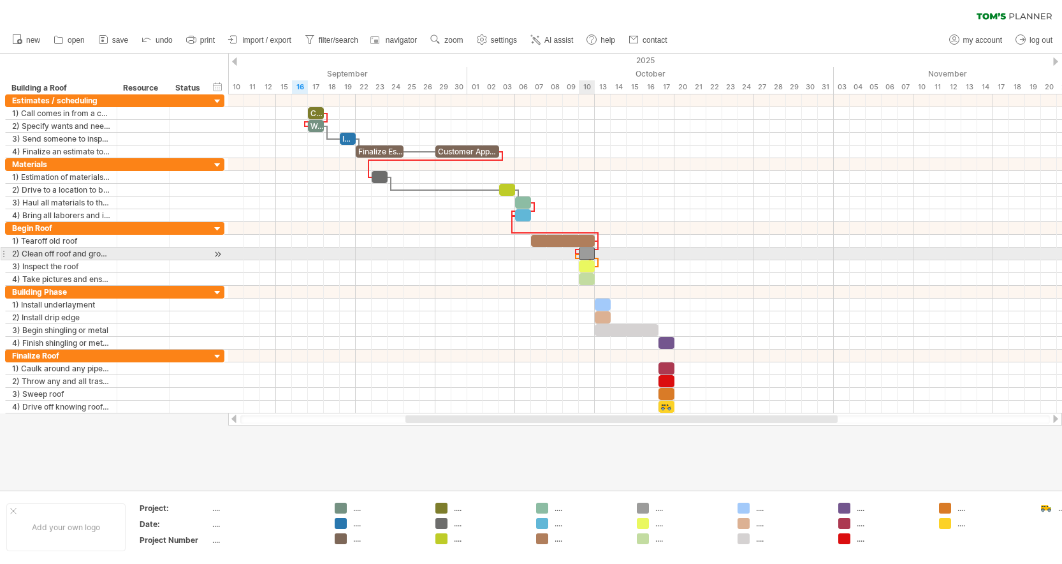
click at [587, 252] on div at bounding box center [587, 253] width 16 height 12
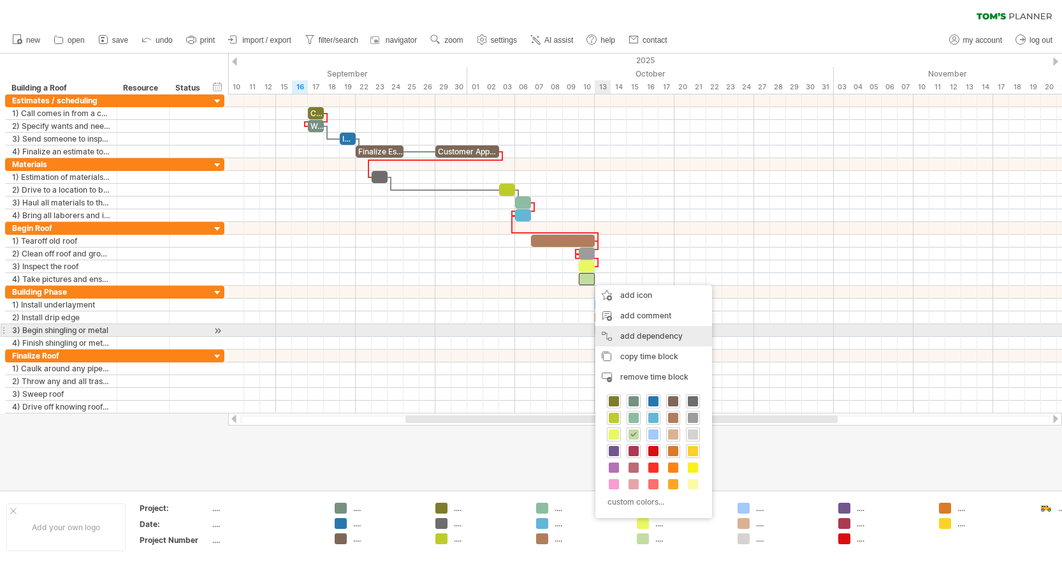
click at [634, 336] on div "add dependency You can use dependencies when you require tasks to be done in a …" at bounding box center [653, 336] width 117 height 20
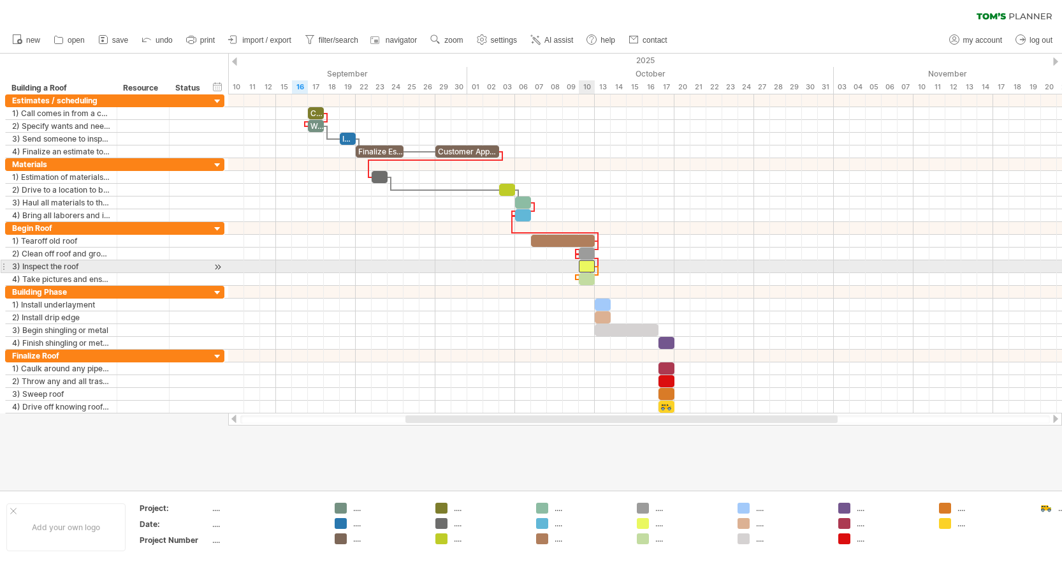
click at [587, 264] on div at bounding box center [587, 266] width 16 height 12
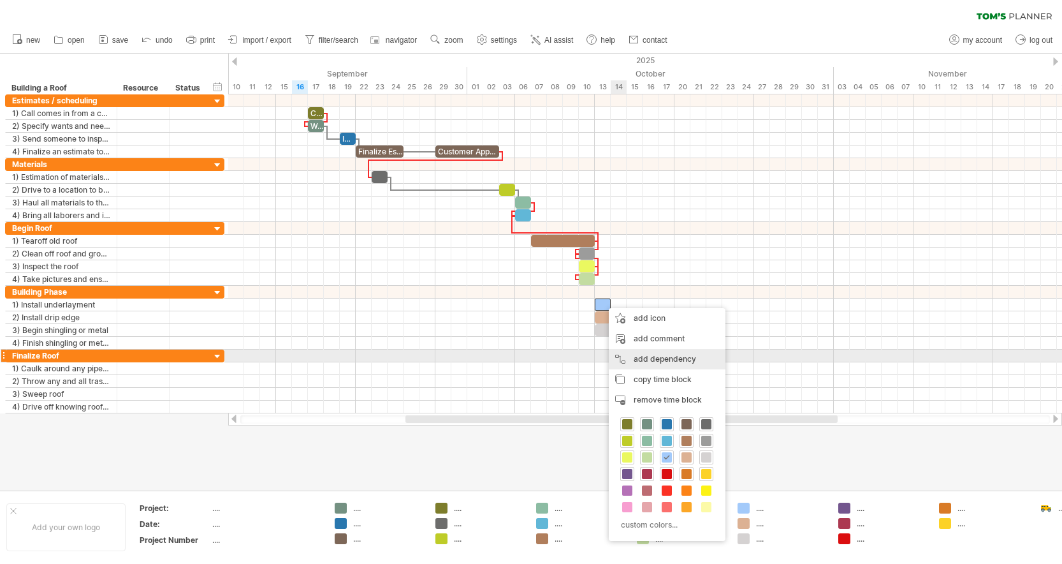
click at [656, 362] on div "add dependency You can use dependencies when you require tasks to be done in a …" at bounding box center [667, 359] width 117 height 20
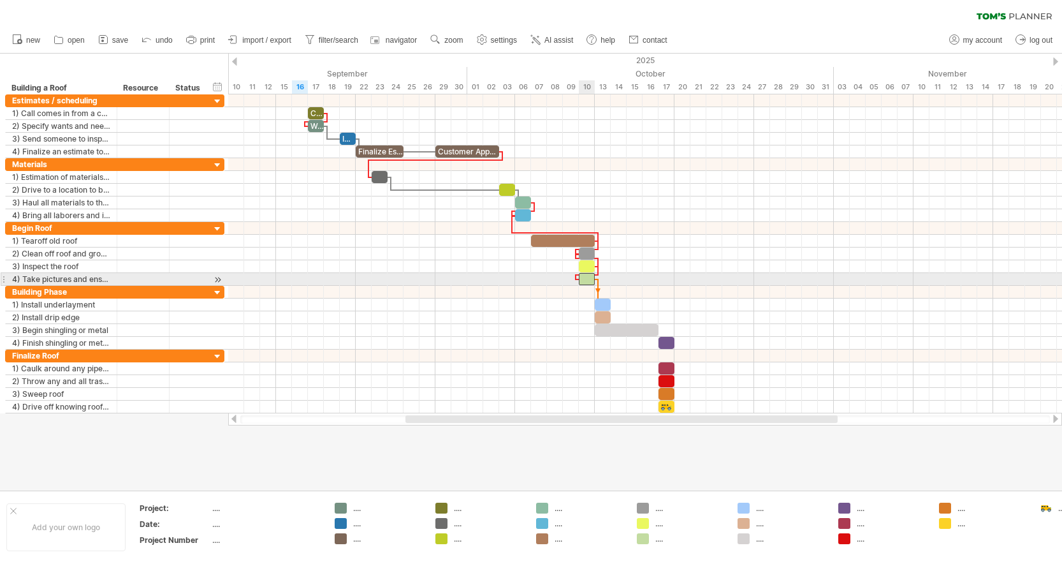
click at [587, 280] on div at bounding box center [587, 279] width 16 height 12
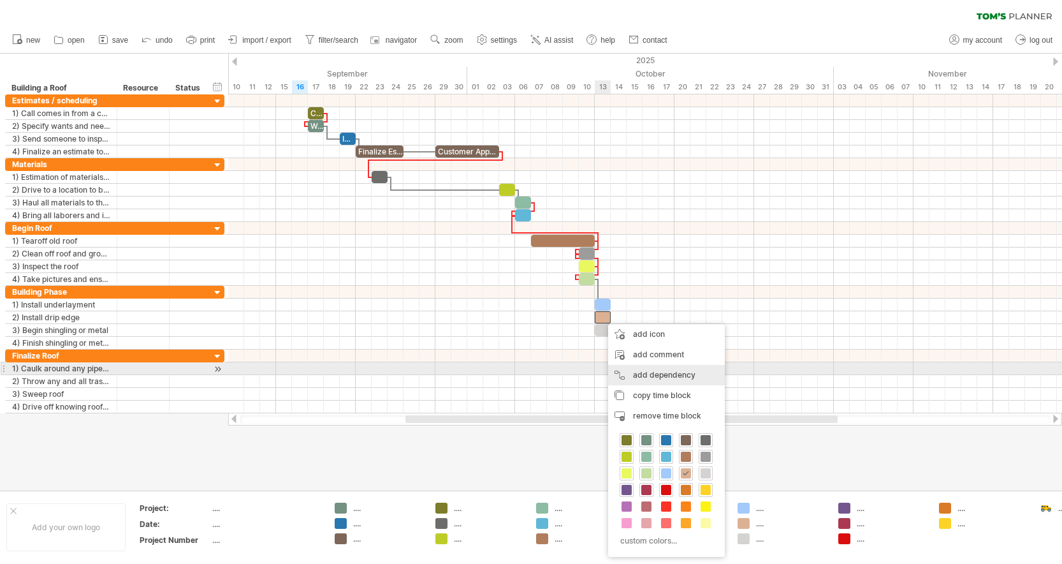
click at [632, 372] on div "add dependency You can use dependencies when you require tasks to be done in a …" at bounding box center [666, 375] width 117 height 20
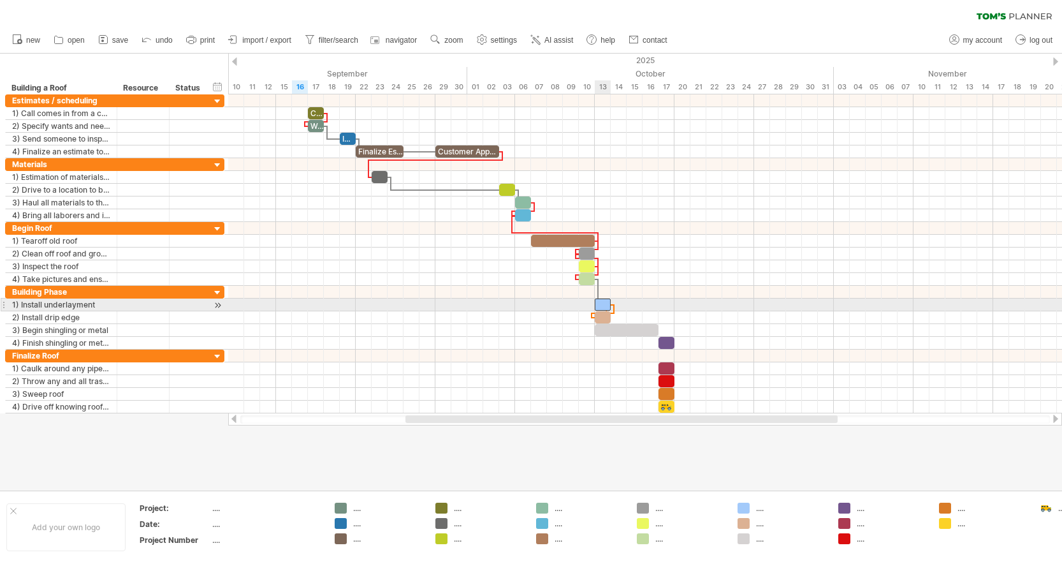
click at [605, 304] on div at bounding box center [603, 304] width 16 height 12
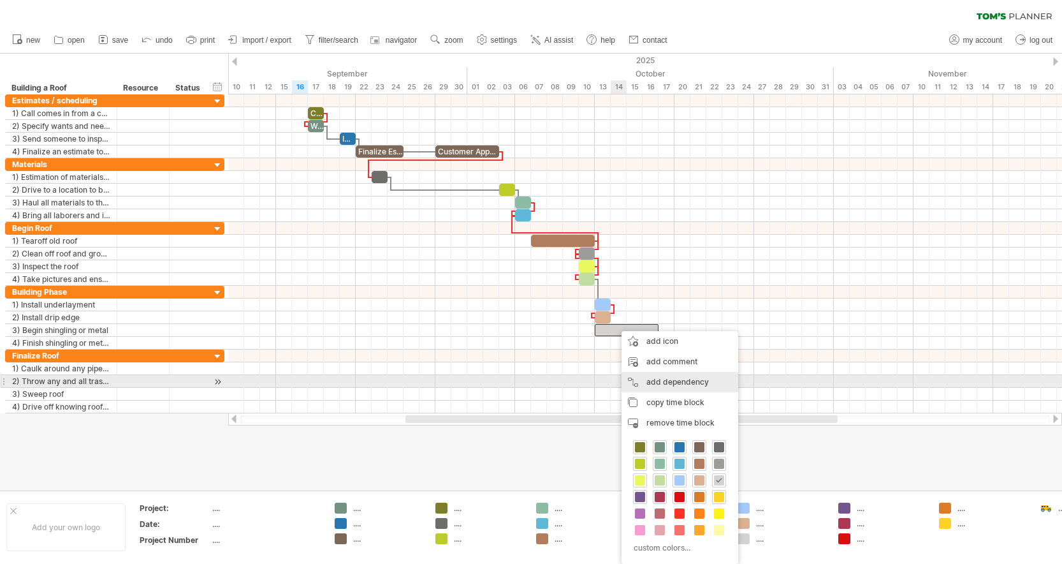
click at [659, 378] on div "add dependency You can use dependencies when you require tasks to be done in a …" at bounding box center [680, 382] width 117 height 20
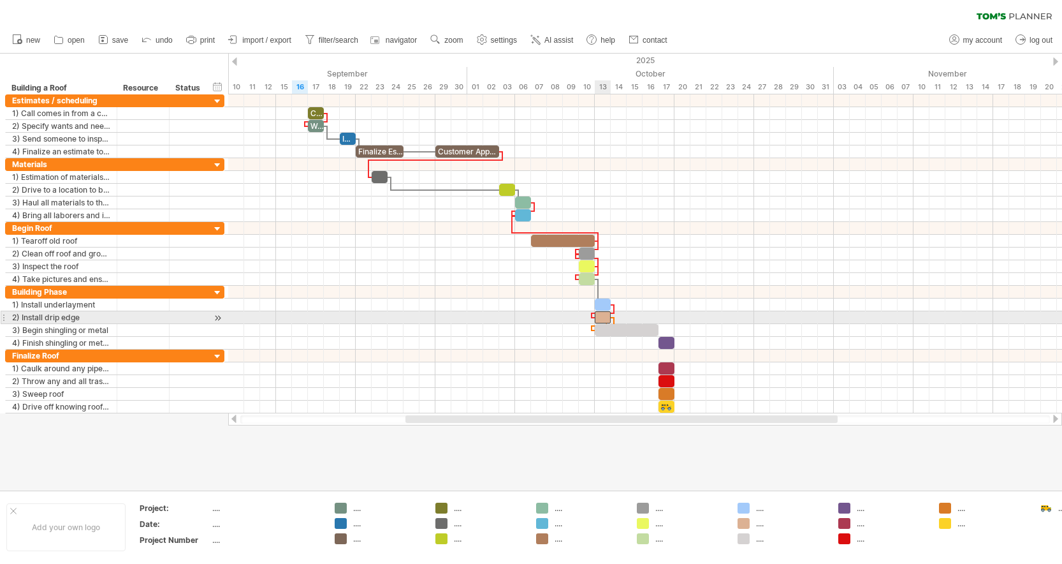
click at [602, 317] on div at bounding box center [603, 317] width 16 height 12
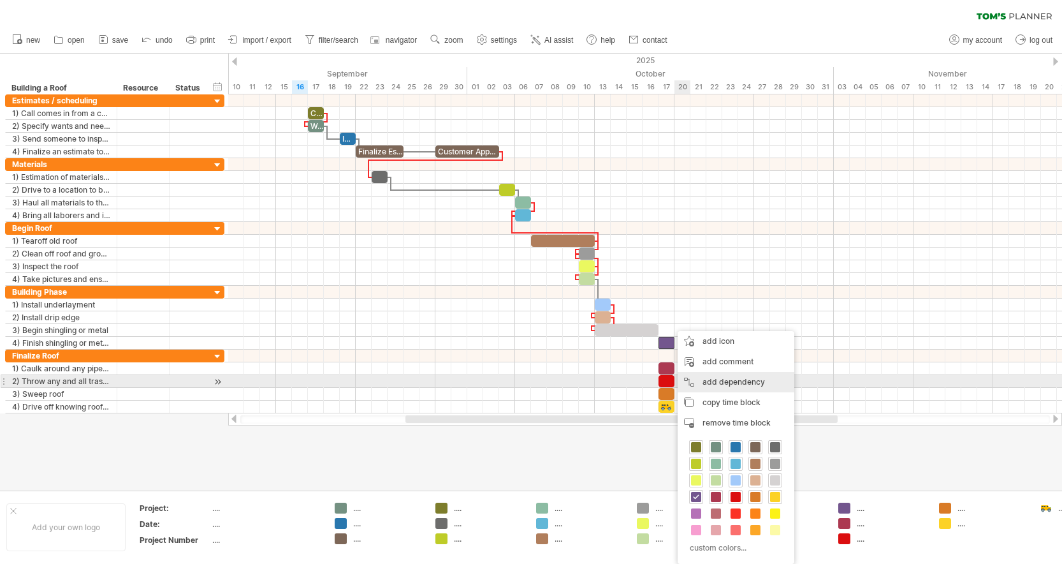
click at [711, 383] on div "add dependency You can use dependencies when you require tasks to be done in a …" at bounding box center [736, 382] width 117 height 20
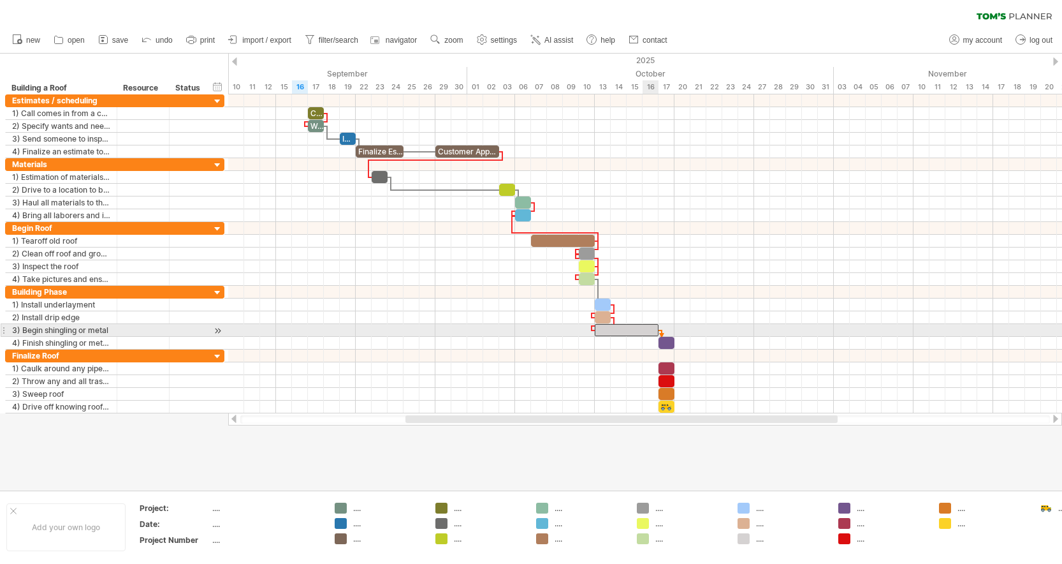
click at [657, 330] on span at bounding box center [658, 330] width 5 height 12
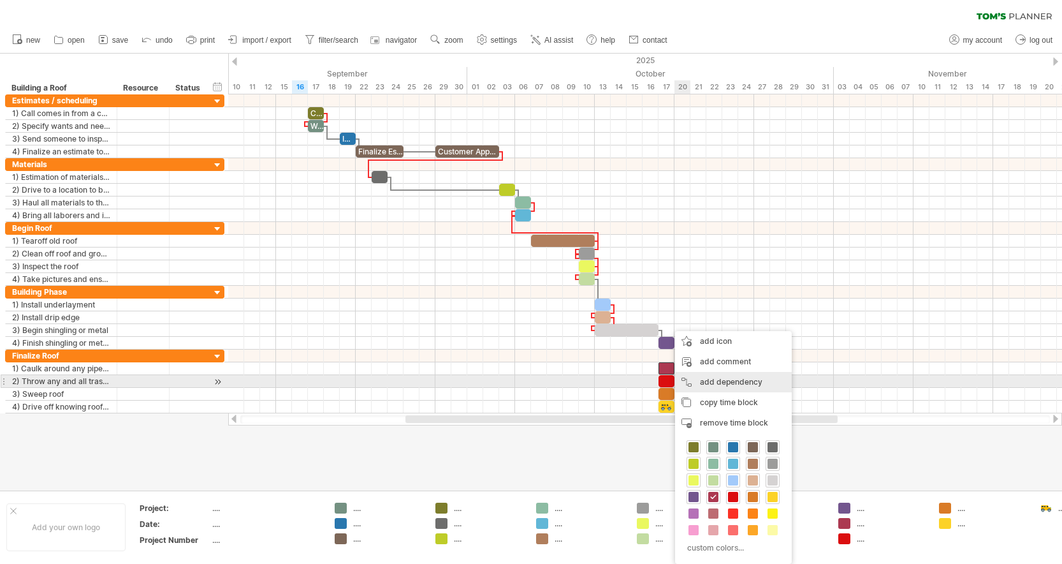
click at [707, 380] on div "add dependency You can use dependencies when you require tasks to be done in a …" at bounding box center [733, 382] width 117 height 20
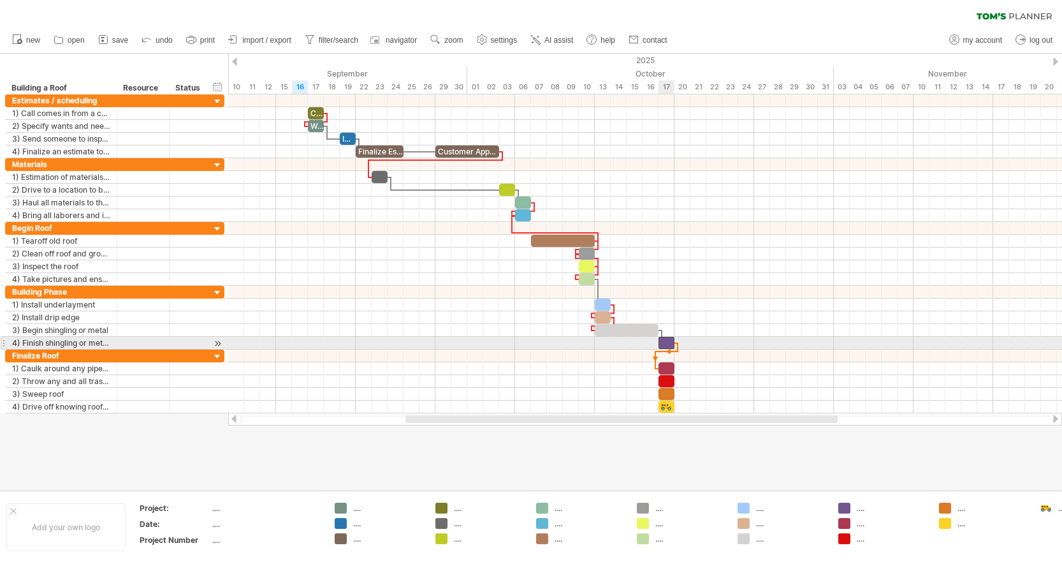
click at [668, 344] on div at bounding box center [667, 343] width 16 height 12
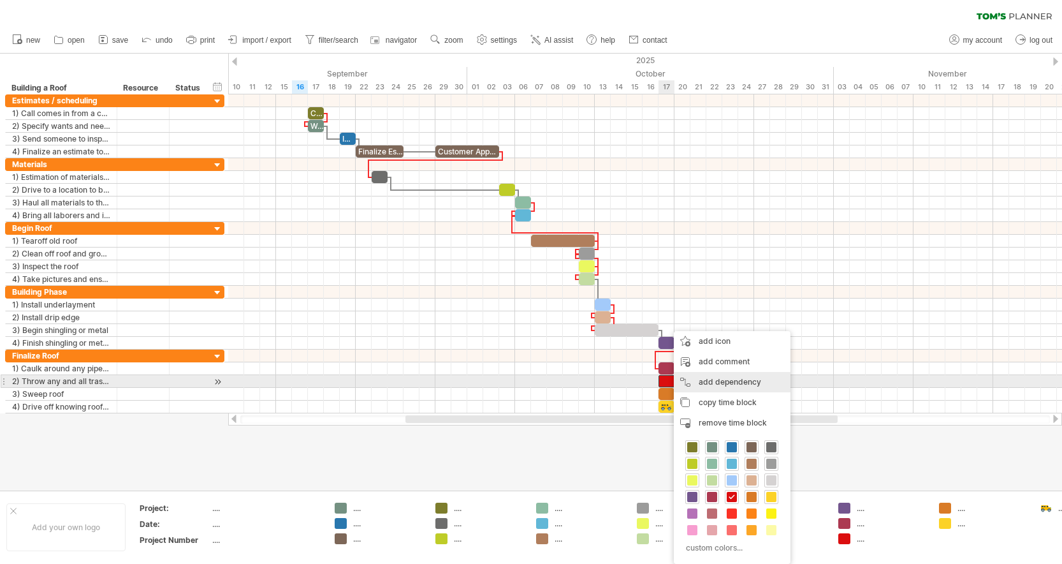
click at [701, 386] on div "add dependency You can use dependencies when you require tasks to be done in a …" at bounding box center [732, 382] width 117 height 20
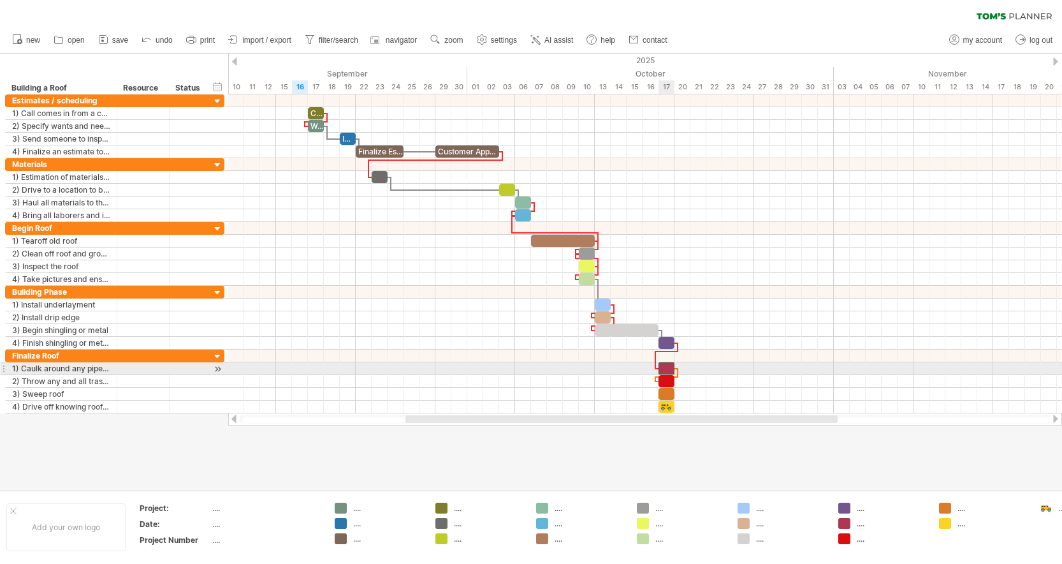
click at [666, 368] on div at bounding box center [667, 368] width 16 height 12
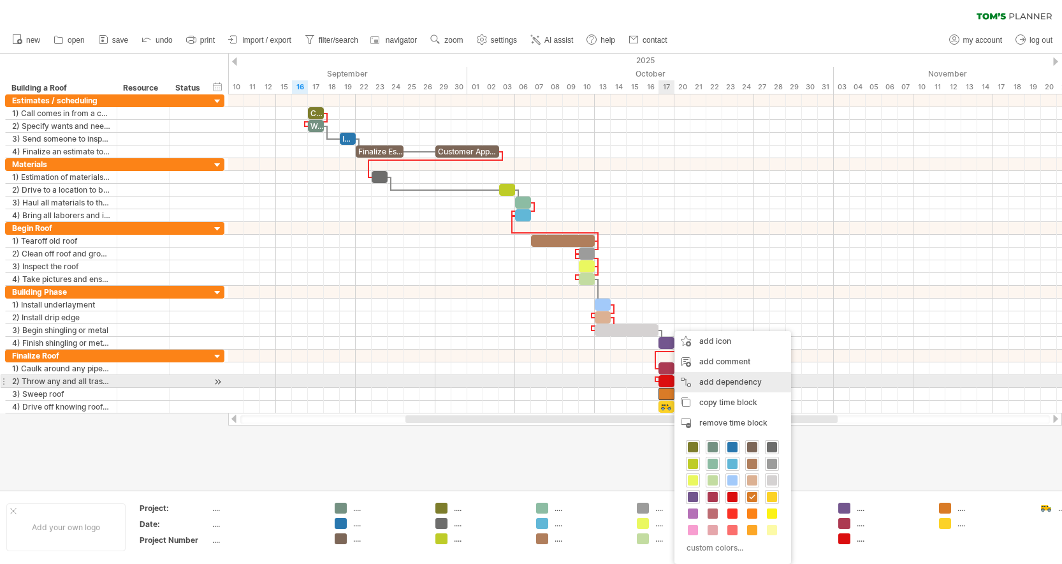
click at [705, 379] on div "add dependency You can use dependencies when you require tasks to be done in a …" at bounding box center [732, 382] width 117 height 20
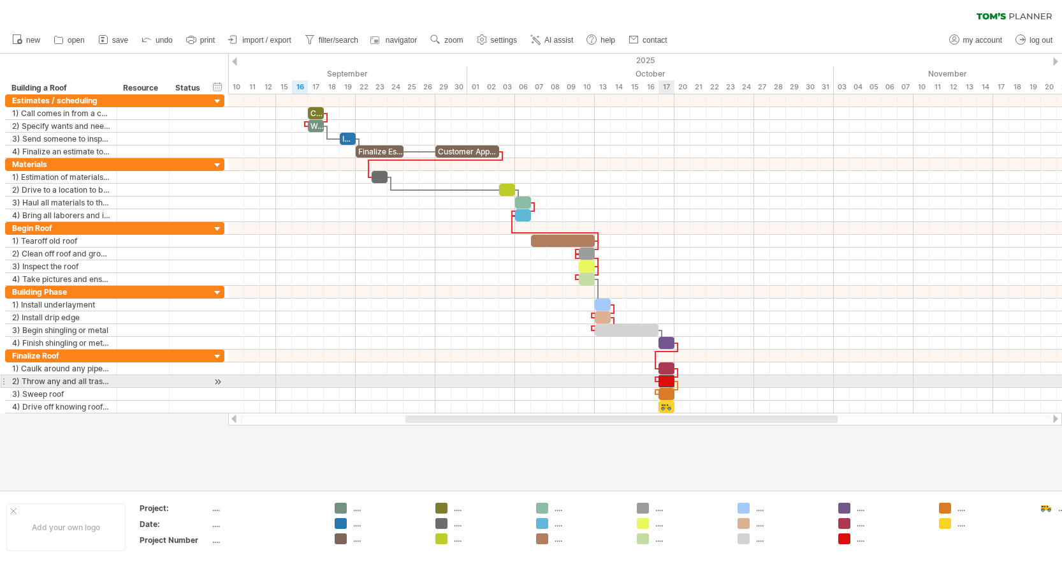
click at [670, 379] on div at bounding box center [667, 381] width 16 height 12
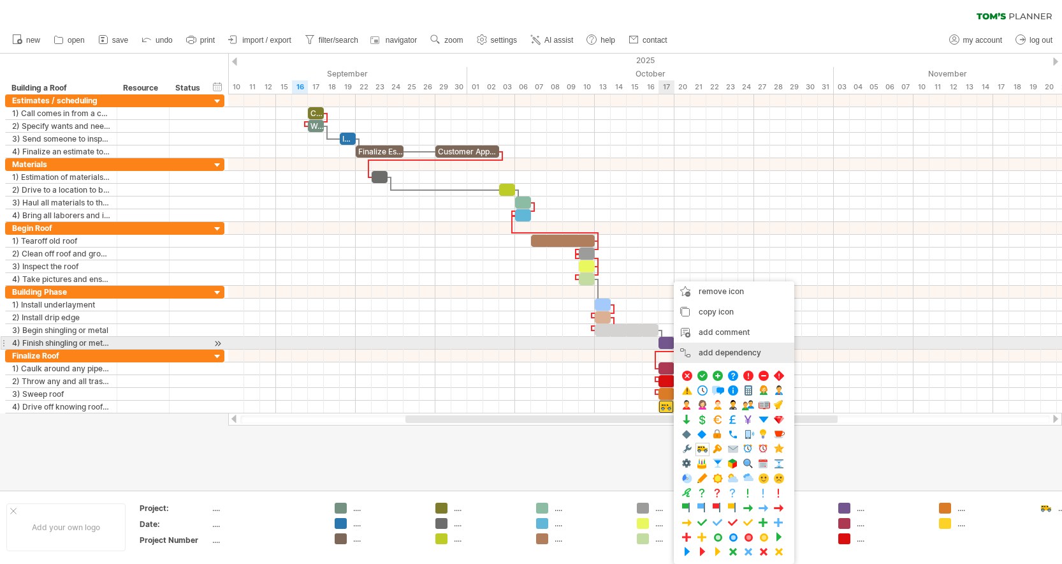
click at [717, 349] on div "add dependency You can use dependencies when you require tasks to be done in a …" at bounding box center [734, 352] width 120 height 20
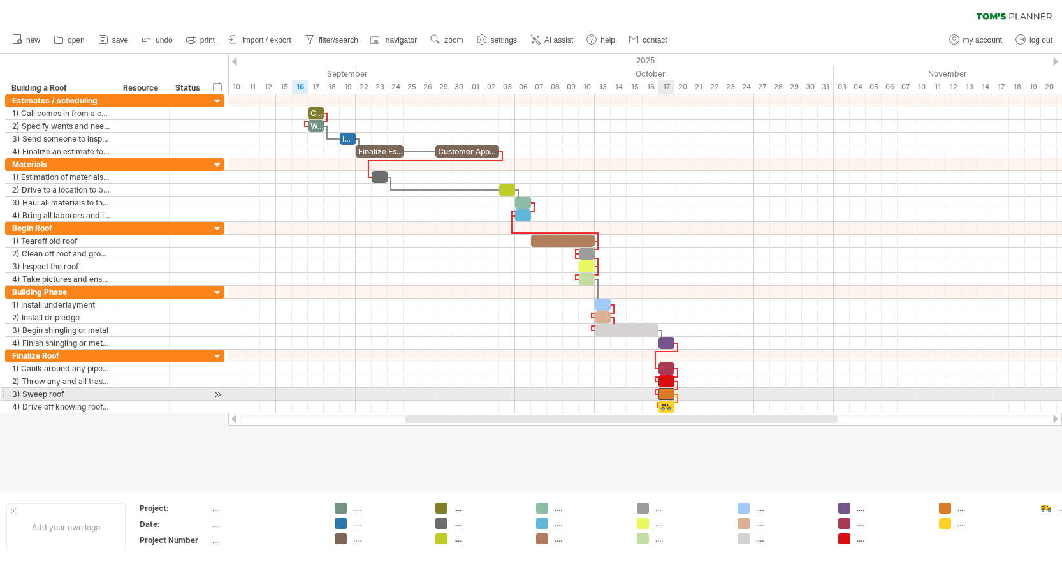
click at [669, 393] on div at bounding box center [667, 394] width 16 height 12
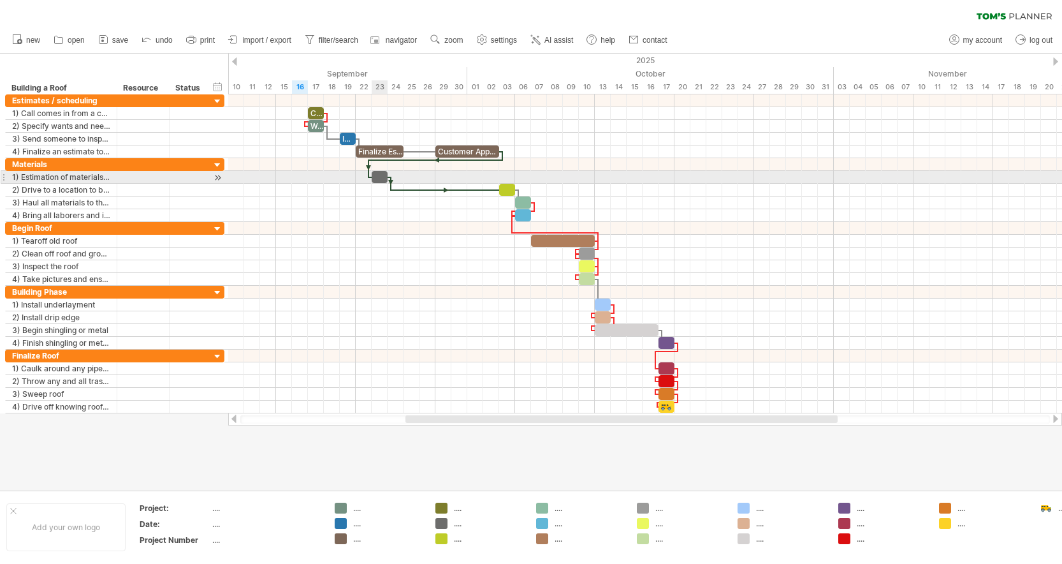
click at [379, 177] on div at bounding box center [380, 177] width 16 height 12
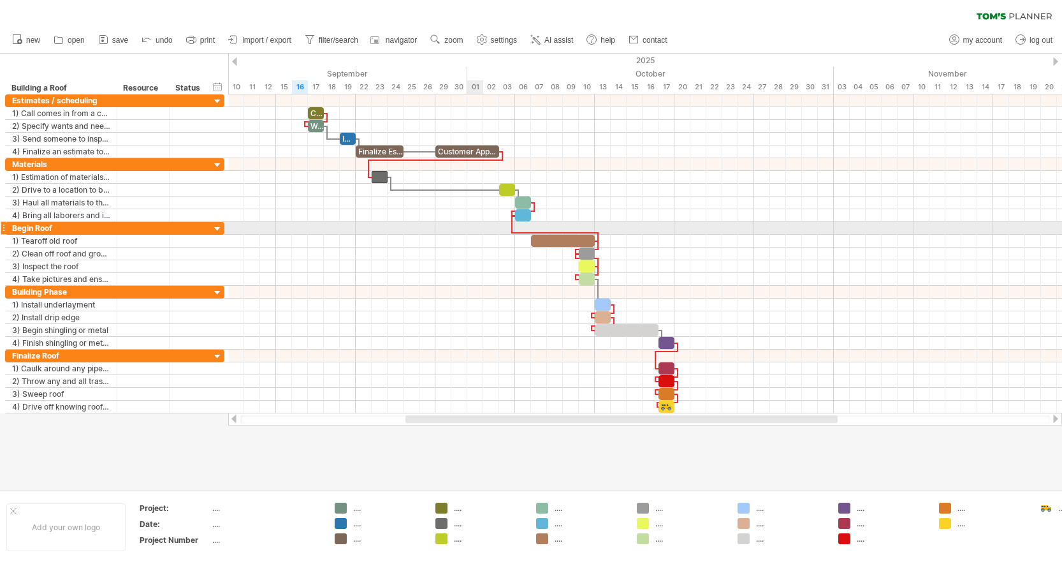
click at [476, 224] on div at bounding box center [645, 228] width 834 height 13
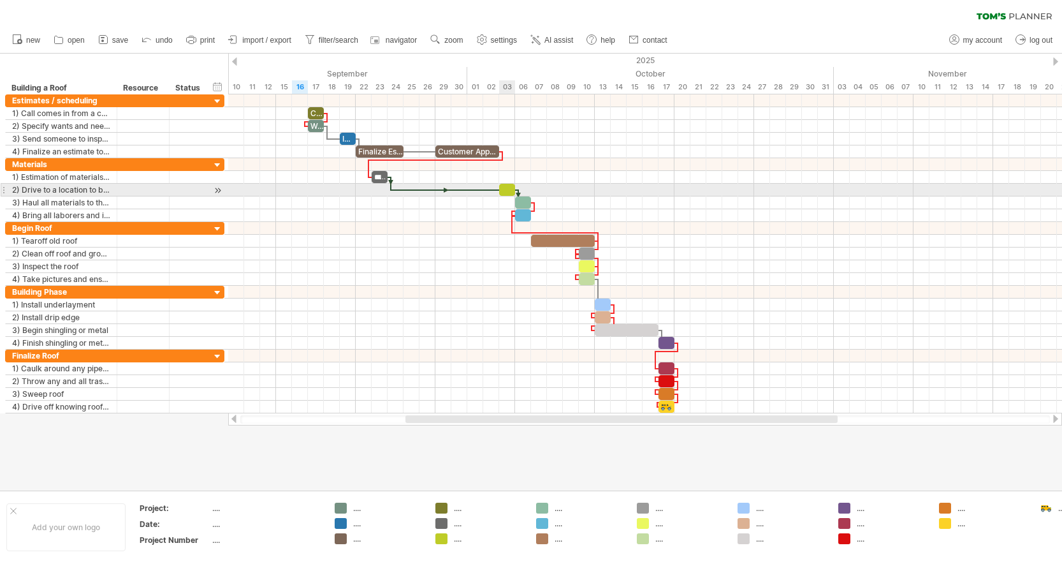
click at [506, 191] on div at bounding box center [507, 190] width 16 height 12
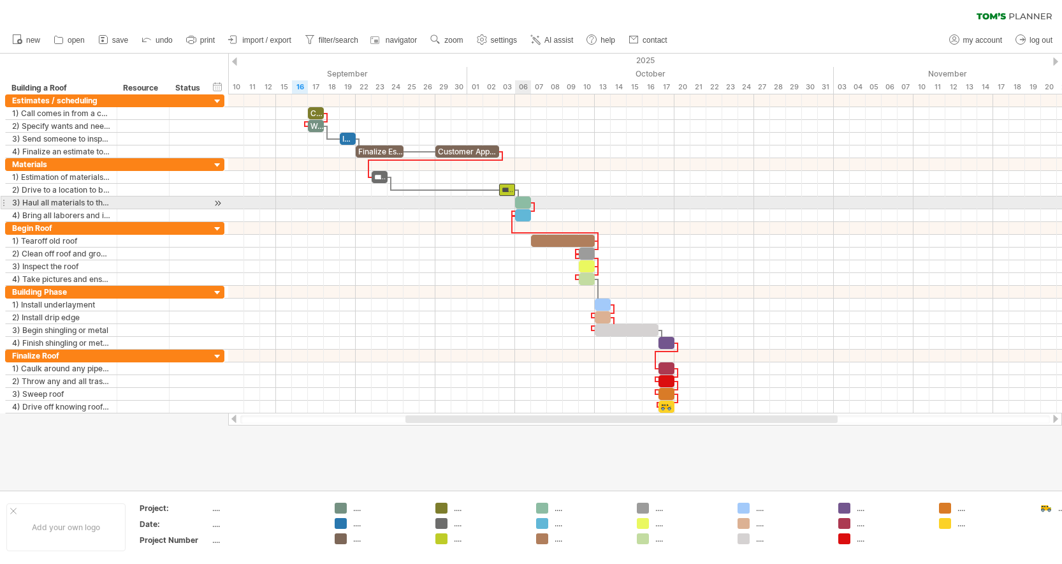
click at [525, 203] on div at bounding box center [523, 202] width 16 height 12
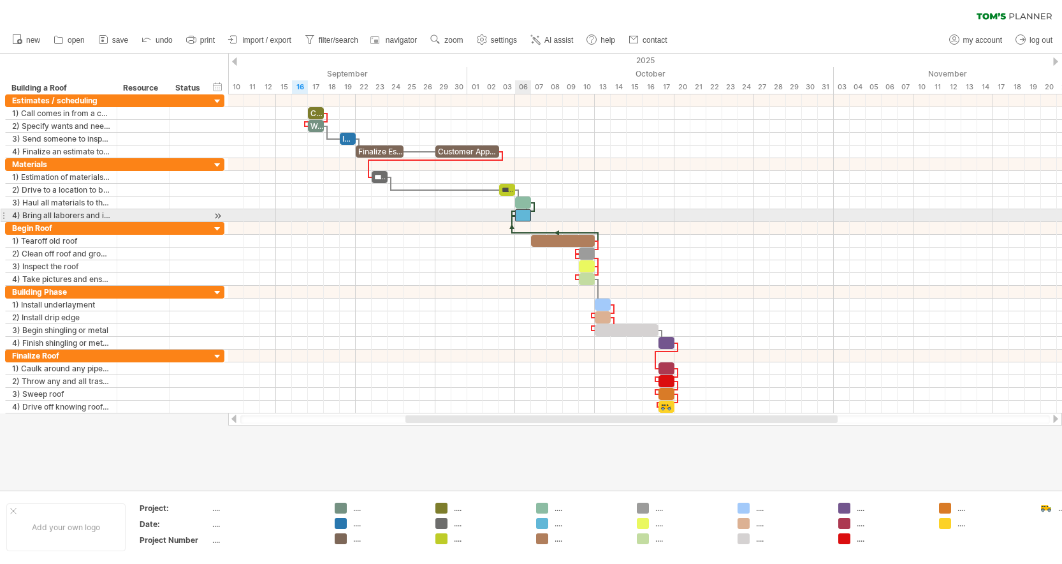
click at [524, 215] on div at bounding box center [523, 215] width 16 height 12
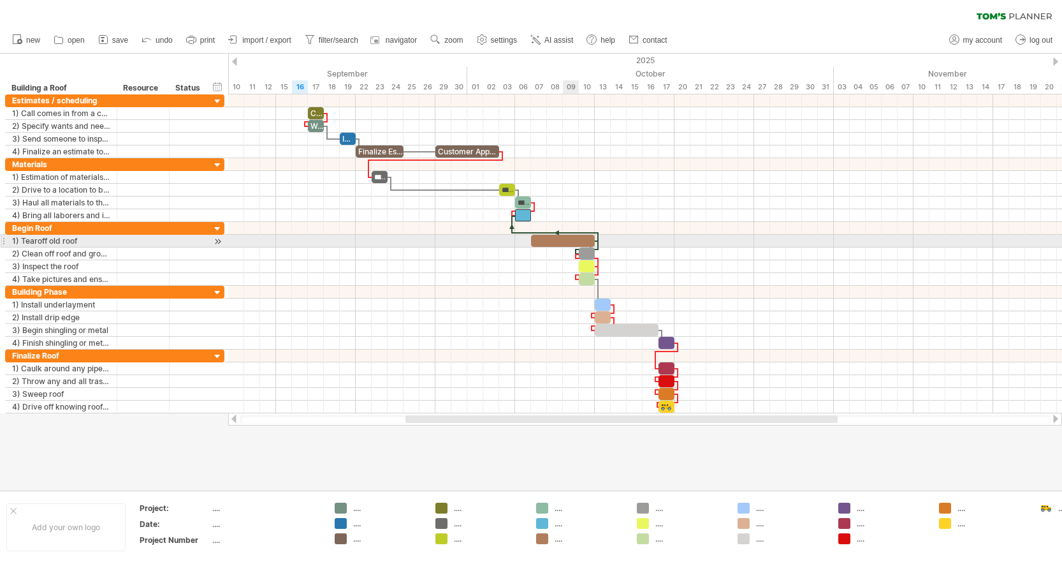
click at [574, 238] on div at bounding box center [563, 241] width 64 height 12
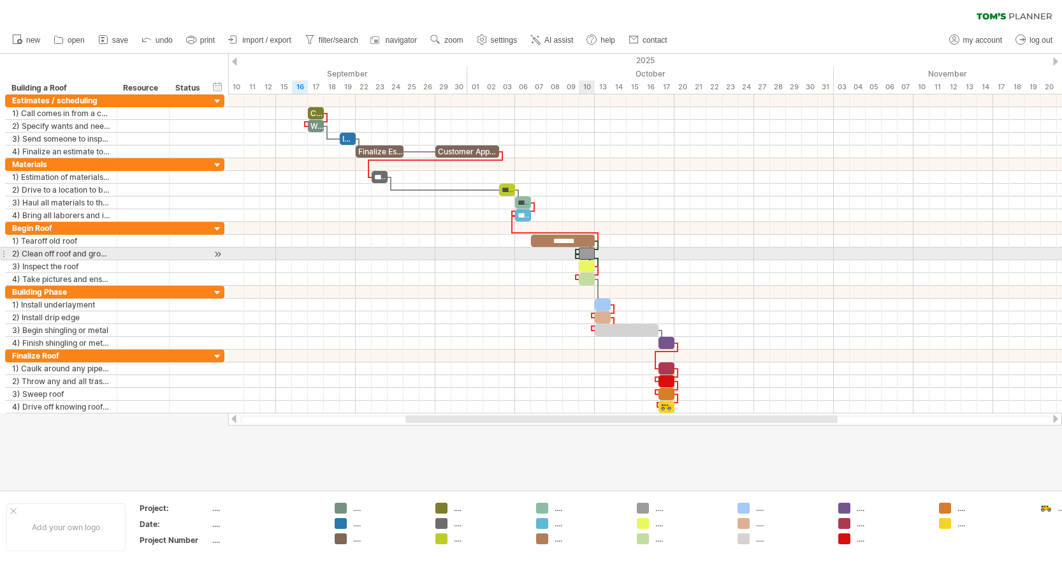
click at [585, 253] on div at bounding box center [587, 253] width 16 height 12
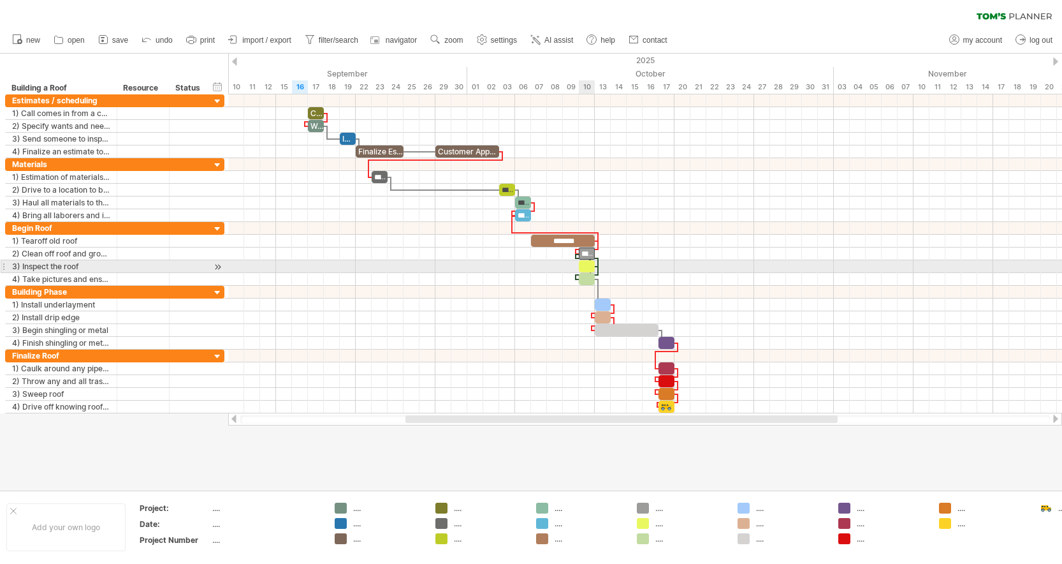
click at [585, 265] on div at bounding box center [587, 266] width 16 height 12
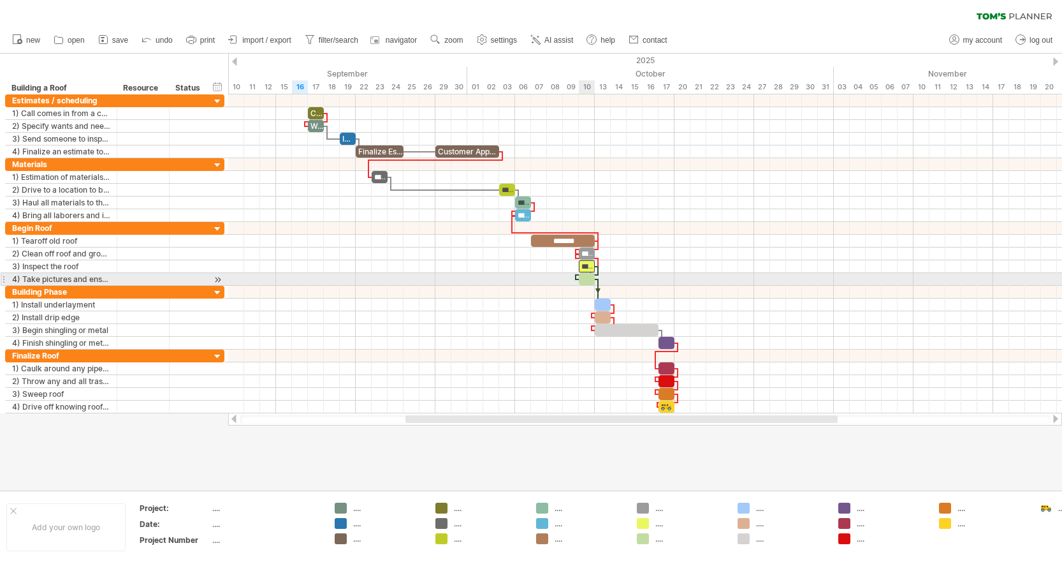
click at [589, 279] on div at bounding box center [587, 279] width 16 height 12
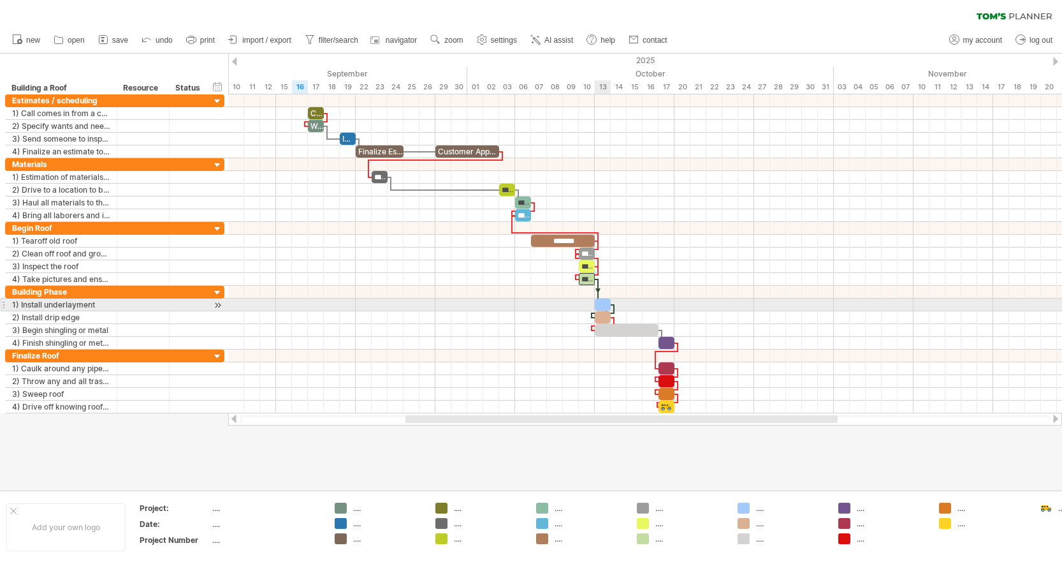
click at [603, 303] on div at bounding box center [603, 304] width 16 height 12
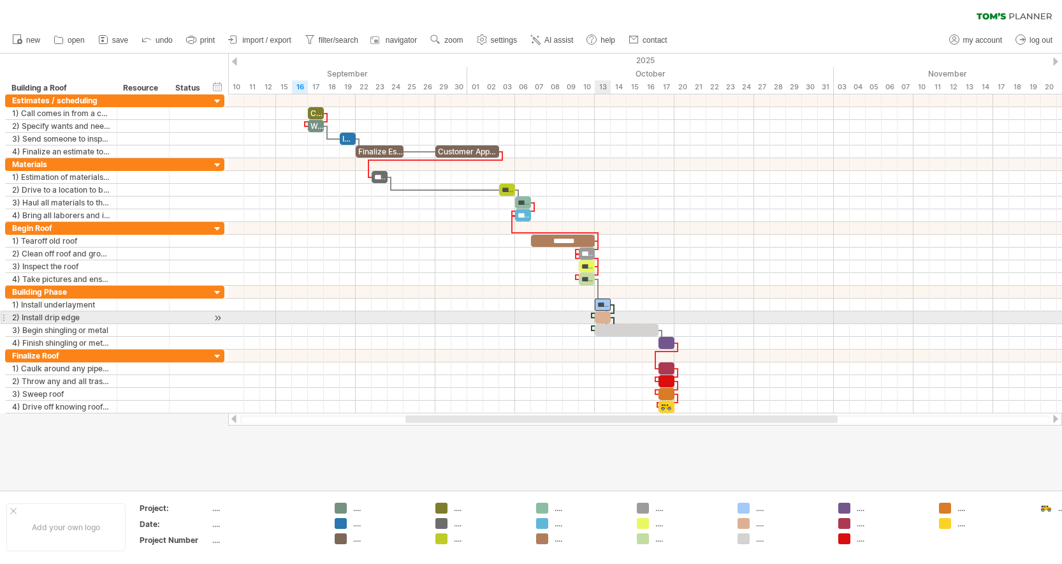
click at [603, 317] on div at bounding box center [603, 317] width 16 height 12
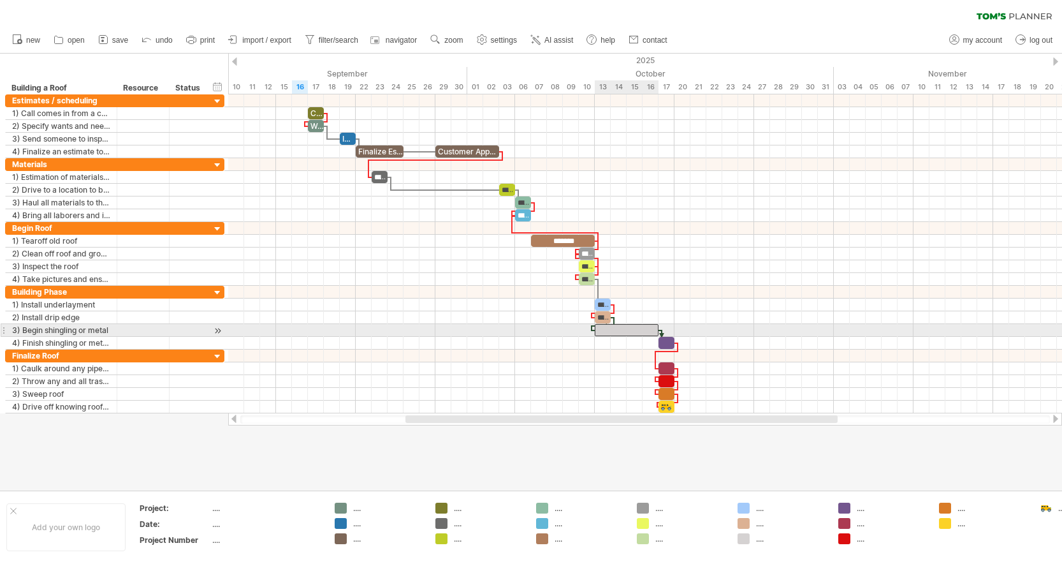
click at [625, 331] on div at bounding box center [627, 330] width 64 height 12
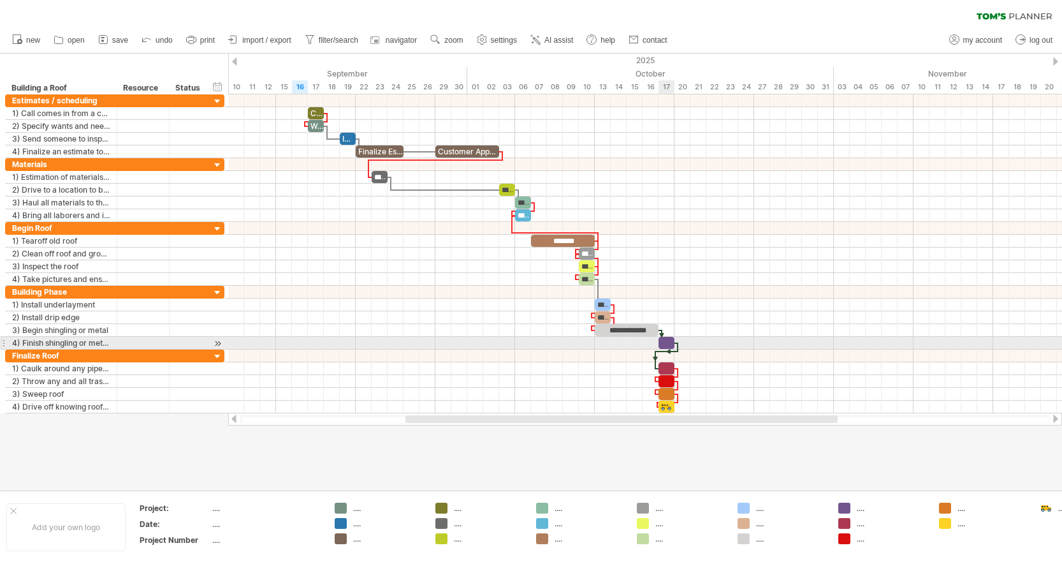
click at [668, 342] on div at bounding box center [667, 343] width 16 height 12
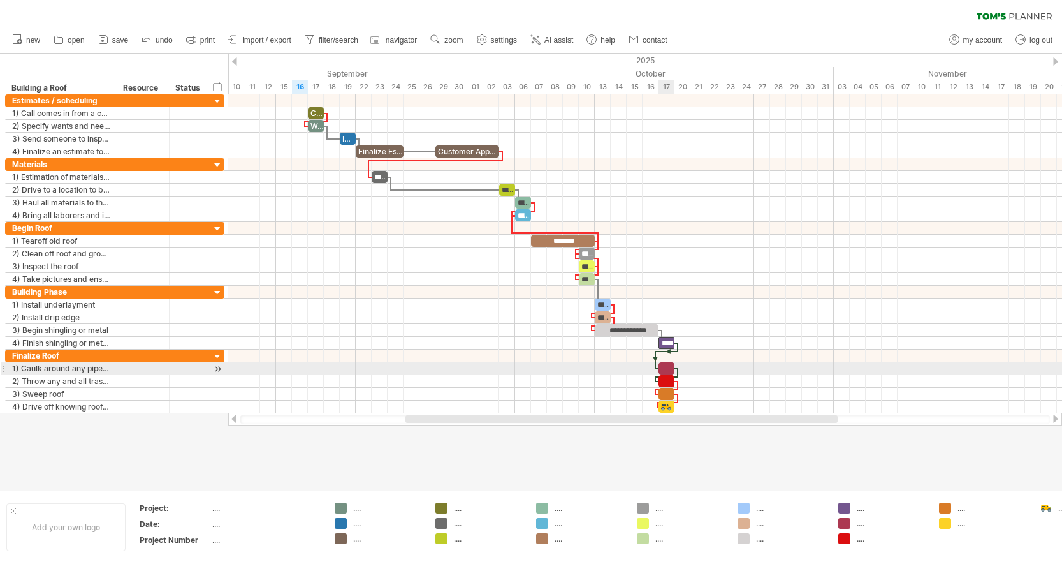
click at [664, 366] on div at bounding box center [667, 368] width 16 height 12
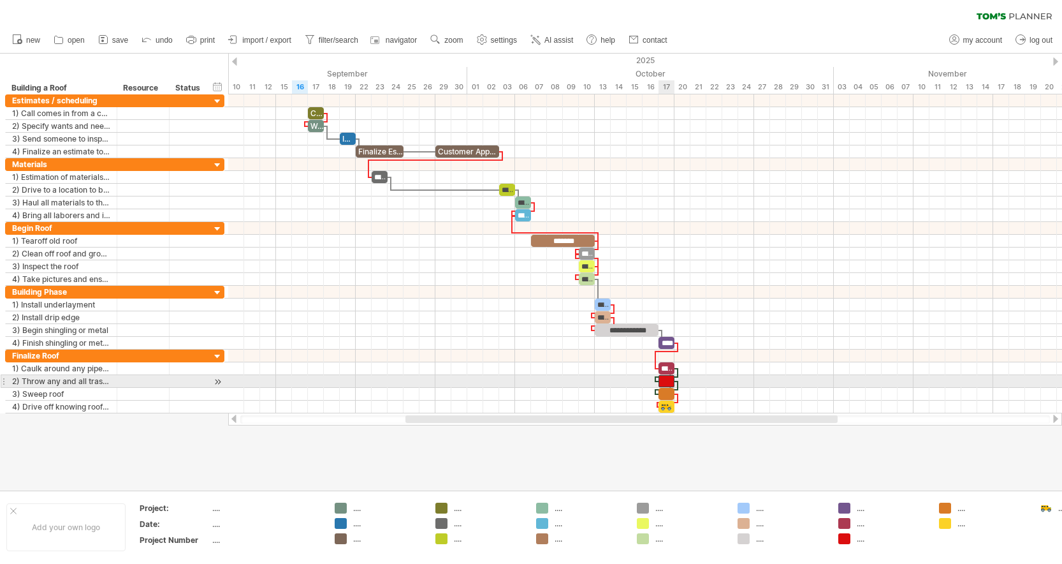
click at [668, 379] on div at bounding box center [667, 381] width 16 height 12
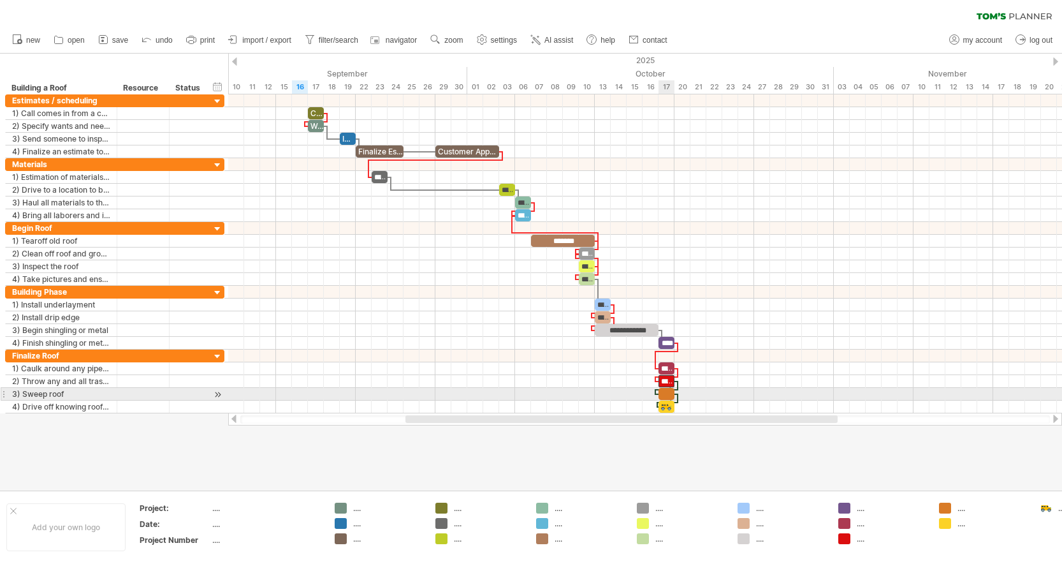
click at [667, 392] on div at bounding box center [667, 394] width 16 height 12
click at [758, 392] on div at bounding box center [645, 394] width 834 height 13
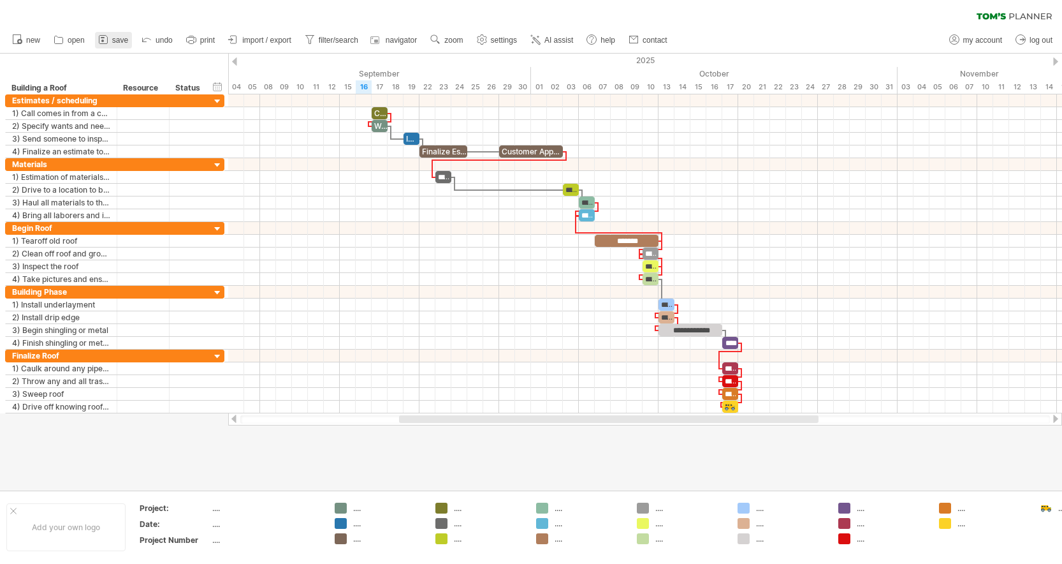
click at [110, 41] on link "save" at bounding box center [113, 40] width 37 height 17
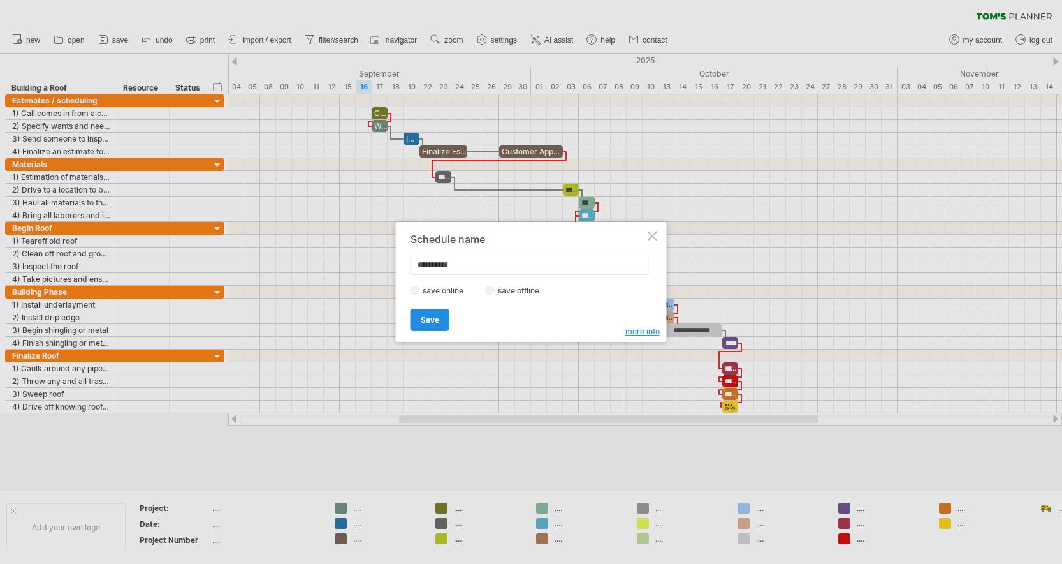
type input "**********"
click at [434, 321] on span "Save" at bounding box center [430, 320] width 18 height 10
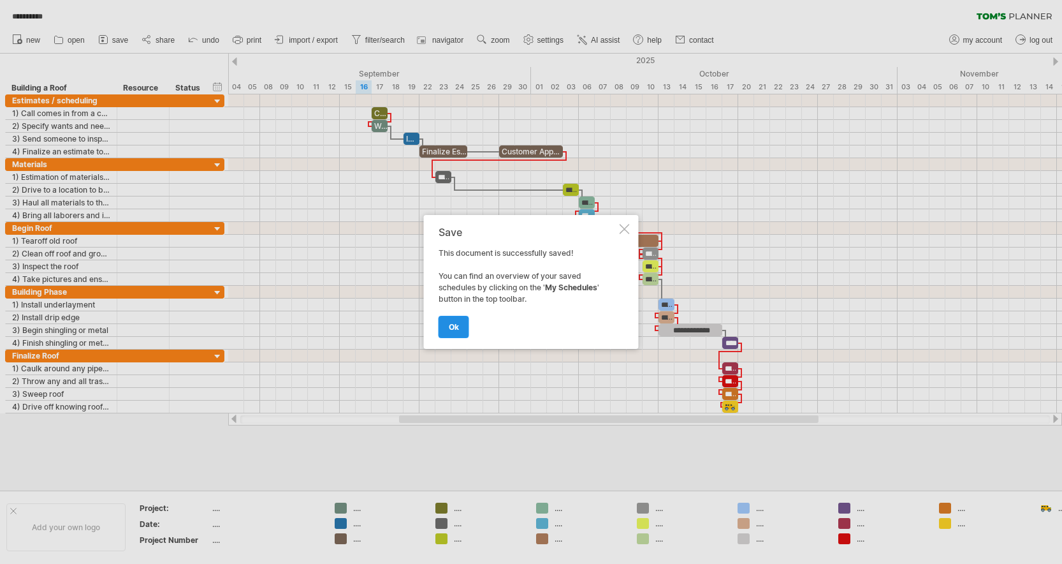
click at [455, 332] on link "ok" at bounding box center [454, 327] width 31 height 22
